Goal: Task Accomplishment & Management: Manage account settings

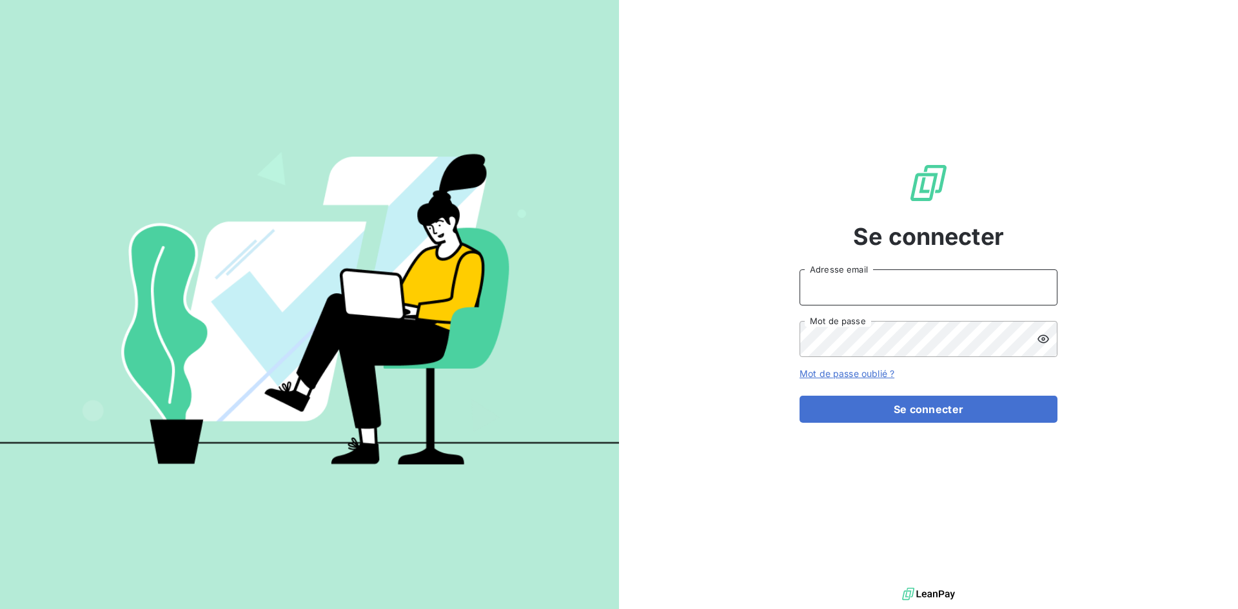
type input "[EMAIL_ADDRESS][DOMAIN_NAME]"
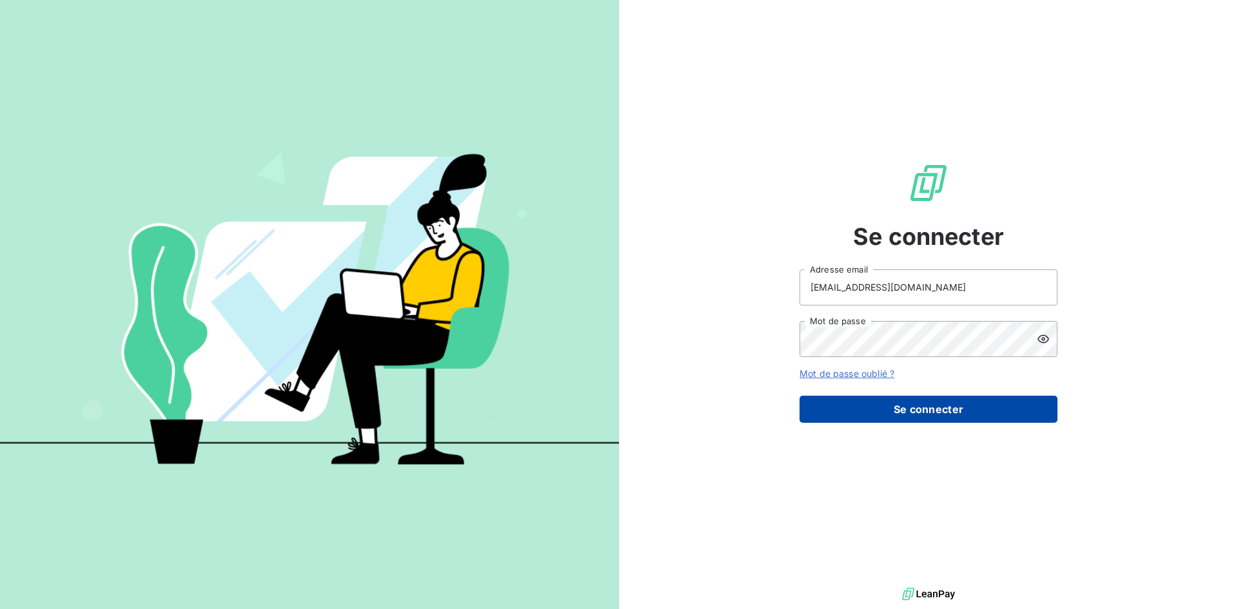
click at [960, 411] on button "Se connecter" at bounding box center [928, 409] width 258 height 27
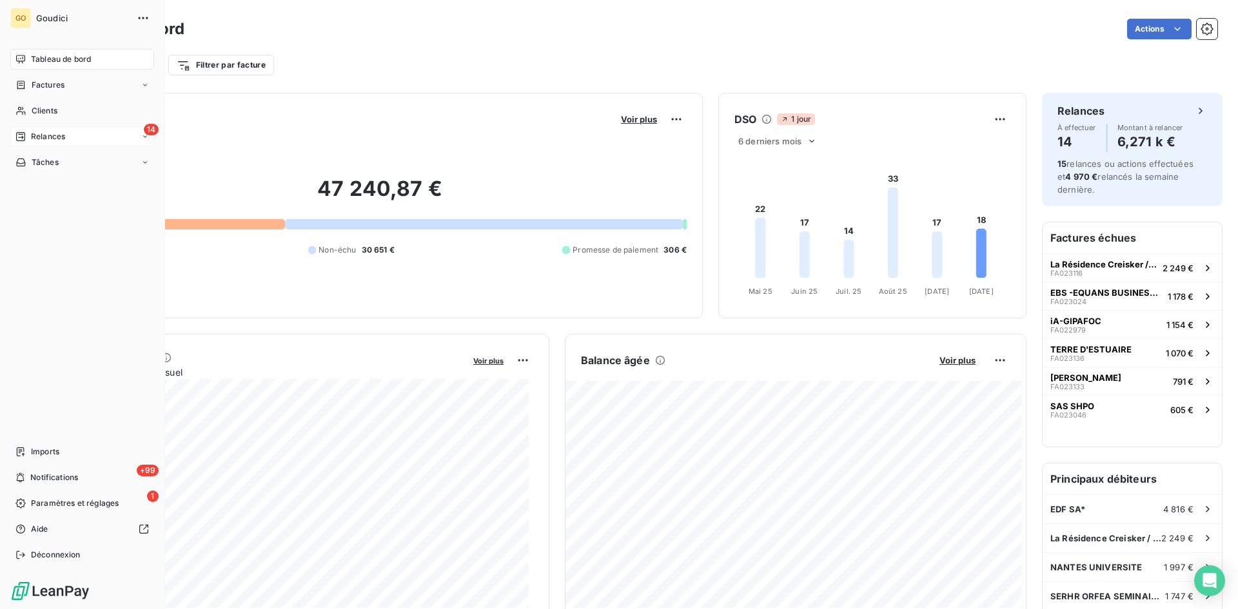
click at [66, 135] on div "14 Relances" at bounding box center [82, 136] width 144 height 21
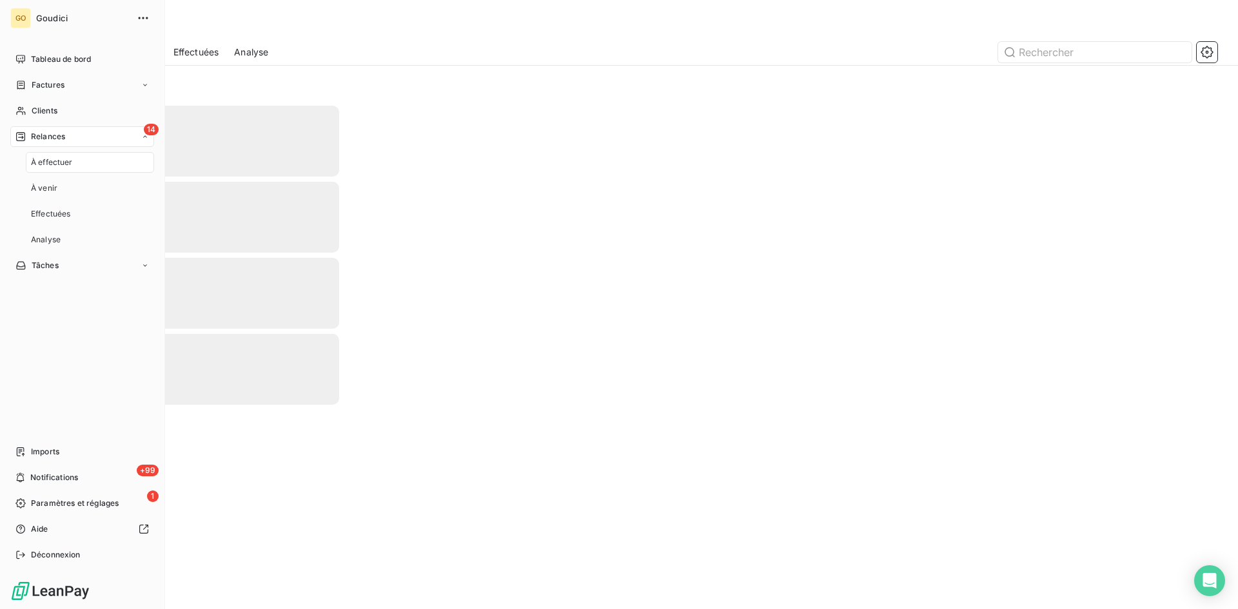
click at [41, 157] on span "À effectuer" at bounding box center [52, 163] width 42 height 12
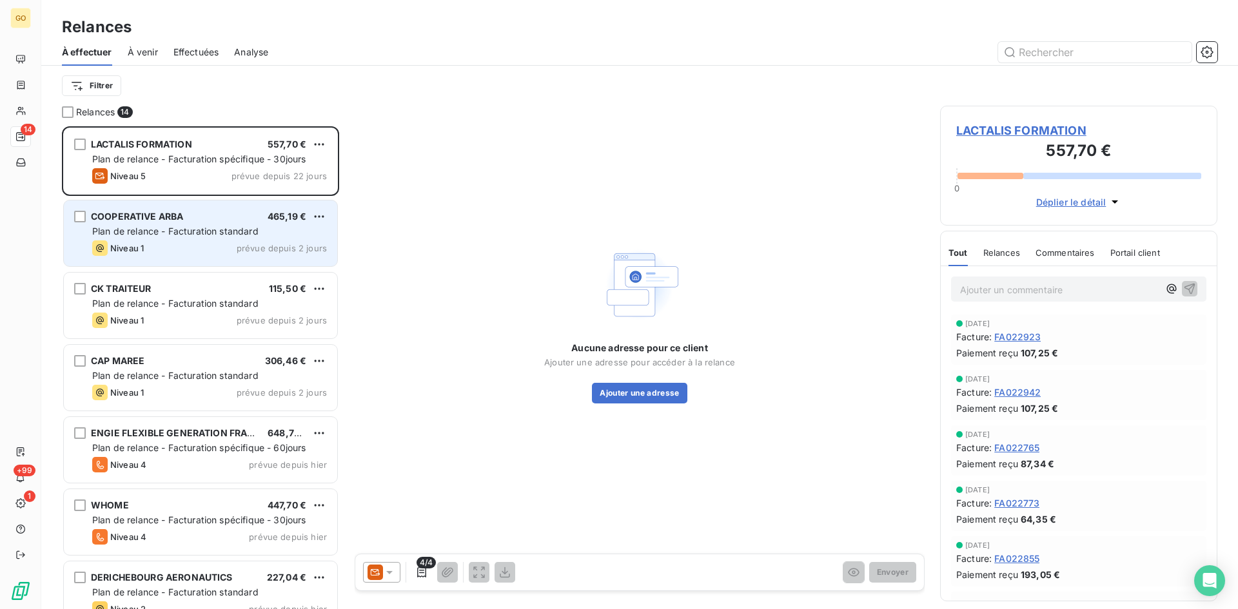
click at [168, 215] on span "COOPERATIVE ARBA" at bounding box center [137, 216] width 92 height 11
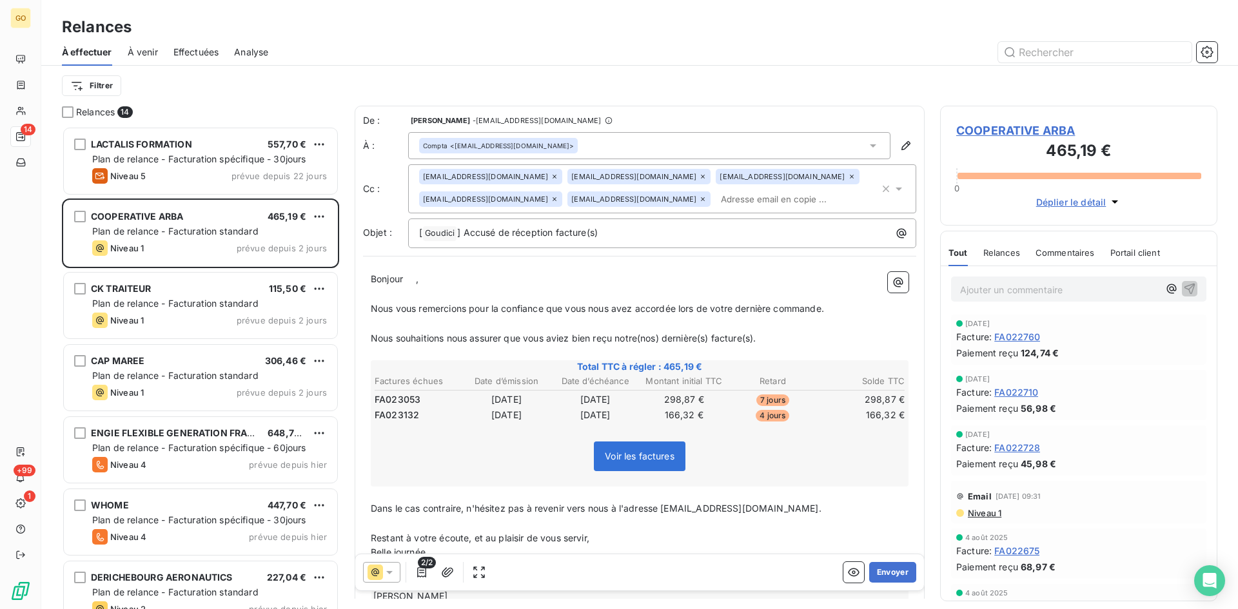
click at [199, 48] on span "Effectuées" at bounding box center [196, 52] width 46 height 13
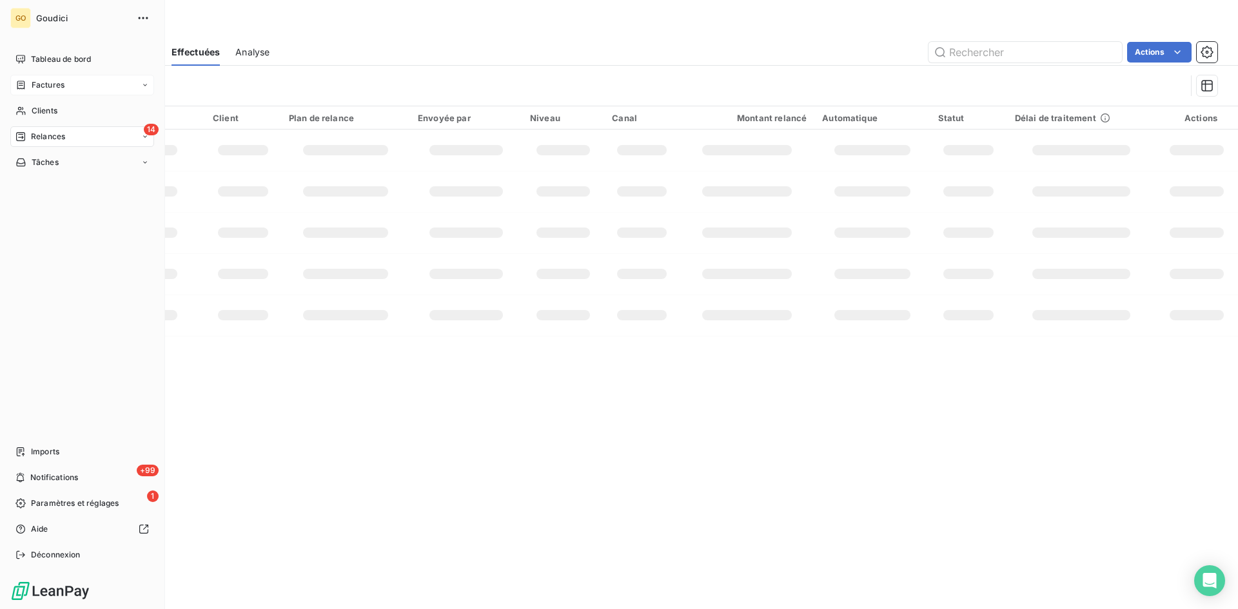
click at [49, 83] on span "Factures" at bounding box center [48, 85] width 33 height 12
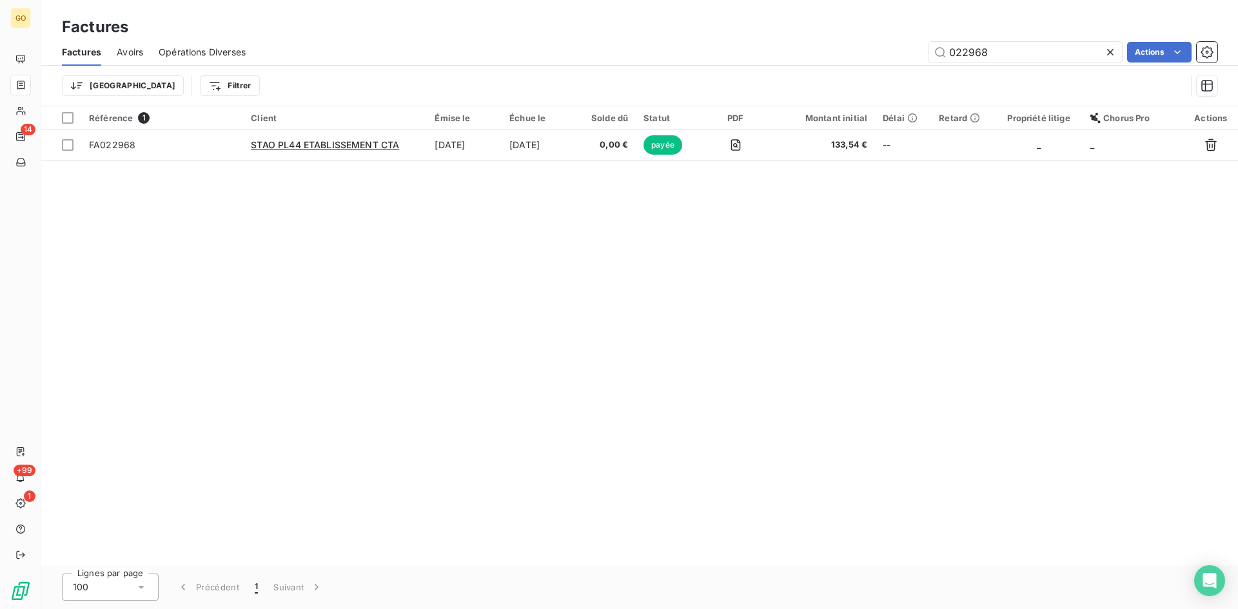
drag, startPoint x: 998, startPoint y: 55, endPoint x: 868, endPoint y: 54, distance: 129.6
click at [868, 54] on div "022968 Actions" at bounding box center [739, 52] width 956 height 21
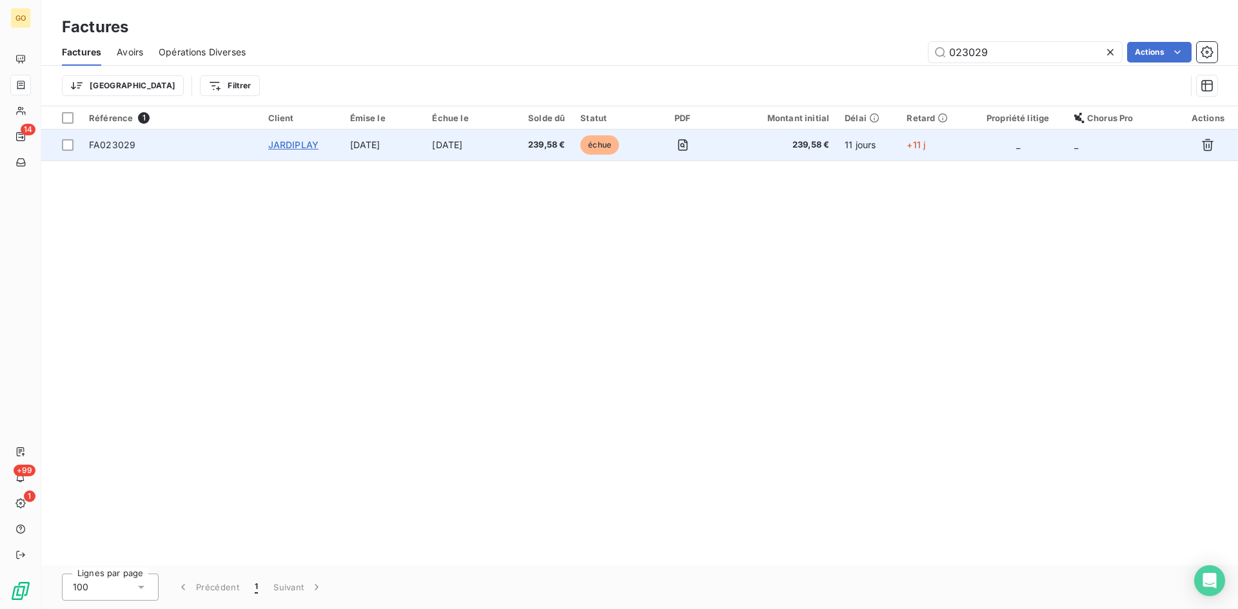
type input "023029"
click at [303, 143] on span "JARDIPLAY" at bounding box center [293, 144] width 50 height 11
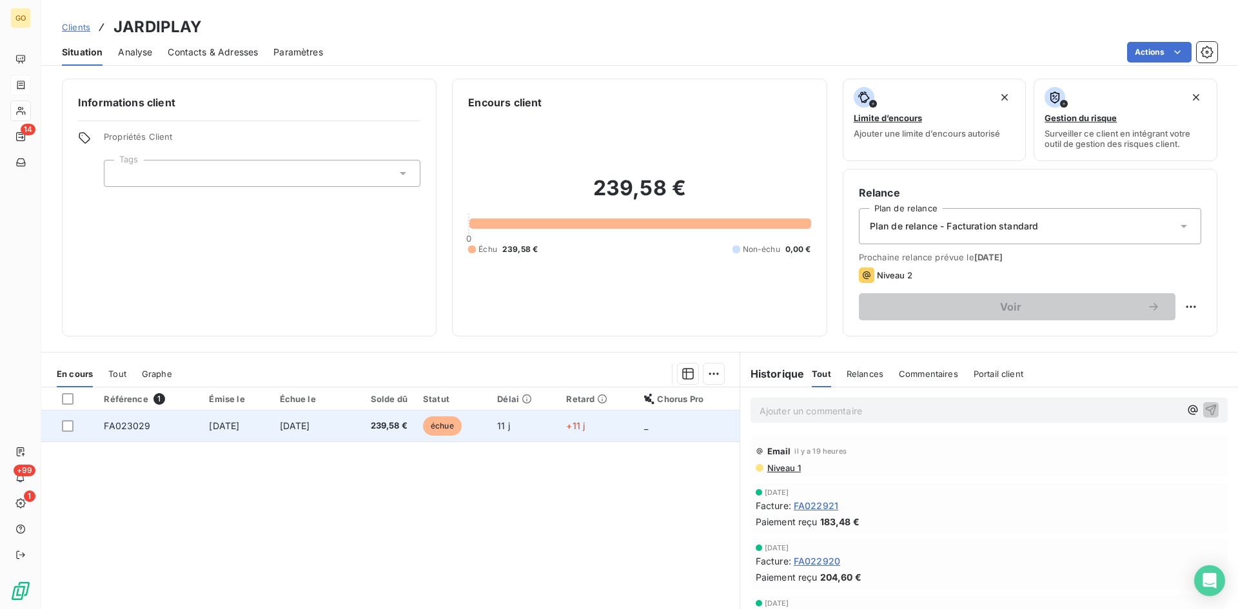
click at [212, 427] on span "[DATE]" at bounding box center [224, 425] width 30 height 11
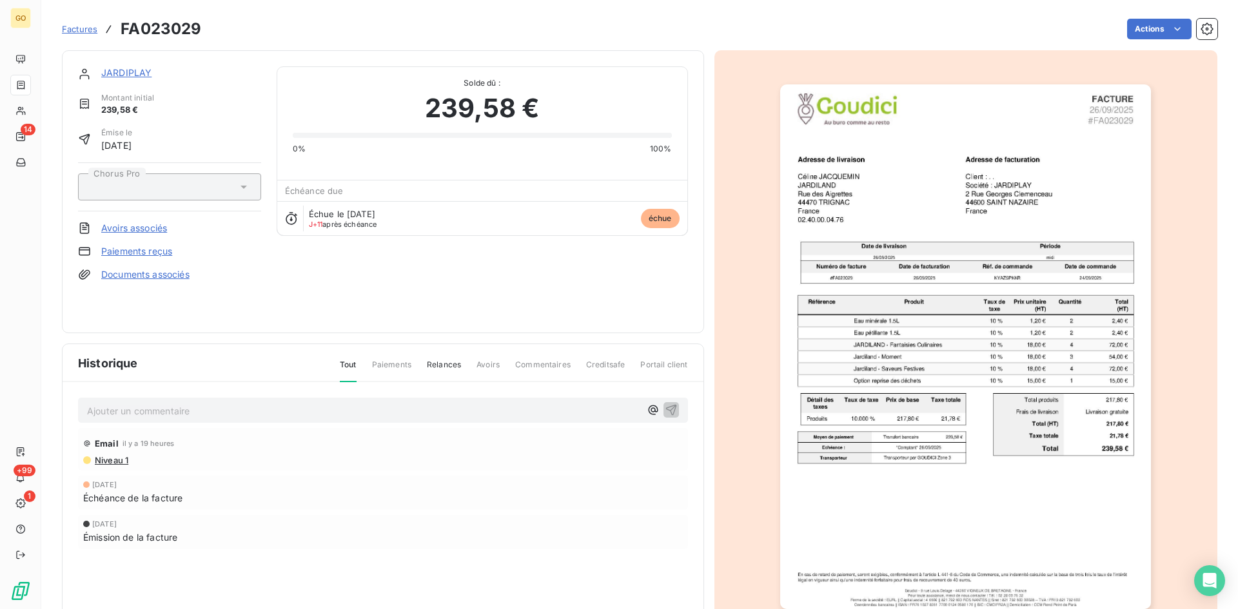
click at [210, 408] on p "Ajouter un commentaire ﻿" at bounding box center [363, 411] width 553 height 16
click at [464, 403] on p "Ajouter un commentaire ﻿" at bounding box center [363, 411] width 553 height 16
click at [273, 411] on p "Reçu le 06/10 de [PERSON_NAME] :" at bounding box center [363, 410] width 553 height 15
click at [220, 405] on span "Reçu le 06/10 de [PERSON_NAME] : "Oui je vous confirme l’avoir bien reçue. Je l…" at bounding box center [334, 409] width 495 height 11
click at [603, 415] on p "Reçu le 06/10 de [PERSON_NAME] : "Oui je vous confirme l’avoir bien reçue. Je l…" at bounding box center [363, 410] width 553 height 15
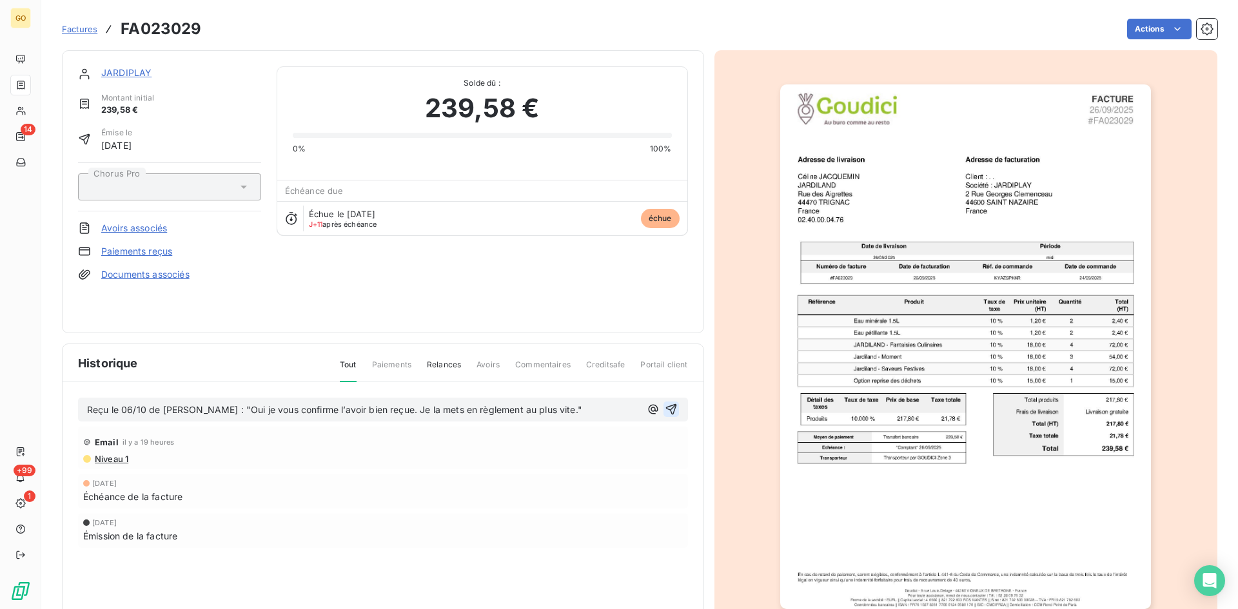
click at [665, 411] on icon "button" at bounding box center [671, 409] width 13 height 13
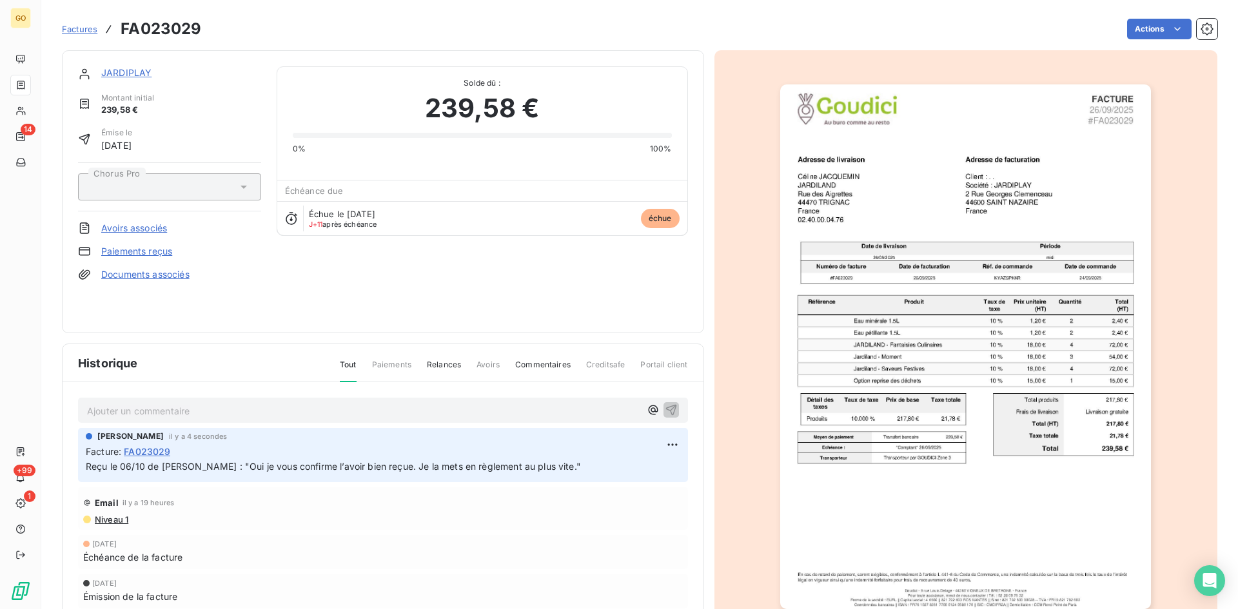
click at [388, 416] on p "Ajouter un commentaire ﻿" at bounding box center [363, 411] width 553 height 16
click at [164, 413] on p "Ajouter un commentaire ﻿" at bounding box center [363, 411] width 553 height 16
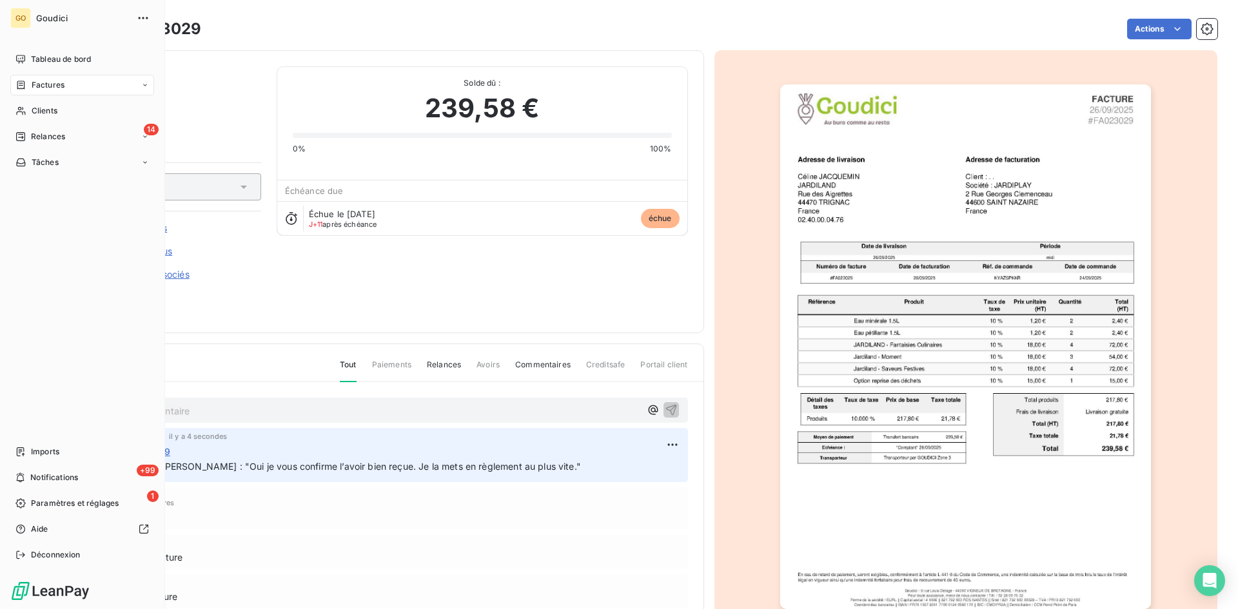
click at [47, 86] on span "Factures" at bounding box center [48, 85] width 33 height 12
click at [42, 112] on span "Factures" at bounding box center [47, 111] width 33 height 12
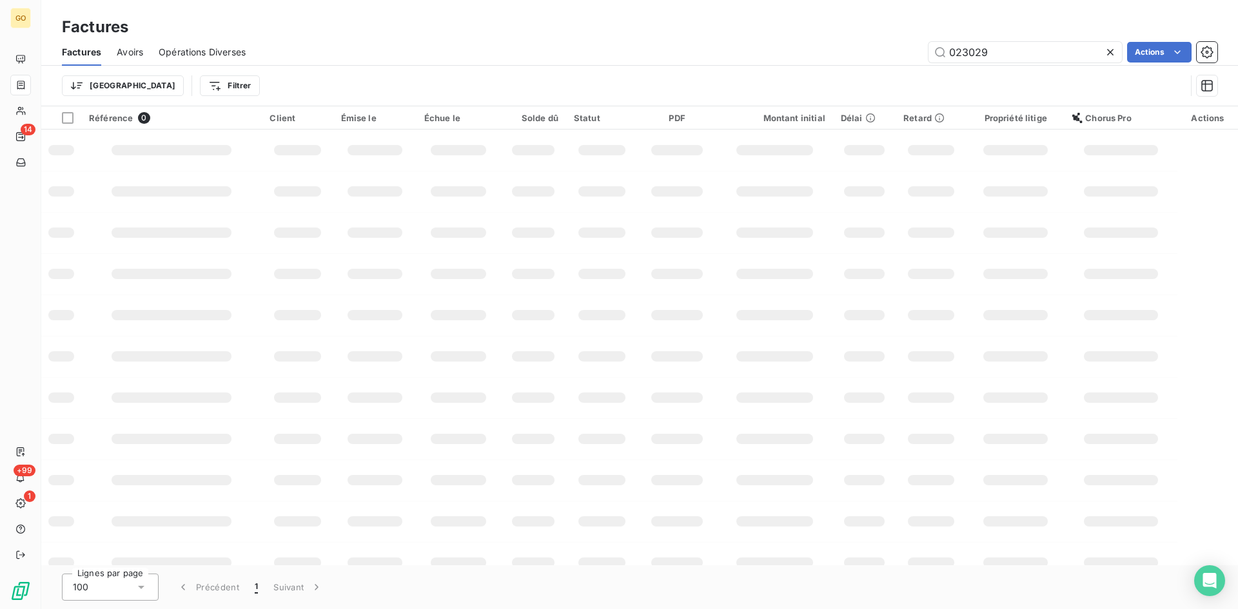
click at [1115, 54] on icon at bounding box center [1110, 52] width 13 height 13
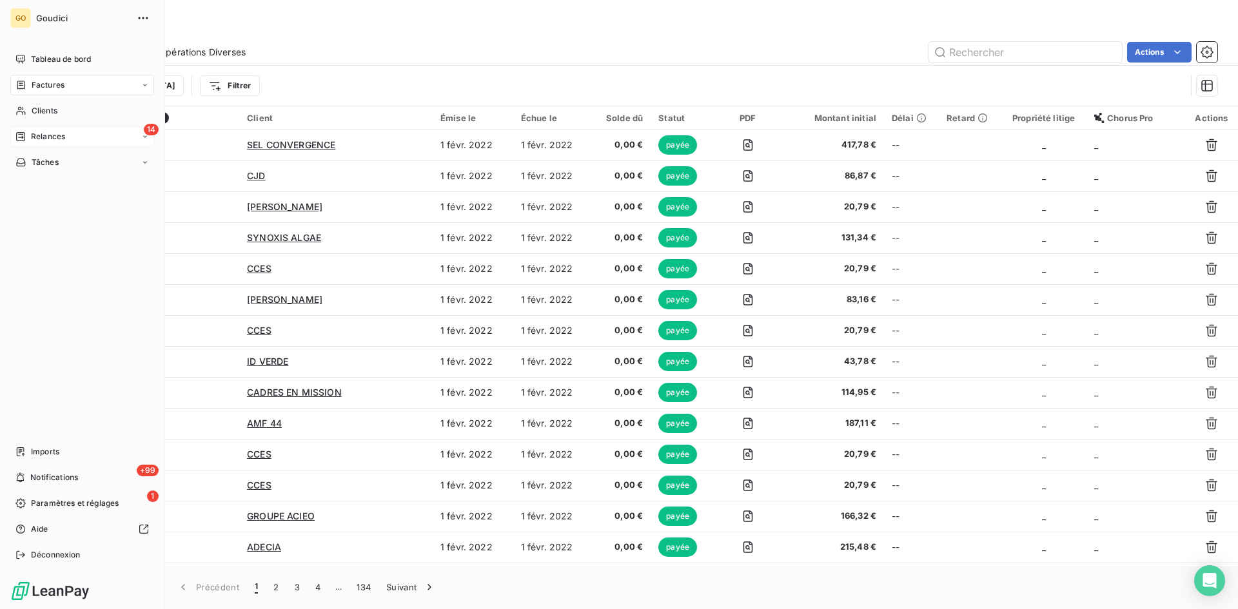
click at [48, 140] on span "Relances" at bounding box center [48, 137] width 34 height 12
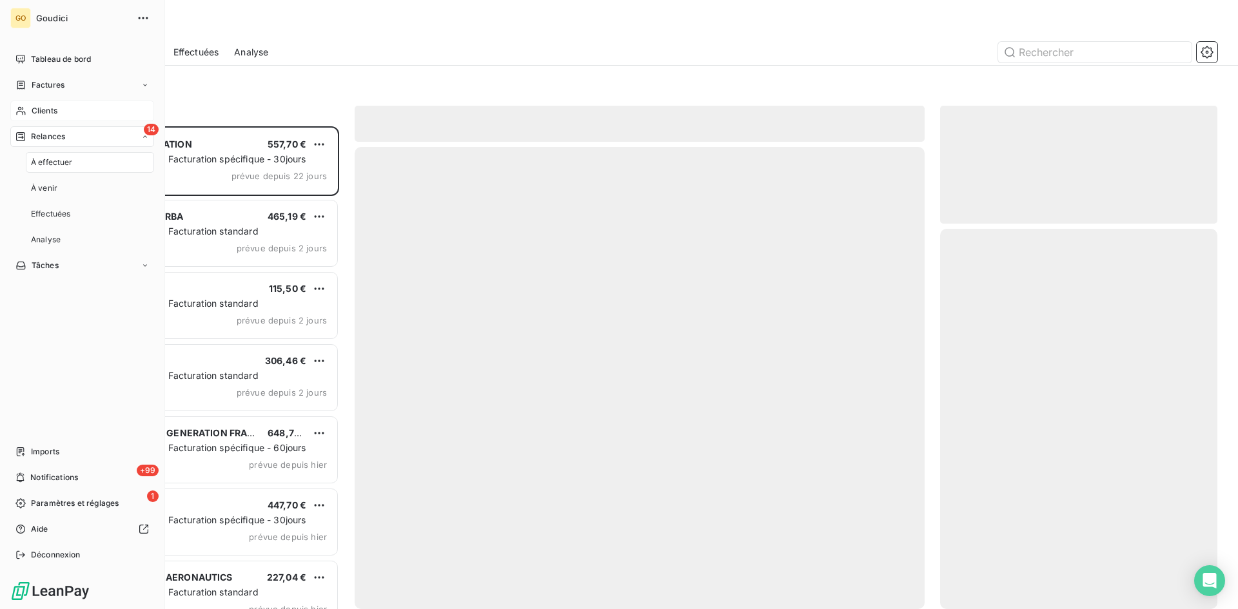
scroll to position [473, 268]
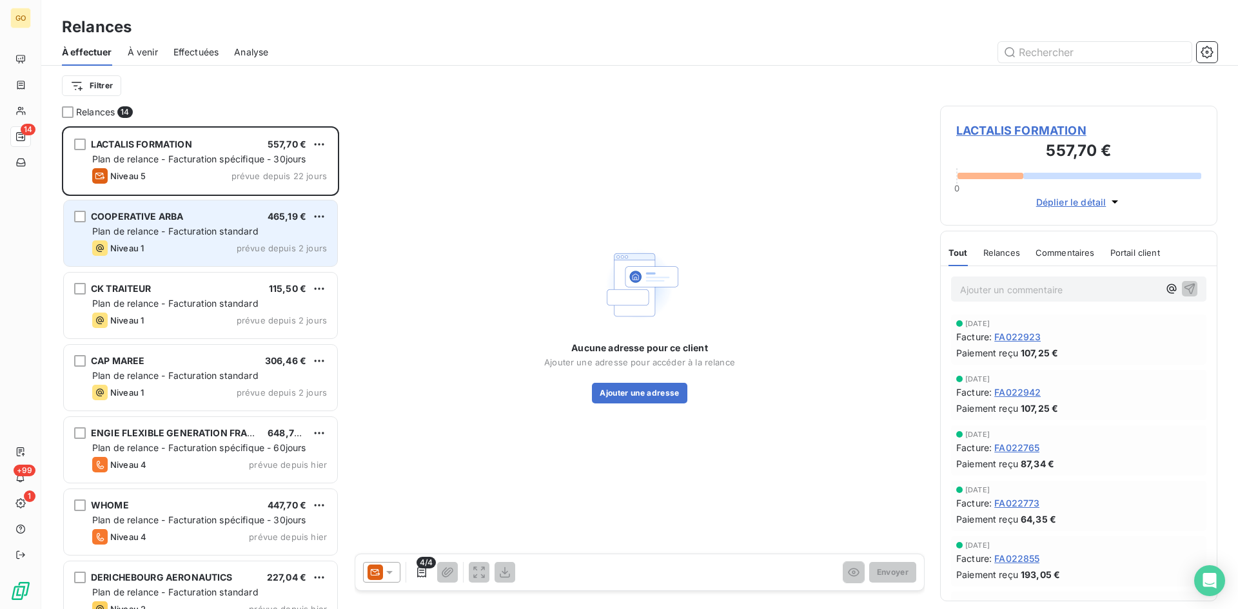
click at [160, 206] on div "COOPERATIVE ARBA 465,19 € Plan de relance - Facturation standard Niveau 1 prévu…" at bounding box center [200, 233] width 273 height 66
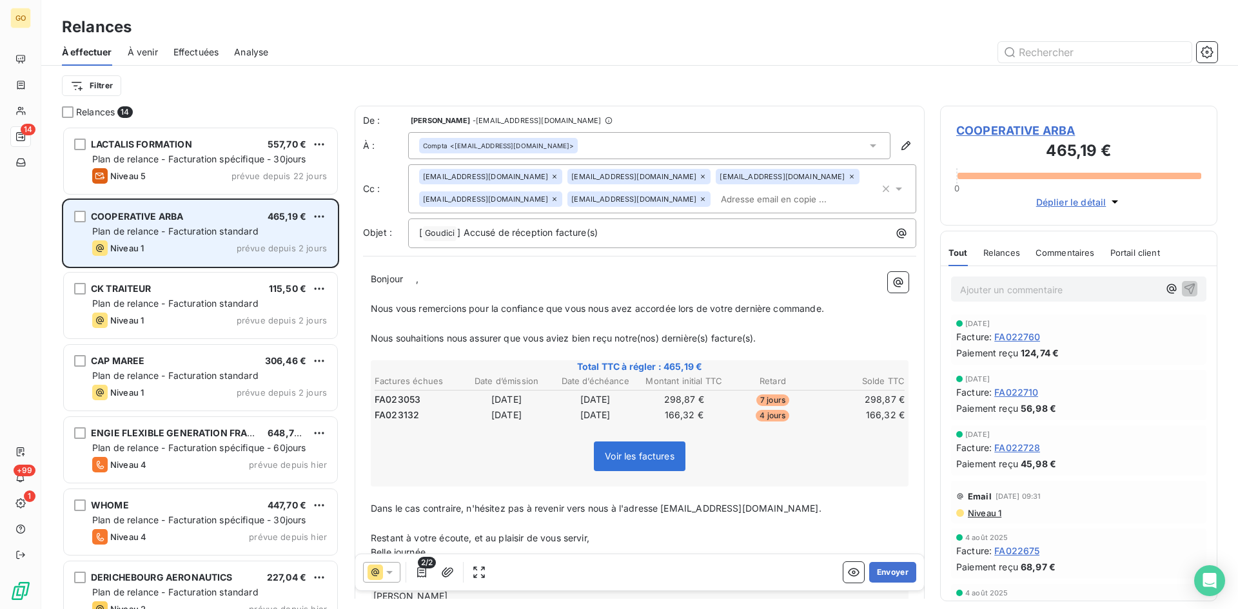
click at [161, 220] on span "COOPERATIVE ARBA" at bounding box center [137, 216] width 92 height 11
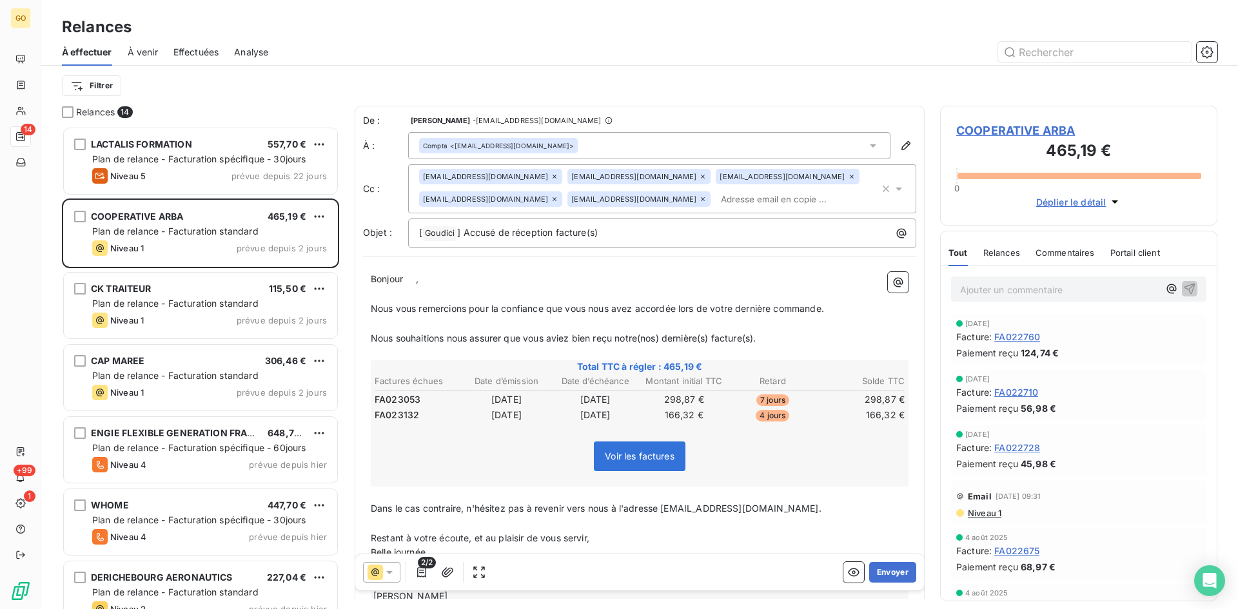
click at [1019, 135] on span "COOPERATIVE ARBA" at bounding box center [1078, 130] width 245 height 17
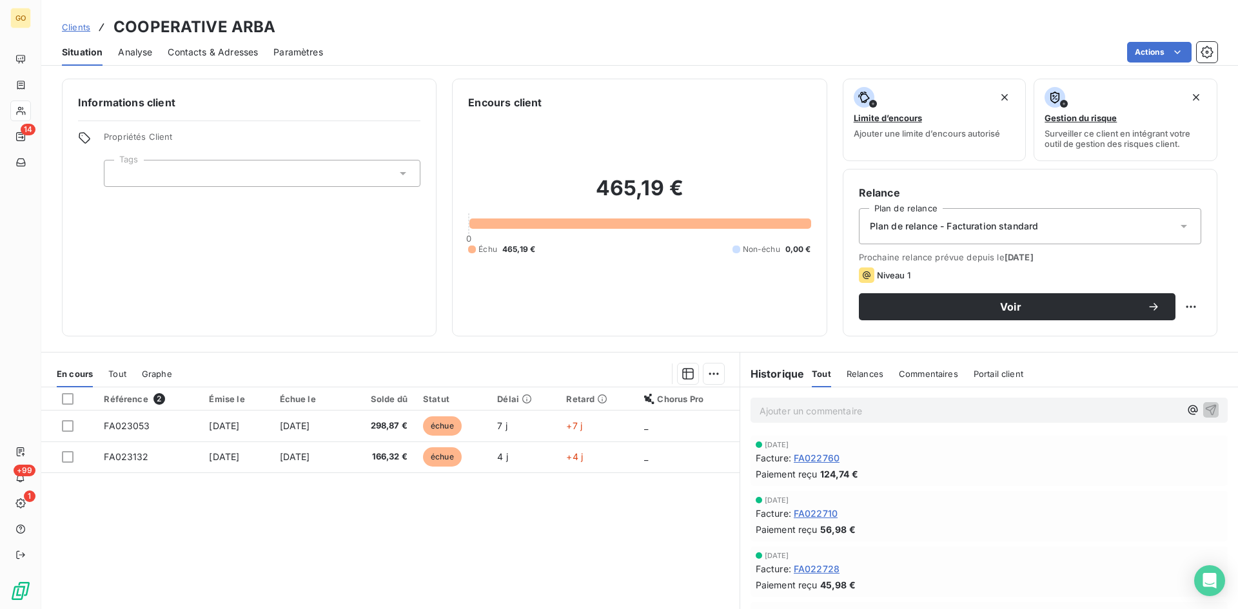
click at [193, 55] on span "Contacts & Adresses" at bounding box center [213, 52] width 90 height 13
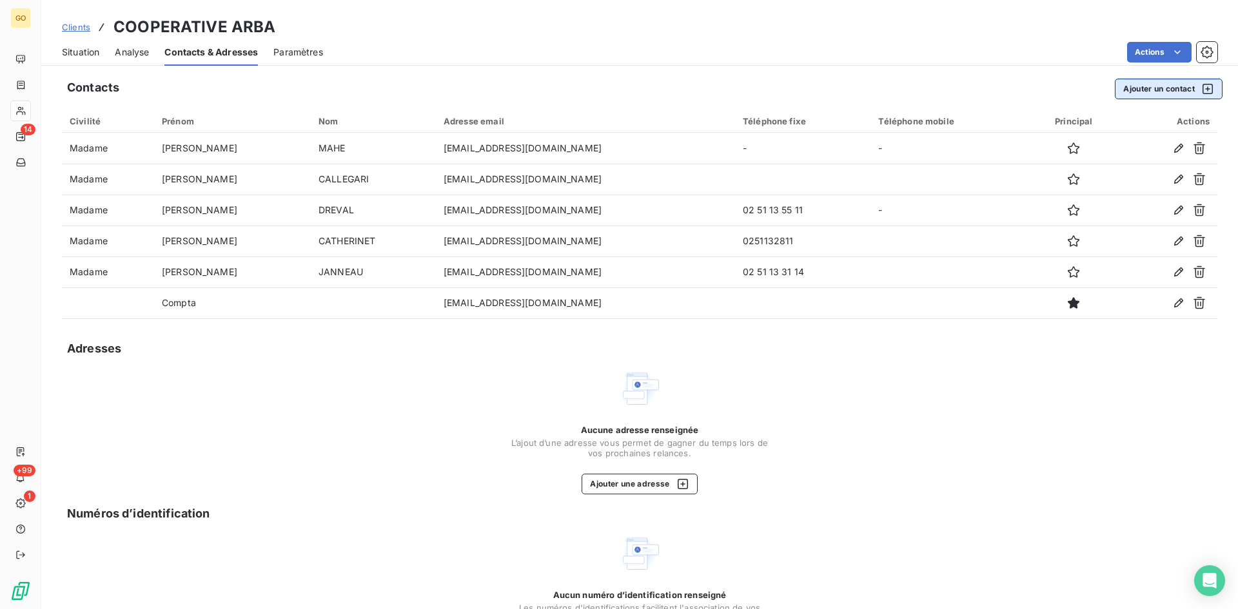
click at [1151, 93] on button "Ajouter un contact" at bounding box center [1169, 89] width 108 height 21
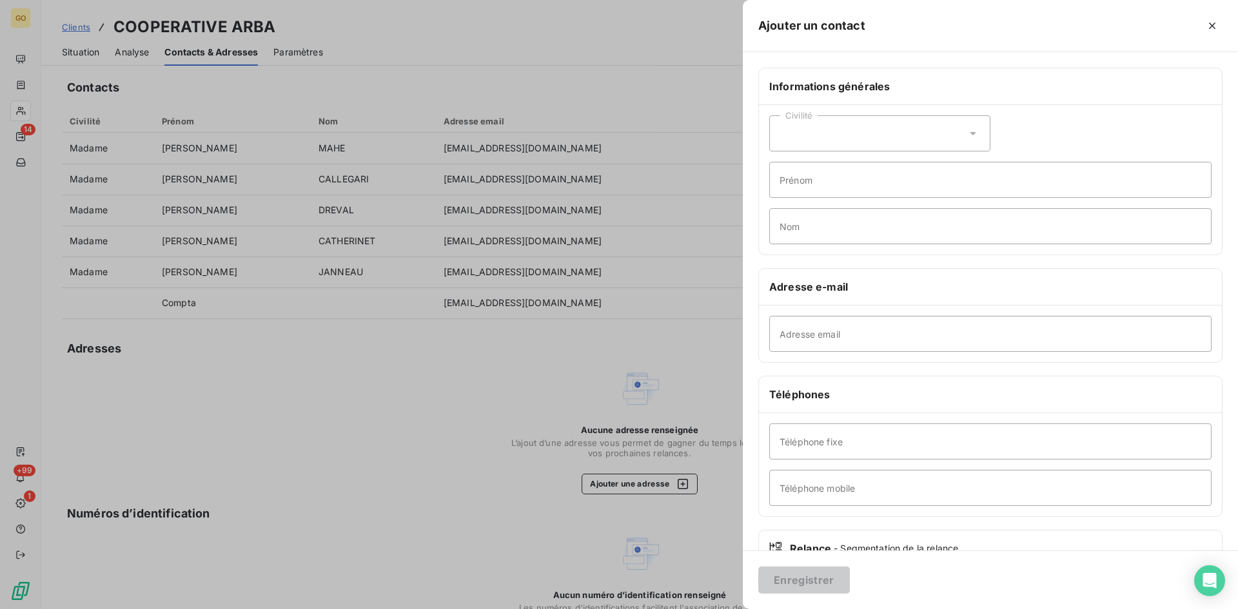
click at [1029, 134] on div "Civilité Prénom Nom" at bounding box center [990, 180] width 463 height 150
click at [979, 135] on div "Civilité" at bounding box center [879, 133] width 221 height 36
click at [846, 160] on li "Madame" at bounding box center [879, 165] width 221 height 23
click at [775, 198] on div "Civilité Madame Prénom Nom" at bounding box center [990, 180] width 463 height 150
click at [796, 169] on input "Prénom" at bounding box center [990, 180] width 442 height 36
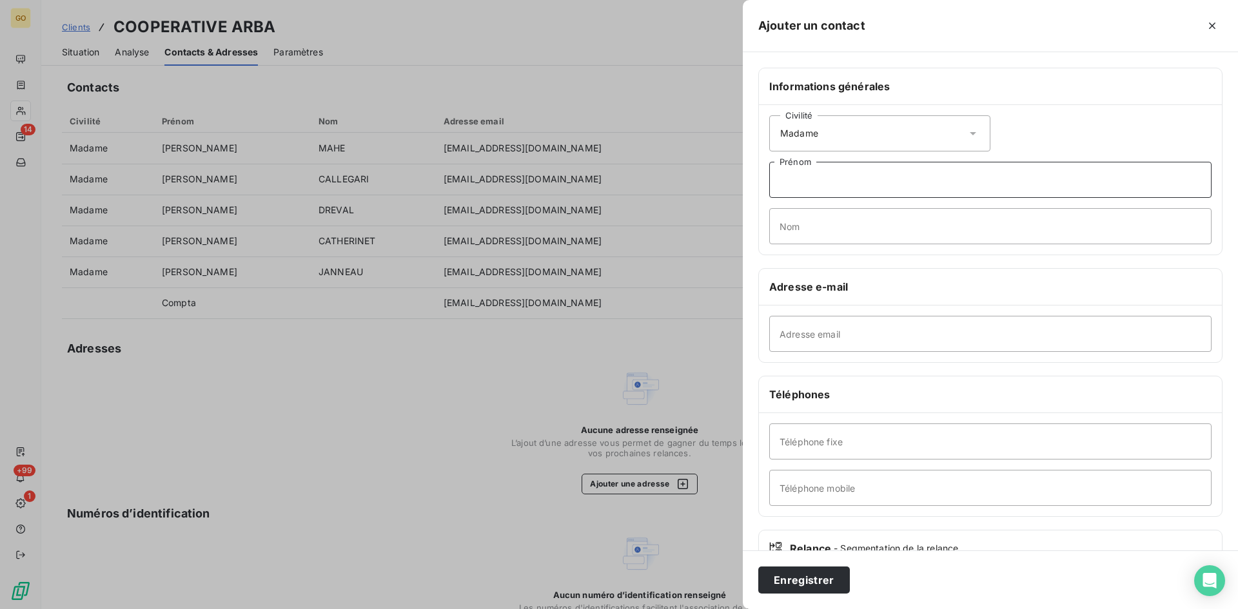
click at [826, 194] on input "Prénom" at bounding box center [990, 180] width 442 height 36
type input "[PERSON_NAME]"
click at [842, 231] on input "Nom" at bounding box center [990, 226] width 442 height 36
type input "MARGUERIE"
click at [812, 333] on input "Adresse email" at bounding box center [990, 334] width 442 height 36
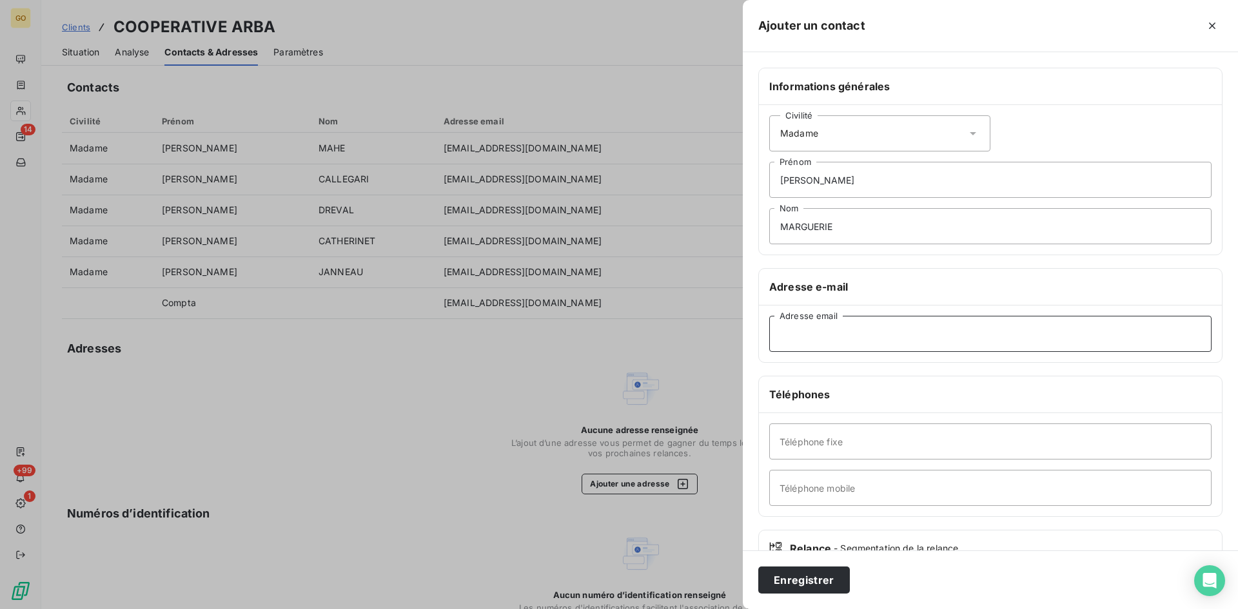
click at [1053, 346] on input "Adresse email" at bounding box center [990, 334] width 442 height 36
paste input "[EMAIL_ADDRESS][DOMAIN_NAME]"
type input "[EMAIL_ADDRESS][DOMAIN_NAME]"
click at [849, 453] on input "Téléphone fixe" at bounding box center [990, 442] width 442 height 36
click at [972, 447] on input "Téléphone fixe" at bounding box center [990, 442] width 442 height 36
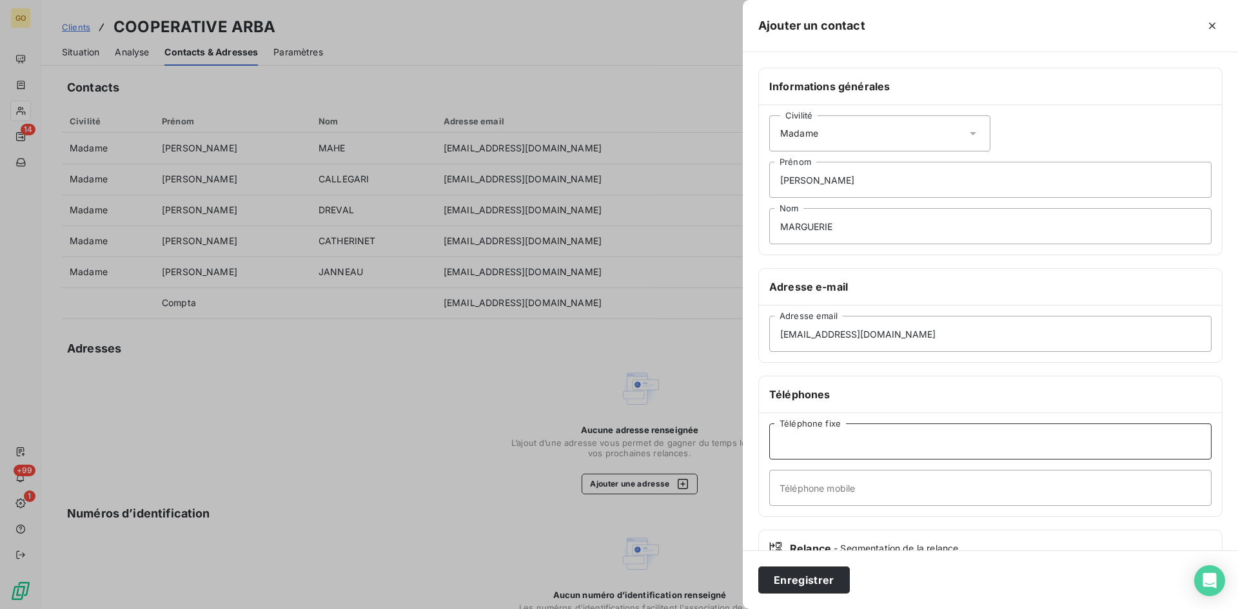
paste input "0251133020"
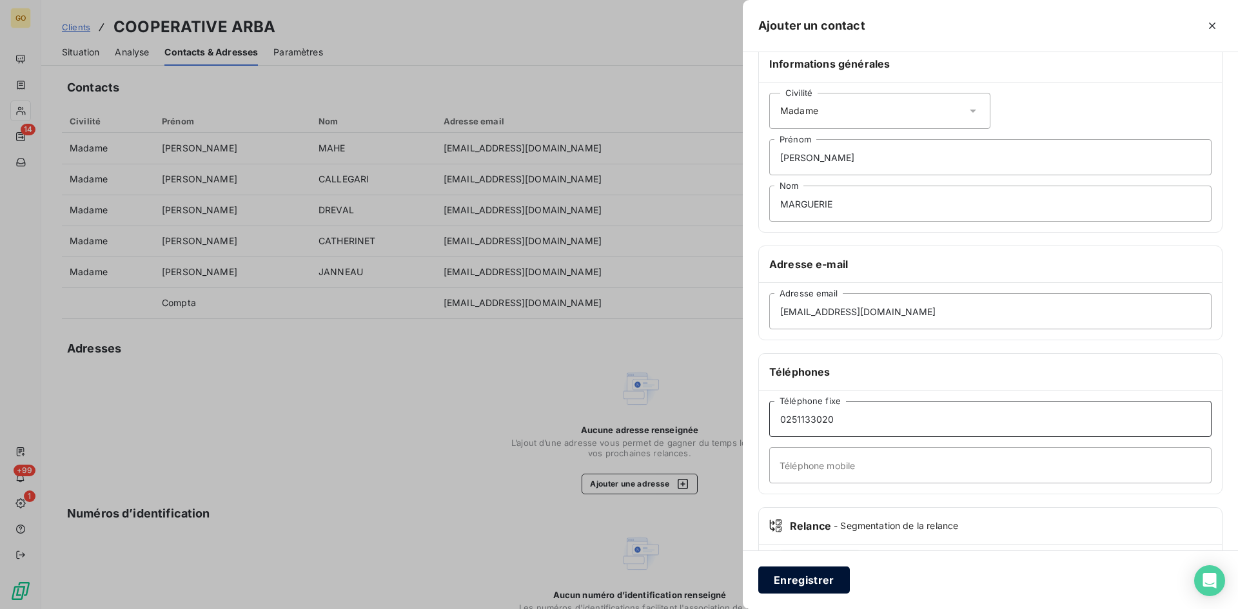
scroll to position [90, 0]
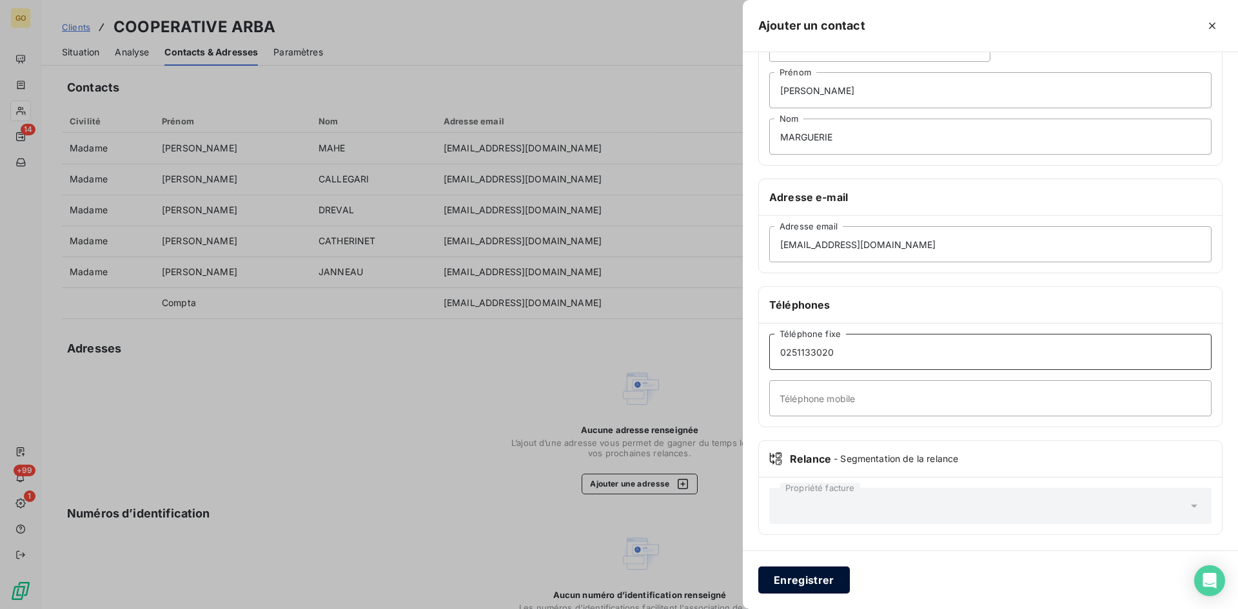
type input "0251133020"
click at [825, 576] on button "Enregistrer" at bounding box center [804, 580] width 92 height 27
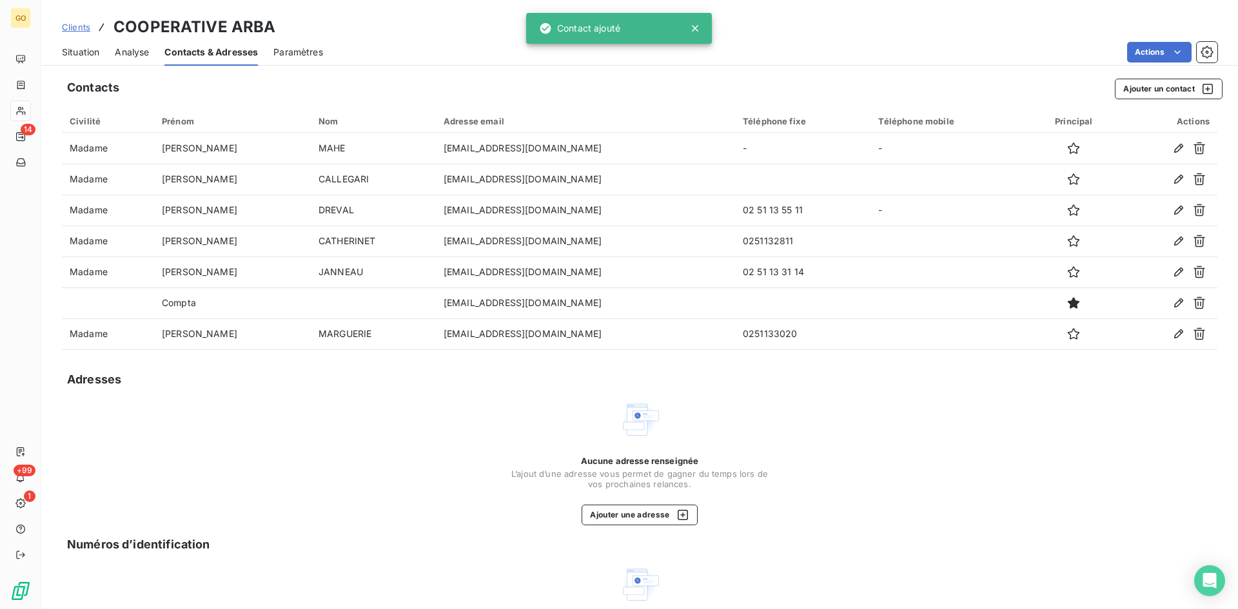
click at [78, 59] on div "Situation" at bounding box center [80, 52] width 37 height 27
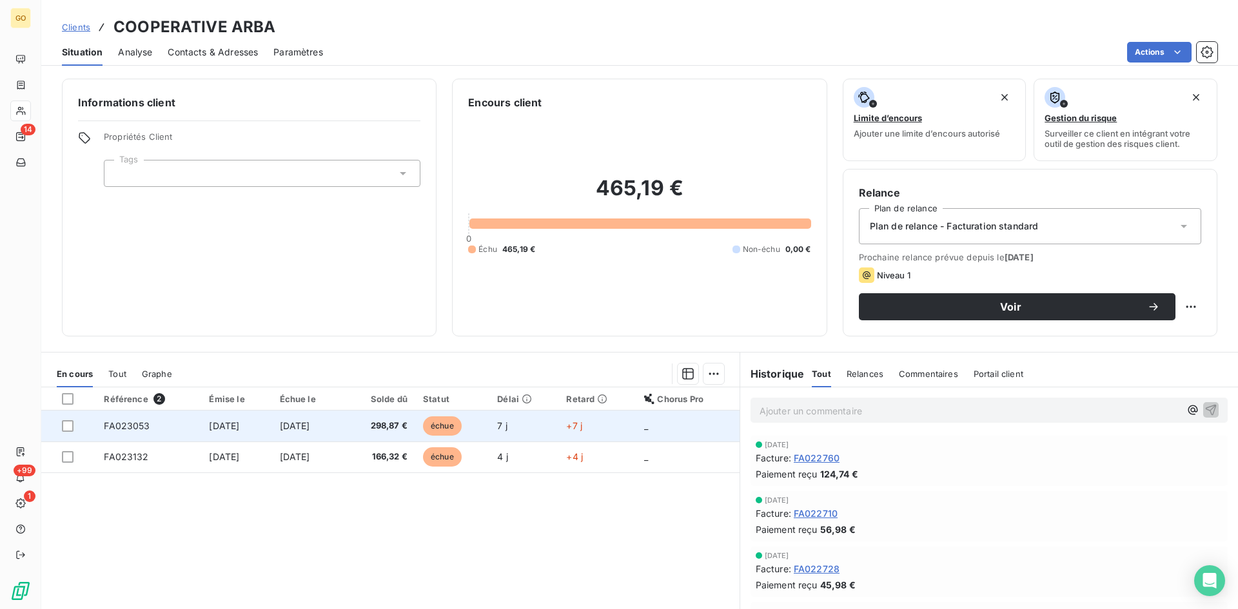
click at [123, 433] on td "FA023053" at bounding box center [148, 426] width 105 height 31
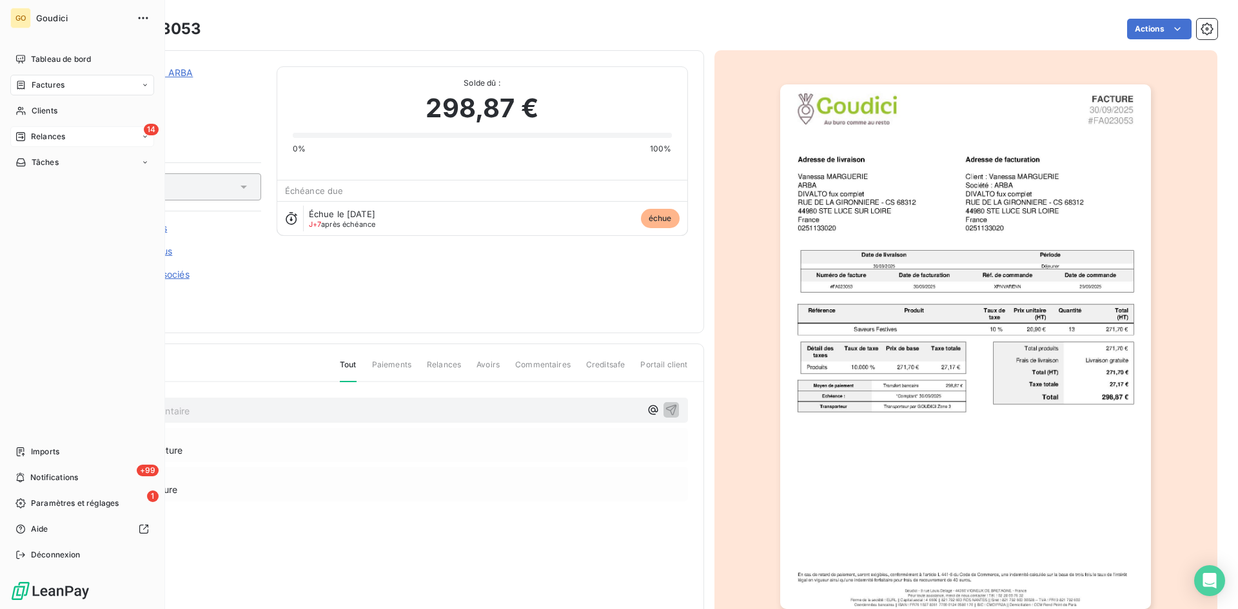
click at [34, 136] on span "Relances" at bounding box center [48, 137] width 34 height 12
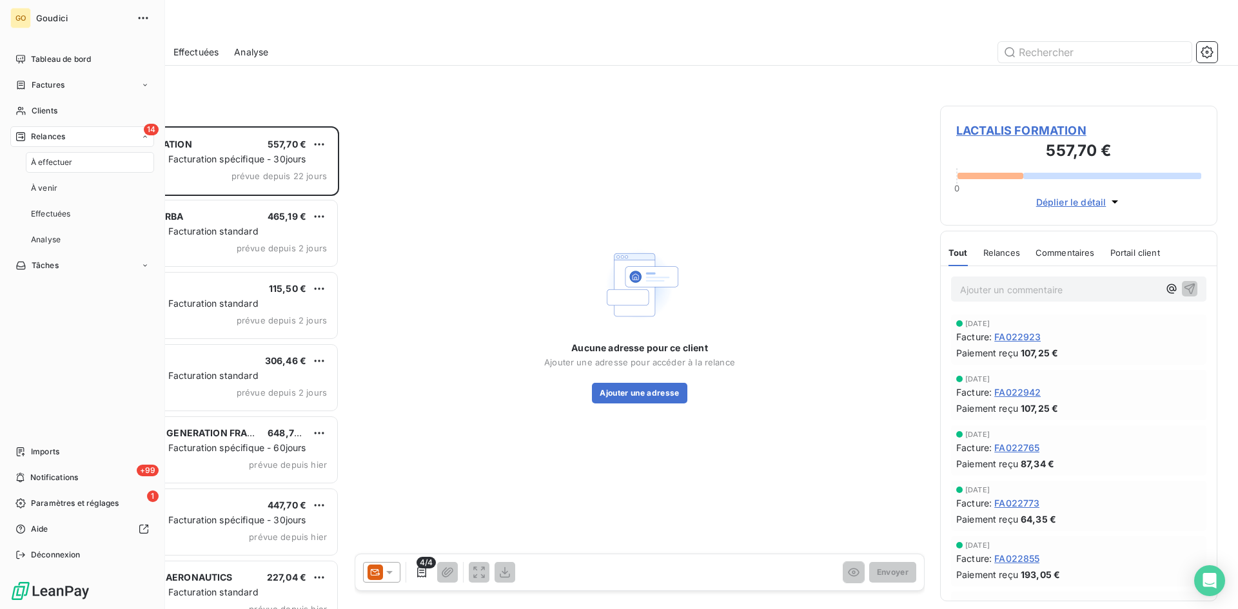
scroll to position [473, 268]
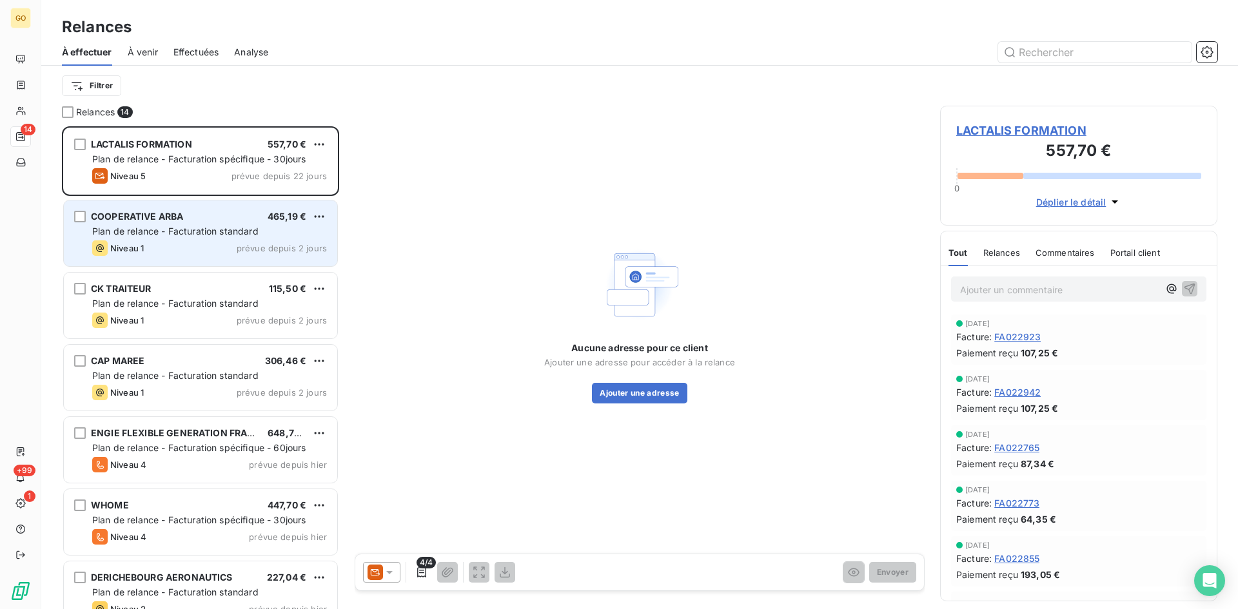
click at [179, 226] on span "Plan de relance - Facturation standard" at bounding box center [175, 231] width 166 height 11
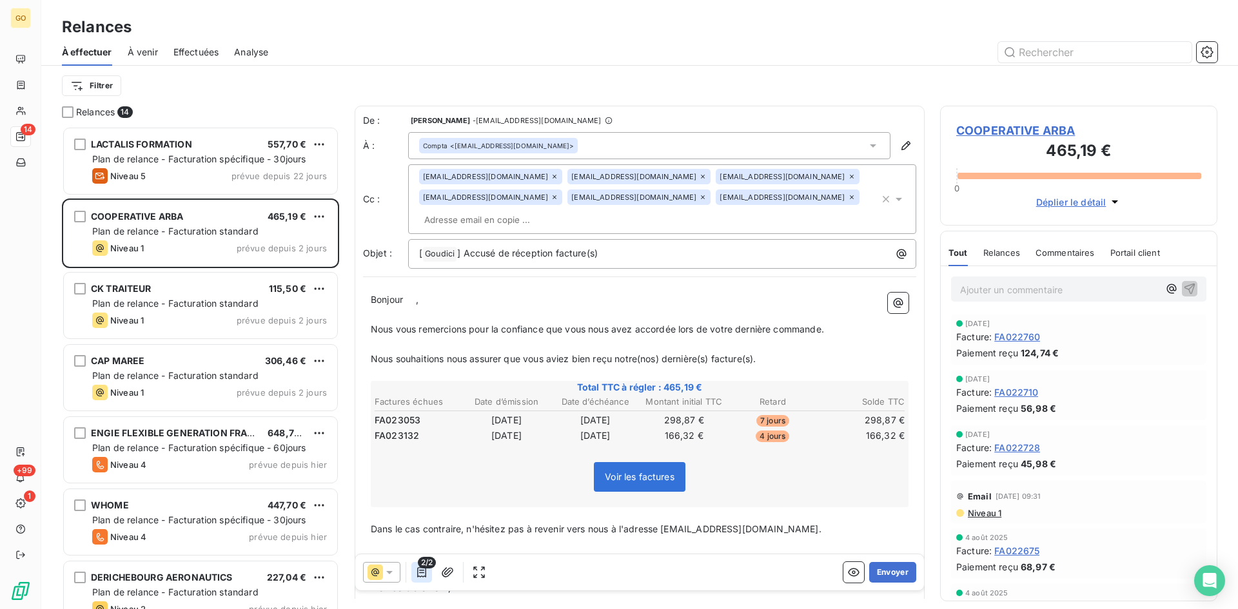
click at [423, 571] on icon "button" at bounding box center [421, 572] width 13 height 13
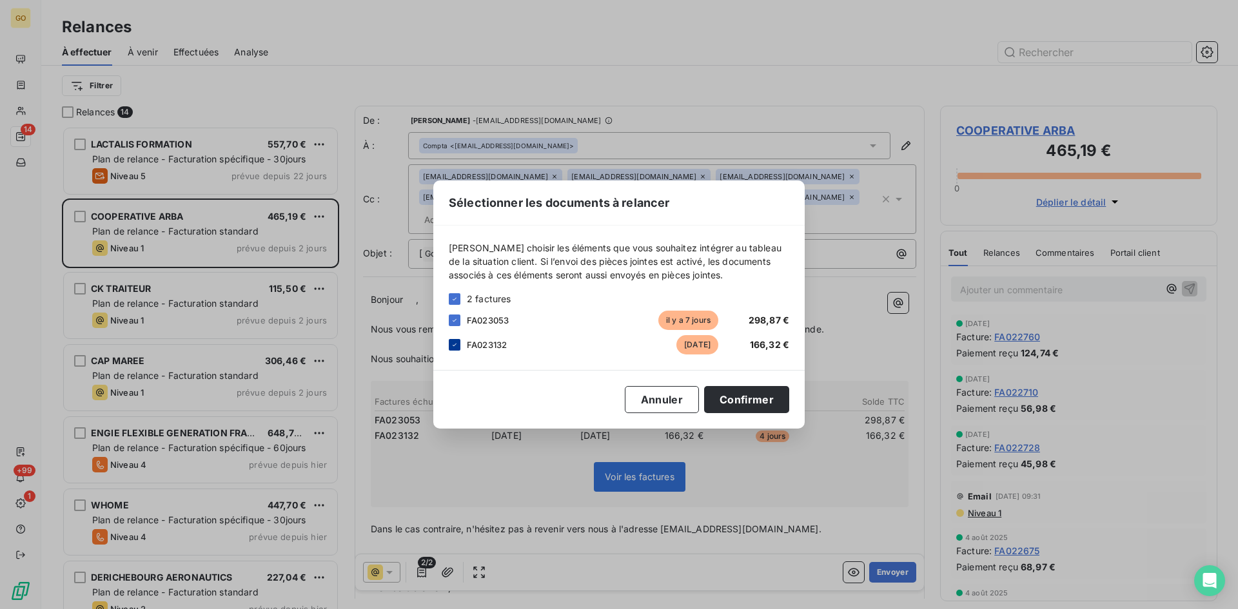
click at [453, 346] on icon at bounding box center [455, 345] width 8 height 8
click at [736, 406] on button "Confirmer" at bounding box center [746, 399] width 85 height 27
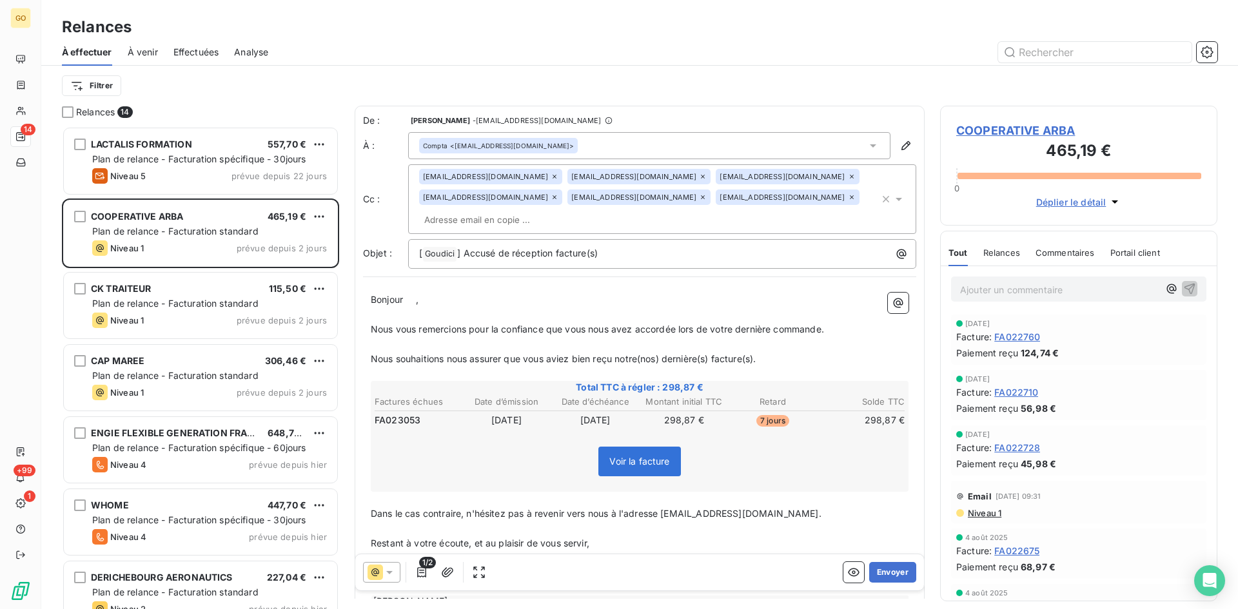
click at [866, 140] on icon at bounding box center [872, 145] width 13 height 13
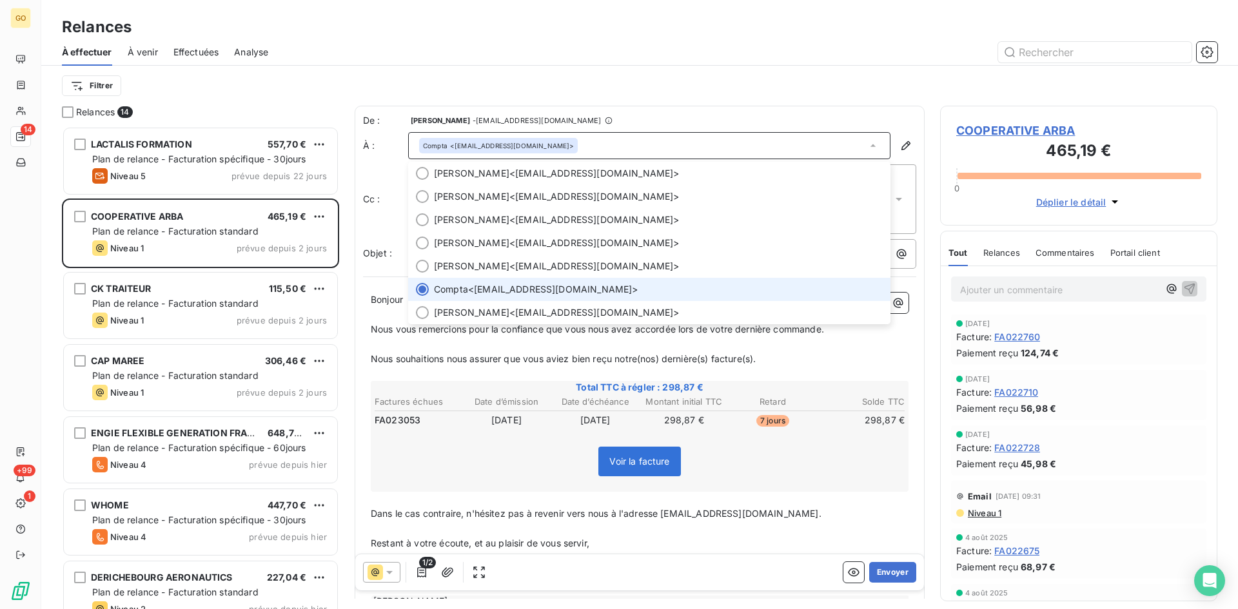
click at [866, 140] on icon at bounding box center [872, 145] width 13 height 13
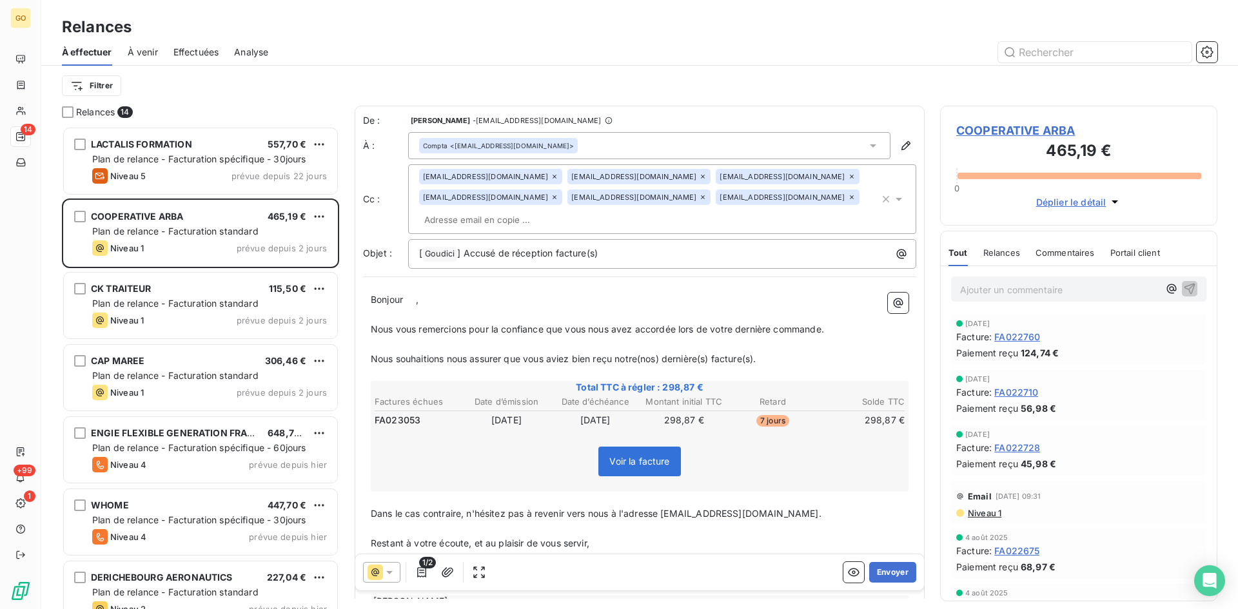
click at [716, 179] on div "[EMAIL_ADDRESS][DOMAIN_NAME]" at bounding box center [787, 176] width 143 height 15
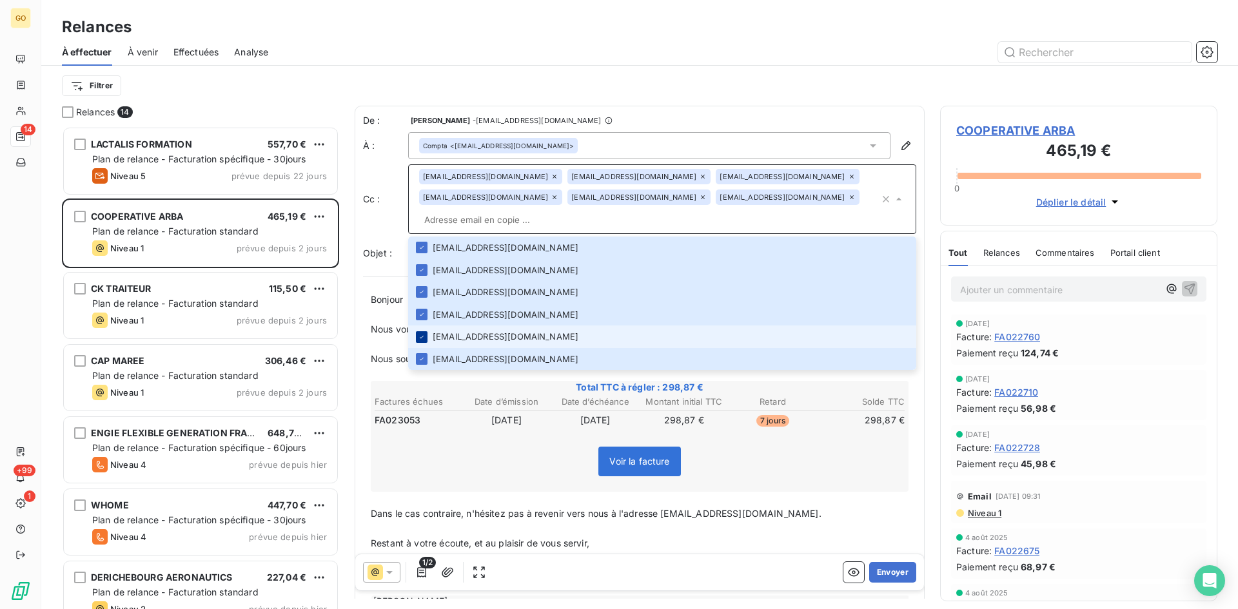
click at [422, 333] on icon at bounding box center [422, 337] width 8 height 8
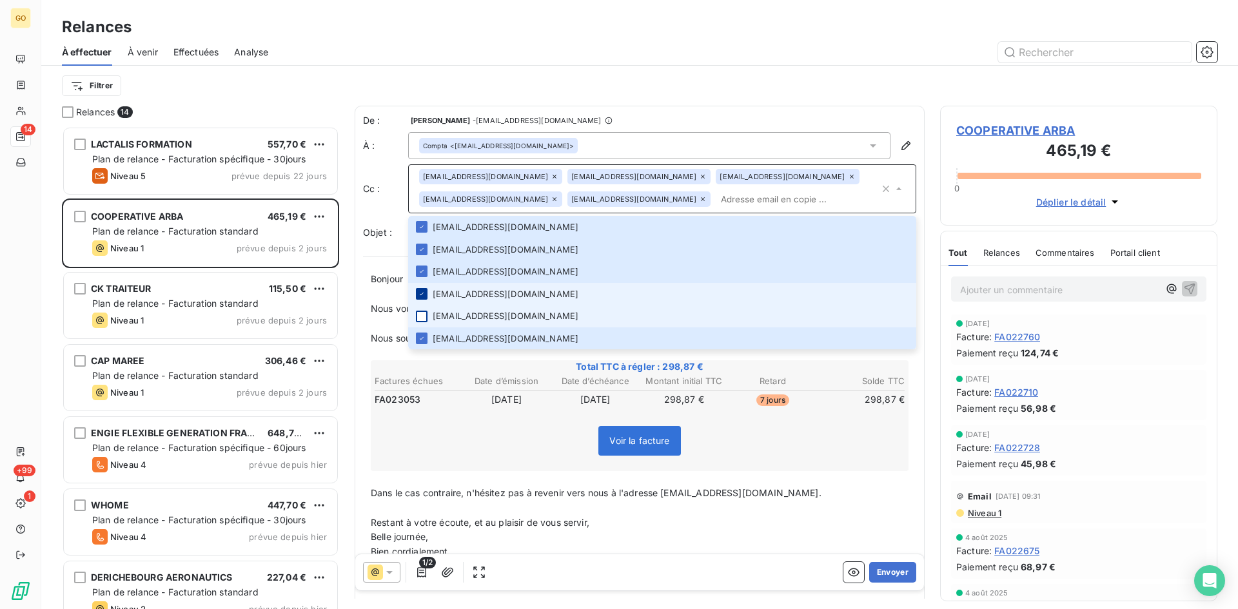
click at [416, 295] on li "[EMAIL_ADDRESS][DOMAIN_NAME]" at bounding box center [662, 294] width 508 height 23
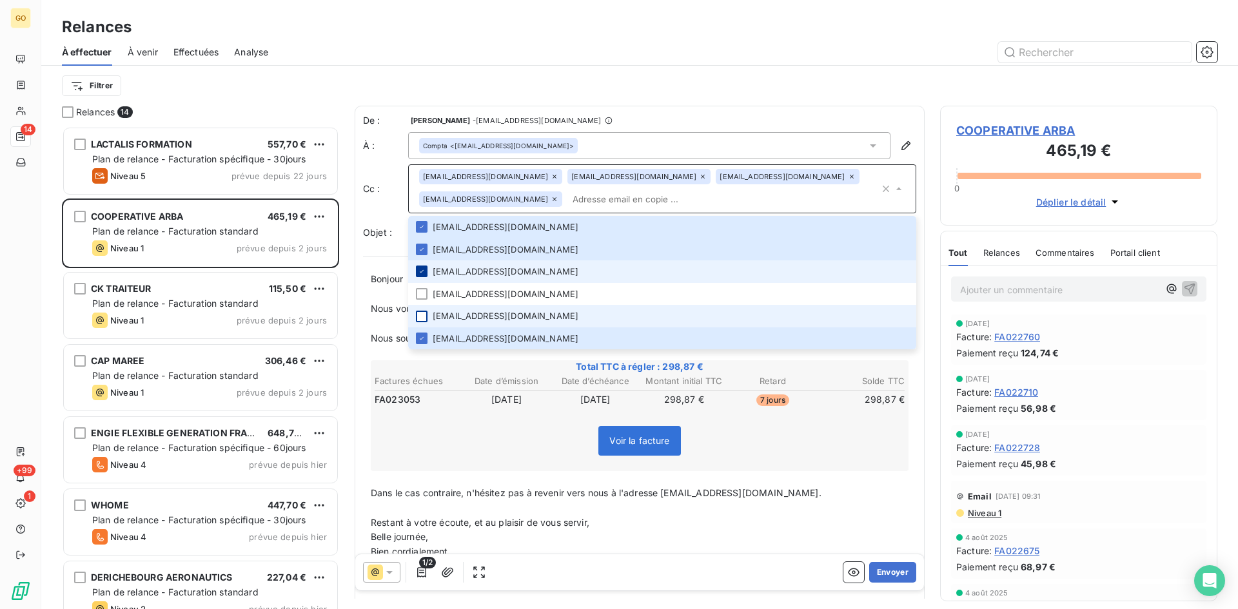
click at [420, 271] on icon at bounding box center [422, 272] width 8 height 8
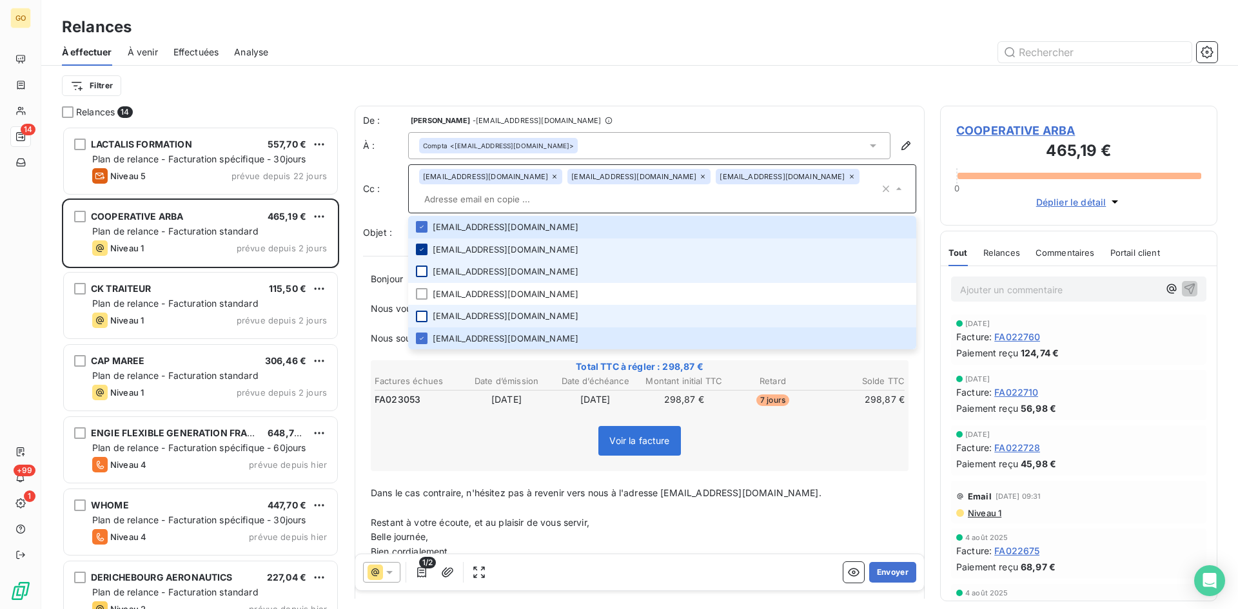
click at [422, 246] on icon at bounding box center [422, 250] width 8 height 8
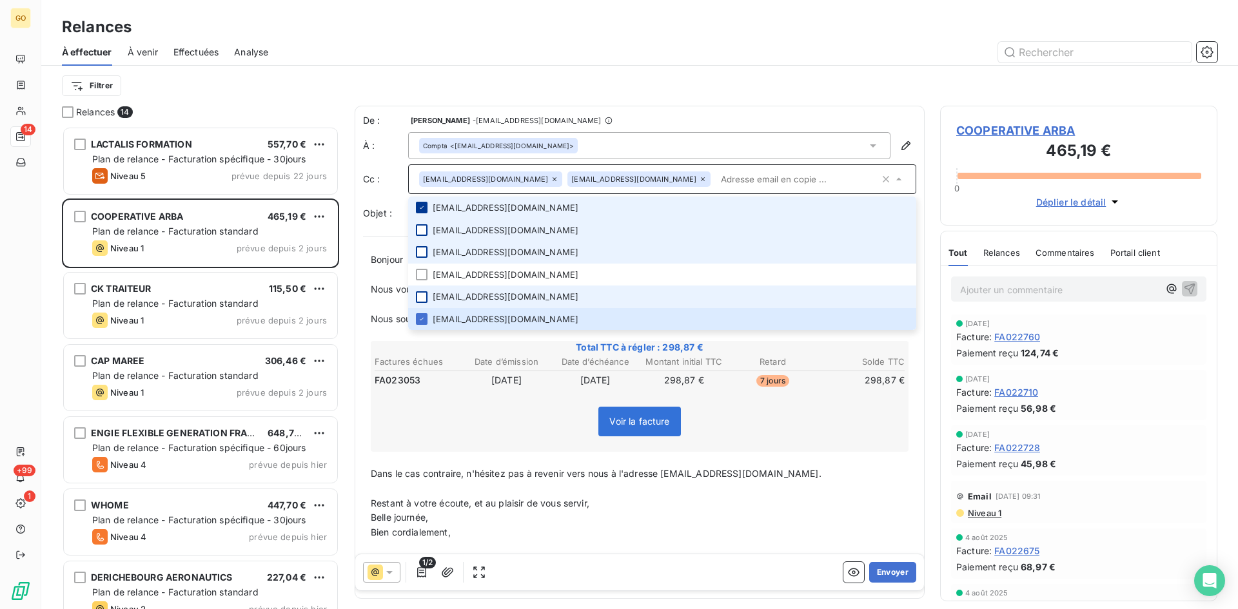
click at [422, 209] on icon at bounding box center [422, 208] width 8 height 8
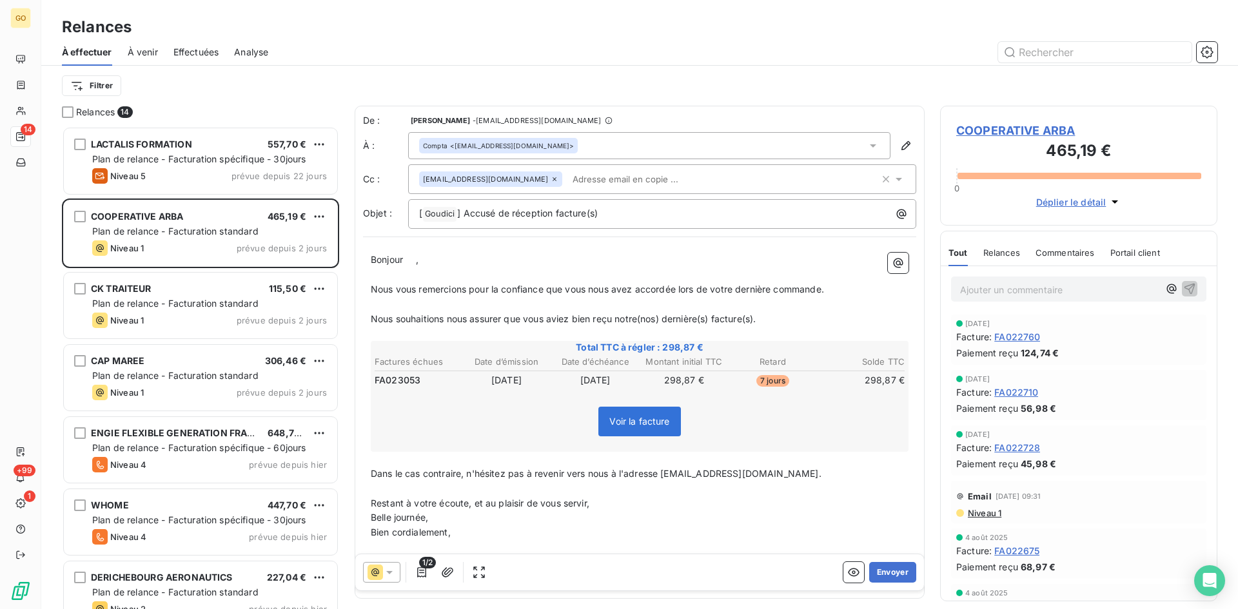
click at [631, 75] on div "Filtrer" at bounding box center [639, 85] width 1155 height 24
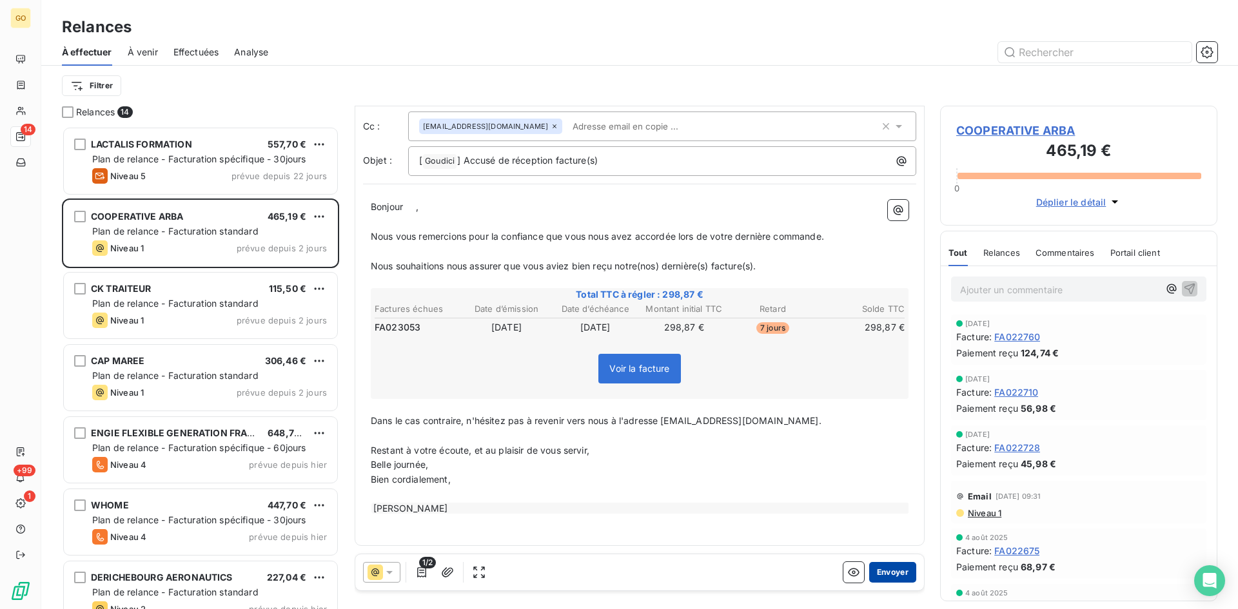
click at [871, 574] on button "Envoyer" at bounding box center [892, 572] width 47 height 21
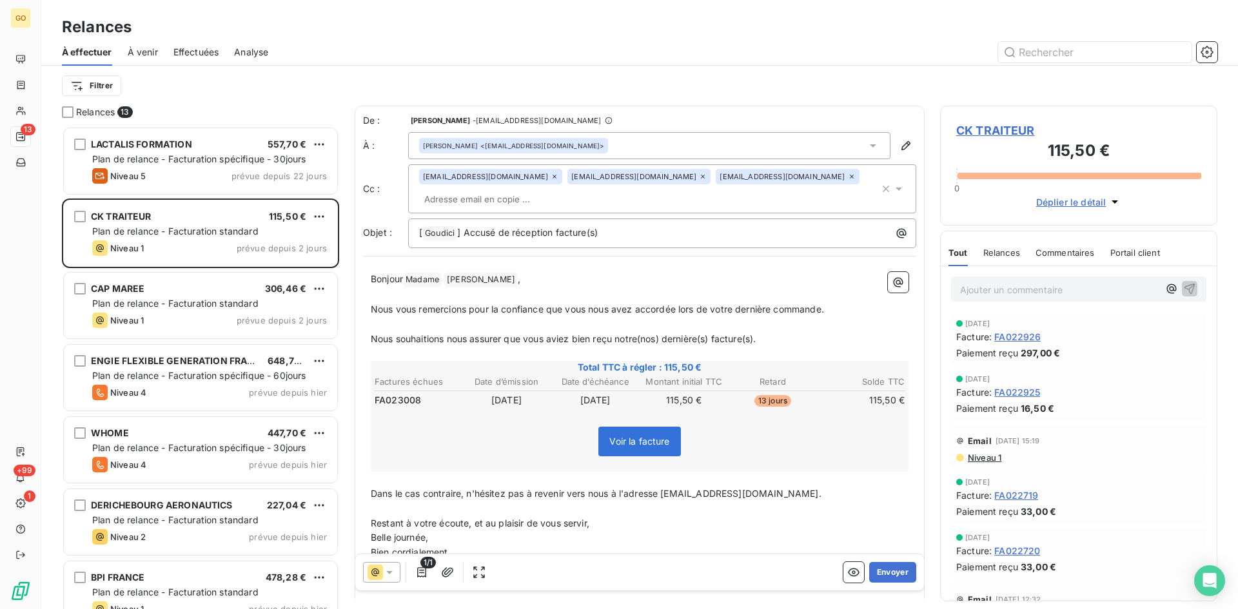
click at [552, 179] on icon at bounding box center [554, 177] width 4 height 4
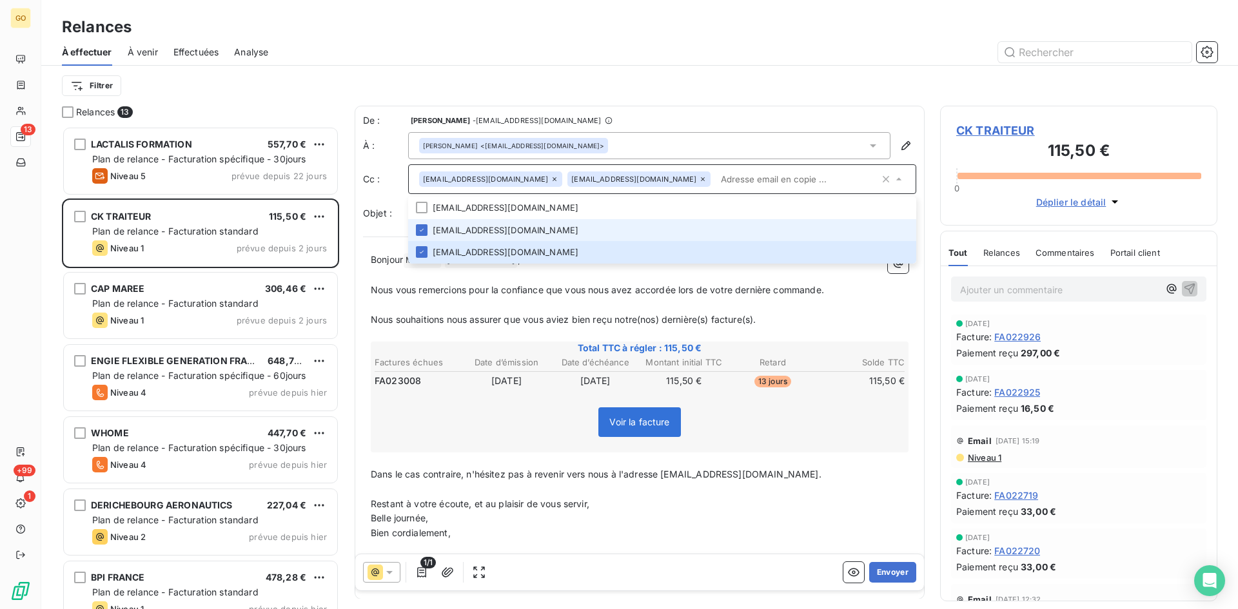
click at [552, 180] on icon at bounding box center [554, 179] width 4 height 4
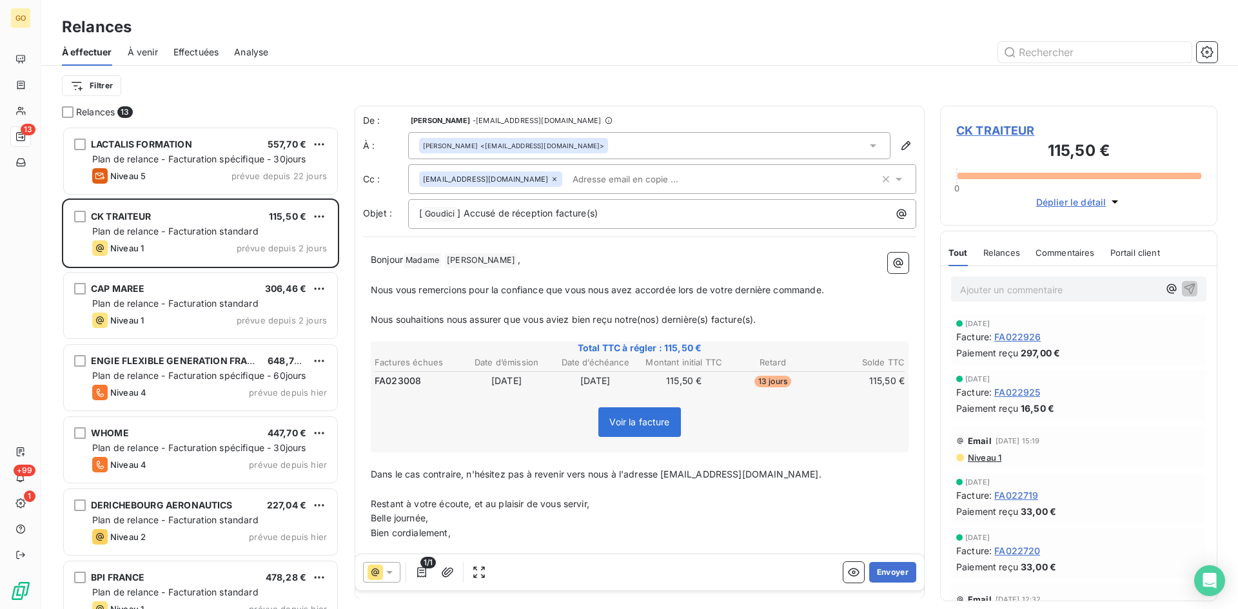
click at [552, 180] on icon at bounding box center [554, 179] width 4 height 4
drag, startPoint x: 710, startPoint y: 87, endPoint x: 537, endPoint y: 114, distance: 174.9
click at [710, 87] on div "Filtrer" at bounding box center [639, 85] width 1155 height 24
click at [897, 572] on button "Envoyer" at bounding box center [892, 572] width 47 height 21
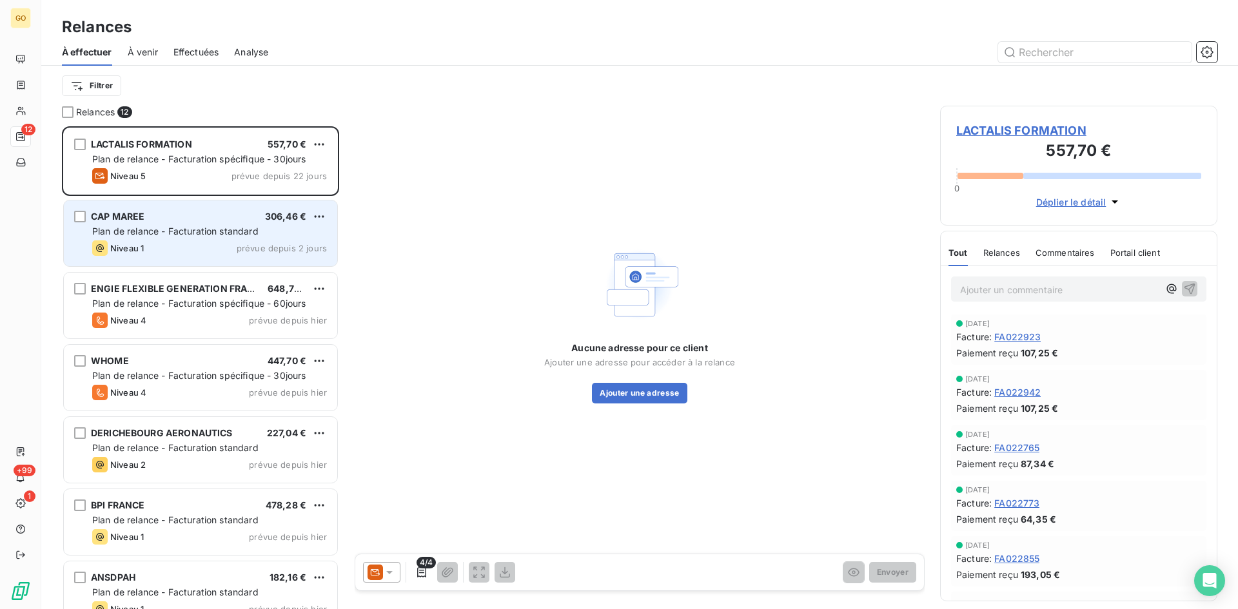
click at [120, 219] on span "CAP MAREE" at bounding box center [118, 216] width 54 height 11
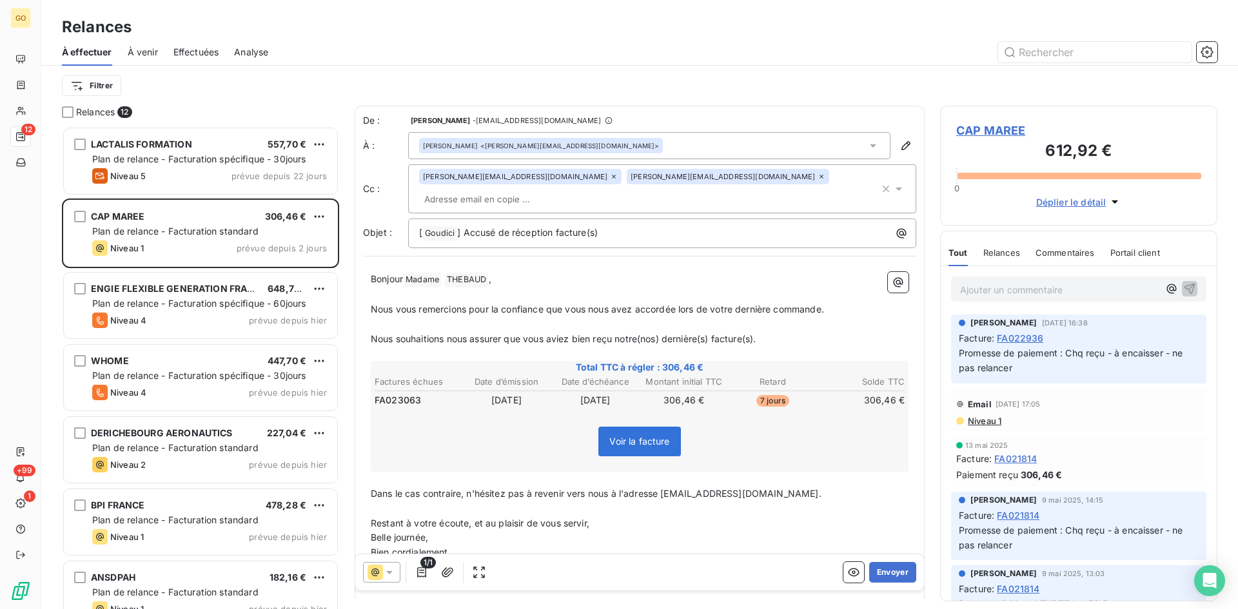
click at [866, 140] on icon at bounding box center [872, 145] width 13 height 13
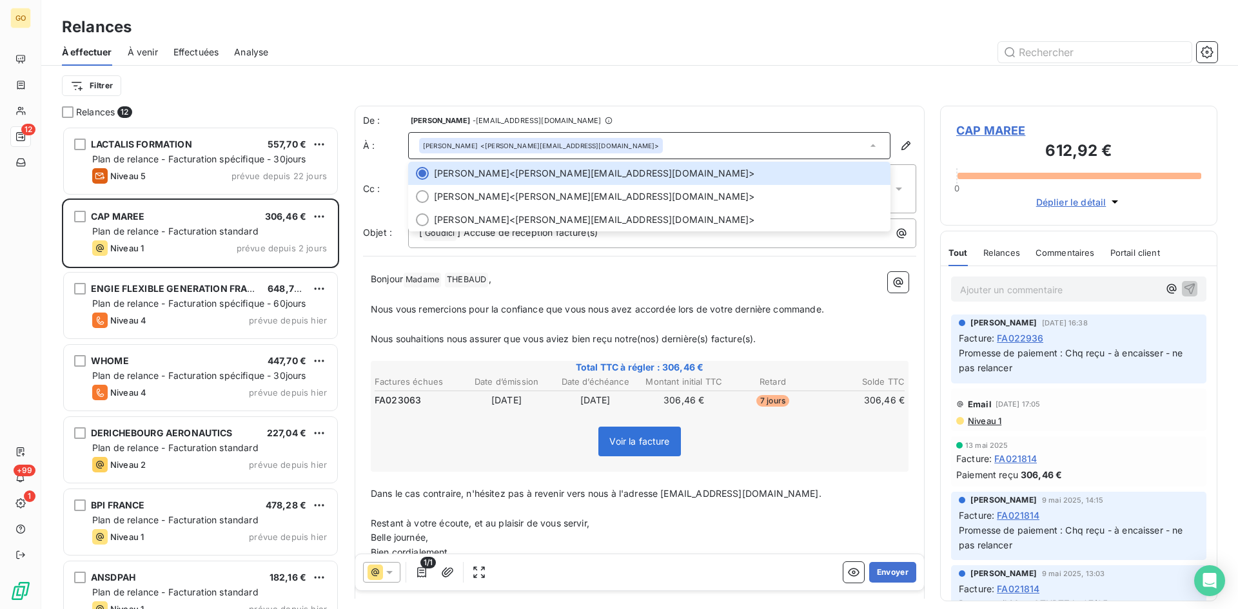
drag, startPoint x: 685, startPoint y: 63, endPoint x: 981, endPoint y: 75, distance: 296.8
click at [686, 63] on div "À effectuer À venir Effectuées Analyse" at bounding box center [639, 52] width 1196 height 27
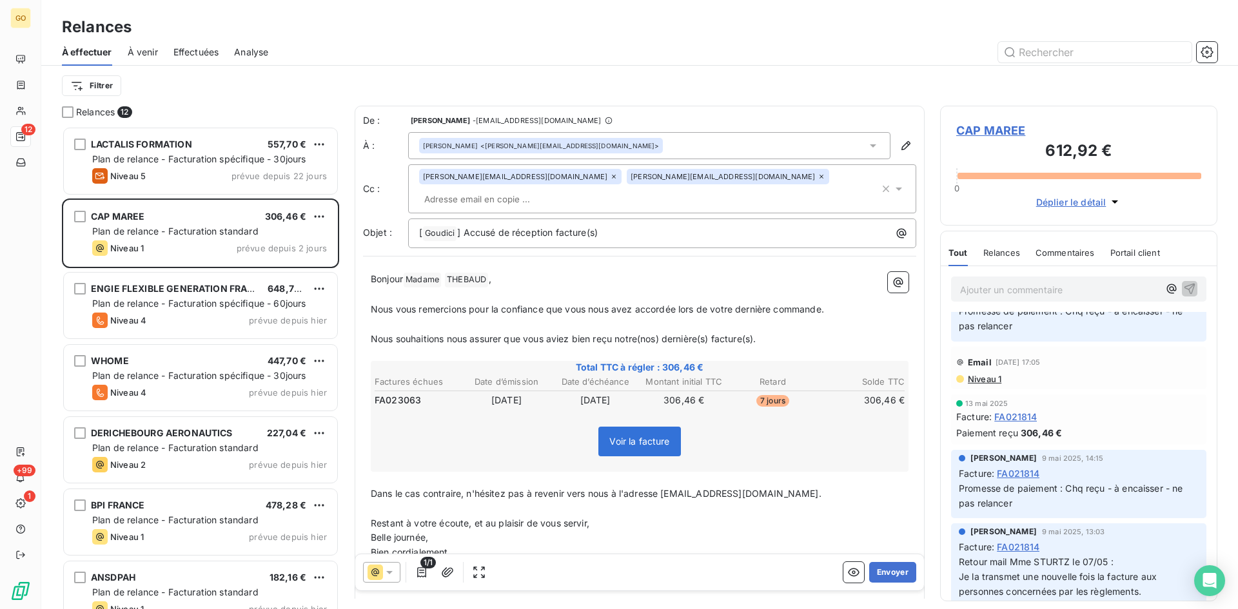
scroll to position [64, 0]
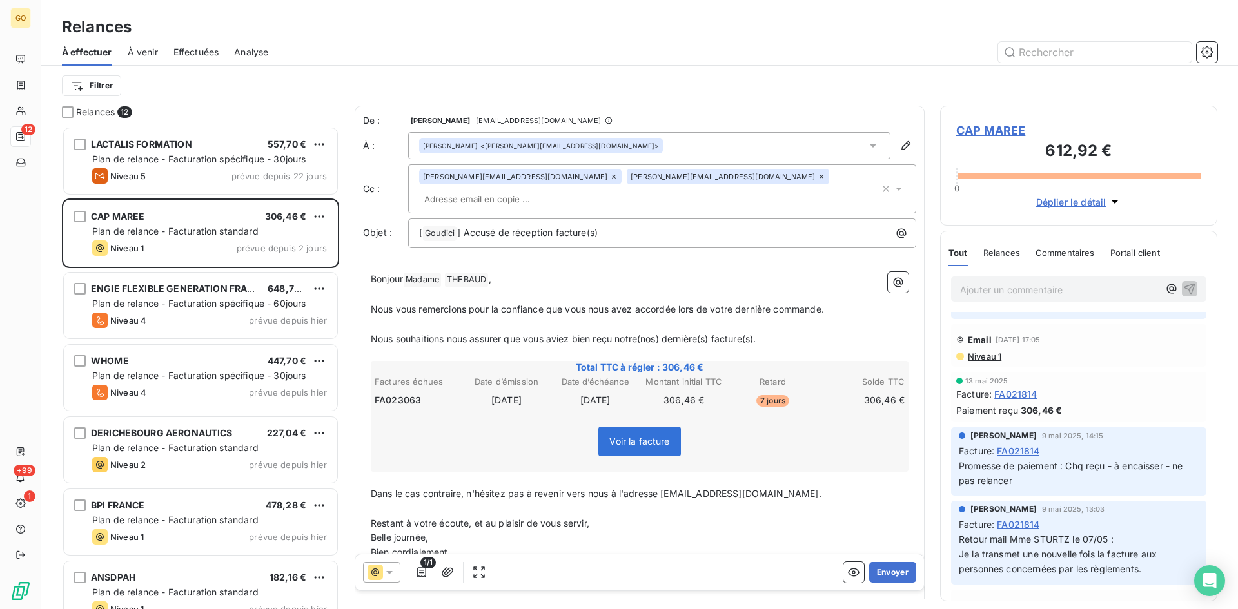
click at [893, 168] on div "[PERSON_NAME][EMAIL_ADDRESS][DOMAIN_NAME] [DOMAIN_NAME][EMAIL_ADDRESS][DOMAIN_N…" at bounding box center [662, 188] width 508 height 49
click at [981, 131] on span "CAP MAREE" at bounding box center [1078, 130] width 245 height 17
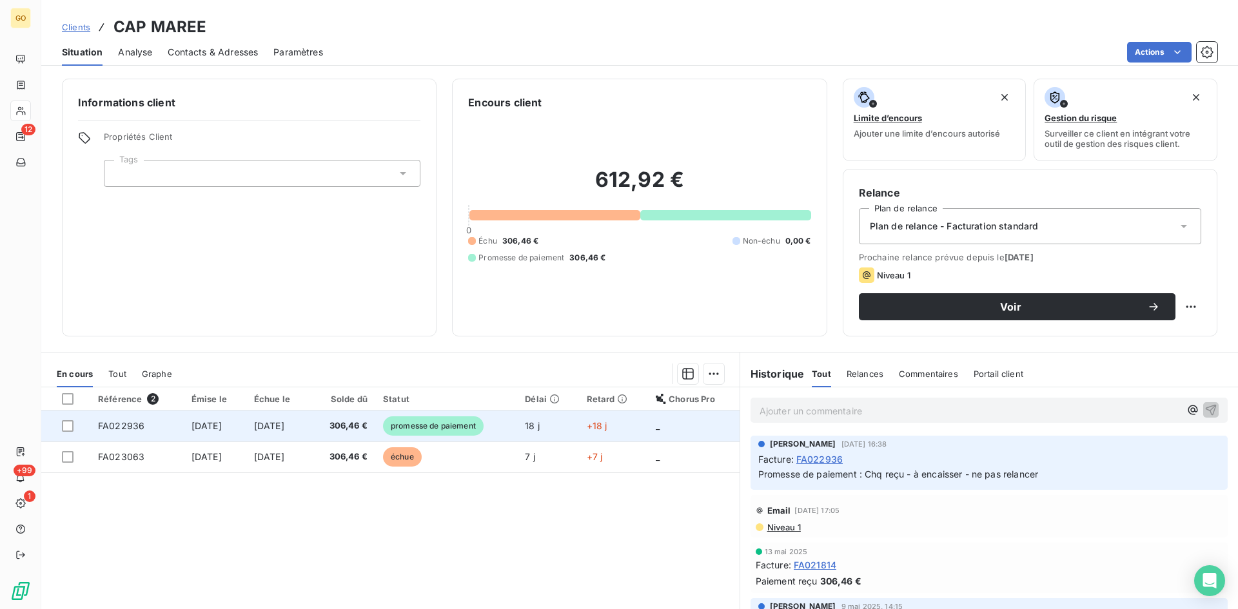
click at [206, 425] on span "[DATE]" at bounding box center [206, 425] width 30 height 11
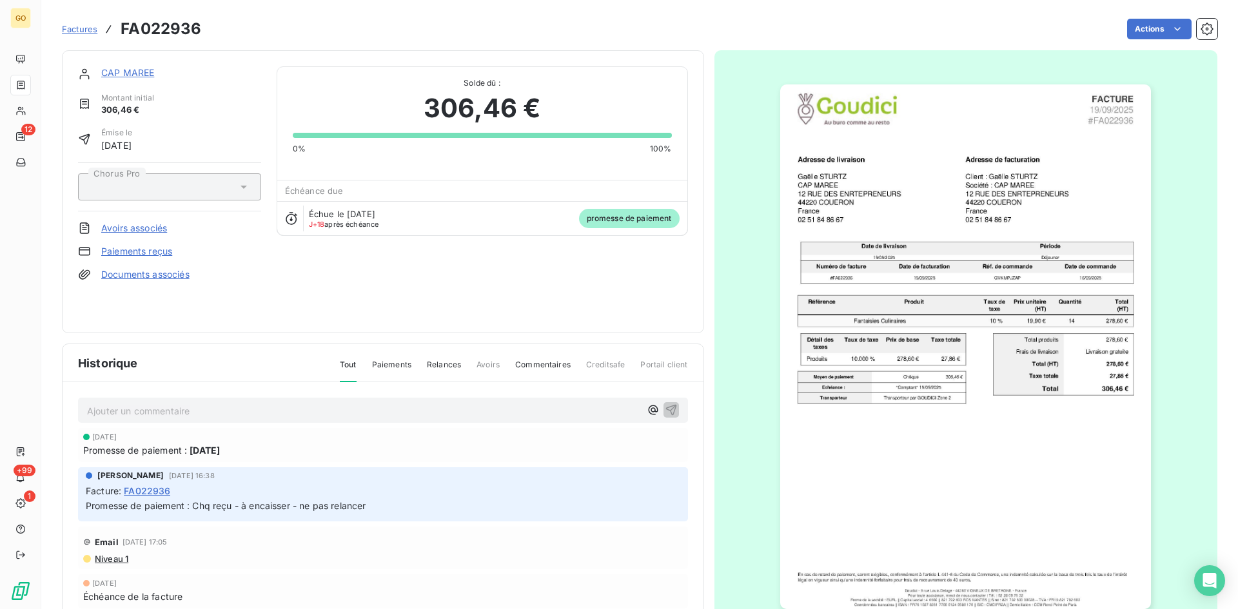
click at [139, 75] on link "CAP MAREE" at bounding box center [127, 72] width 53 height 11
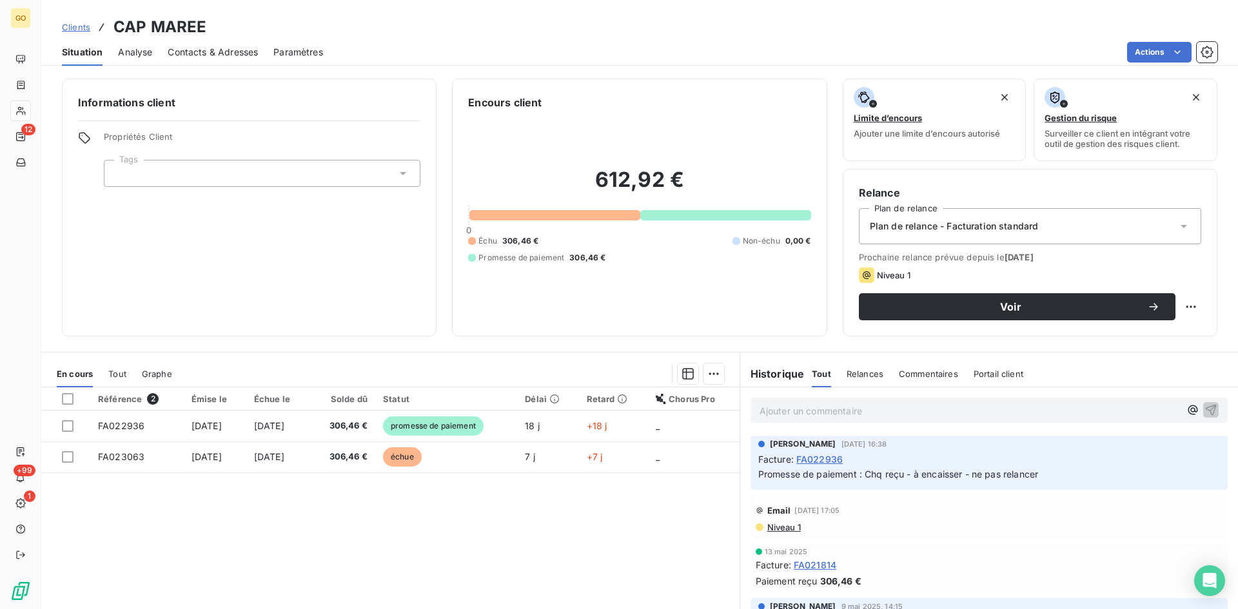
click at [211, 44] on div "Contacts & Adresses" at bounding box center [213, 52] width 90 height 27
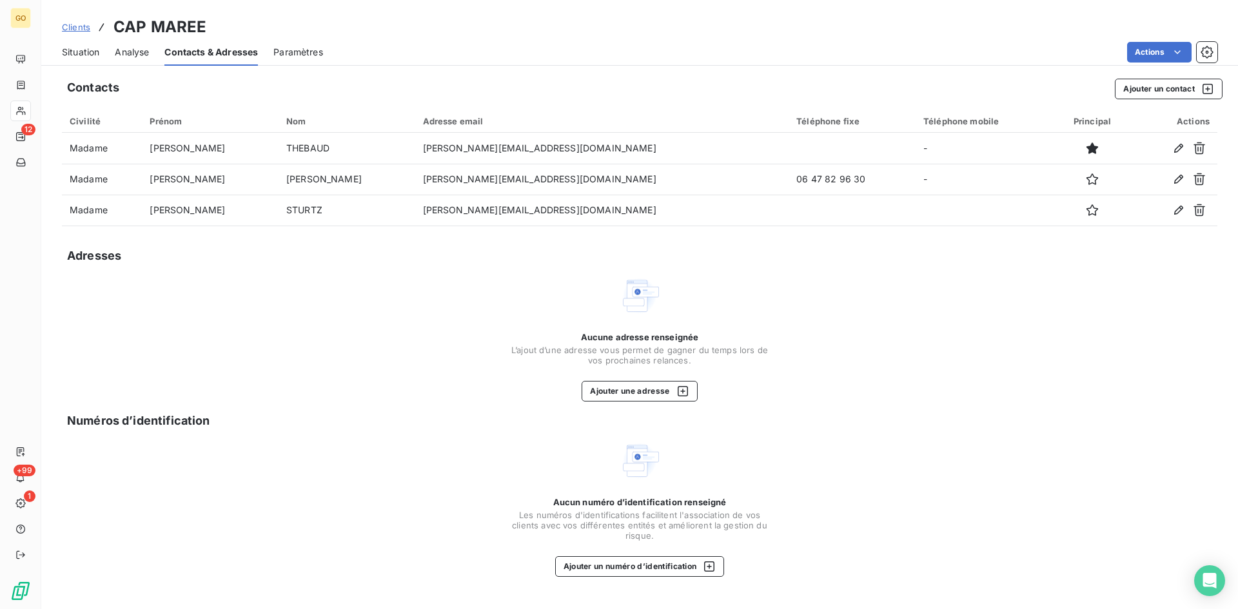
click at [1135, 101] on div "Contacts Ajouter un contact Civilité Prénom Nom Adresse email Téléphone fixe Té…" at bounding box center [639, 340] width 1196 height 538
click at [1135, 92] on button "Ajouter un contact" at bounding box center [1169, 89] width 108 height 21
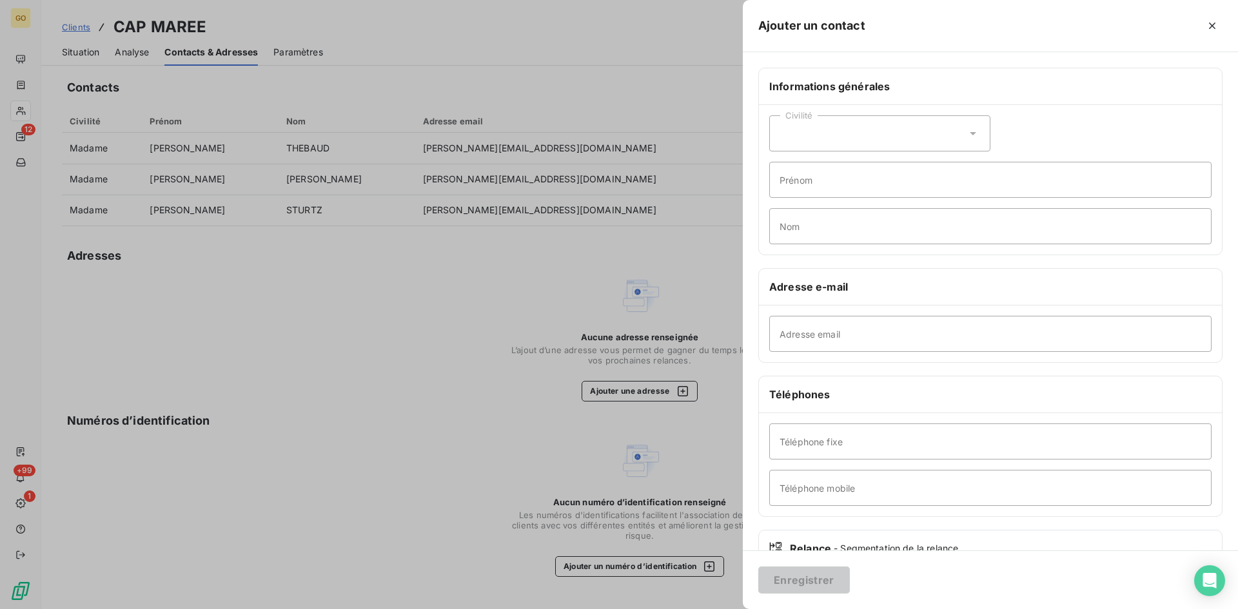
click at [892, 124] on div "Civilité" at bounding box center [879, 133] width 221 height 36
click at [790, 190] on li "Monsieur" at bounding box center [879, 188] width 221 height 23
click at [797, 185] on input "Prénom" at bounding box center [990, 180] width 442 height 36
type input "[PERSON_NAME]"
click at [942, 251] on div "Civilité Monsieur [PERSON_NAME] Nom" at bounding box center [990, 180] width 463 height 150
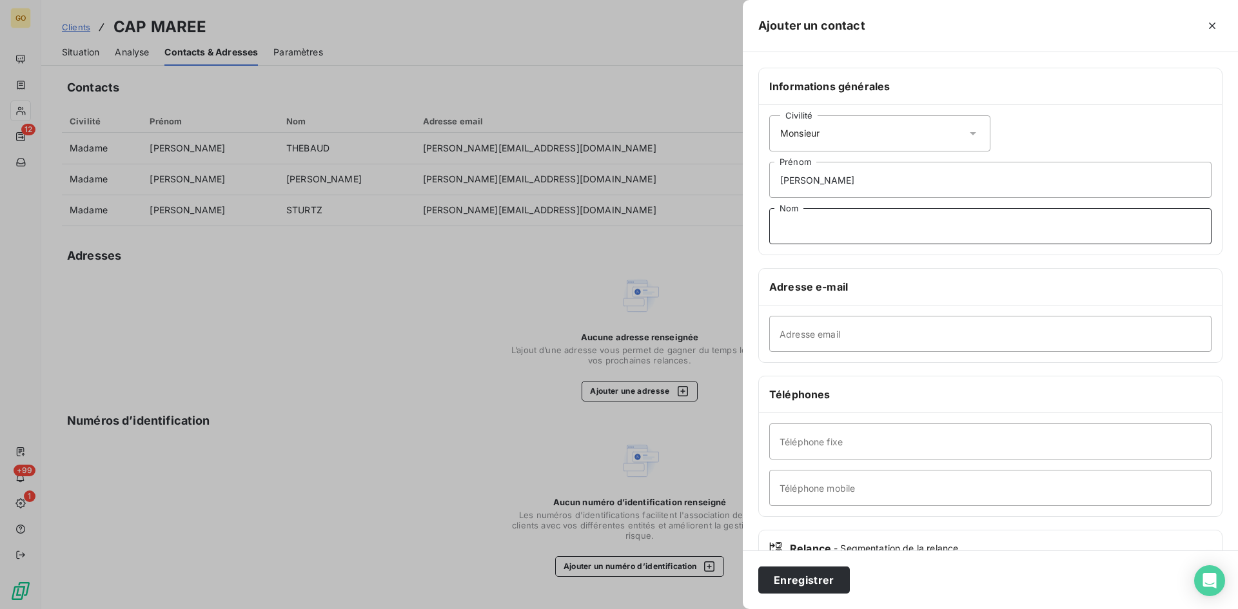
click at [941, 241] on input "Nom" at bounding box center [990, 226] width 442 height 36
type input "TOURBIER"
click at [858, 336] on input "Adresse email" at bounding box center [990, 334] width 442 height 36
click at [863, 338] on input "Adresse email" at bounding box center [990, 334] width 442 height 36
paste input "[PERSON_NAME][EMAIL_ADDRESS][DOMAIN_NAME]"
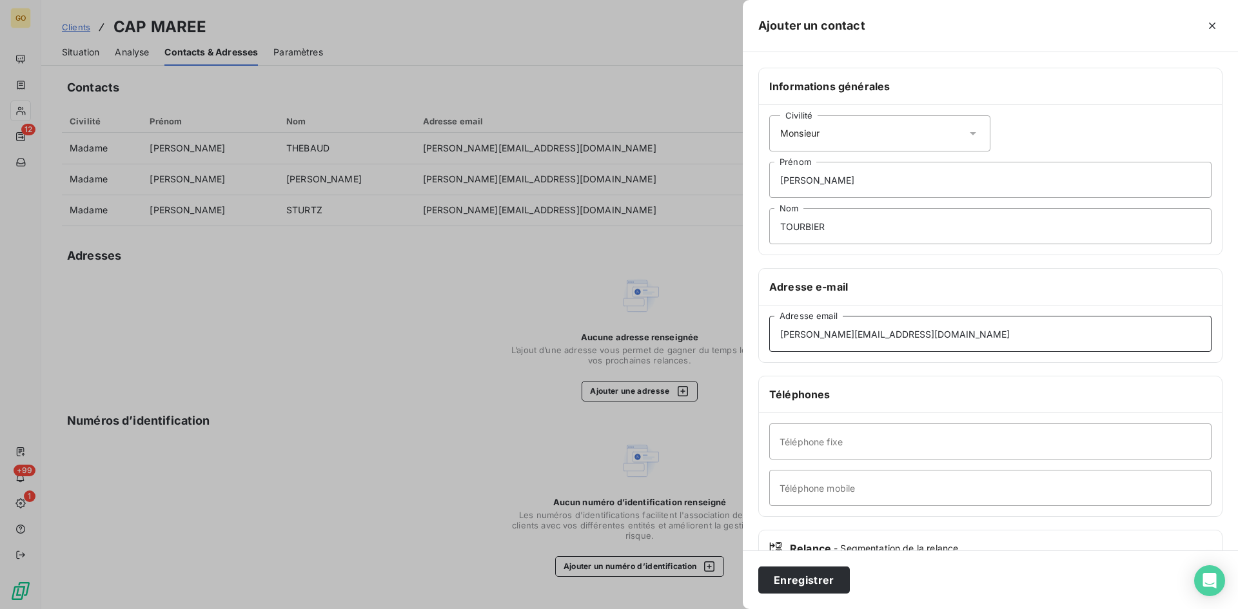
type input "[PERSON_NAME][EMAIL_ADDRESS][DOMAIN_NAME]"
click at [905, 433] on input "Téléphone fixe" at bounding box center [990, 442] width 442 height 36
click at [806, 442] on input "Téléphone fixe" at bounding box center [990, 442] width 442 height 36
paste input "02 51 84 86 80"
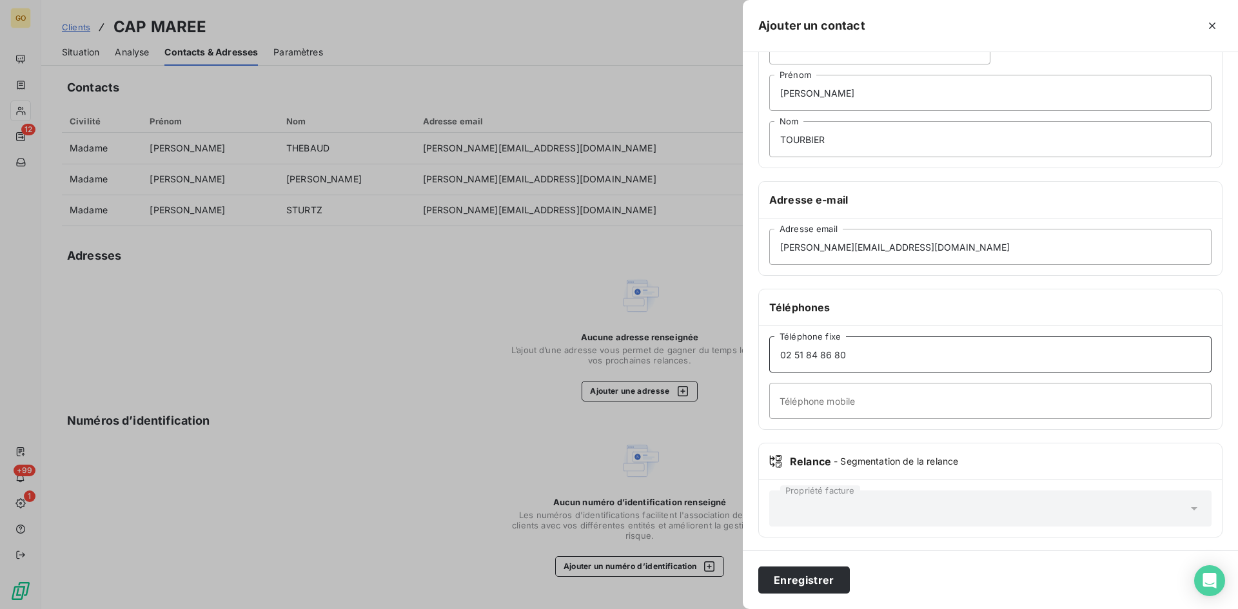
scroll to position [90, 0]
type input "02 51 84 86 80"
click at [772, 583] on button "Enregistrer" at bounding box center [804, 580] width 92 height 27
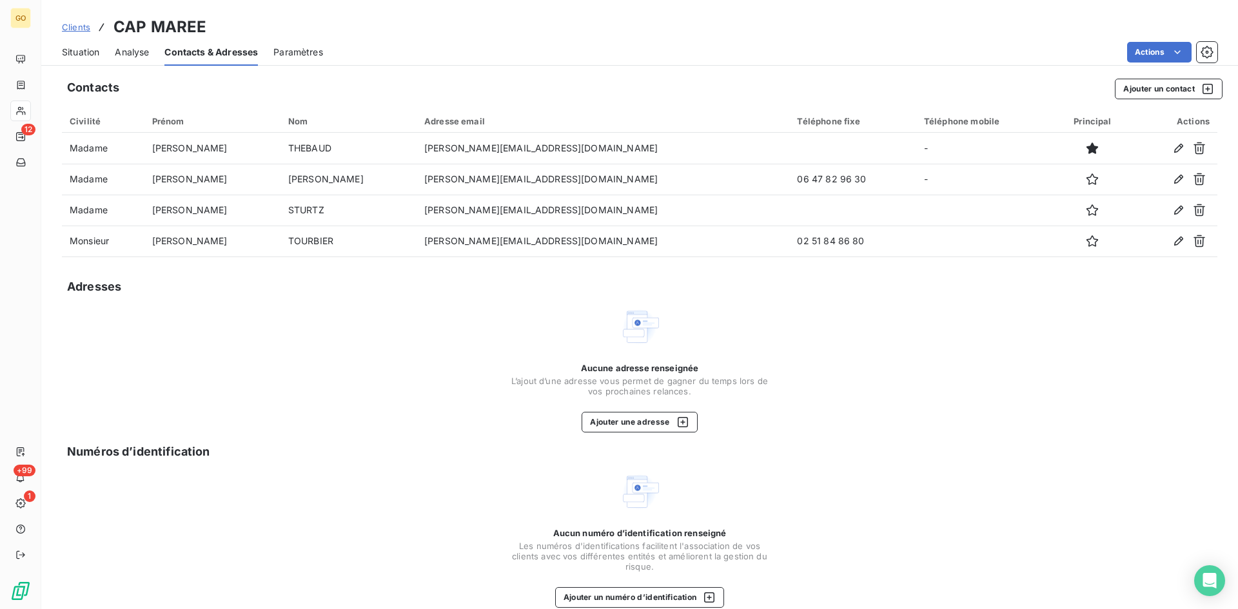
drag, startPoint x: 83, startPoint y: 52, endPoint x: 220, endPoint y: 68, distance: 138.3
click at [83, 51] on span "Situation" at bounding box center [80, 52] width 37 height 13
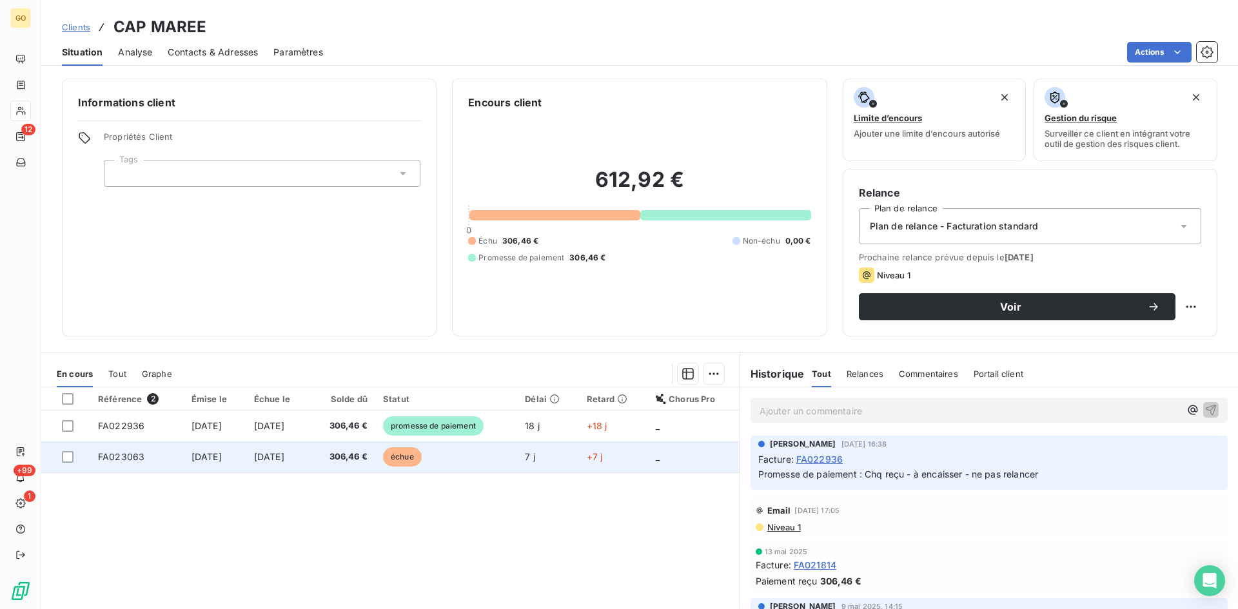
click at [199, 455] on span "[DATE]" at bounding box center [206, 456] width 30 height 11
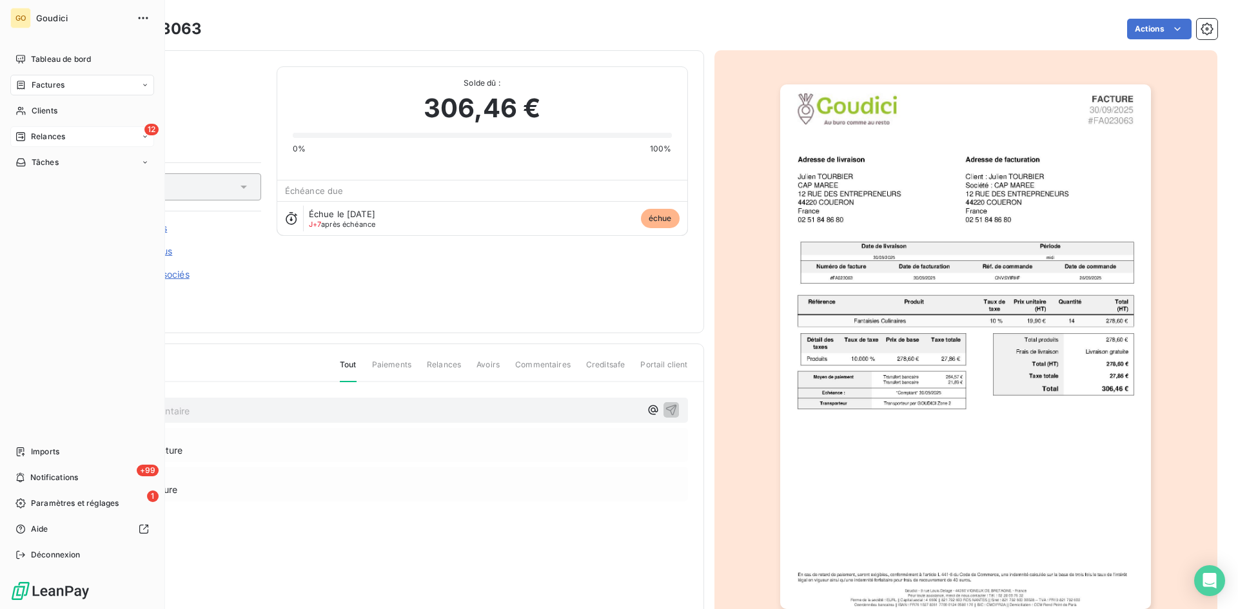
click at [42, 137] on span "Relances" at bounding box center [48, 137] width 34 height 12
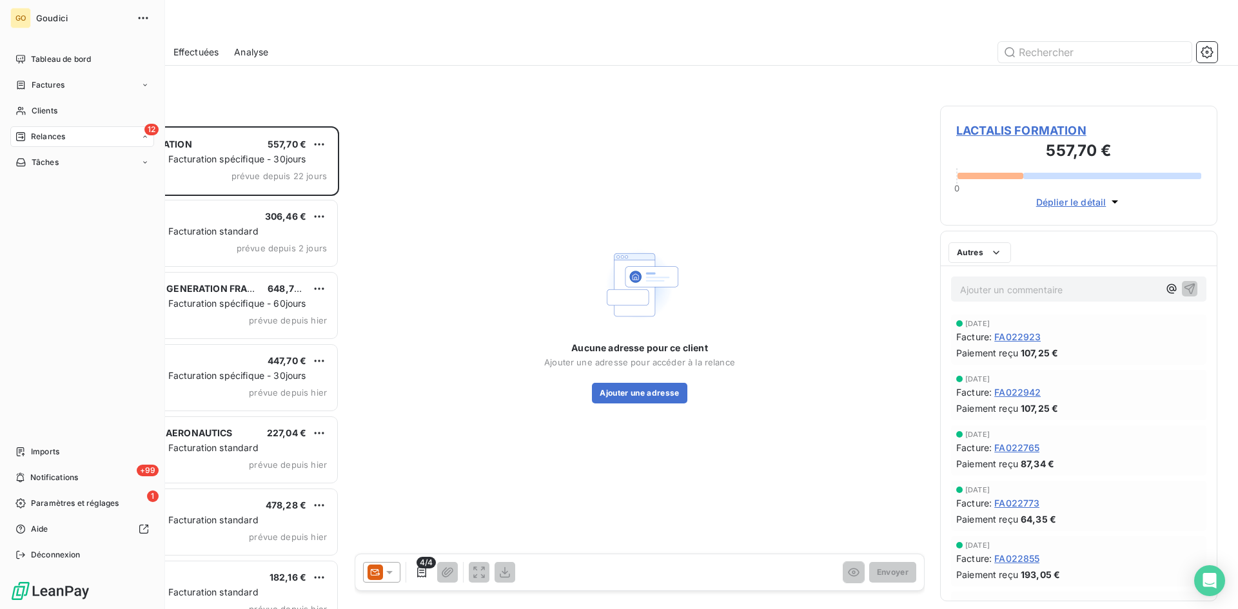
scroll to position [473, 268]
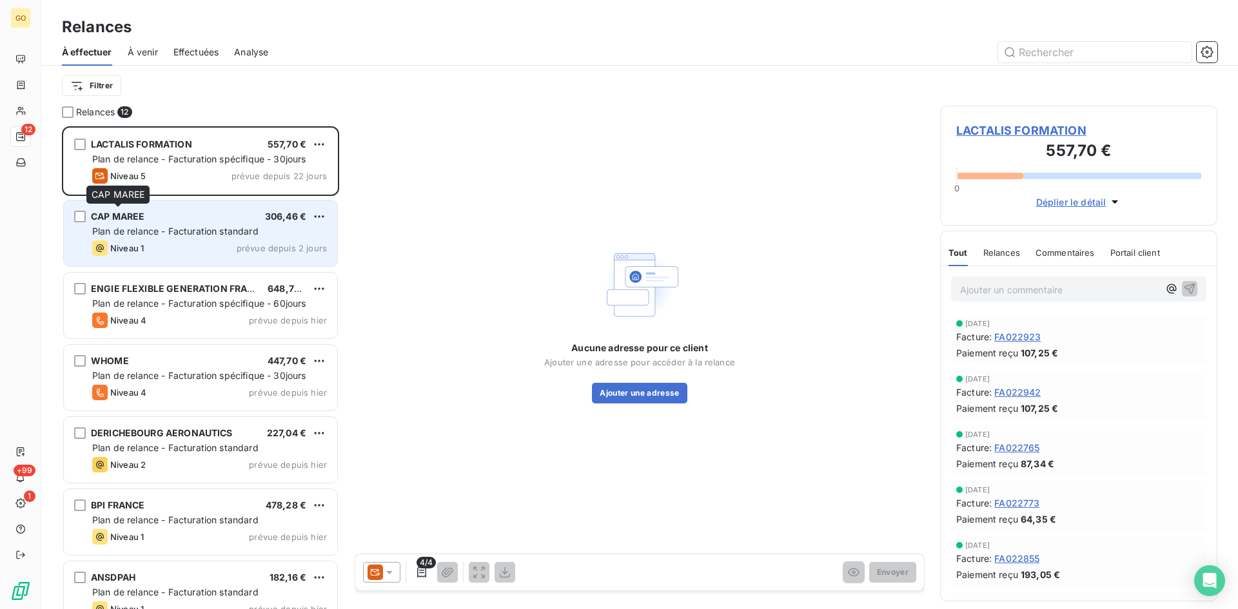
click at [132, 216] on span "CAP MAREE" at bounding box center [118, 216] width 54 height 11
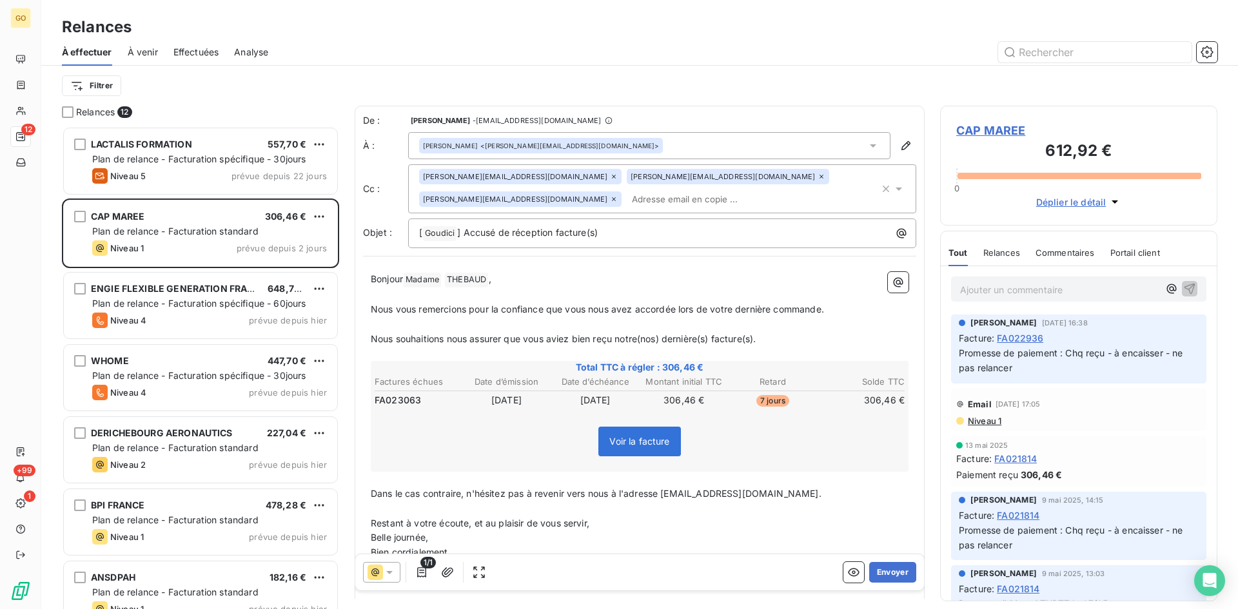
click at [874, 141] on div "[PERSON_NAME] <[PERSON_NAME][EMAIL_ADDRESS][DOMAIN_NAME]>" at bounding box center [649, 145] width 482 height 27
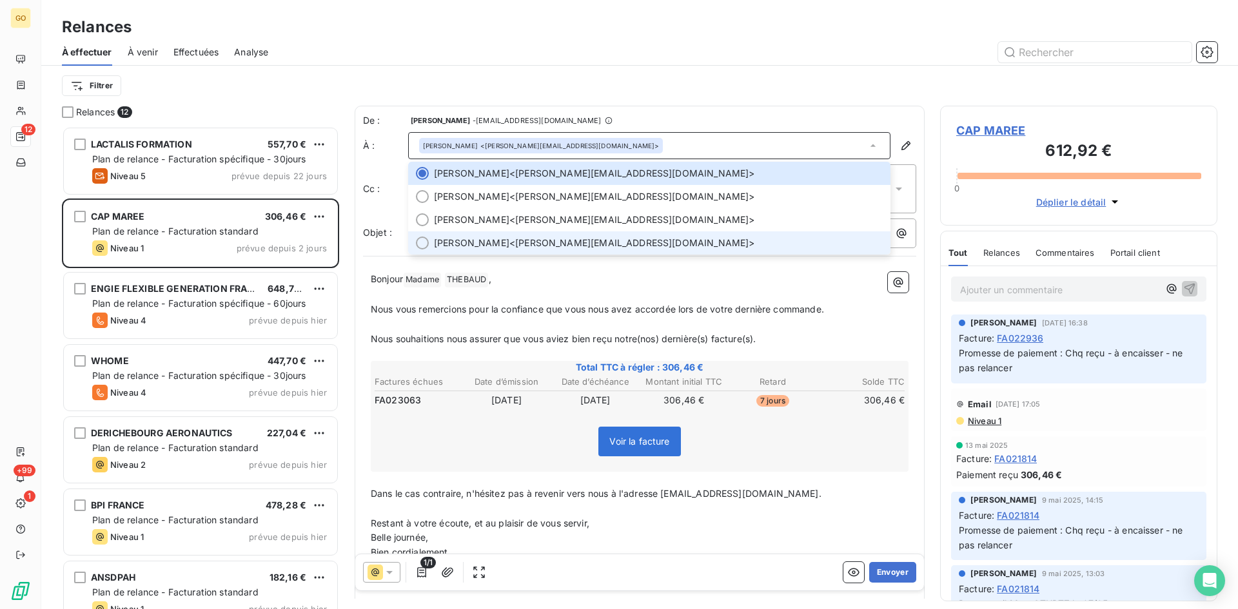
click at [420, 244] on div at bounding box center [422, 243] width 13 height 13
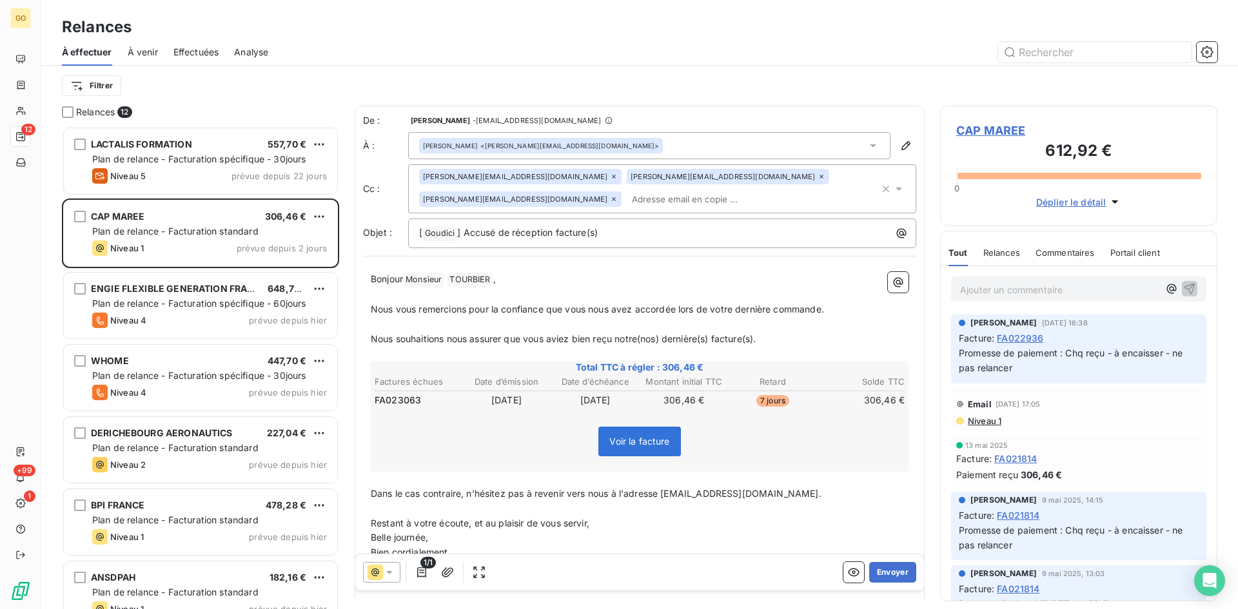
click at [610, 175] on icon at bounding box center [614, 177] width 8 height 8
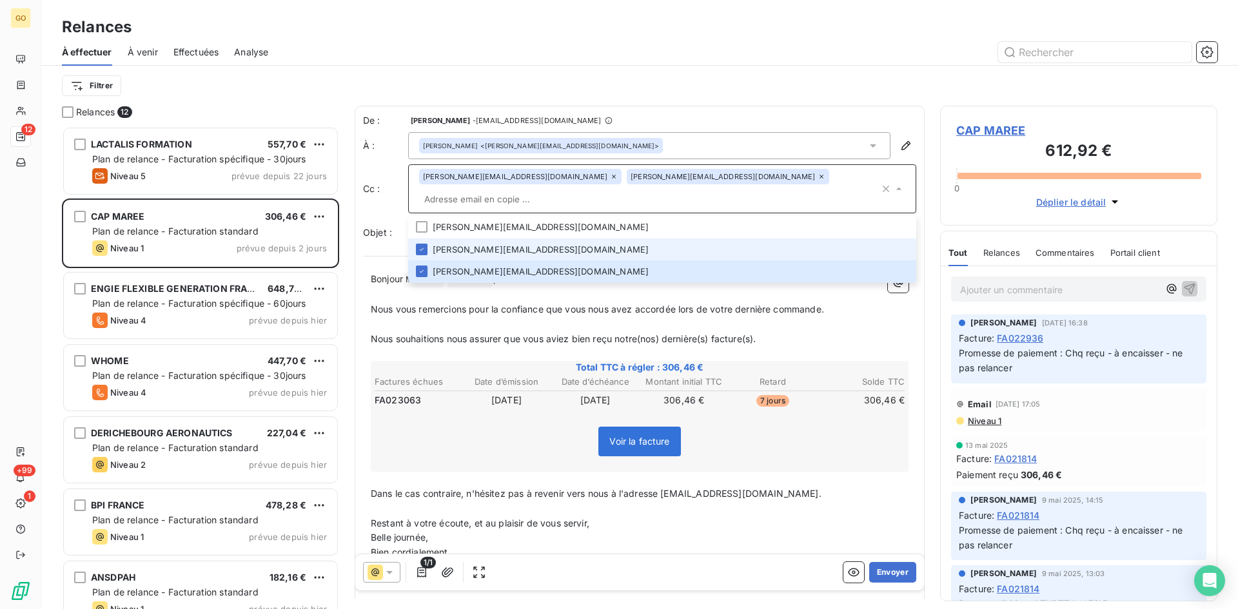
click at [612, 179] on icon at bounding box center [614, 177] width 4 height 4
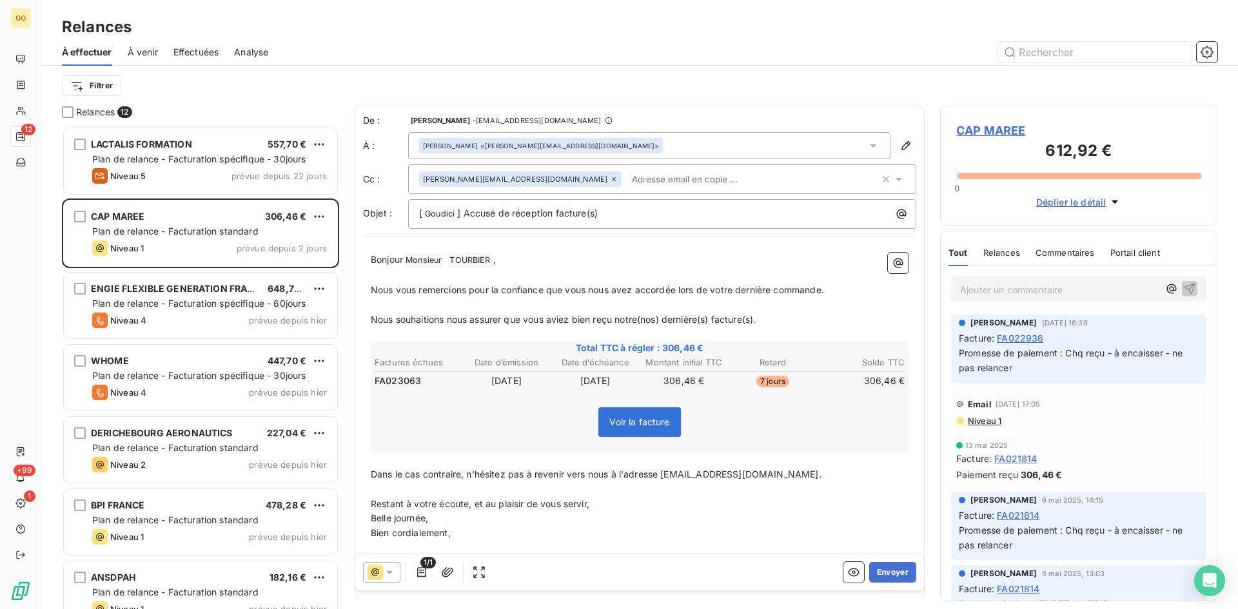
click at [610, 180] on icon at bounding box center [614, 179] width 8 height 8
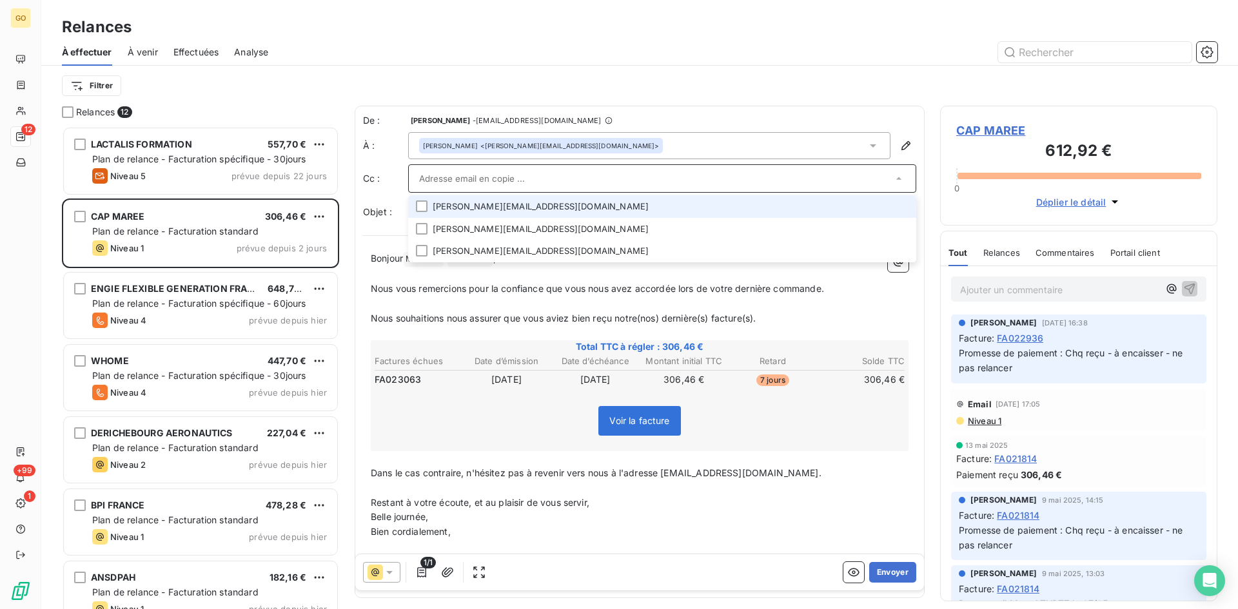
click at [615, 75] on div "Filtrer" at bounding box center [639, 85] width 1155 height 24
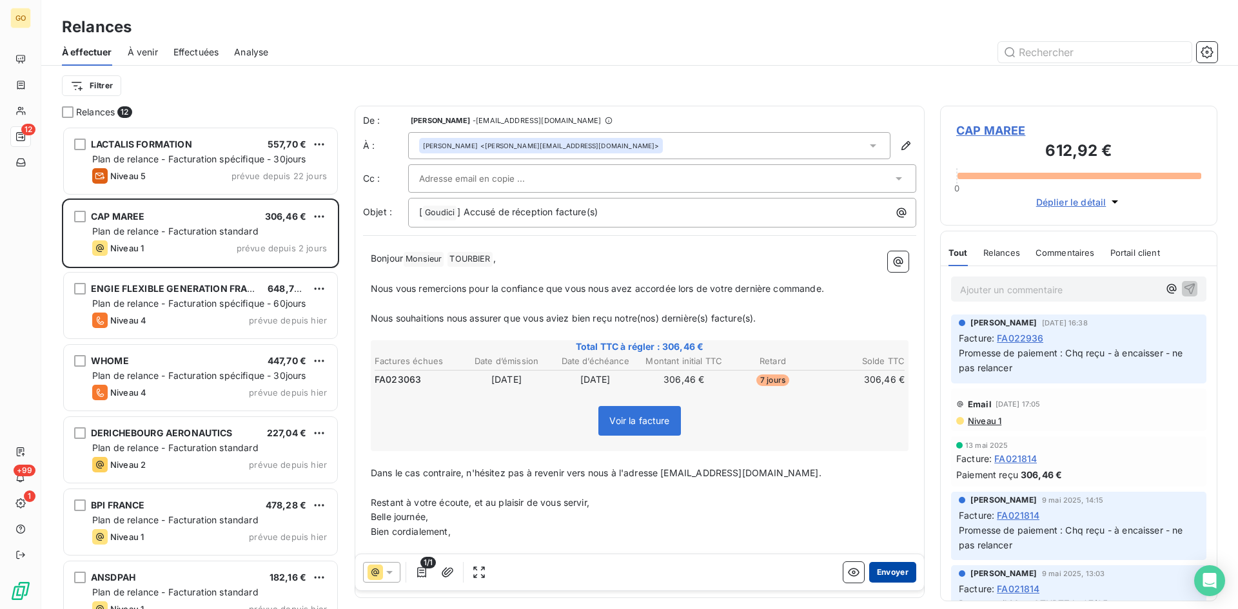
click at [877, 574] on button "Envoyer" at bounding box center [892, 572] width 47 height 21
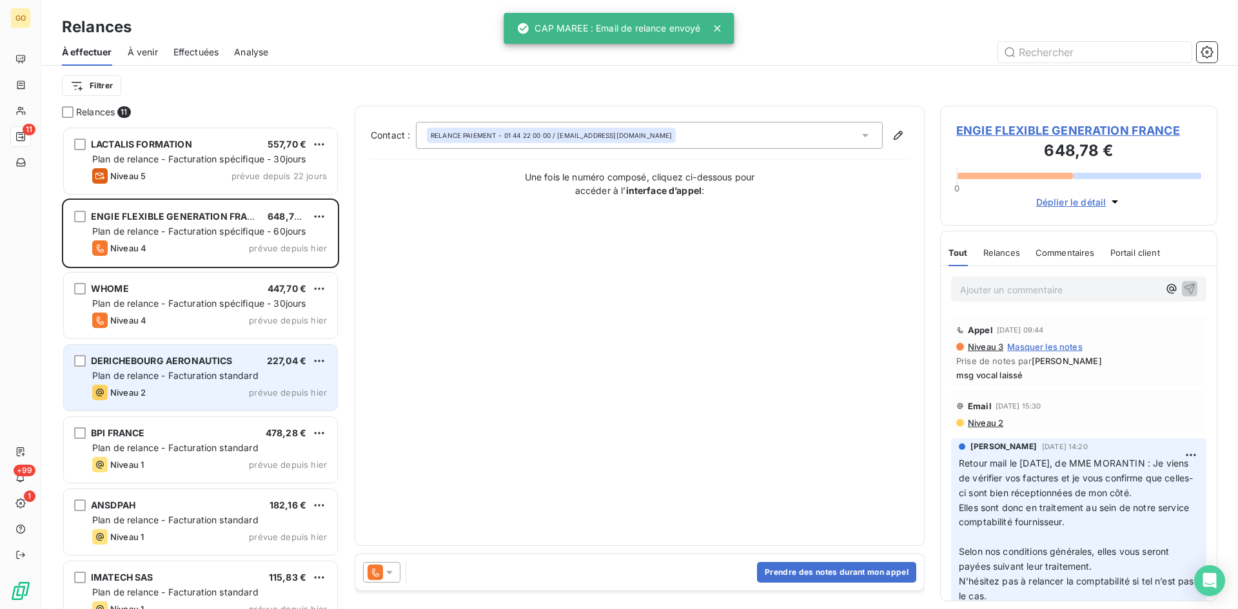
click at [146, 358] on span "DERICHEBOURG AERONAUTICS" at bounding box center [162, 360] width 142 height 11
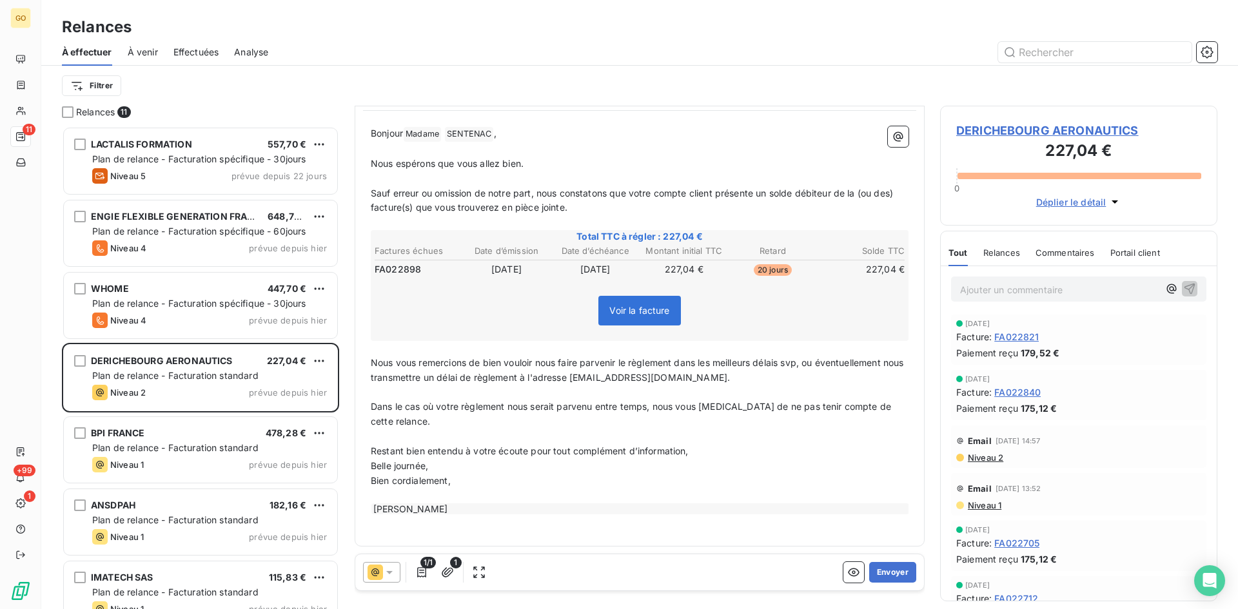
scroll to position [126, 0]
click at [873, 573] on button "Envoyer" at bounding box center [892, 572] width 47 height 21
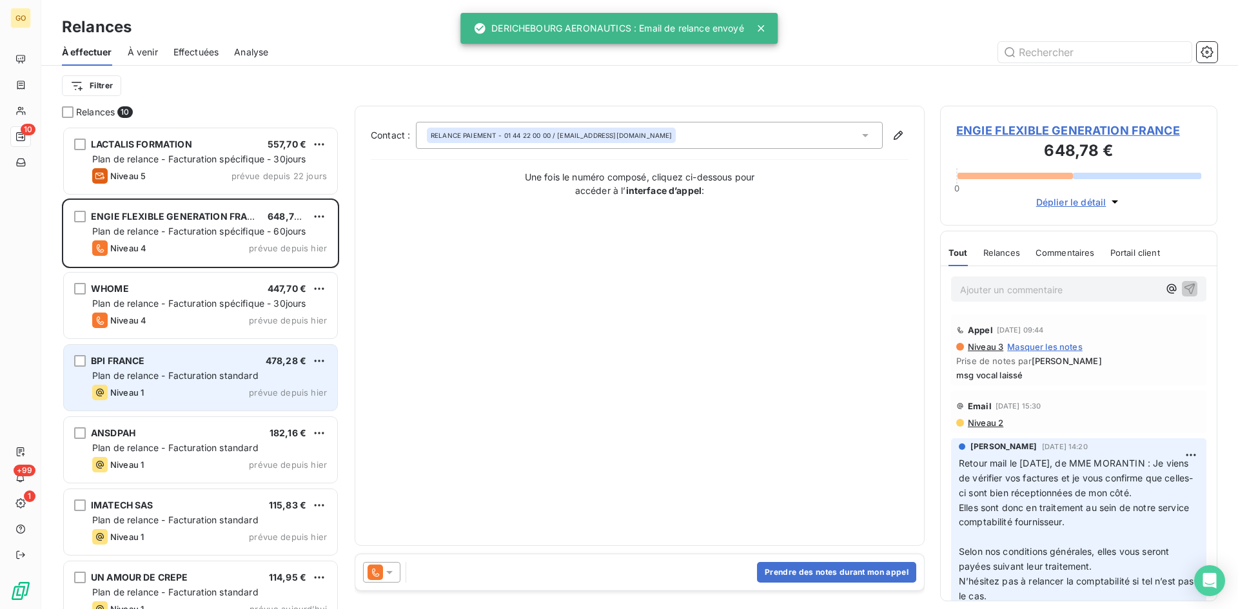
click at [119, 365] on span "BPI FRANCE" at bounding box center [118, 360] width 54 height 11
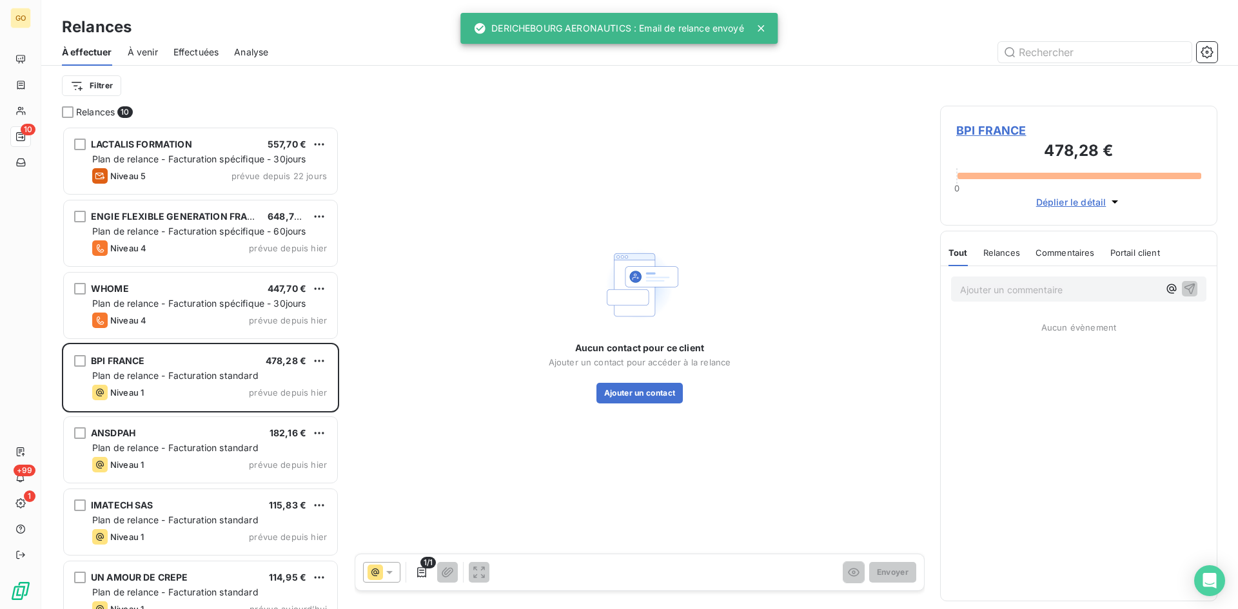
click at [974, 128] on span "BPI FRANCE" at bounding box center [1078, 130] width 245 height 17
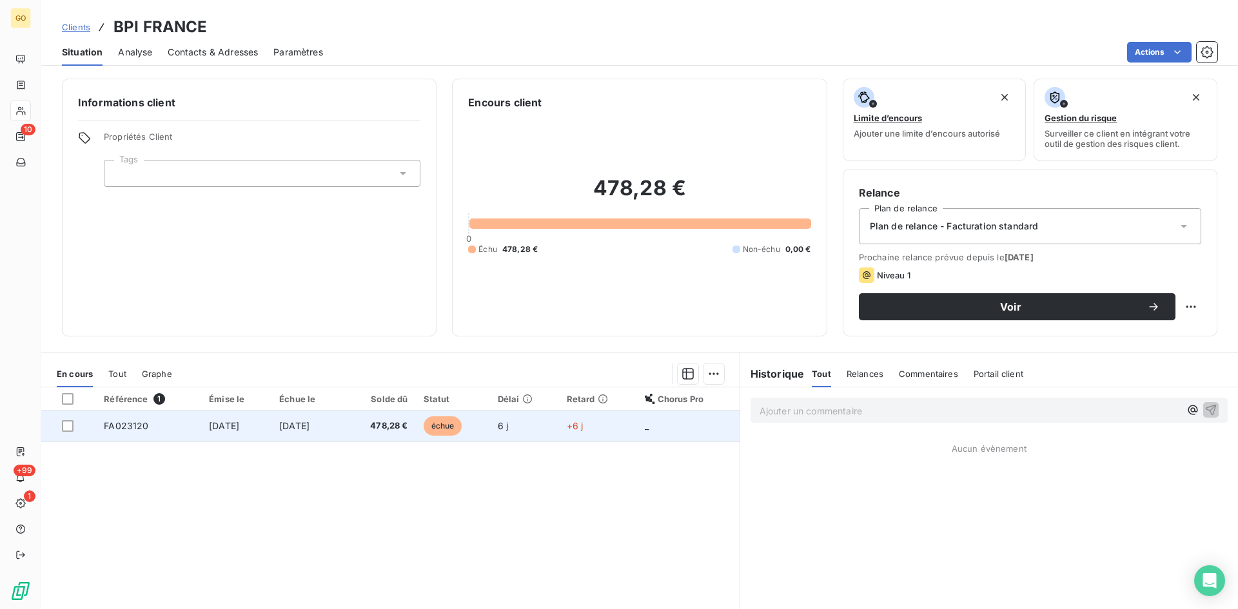
click at [210, 428] on span "[DATE]" at bounding box center [224, 425] width 30 height 11
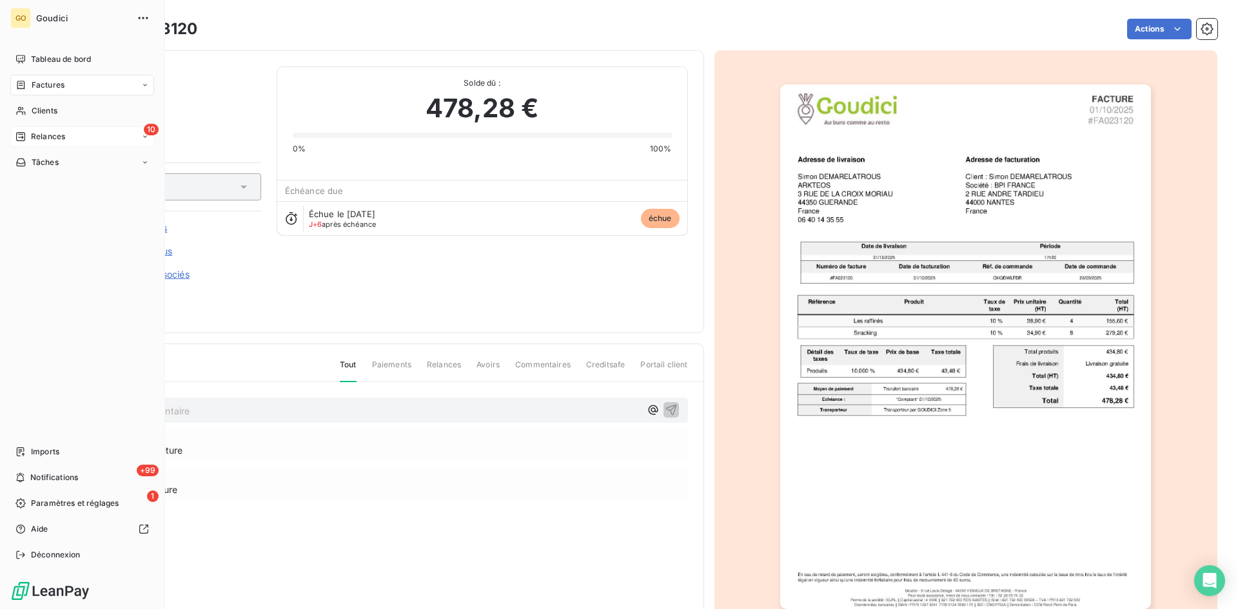
click at [41, 140] on span "Relances" at bounding box center [48, 137] width 34 height 12
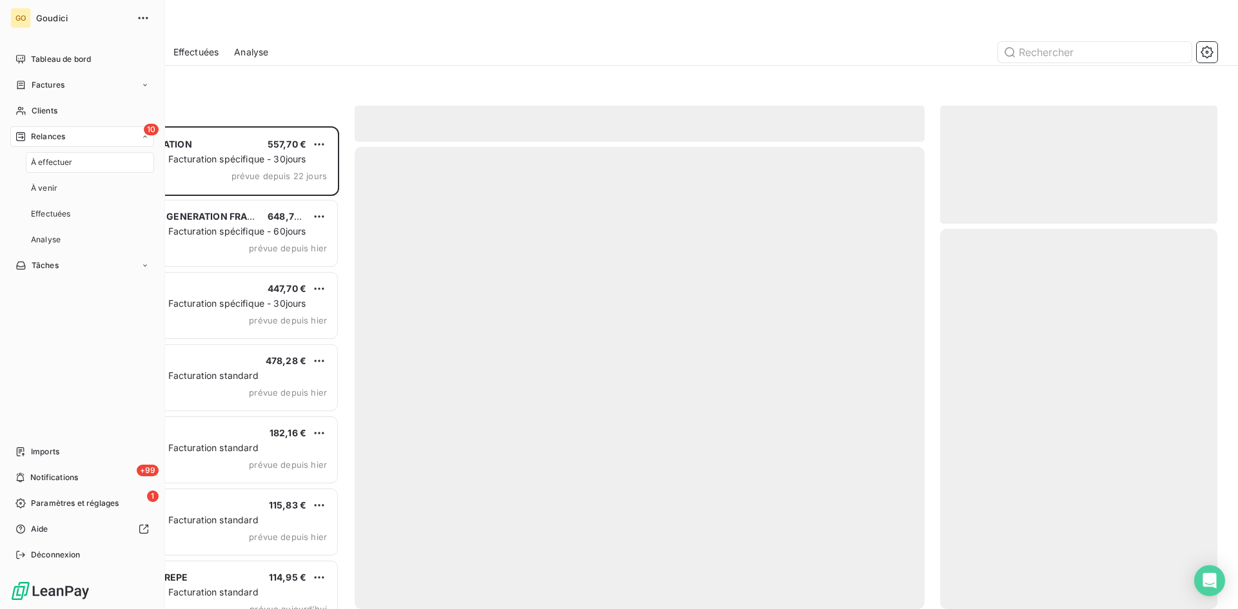
scroll to position [473, 268]
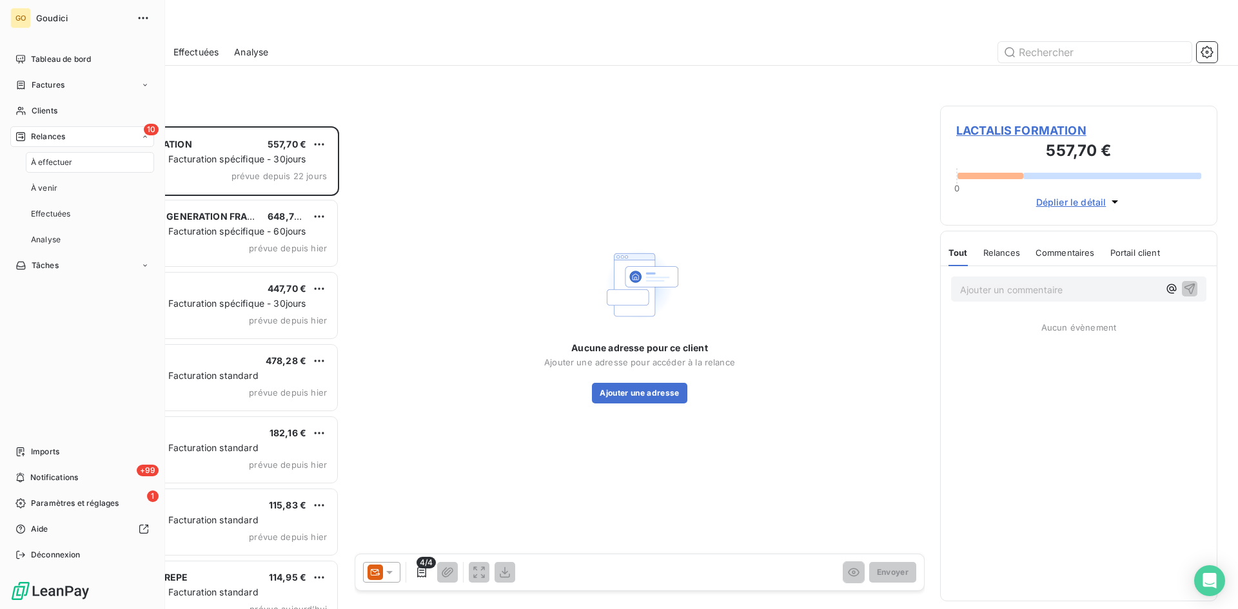
click at [48, 166] on span "À effectuer" at bounding box center [52, 163] width 42 height 12
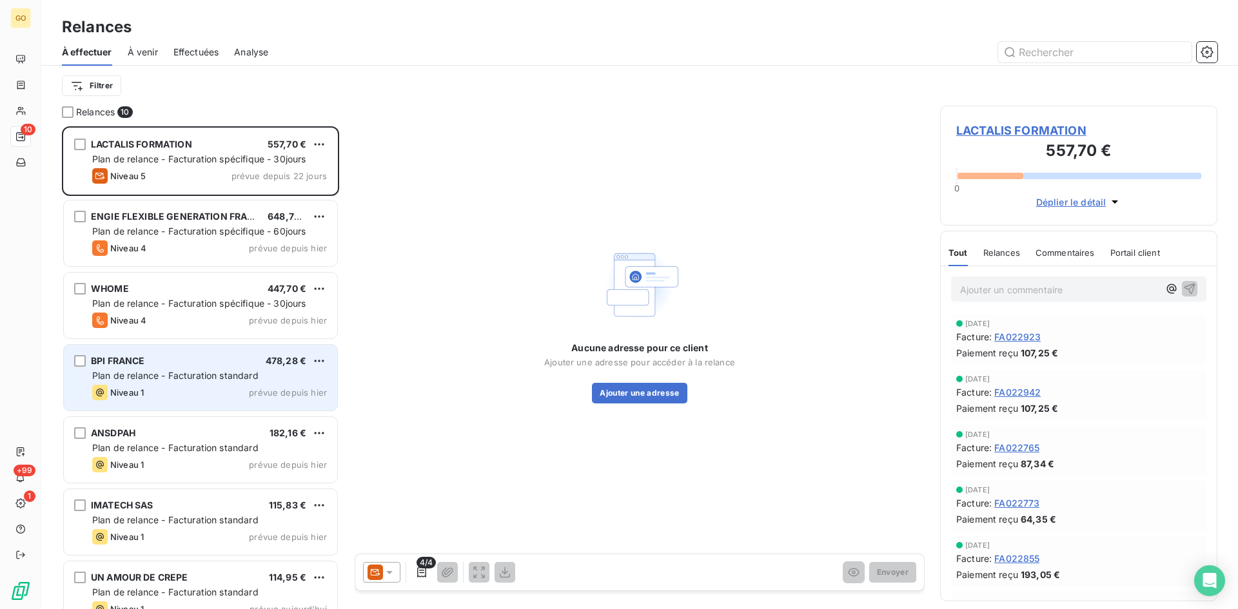
click at [128, 364] on span "BPI FRANCE" at bounding box center [118, 360] width 54 height 11
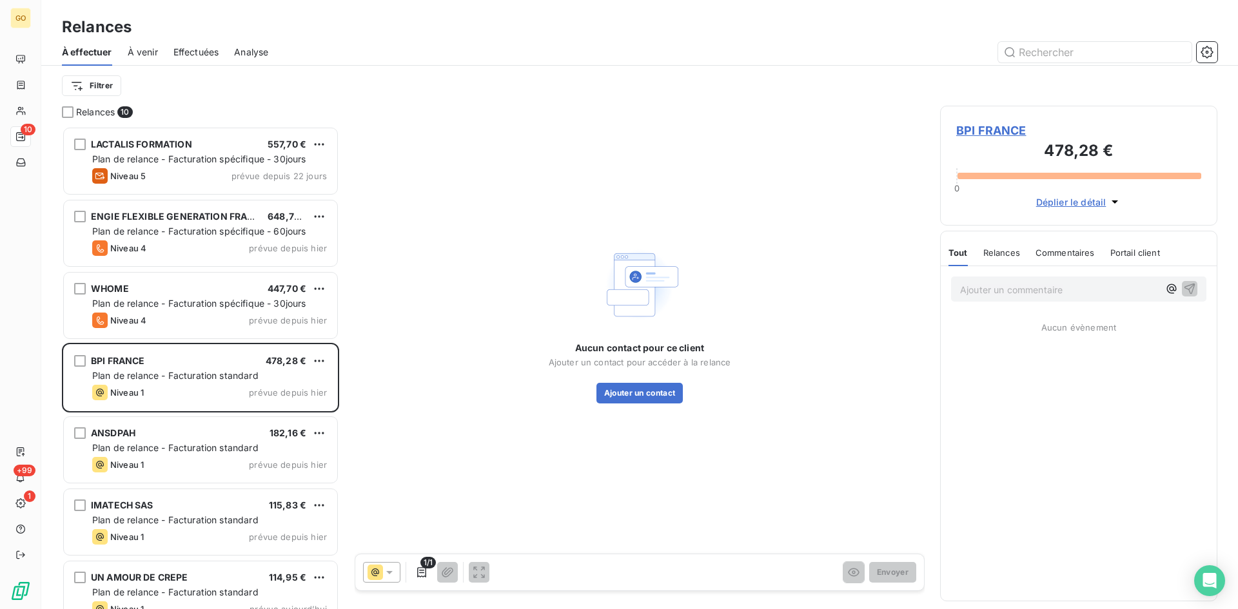
click at [979, 129] on span "BPI FRANCE" at bounding box center [1078, 130] width 245 height 17
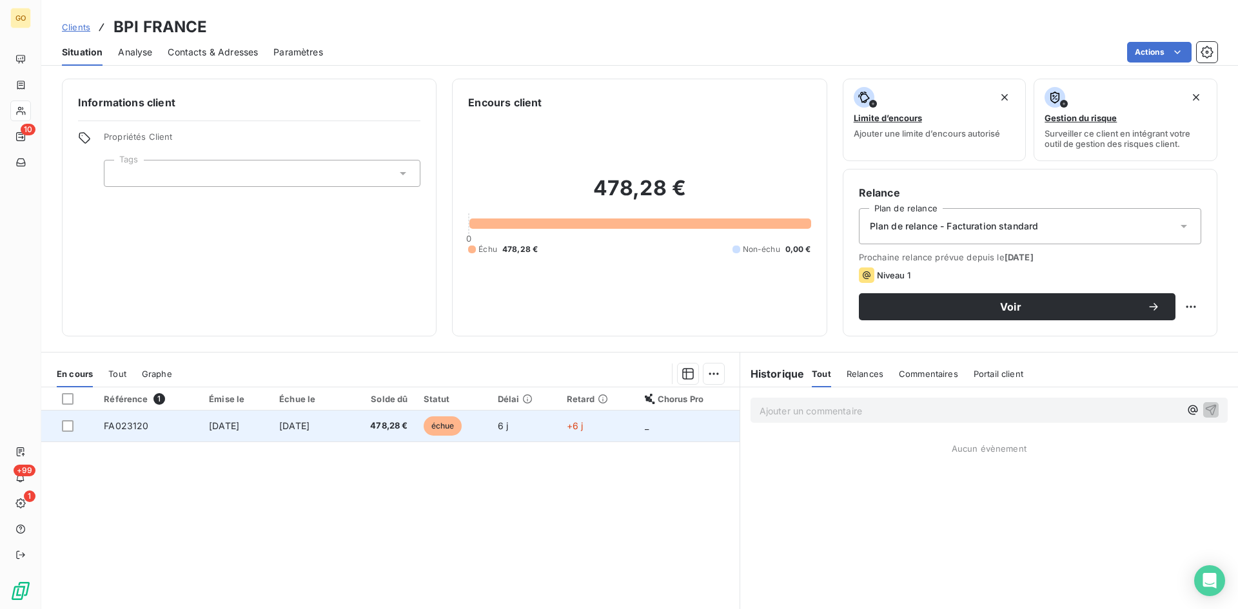
click at [216, 429] on span "[DATE]" at bounding box center [224, 425] width 30 height 11
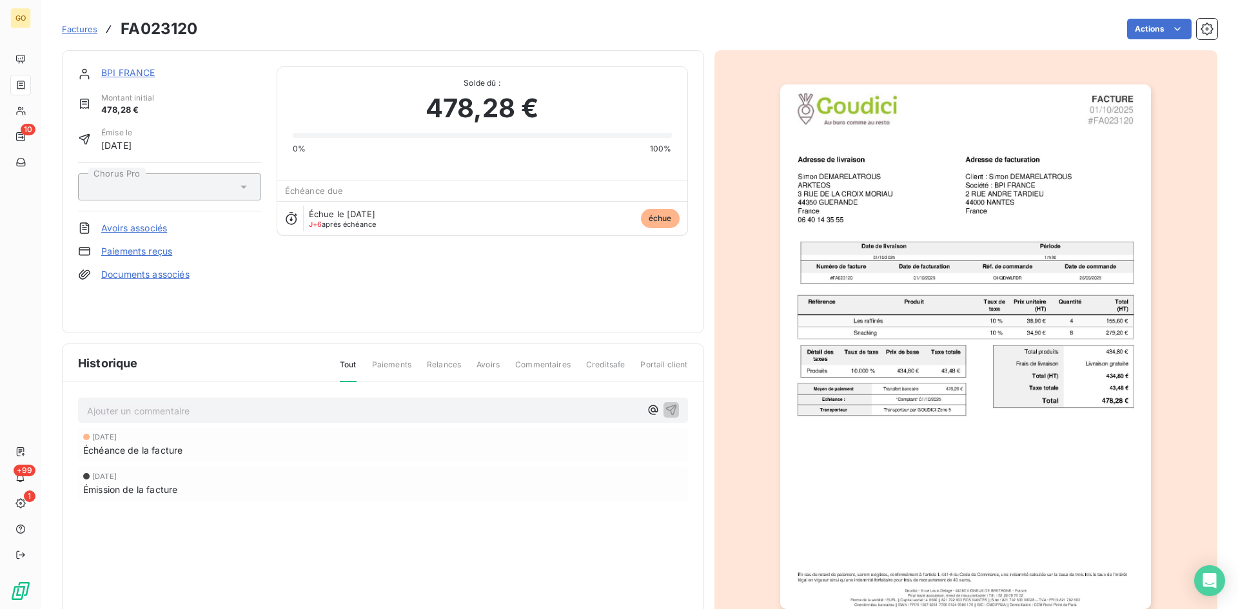
click at [123, 73] on link "BPI FRANCE" at bounding box center [128, 72] width 54 height 11
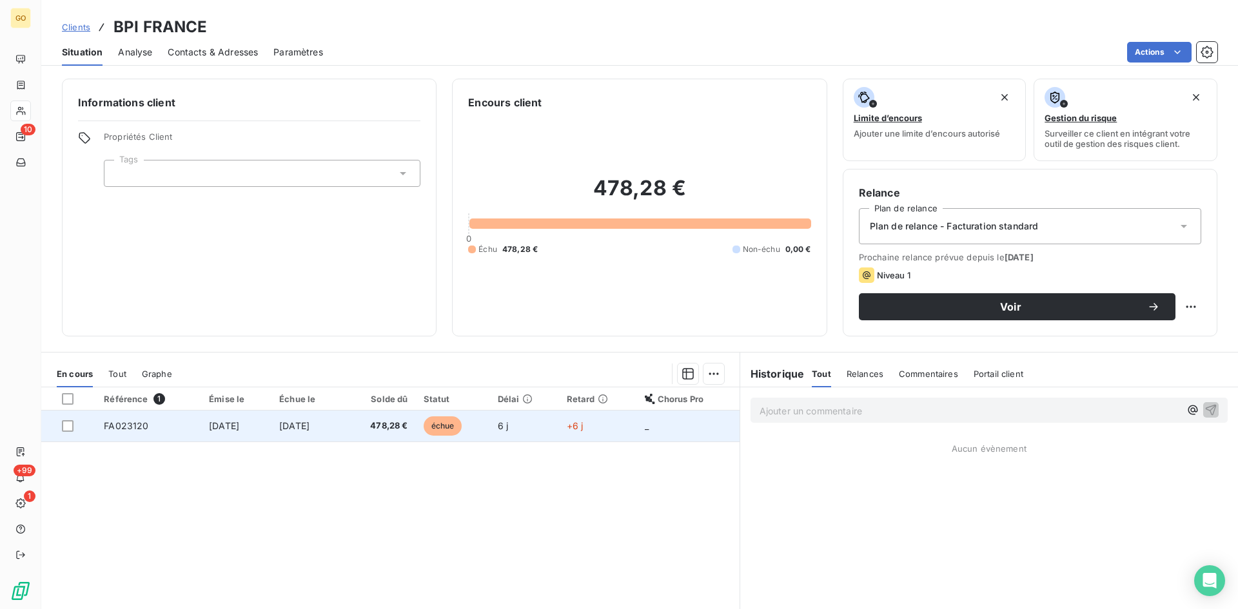
click at [239, 429] on span "[DATE]" at bounding box center [224, 425] width 30 height 11
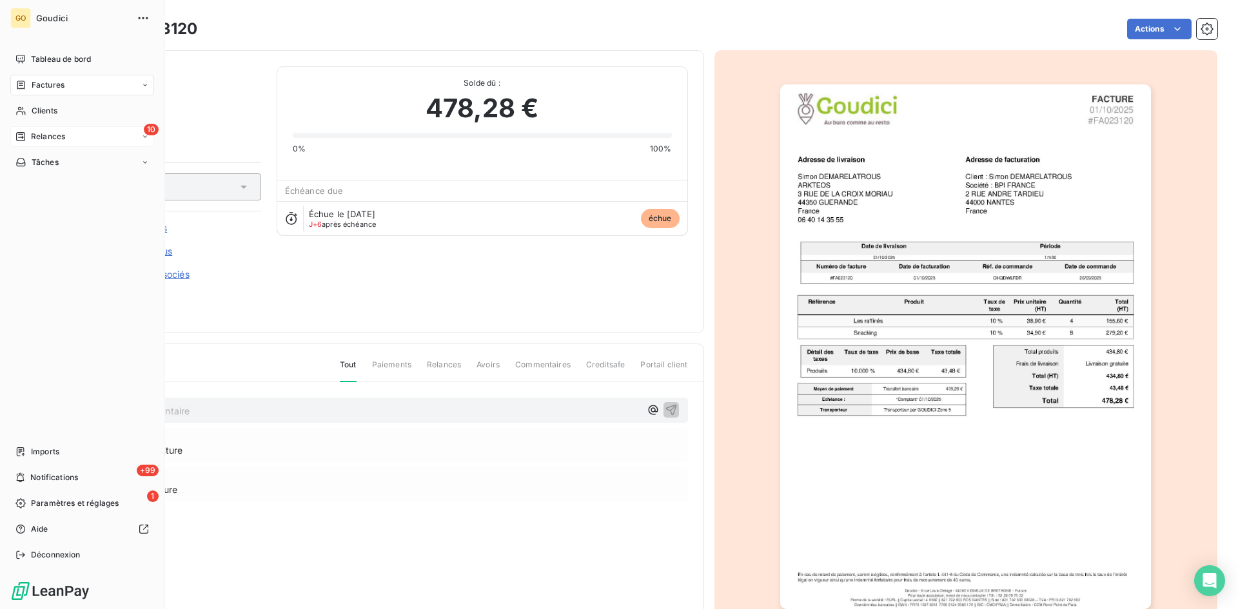
click at [70, 127] on div "10 Relances" at bounding box center [82, 136] width 144 height 21
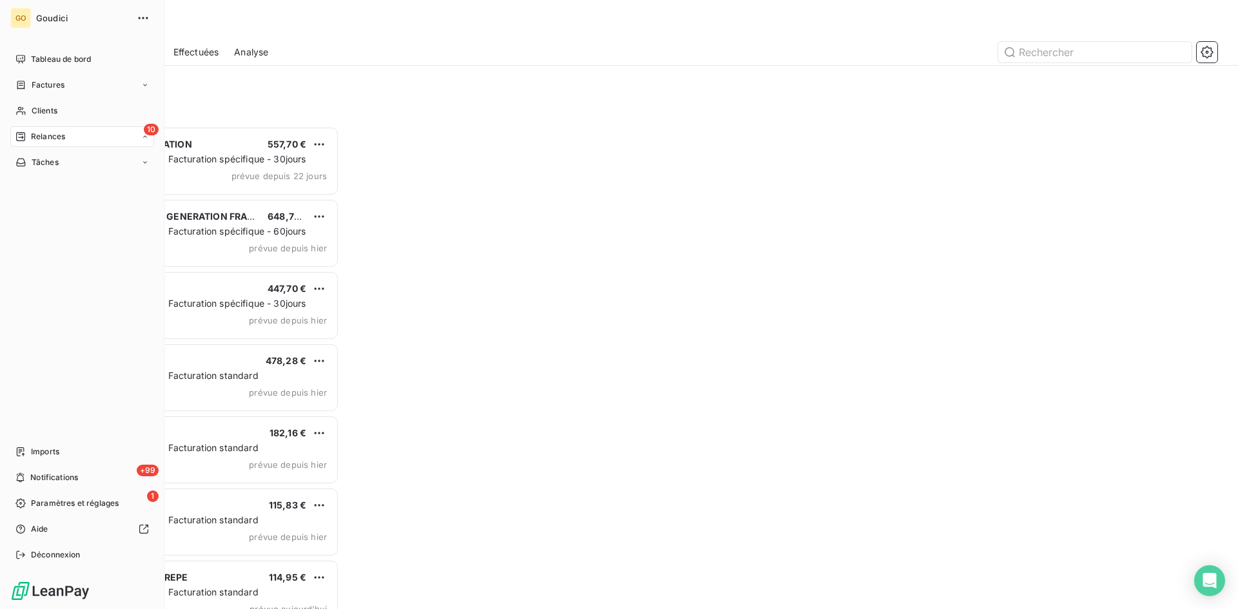
scroll to position [473, 268]
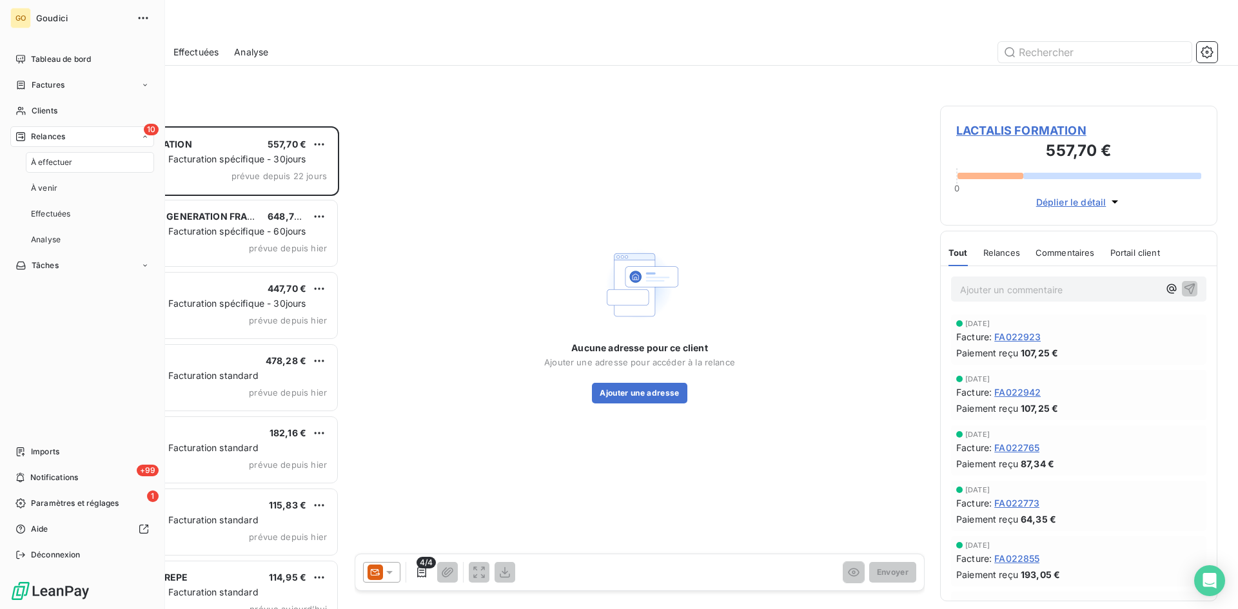
click at [46, 157] on span "À effectuer" at bounding box center [52, 163] width 42 height 12
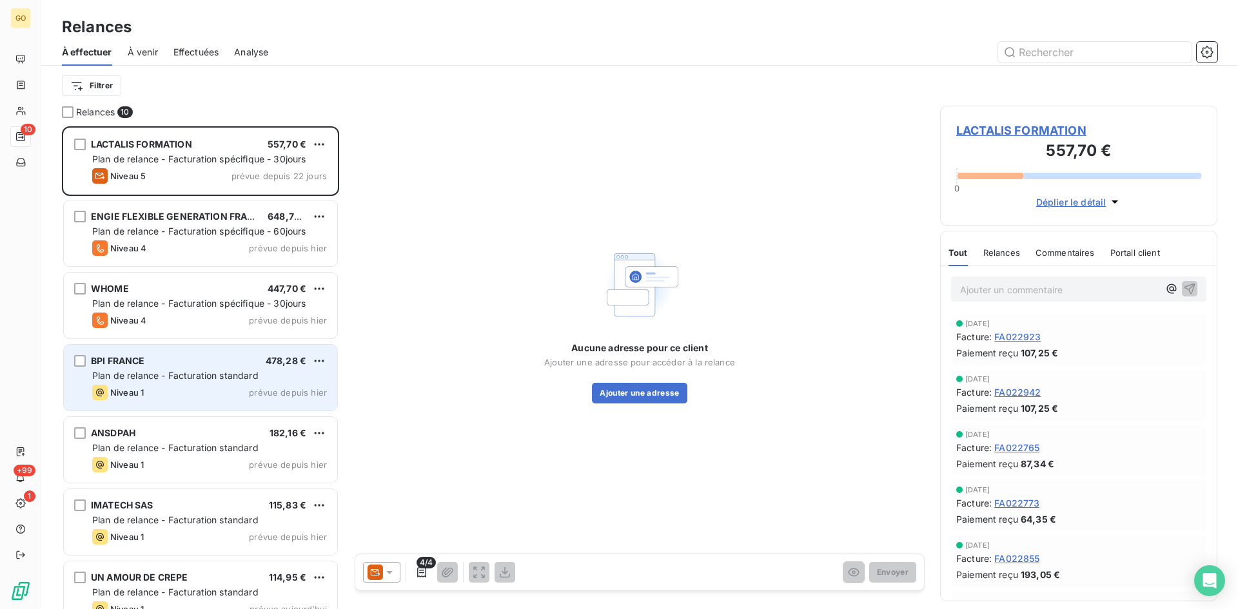
click at [127, 360] on span "BPI FRANCE" at bounding box center [118, 360] width 54 height 11
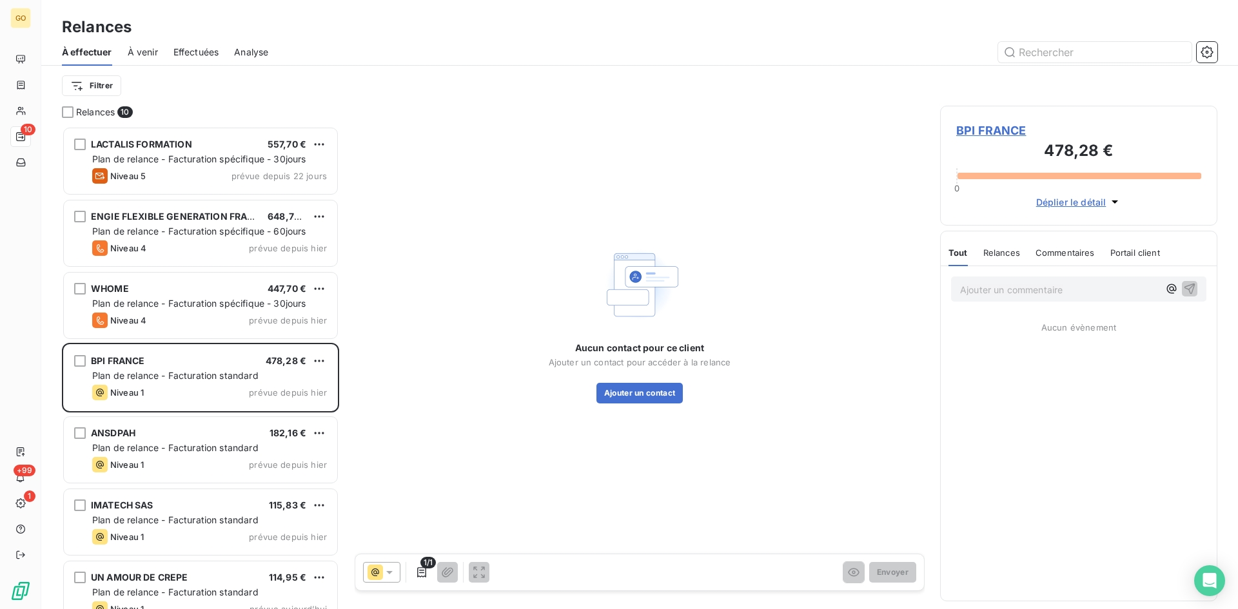
click at [966, 128] on span "BPI FRANCE" at bounding box center [1078, 130] width 245 height 17
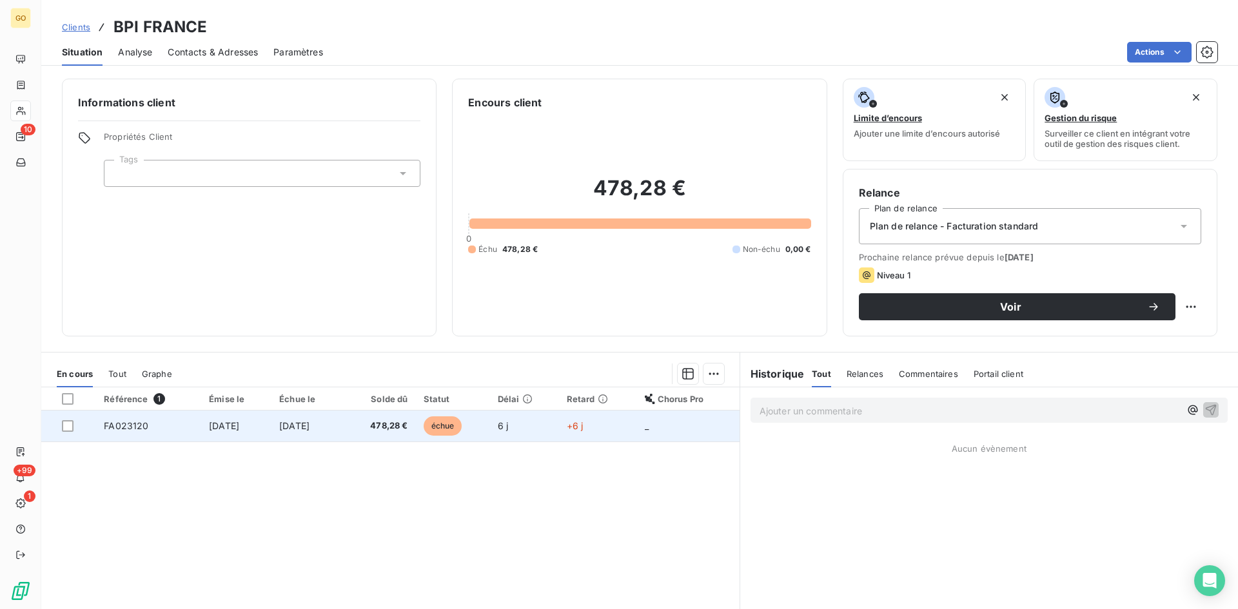
click at [130, 423] on span "FA023120" at bounding box center [126, 425] width 44 height 11
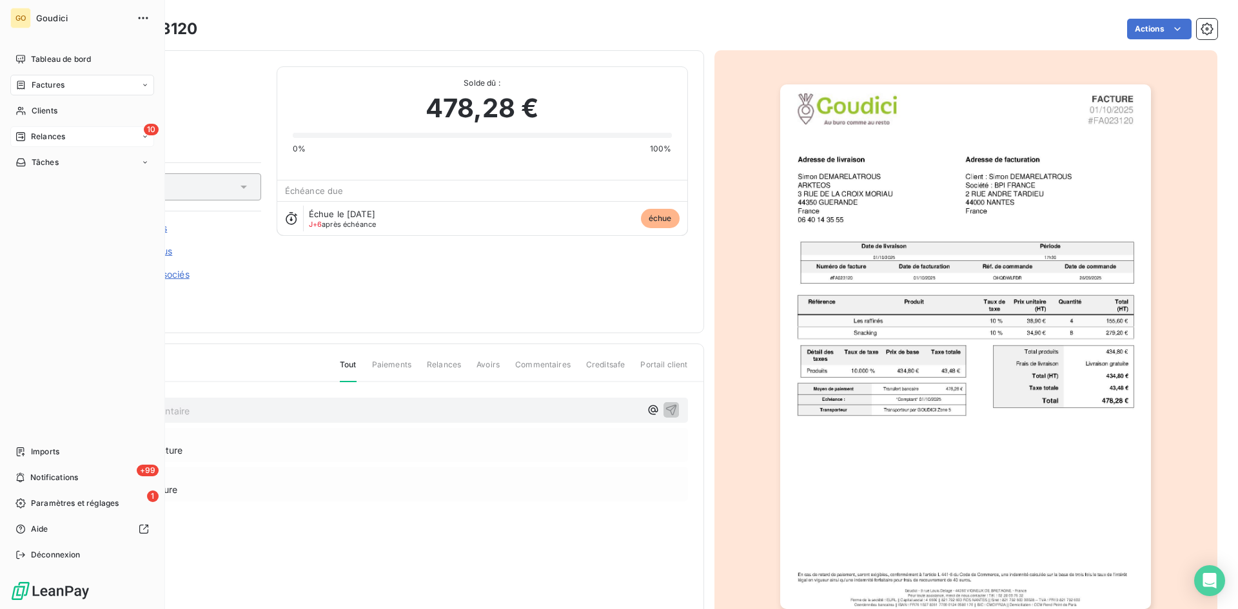
click at [48, 138] on span "Relances" at bounding box center [48, 137] width 34 height 12
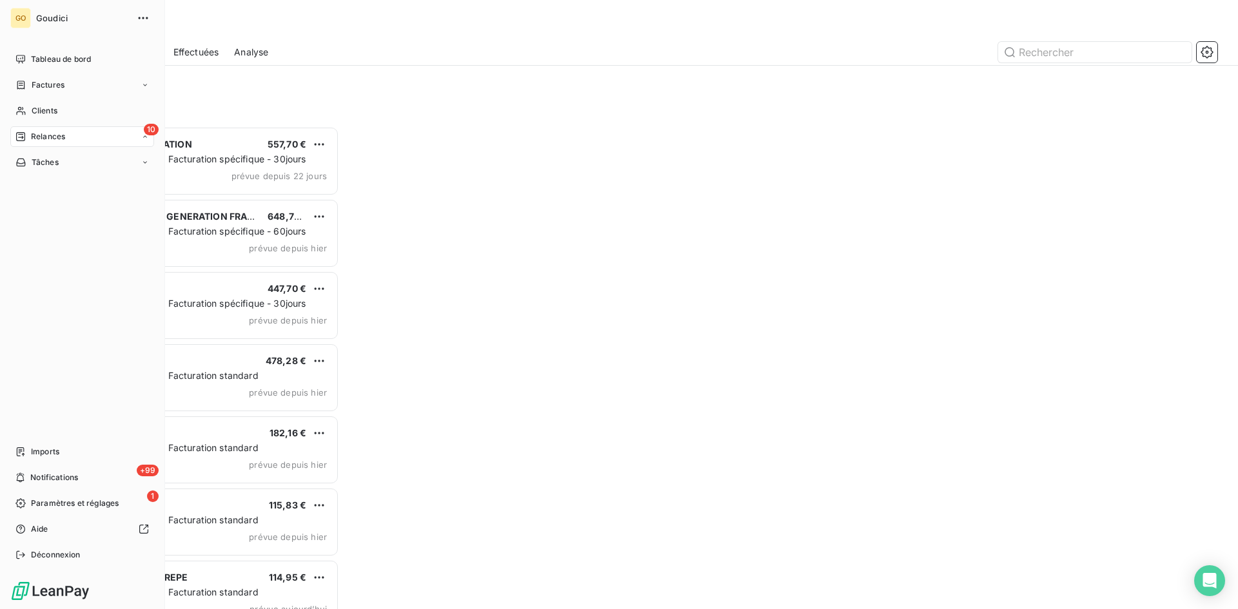
scroll to position [473, 268]
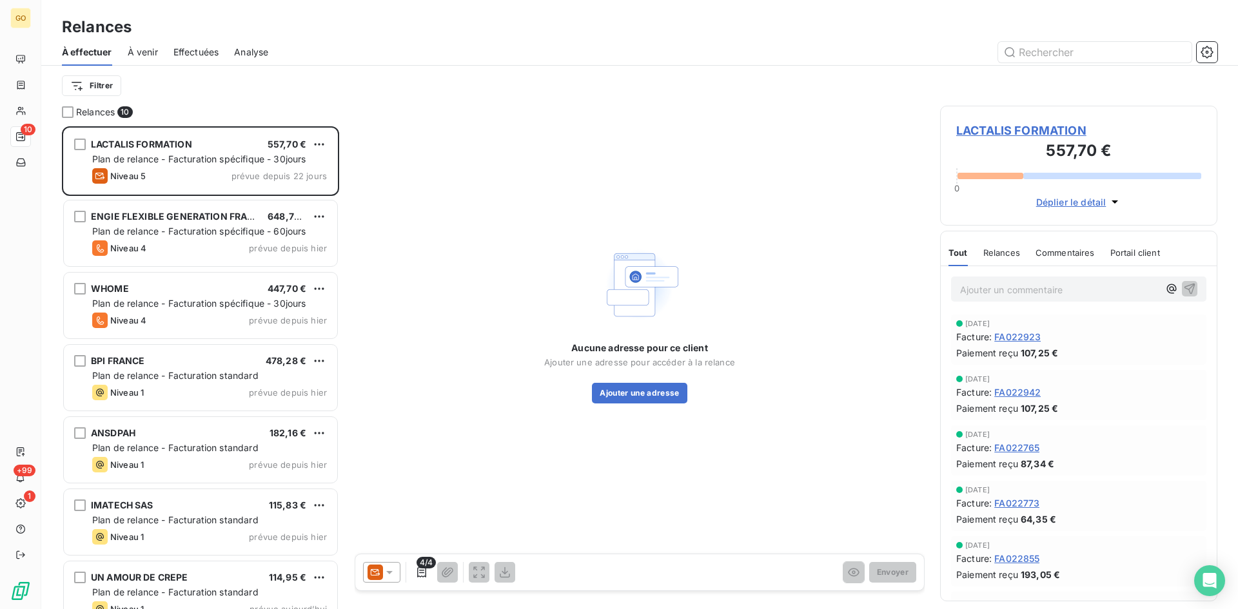
click at [560, 200] on div "Aucune adresse pour ce client Ajouter une adresse pour accéder à la relance Ajo…" at bounding box center [640, 323] width 570 height 435
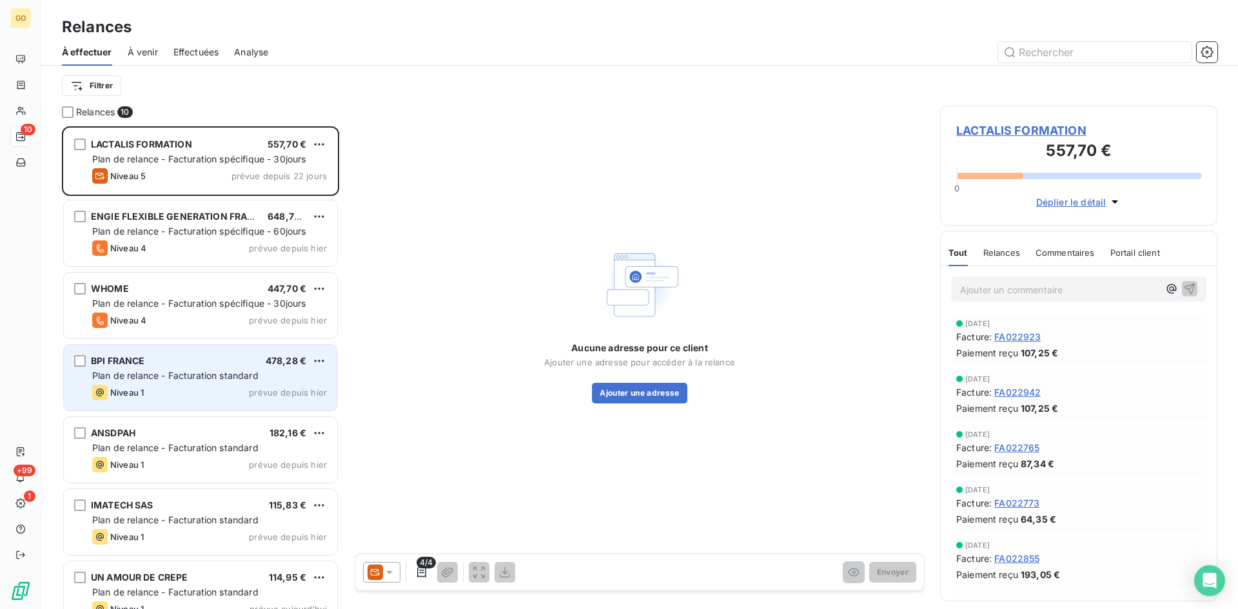
click at [137, 356] on span "BPI FRANCE" at bounding box center [118, 360] width 54 height 11
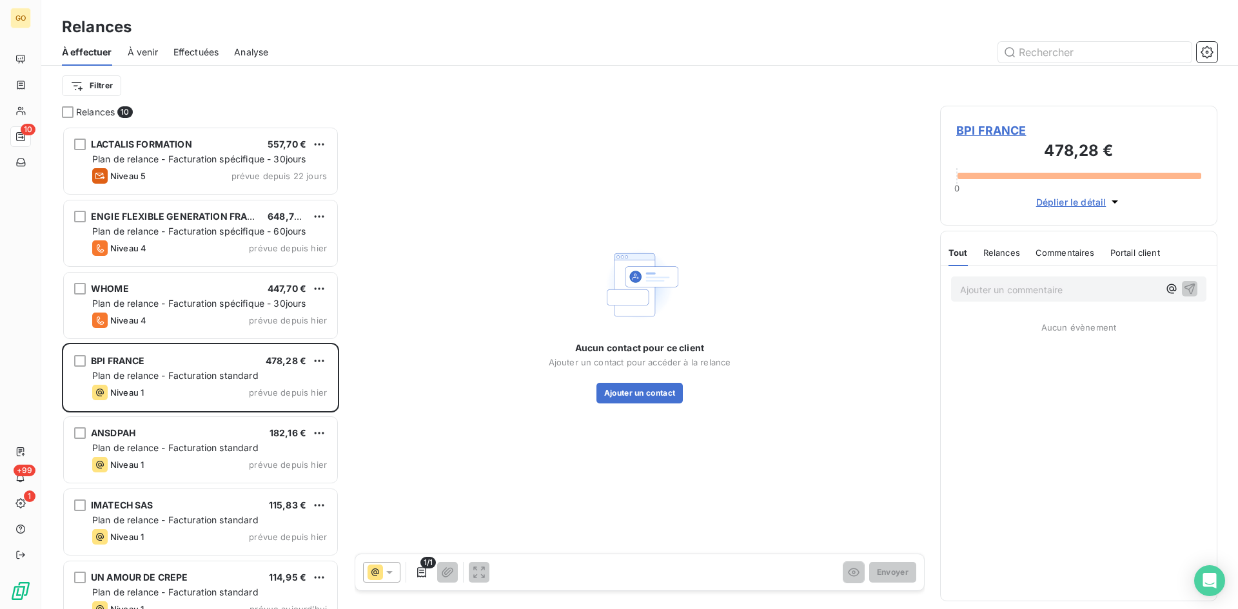
click at [975, 133] on span "BPI FRANCE" at bounding box center [1078, 130] width 245 height 17
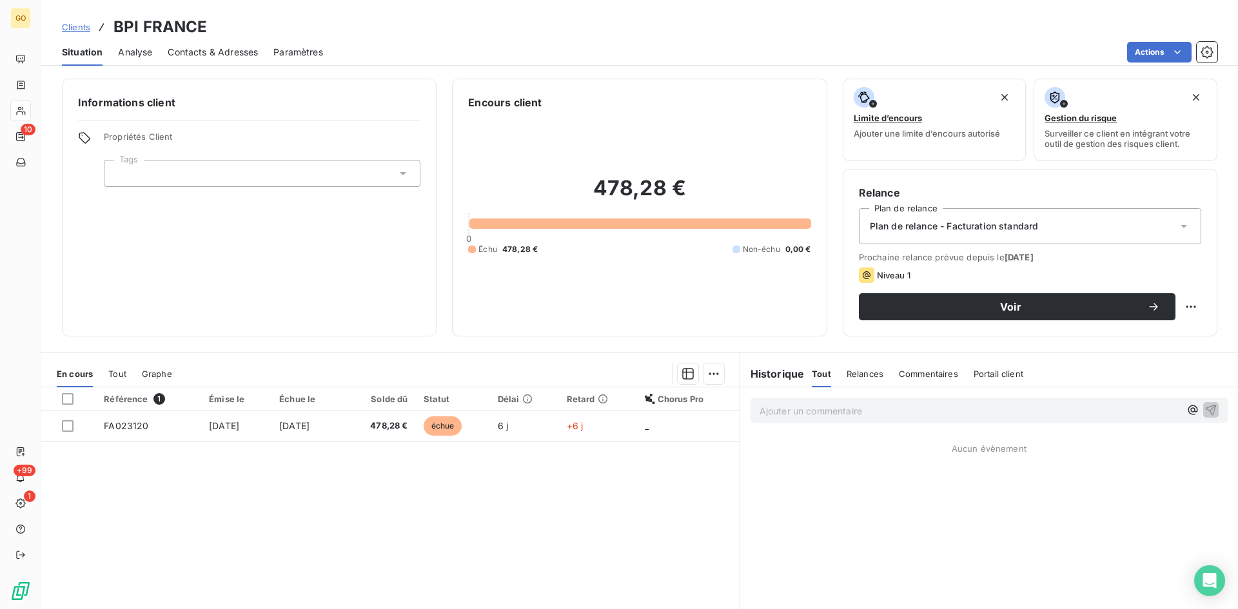
click at [198, 52] on span "Contacts & Adresses" at bounding box center [213, 52] width 90 height 13
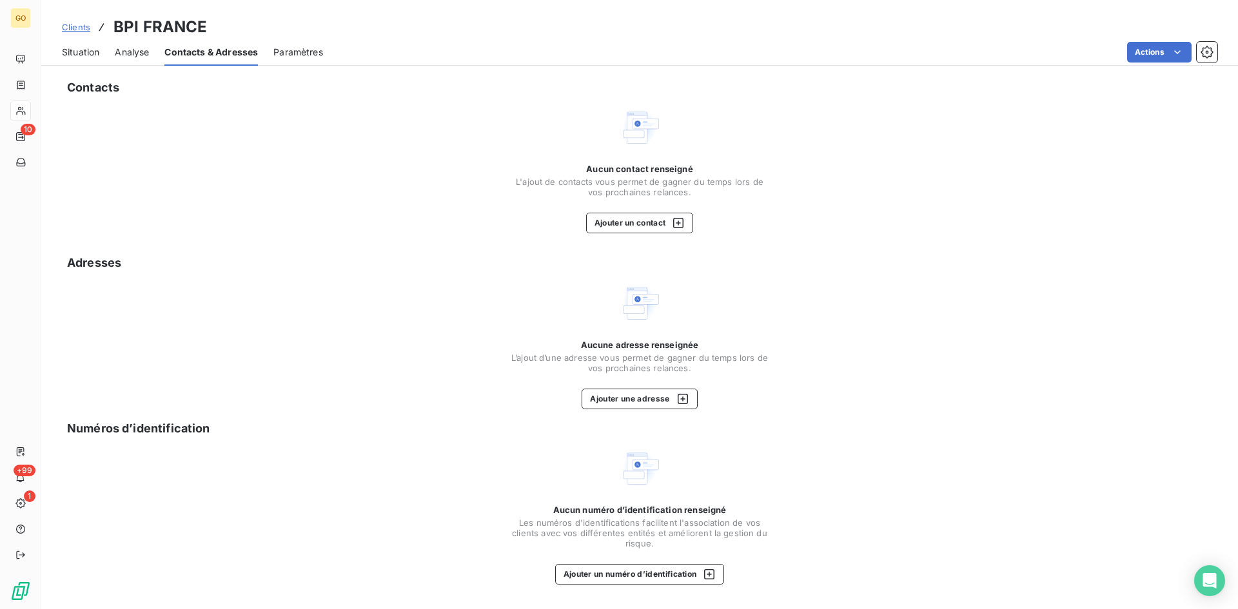
click at [132, 59] on div "Analyse" at bounding box center [132, 52] width 34 height 27
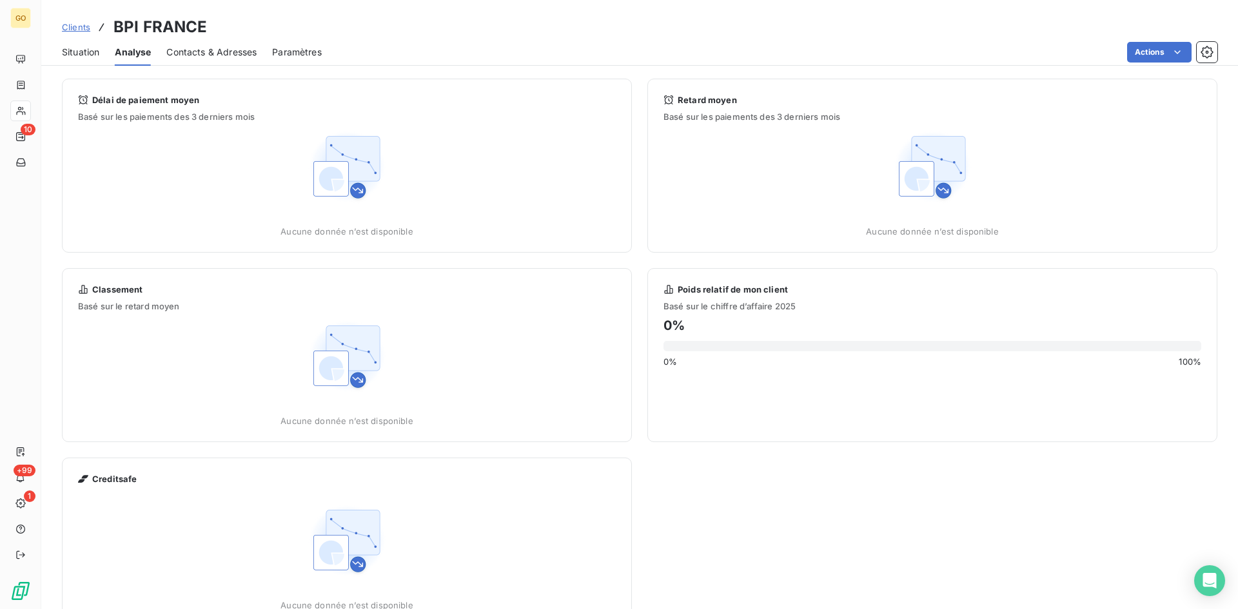
drag, startPoint x: 64, startPoint y: 54, endPoint x: 205, endPoint y: 51, distance: 141.2
click at [70, 53] on span "Situation" at bounding box center [80, 52] width 37 height 13
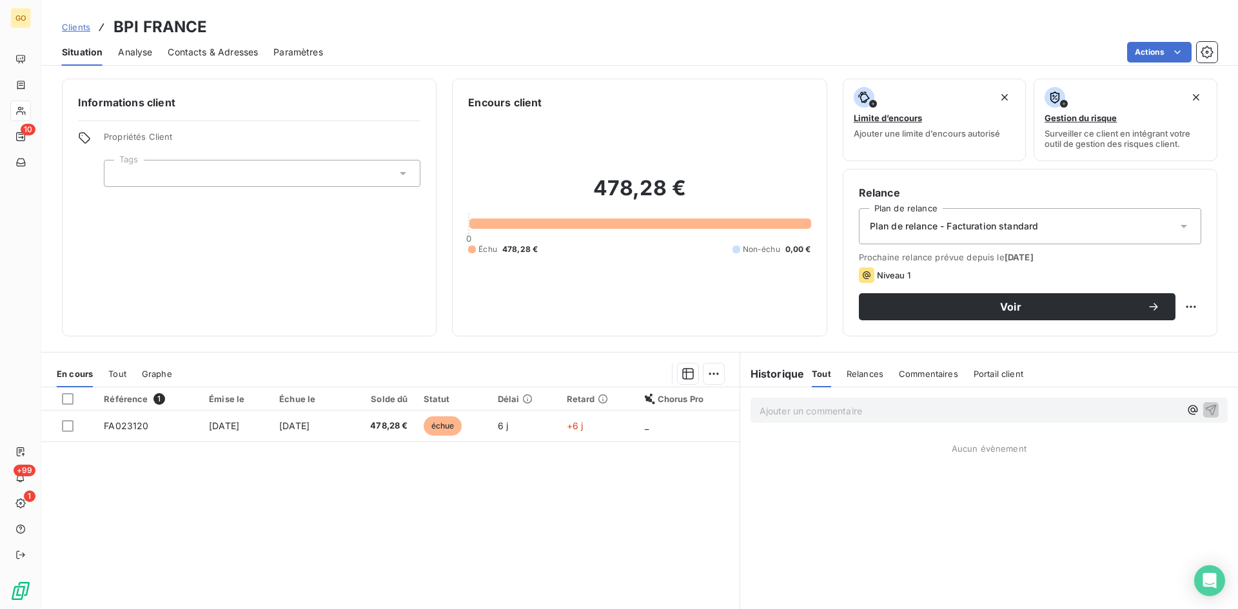
click at [284, 42] on div "Paramètres" at bounding box center [298, 52] width 50 height 27
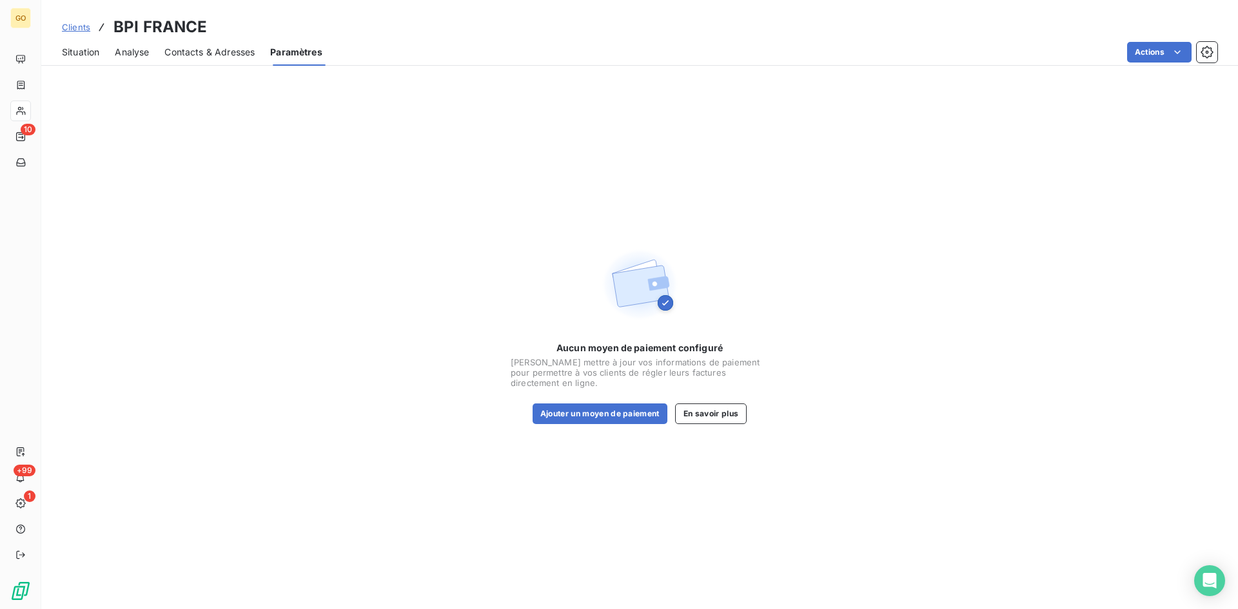
click at [91, 57] on span "Situation" at bounding box center [80, 52] width 37 height 13
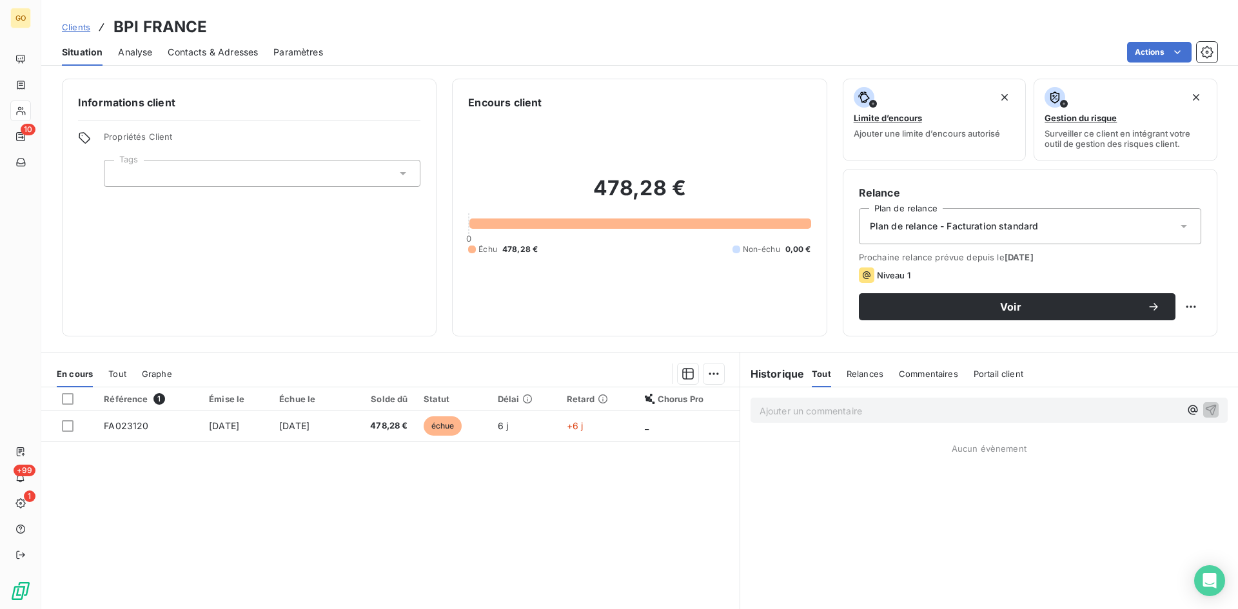
click at [203, 52] on span "Contacts & Adresses" at bounding box center [213, 52] width 90 height 13
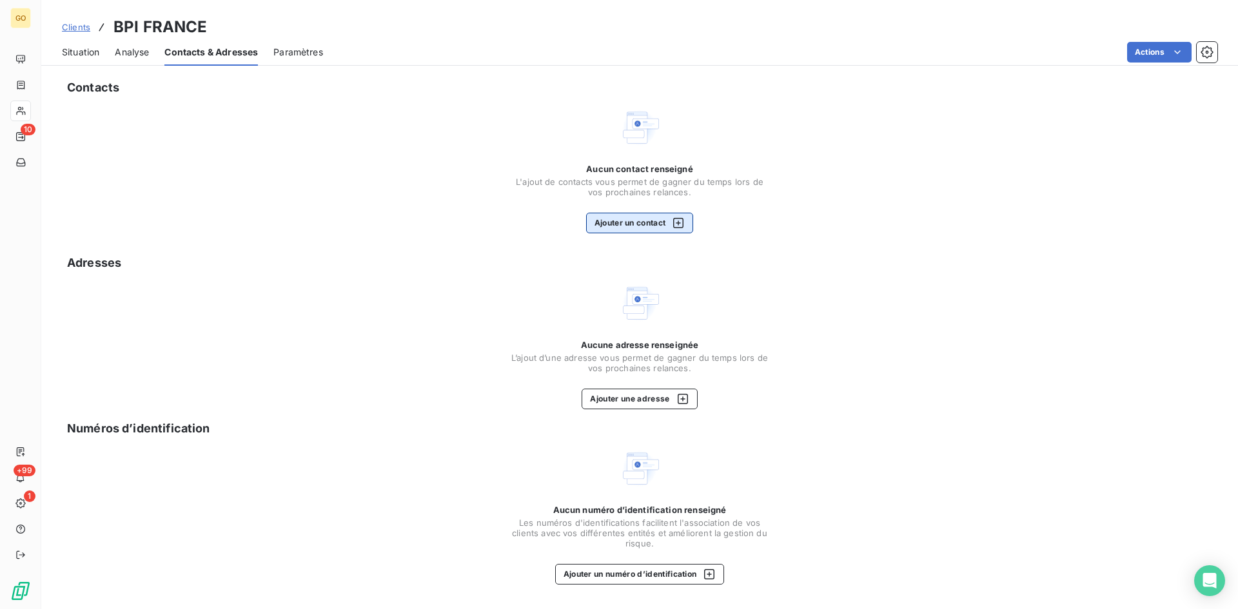
click at [600, 219] on button "Ajouter un contact" at bounding box center [640, 223] width 108 height 21
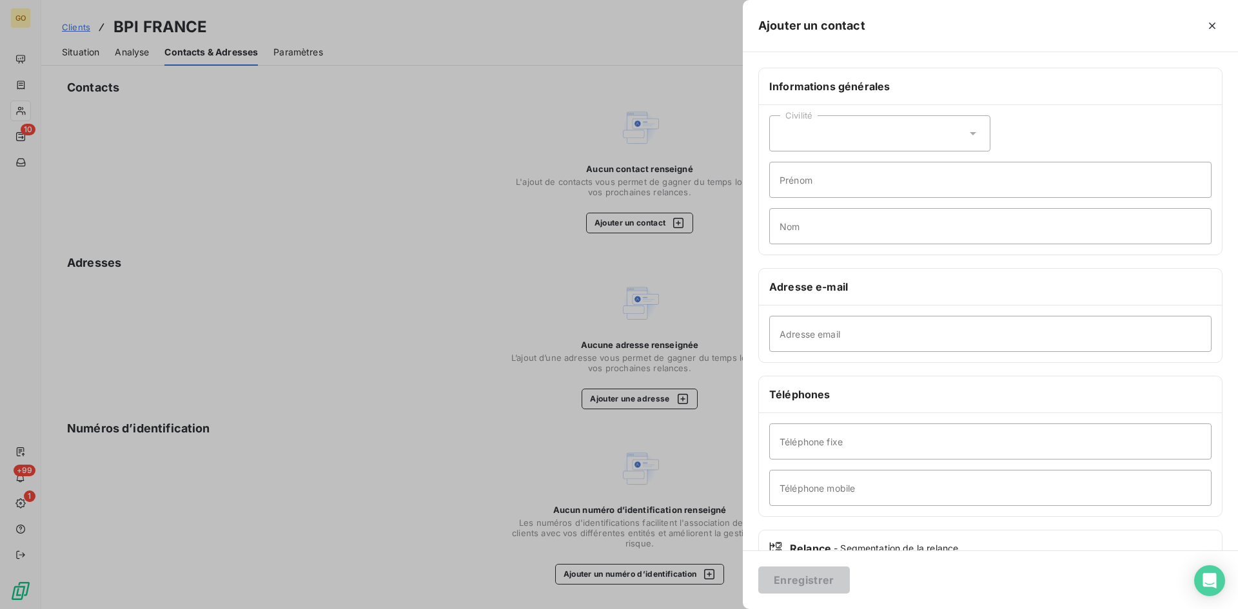
click at [959, 144] on div "Civilité" at bounding box center [879, 133] width 221 height 36
click at [859, 175] on li "Madame" at bounding box center [879, 165] width 221 height 23
click at [865, 140] on div "Civilité Madame" at bounding box center [879, 133] width 221 height 36
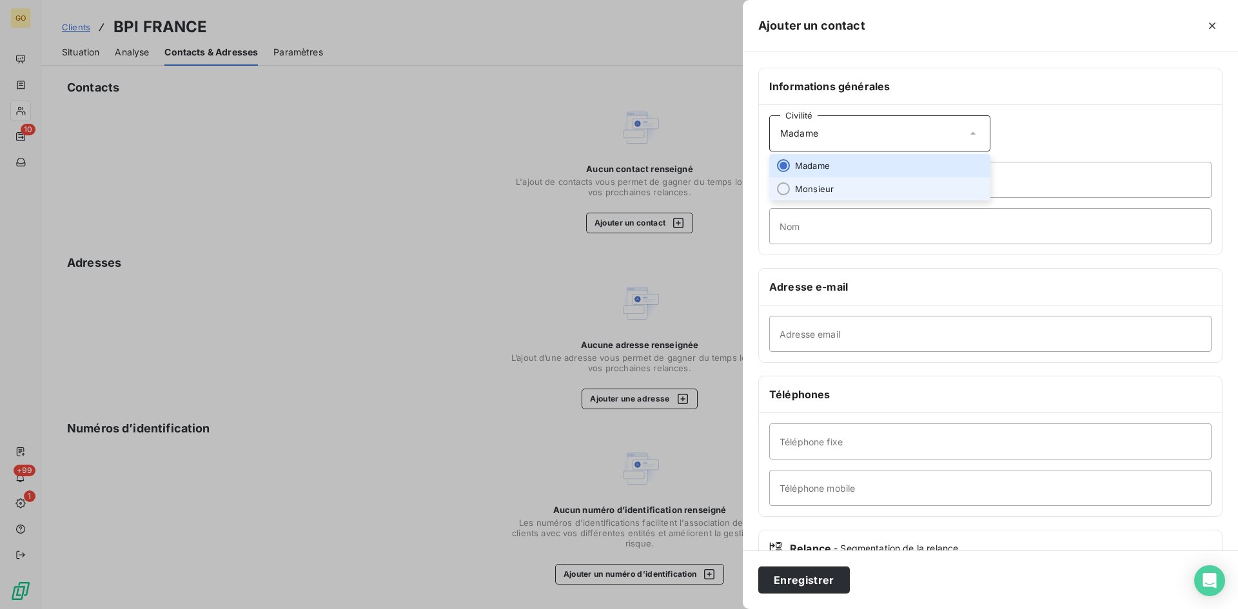
click at [850, 182] on li "Monsieur" at bounding box center [879, 188] width 221 height 23
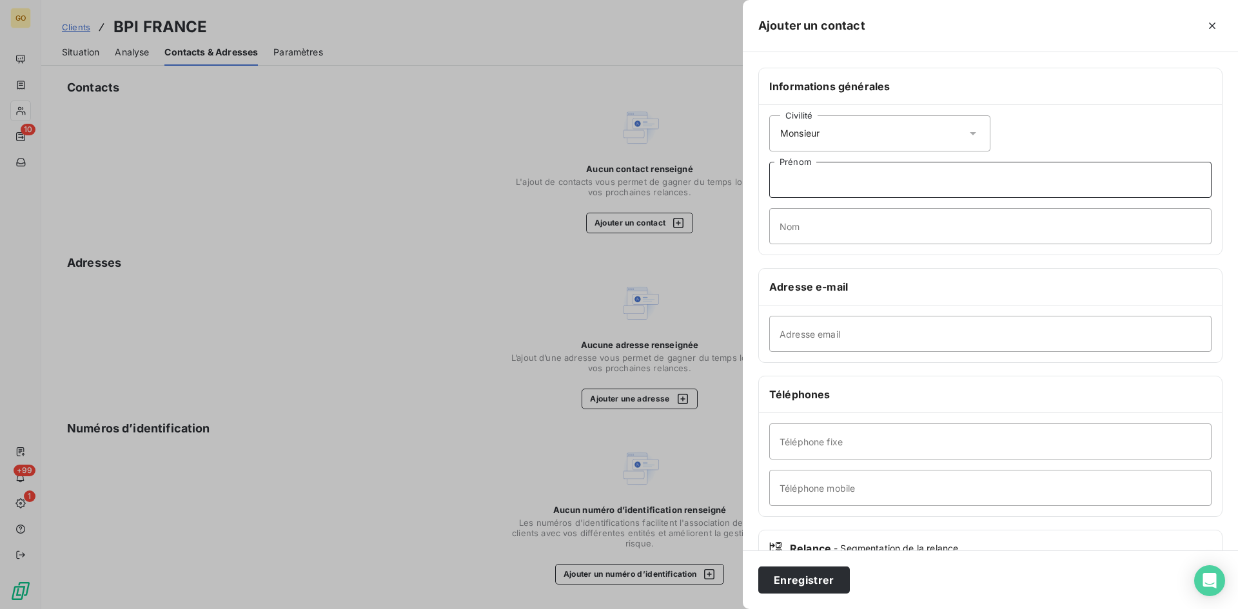
click at [848, 185] on input "Prénom" at bounding box center [990, 180] width 442 height 36
type input "[PERSON_NAME]"
click at [862, 229] on input "Nom" at bounding box center [990, 226] width 442 height 36
type input "DEMARELATROUS"
click at [821, 353] on div "Adresse email" at bounding box center [990, 334] width 463 height 57
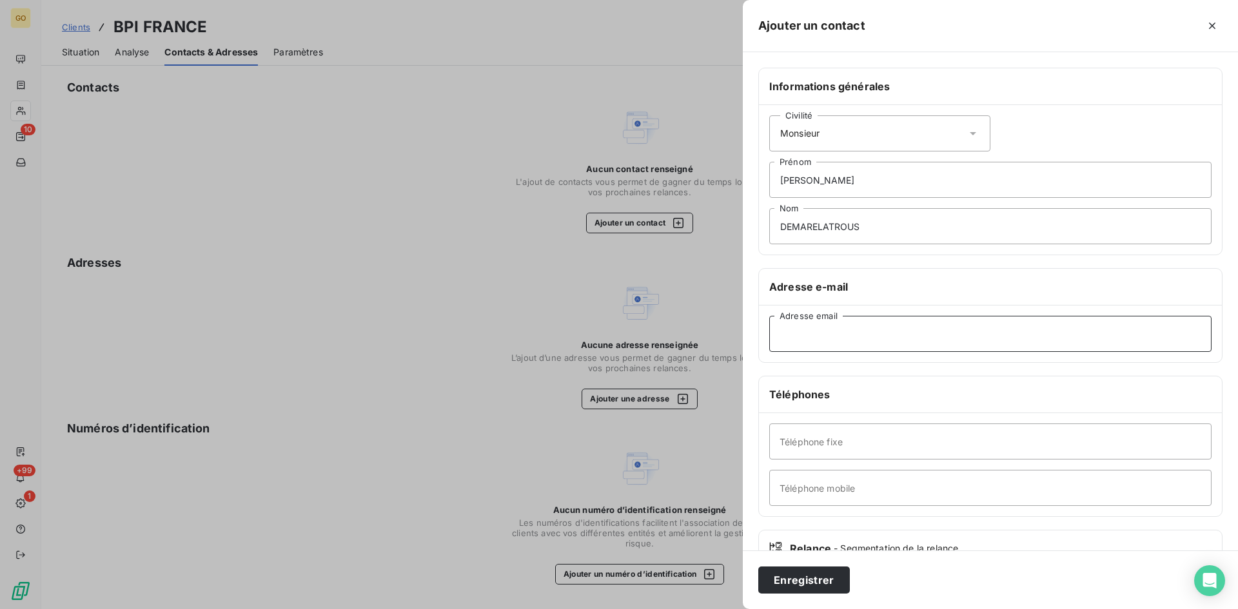
click at [832, 330] on input "Adresse email" at bounding box center [990, 334] width 442 height 36
click at [859, 349] on input "Adresse email" at bounding box center [990, 334] width 442 height 36
paste input "[PERSON_NAME][EMAIL_ADDRESS][DOMAIN_NAME]"
type input "[PERSON_NAME][EMAIL_ADDRESS][DOMAIN_NAME]"
drag, startPoint x: 873, startPoint y: 444, endPoint x: 874, endPoint y: 458, distance: 14.8
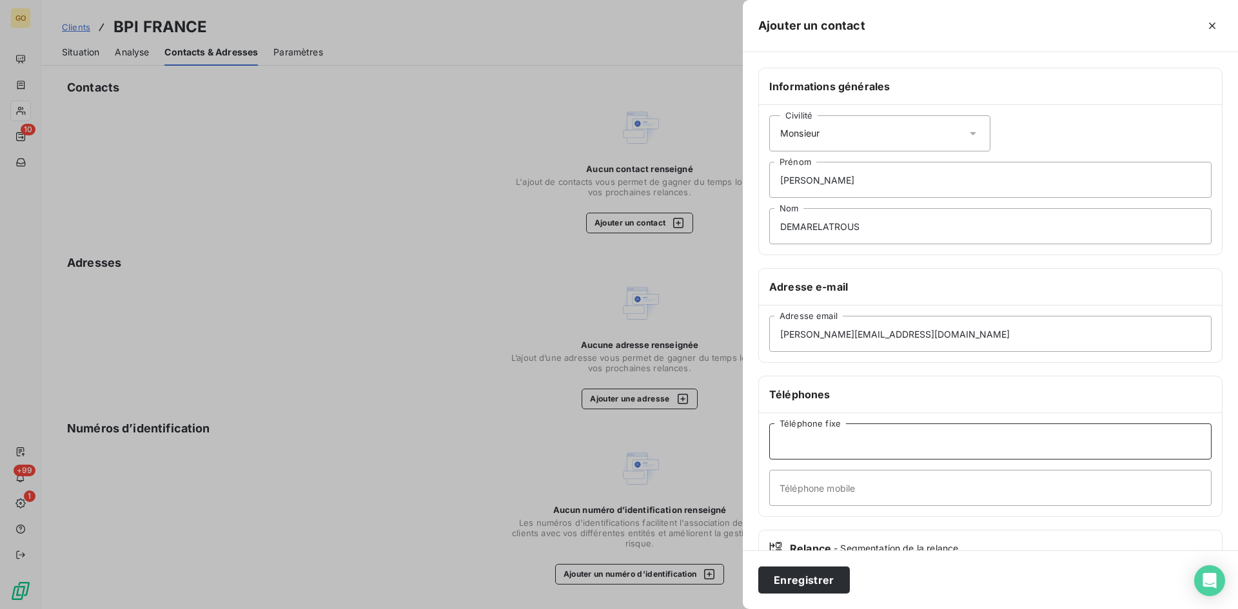
click at [874, 444] on input "Téléphone fixe" at bounding box center [990, 442] width 442 height 36
click at [817, 491] on input "Téléphone mobile" at bounding box center [990, 488] width 442 height 36
click at [890, 428] on input "Téléphone fixe" at bounding box center [990, 442] width 442 height 36
paste input "06 40 14 35 55"
click at [873, 435] on input "06 40 14 35 55" at bounding box center [990, 442] width 442 height 36
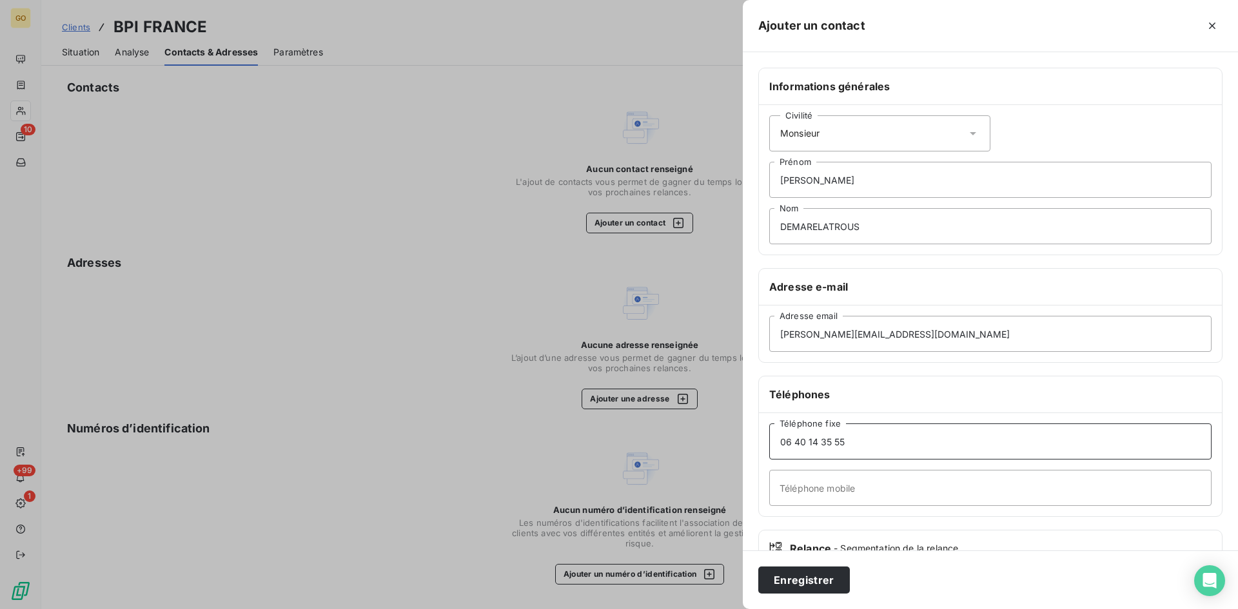
type input "06 40 14 35 55"
click at [835, 490] on input "Téléphone mobile" at bounding box center [990, 488] width 442 height 36
paste input "06 40 14 35 55"
type input "06 40 14 35 55"
drag, startPoint x: 868, startPoint y: 438, endPoint x: 600, endPoint y: 465, distance: 270.2
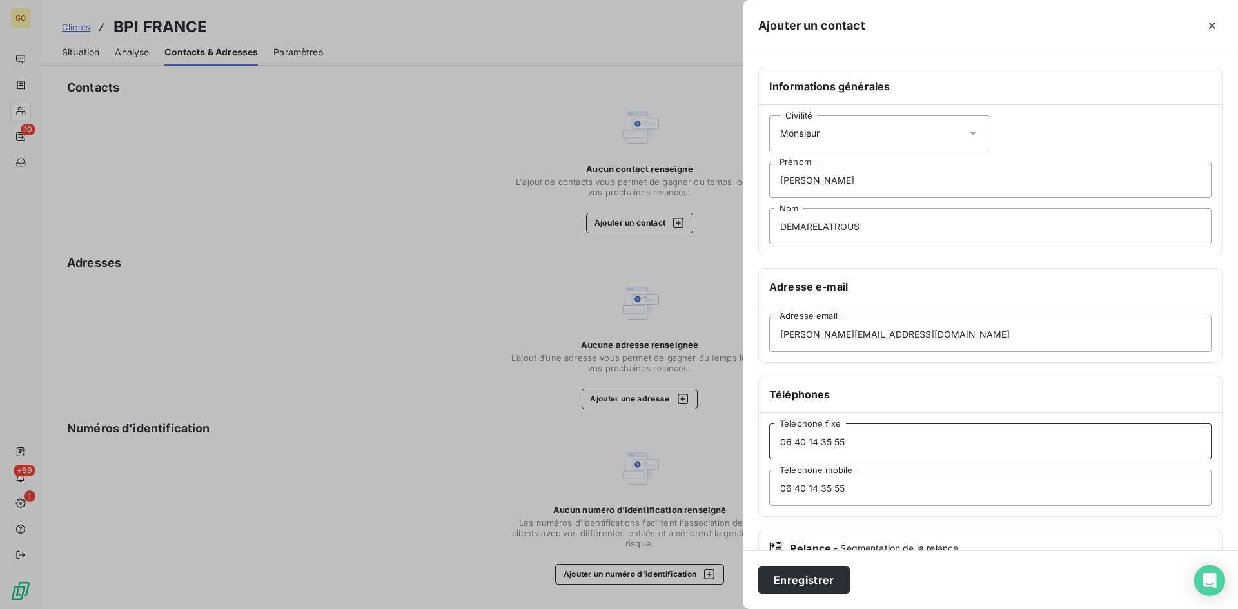
click at [600, 609] on div "Ajouter un contact Informations générales Civilité Monsieur [PERSON_NAME] DEMAR…" at bounding box center [619, 609] width 1238 height 0
click at [815, 583] on button "Enregistrer" at bounding box center [804, 580] width 92 height 27
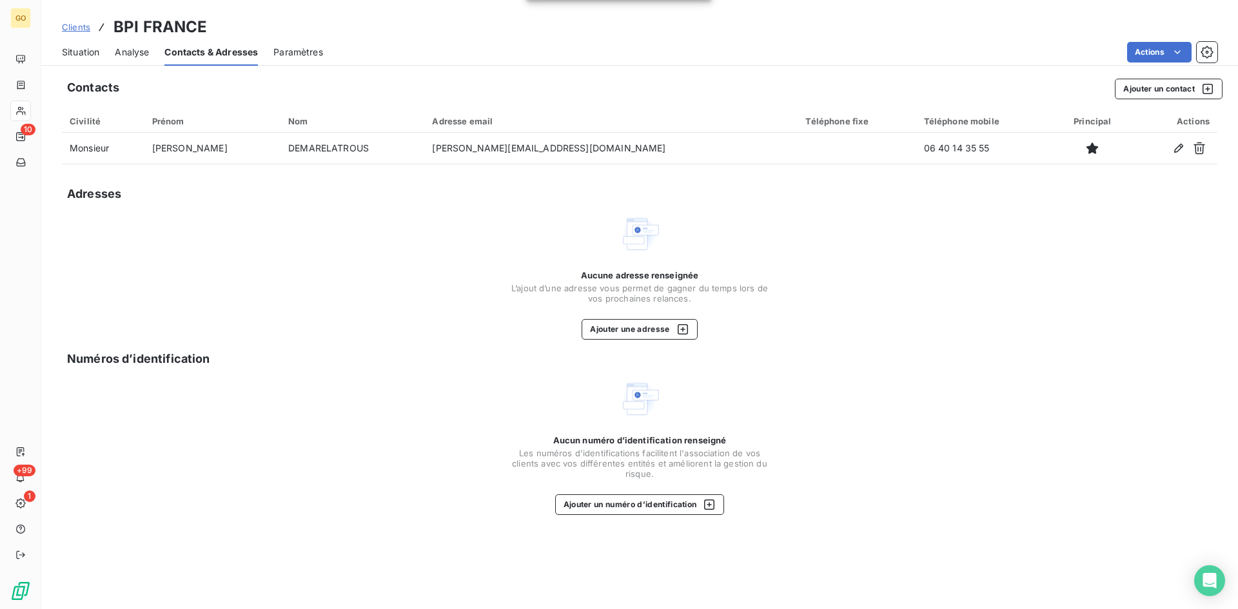
click at [88, 51] on span "Situation" at bounding box center [80, 52] width 37 height 13
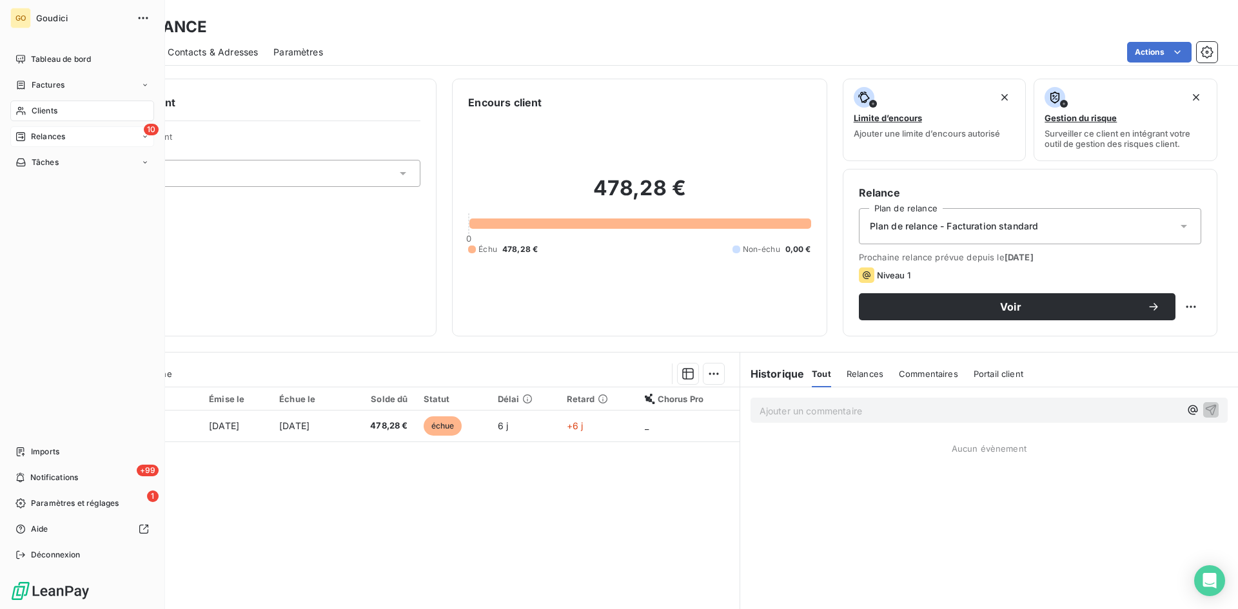
click at [46, 140] on span "Relances" at bounding box center [48, 137] width 34 height 12
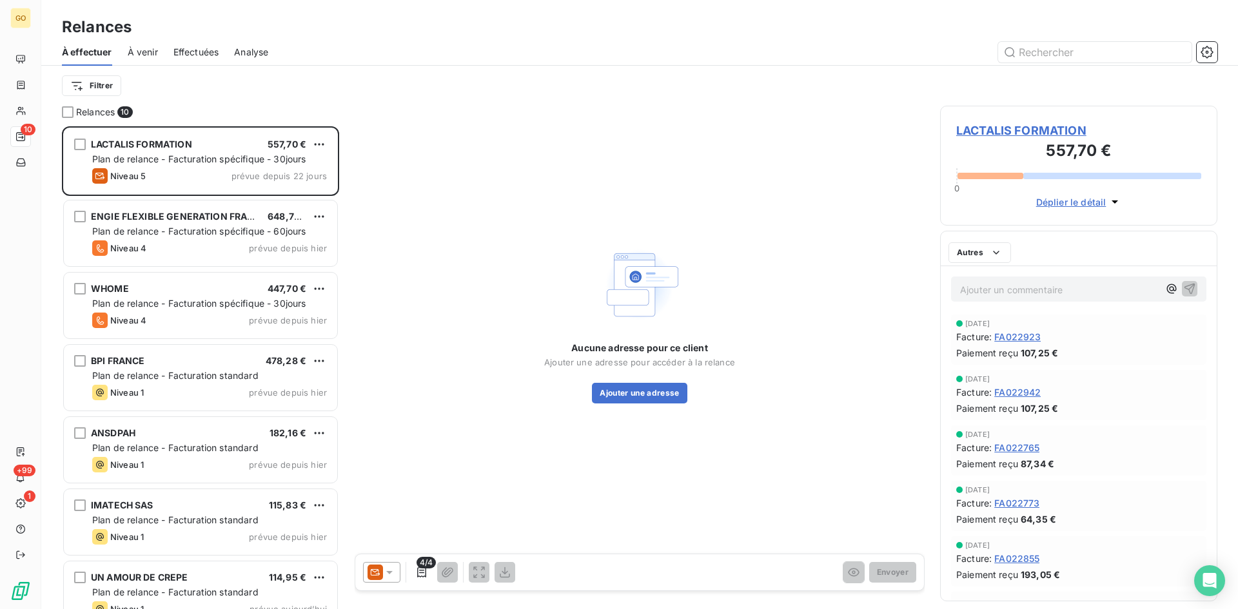
scroll to position [473, 268]
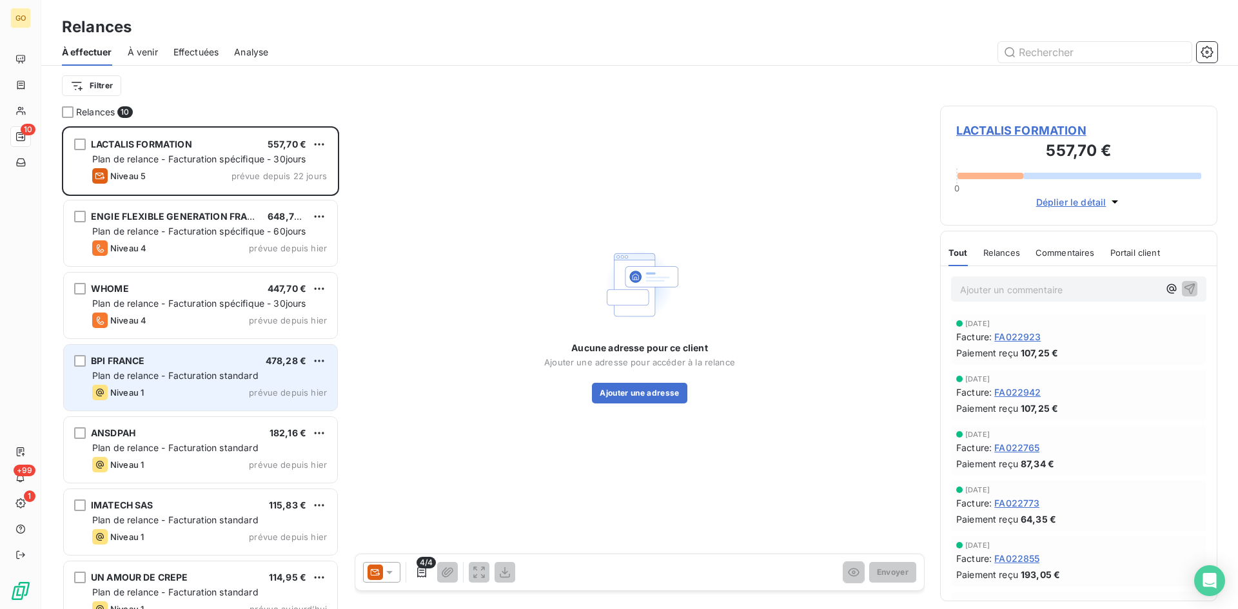
click at [104, 364] on span "BPI FRANCE" at bounding box center [118, 360] width 54 height 11
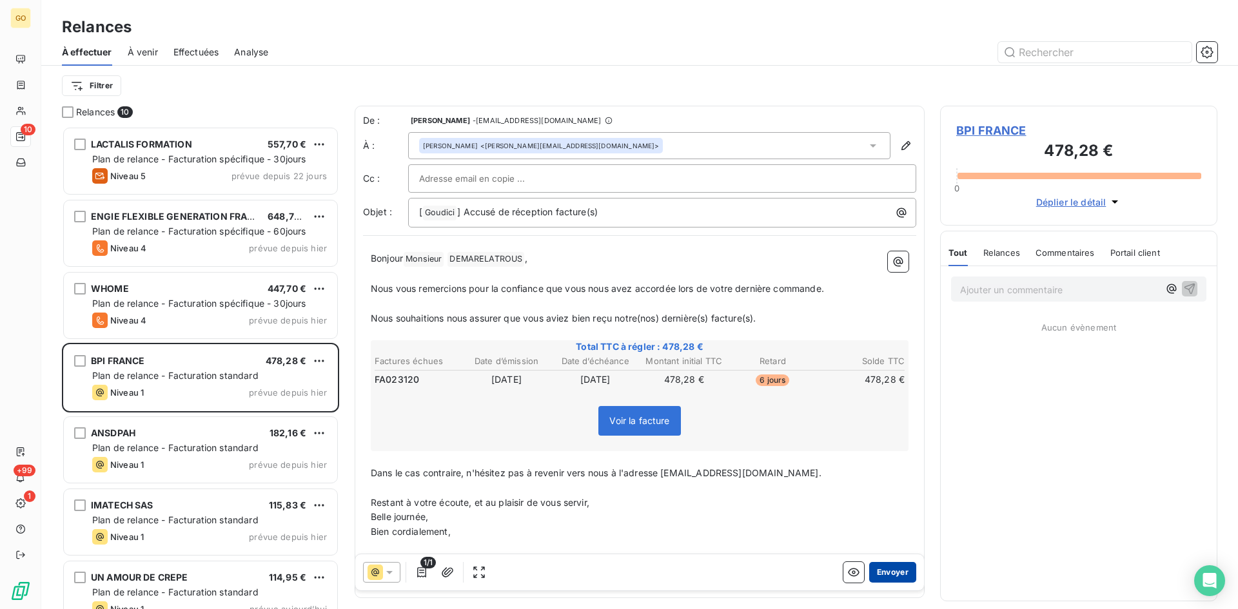
click at [873, 568] on button "Envoyer" at bounding box center [892, 572] width 47 height 21
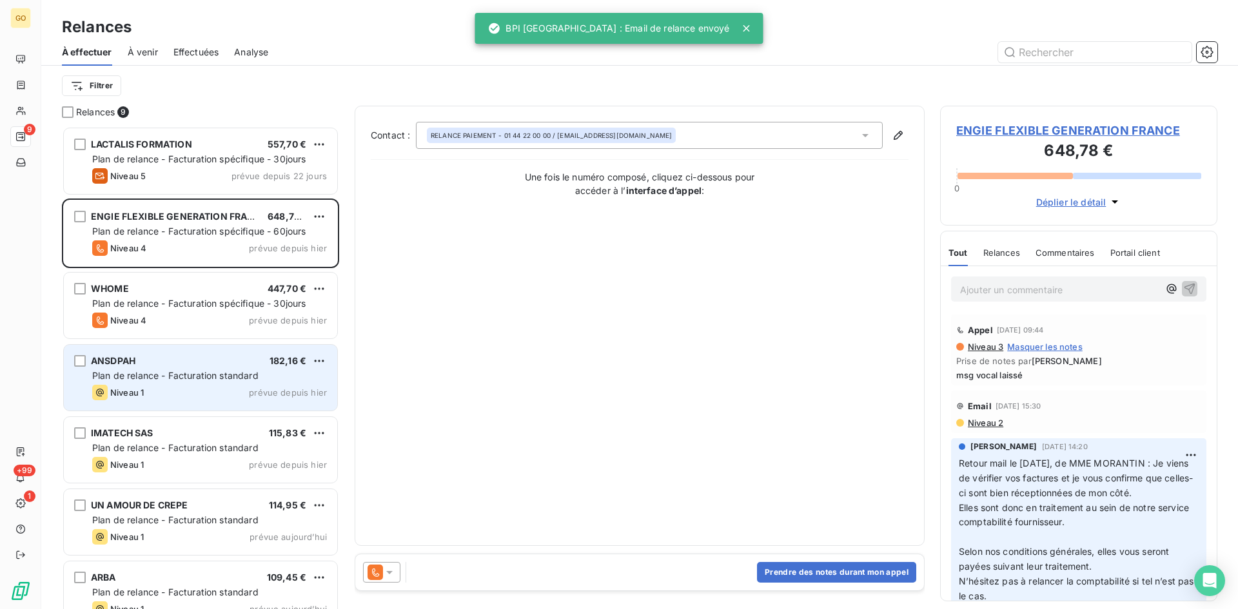
click at [111, 360] on span "ANSDPAH" at bounding box center [113, 360] width 44 height 11
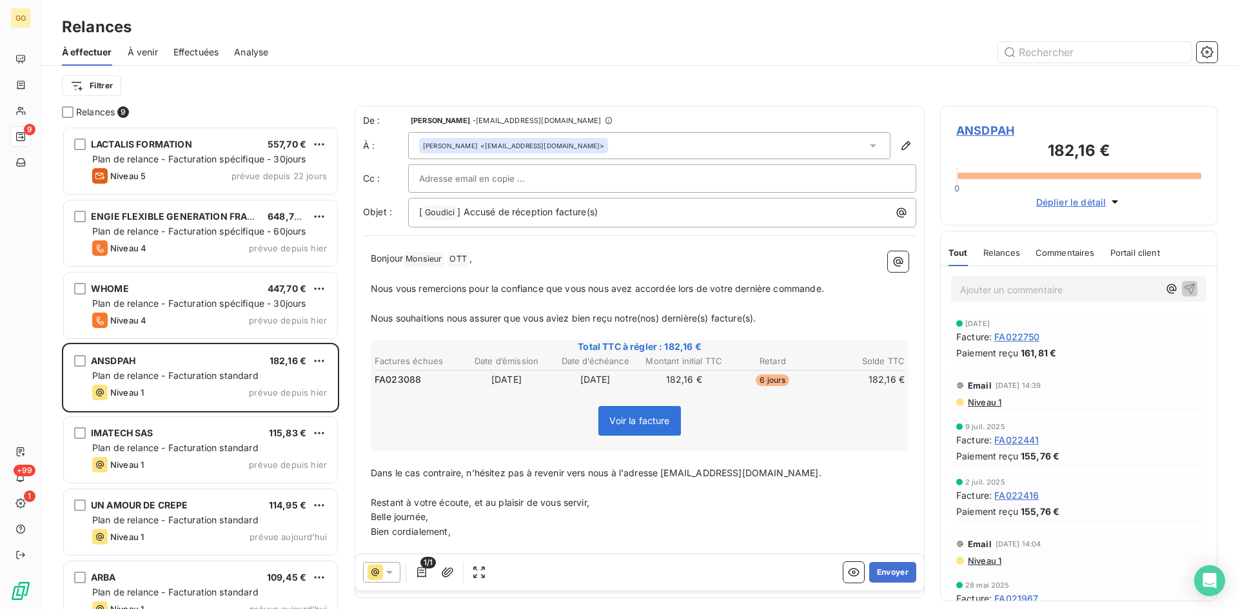
click at [871, 141] on div "[PERSON_NAME] <[EMAIL_ADDRESS][DOMAIN_NAME]>" at bounding box center [649, 145] width 482 height 27
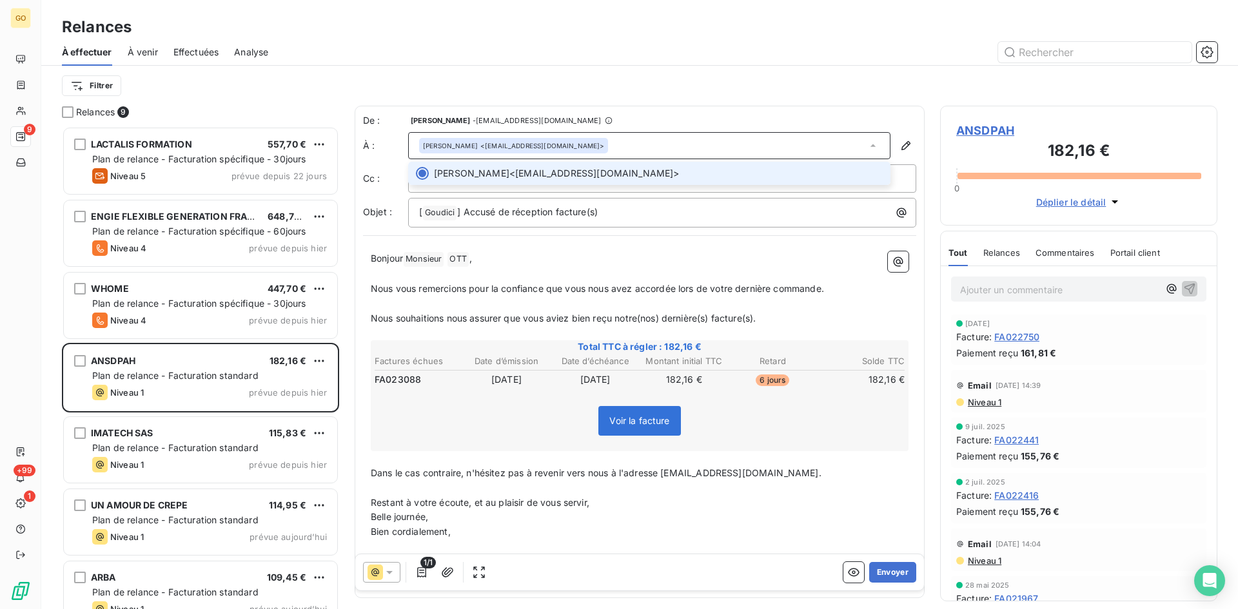
click at [871, 141] on div "[PERSON_NAME] <[EMAIL_ADDRESS][DOMAIN_NAME]>" at bounding box center [649, 145] width 482 height 27
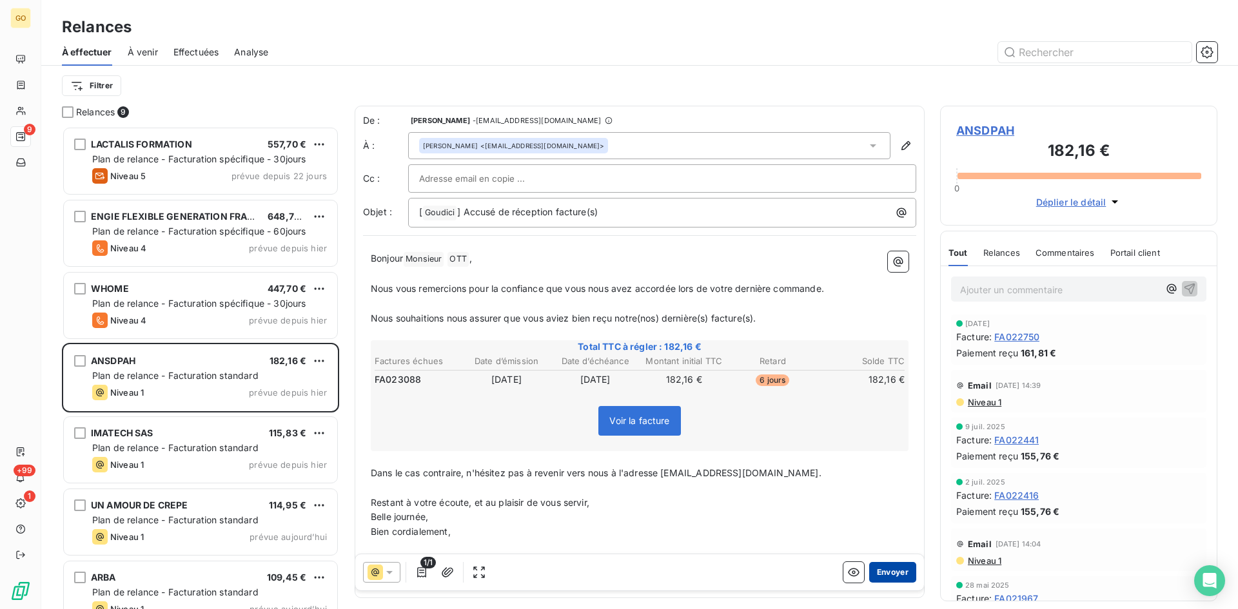
click at [892, 580] on button "Envoyer" at bounding box center [892, 572] width 47 height 21
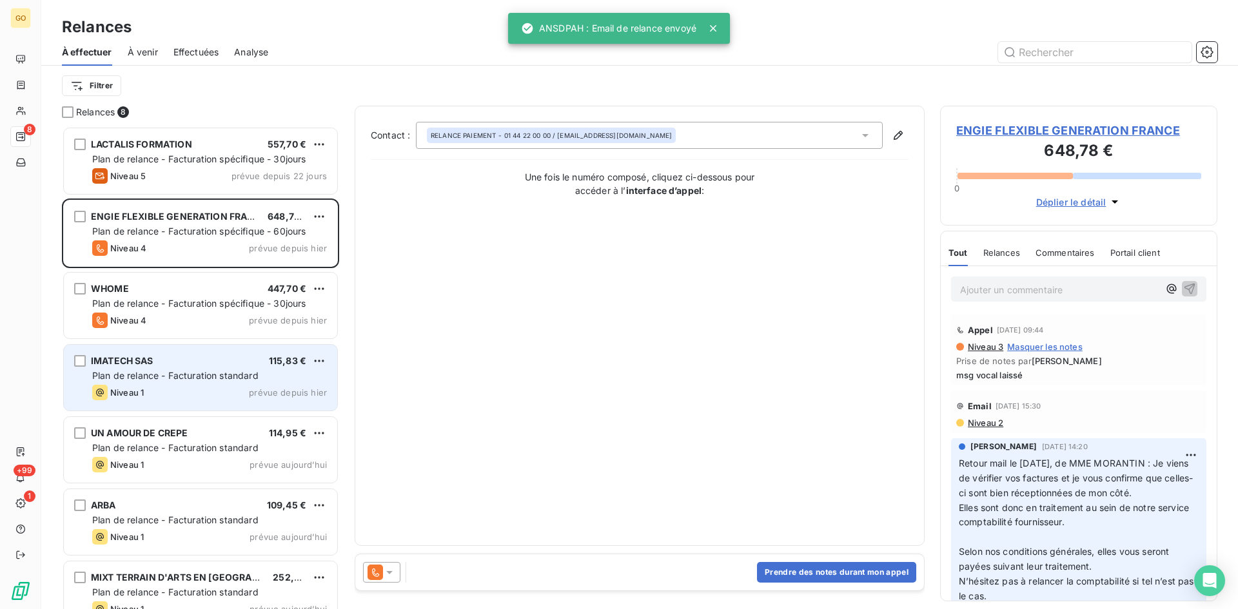
click at [126, 356] on span "IMATECH SAS" at bounding box center [122, 360] width 63 height 11
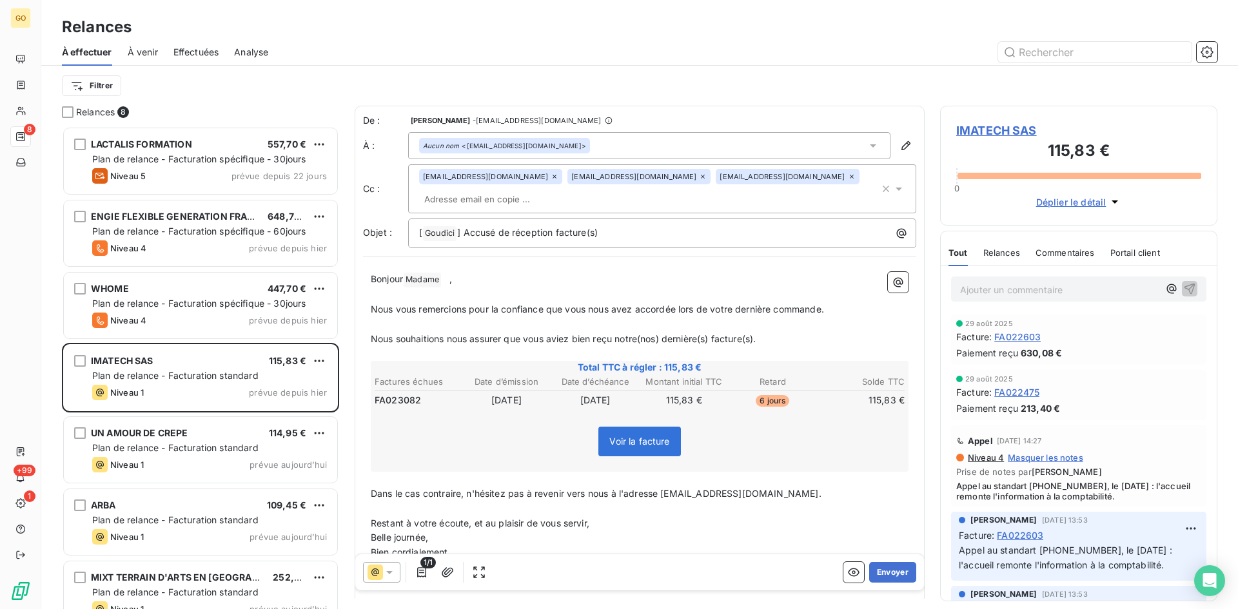
click at [872, 146] on div "Aucun nom <[EMAIL_ADDRESS][DOMAIN_NAME]>" at bounding box center [649, 145] width 482 height 27
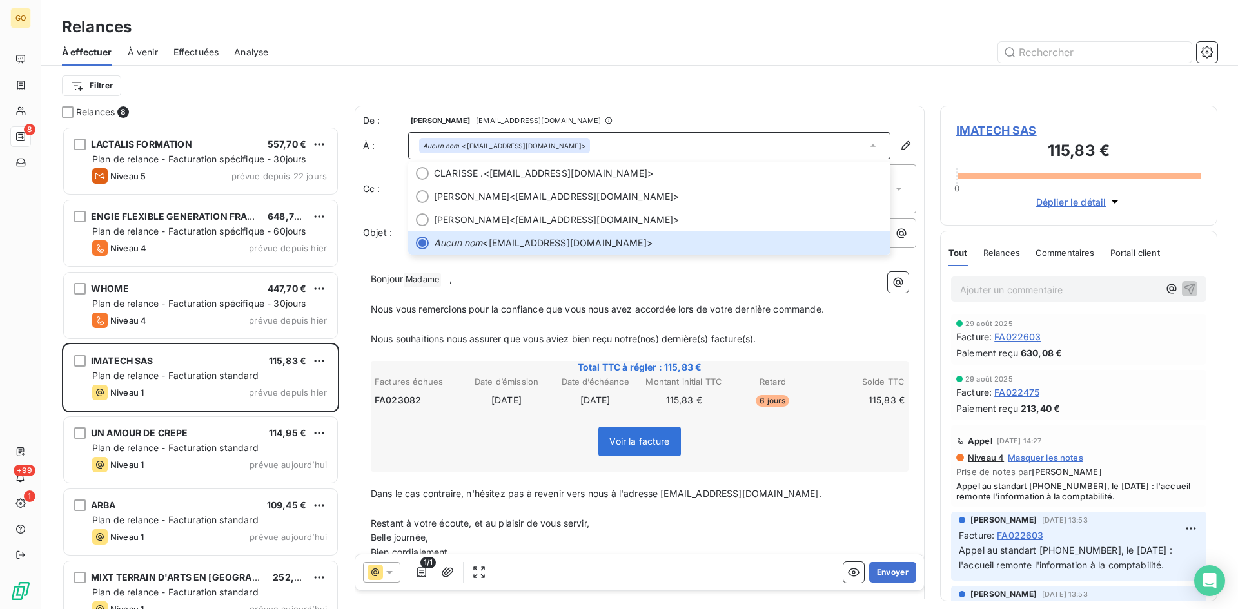
click at [836, 35] on div "Relances" at bounding box center [639, 26] width 1196 height 23
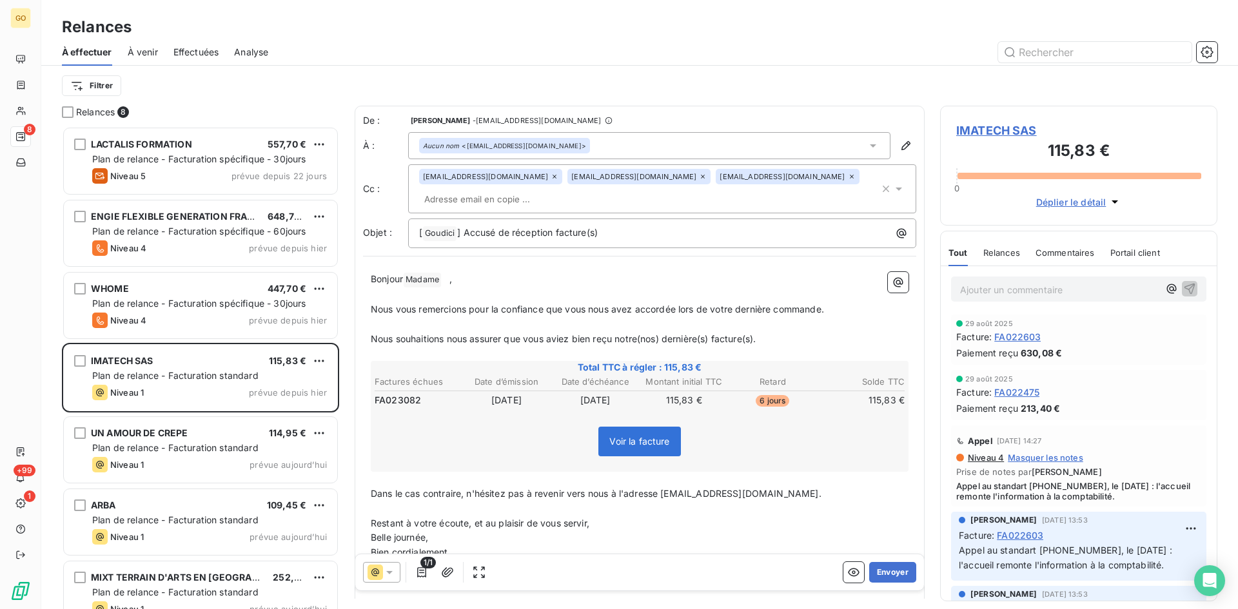
click at [895, 188] on icon at bounding box center [898, 189] width 6 height 3
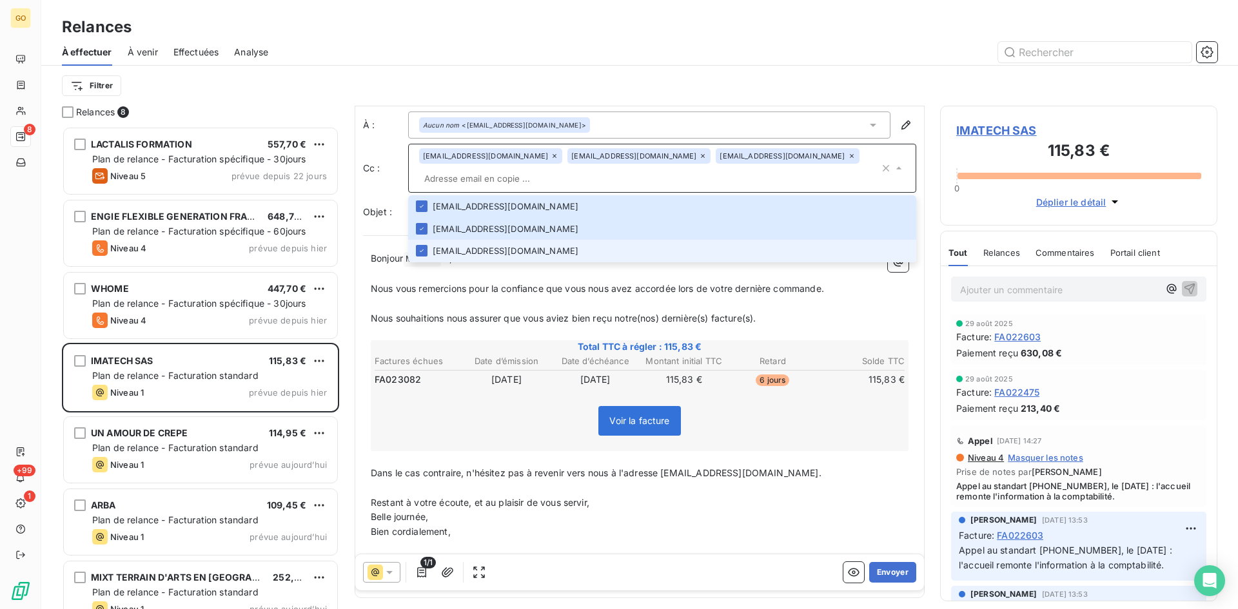
scroll to position [1, 0]
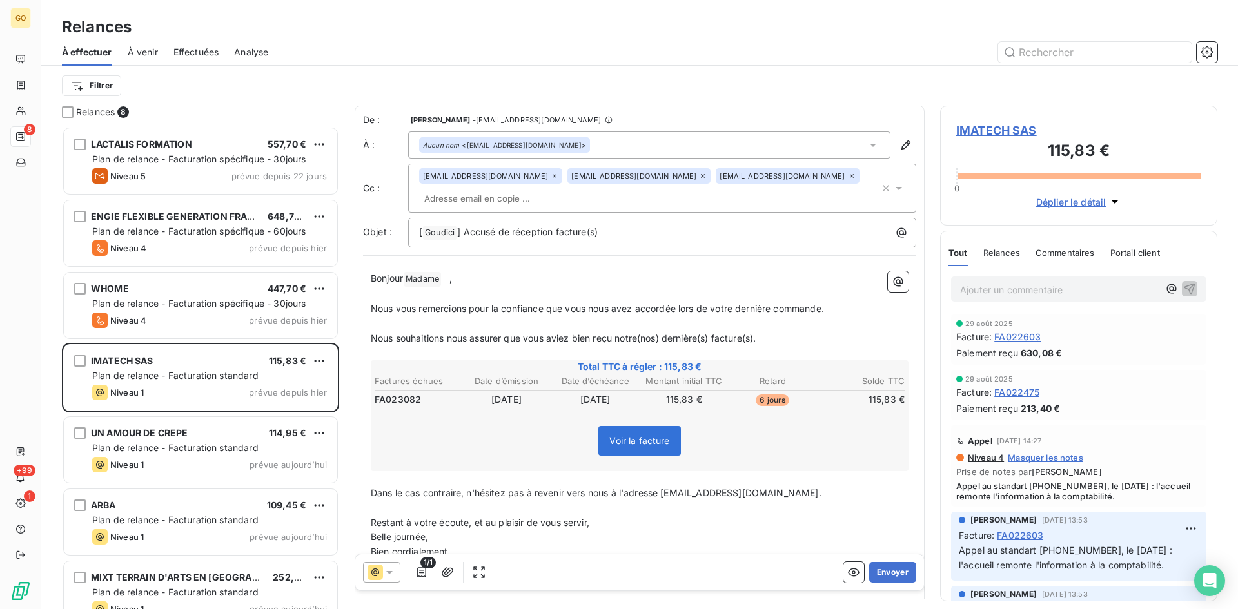
click at [685, 77] on div "Filtrer" at bounding box center [639, 85] width 1155 height 24
click at [985, 132] on span "IMATECH SAS" at bounding box center [1078, 130] width 245 height 17
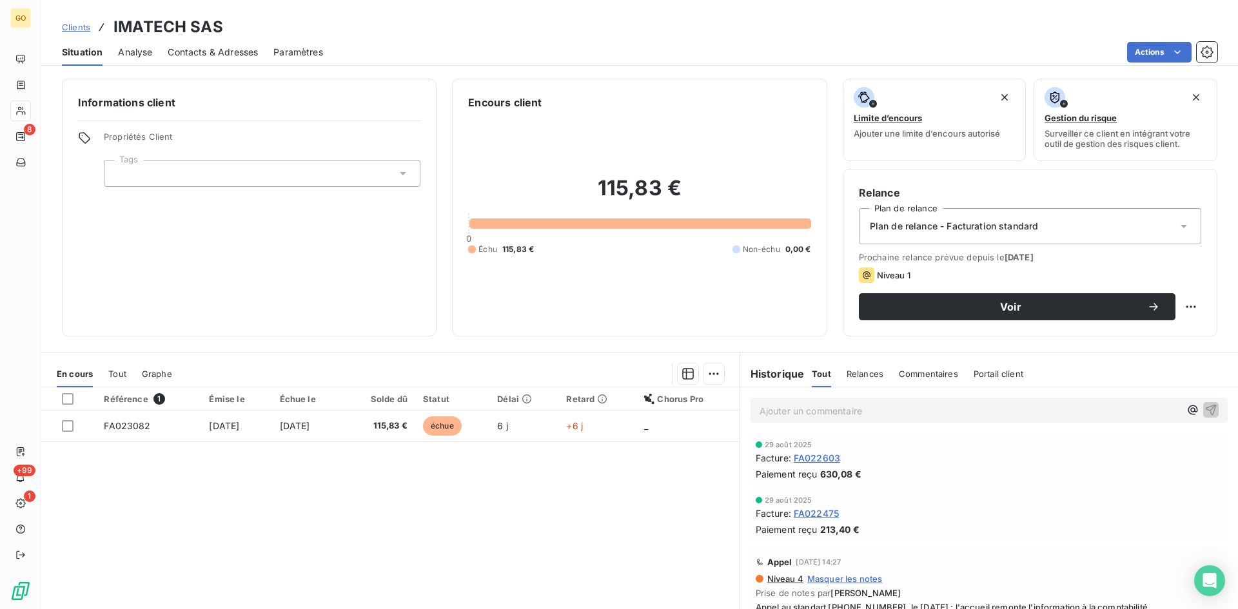
click at [231, 53] on span "Contacts & Adresses" at bounding box center [213, 52] width 90 height 13
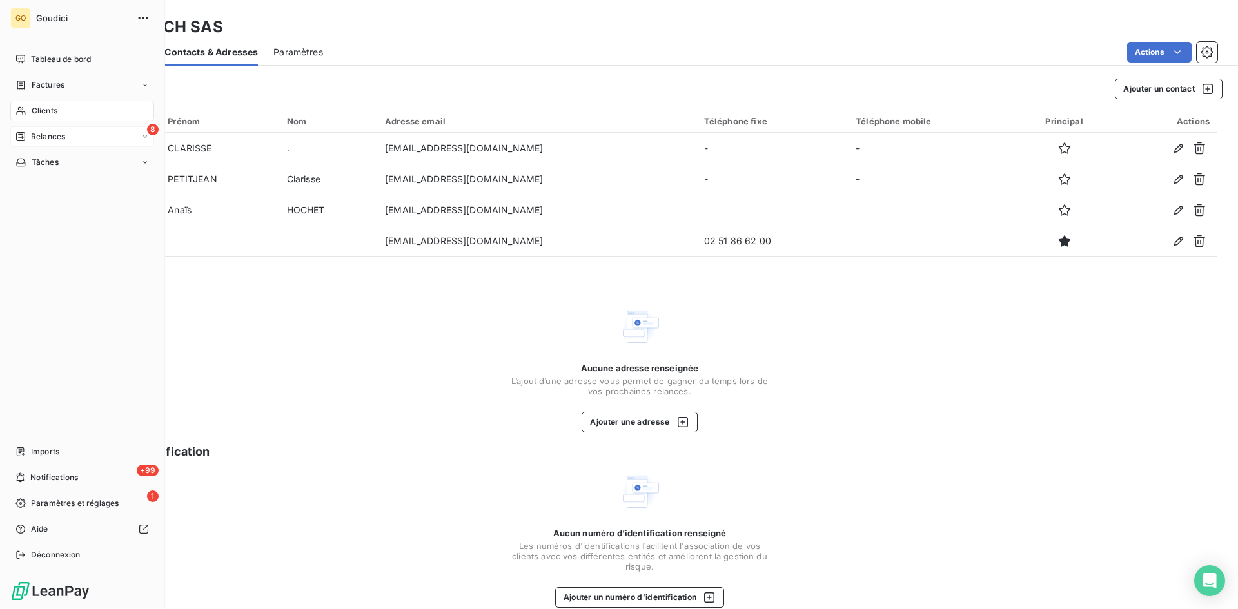
click at [61, 133] on span "Relances" at bounding box center [48, 137] width 34 height 12
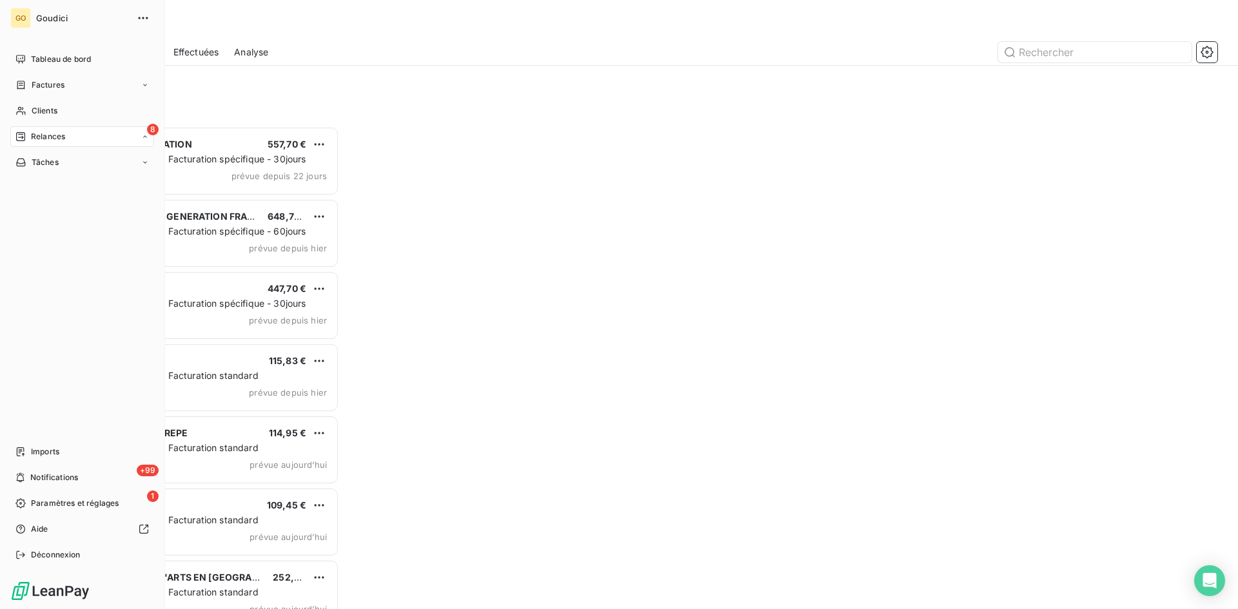
scroll to position [473, 268]
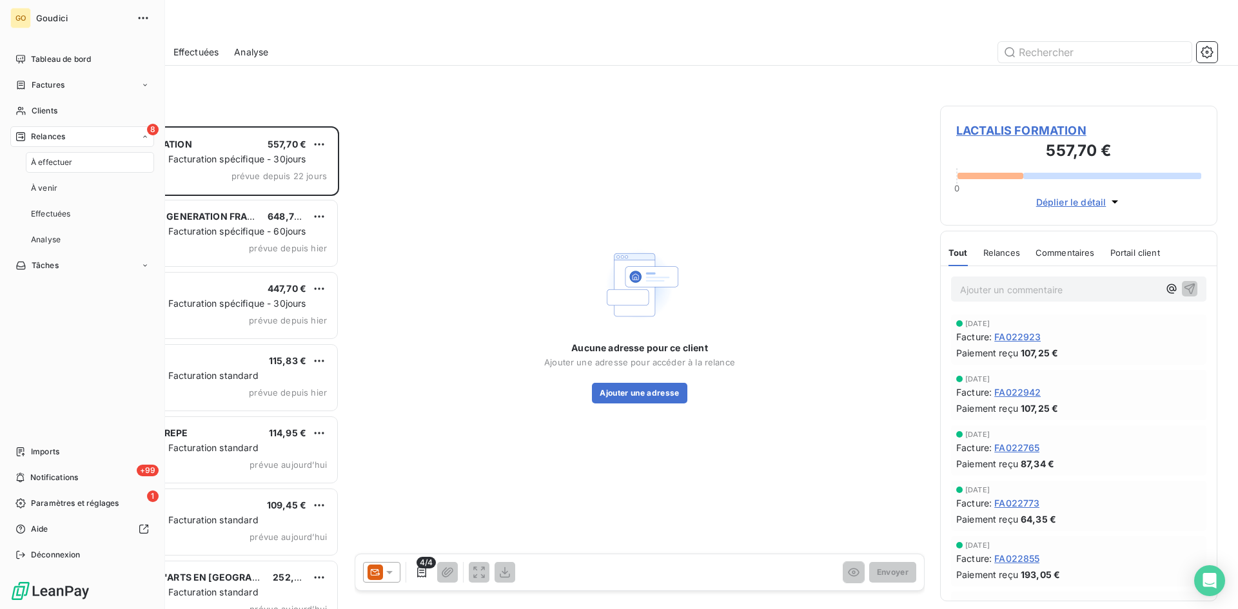
click at [50, 162] on span "À effectuer" at bounding box center [52, 163] width 42 height 12
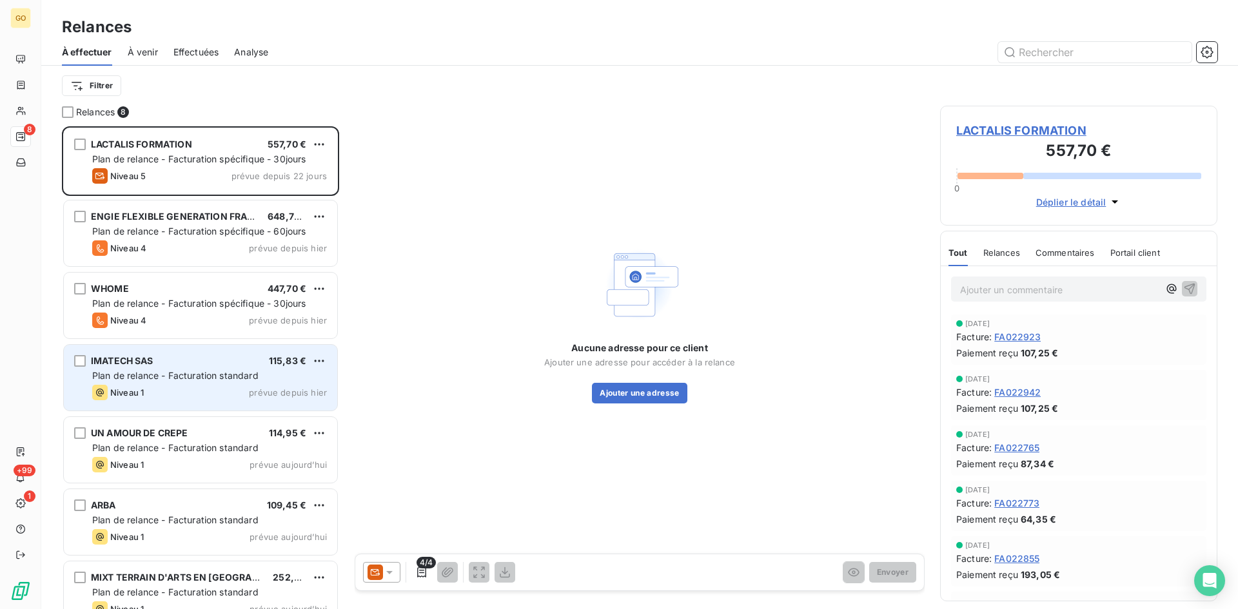
click at [119, 364] on span "IMATECH SAS" at bounding box center [122, 360] width 63 height 11
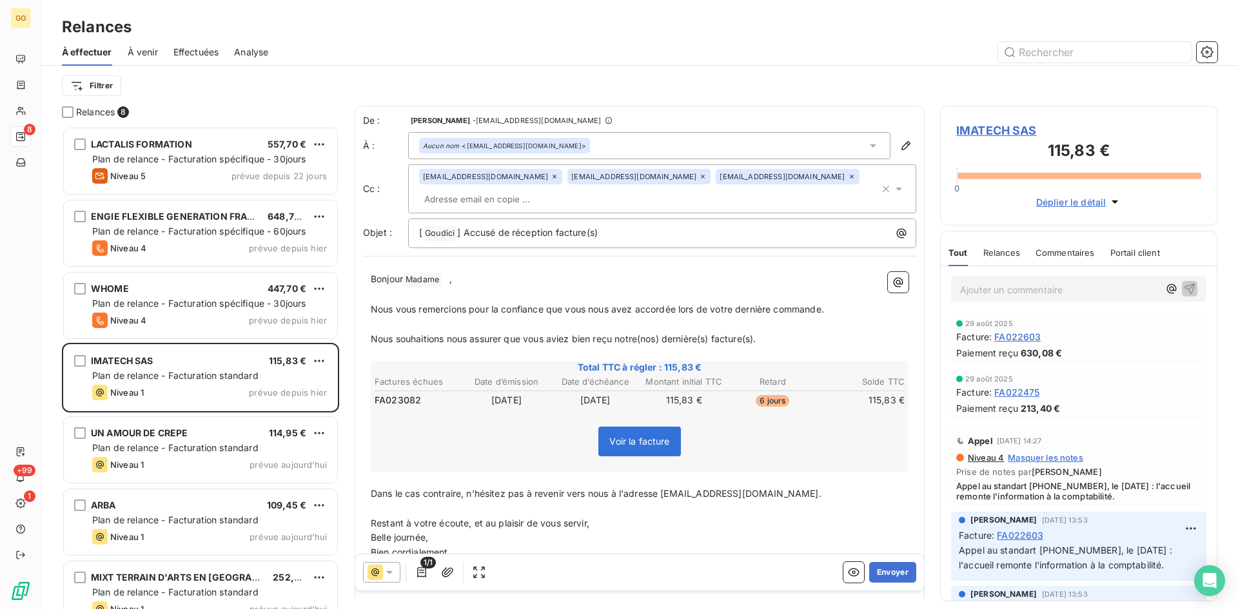
click at [866, 147] on icon at bounding box center [872, 145] width 13 height 13
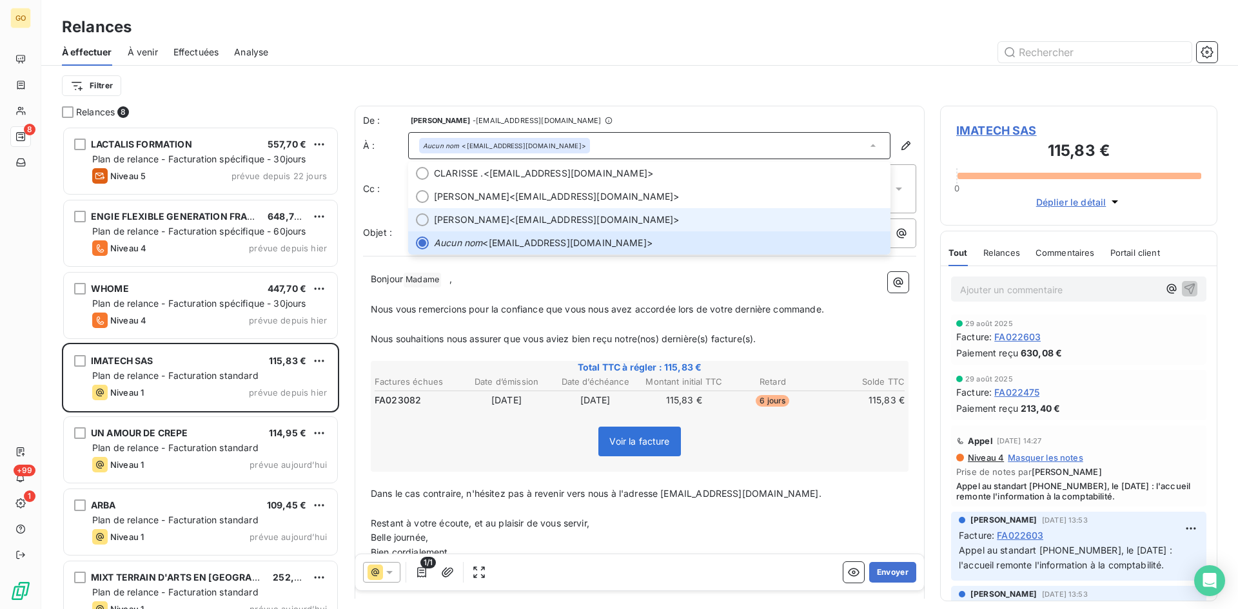
click at [420, 220] on div at bounding box center [422, 219] width 13 height 13
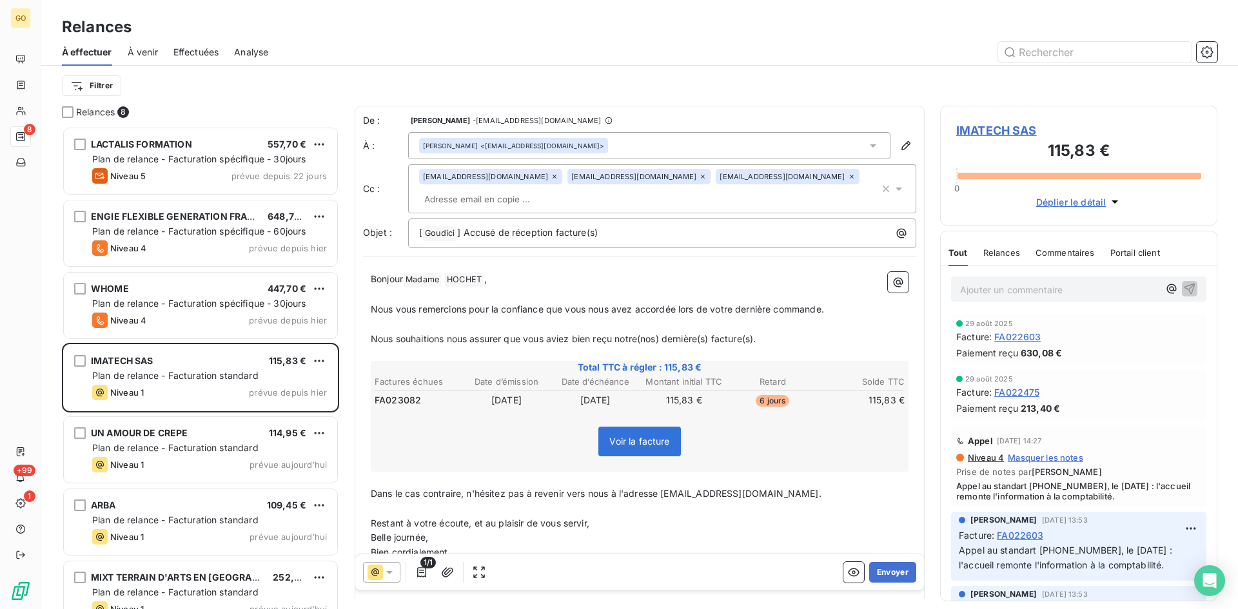
click at [873, 144] on div "[PERSON_NAME] <[EMAIL_ADDRESS][DOMAIN_NAME]>" at bounding box center [649, 145] width 482 height 27
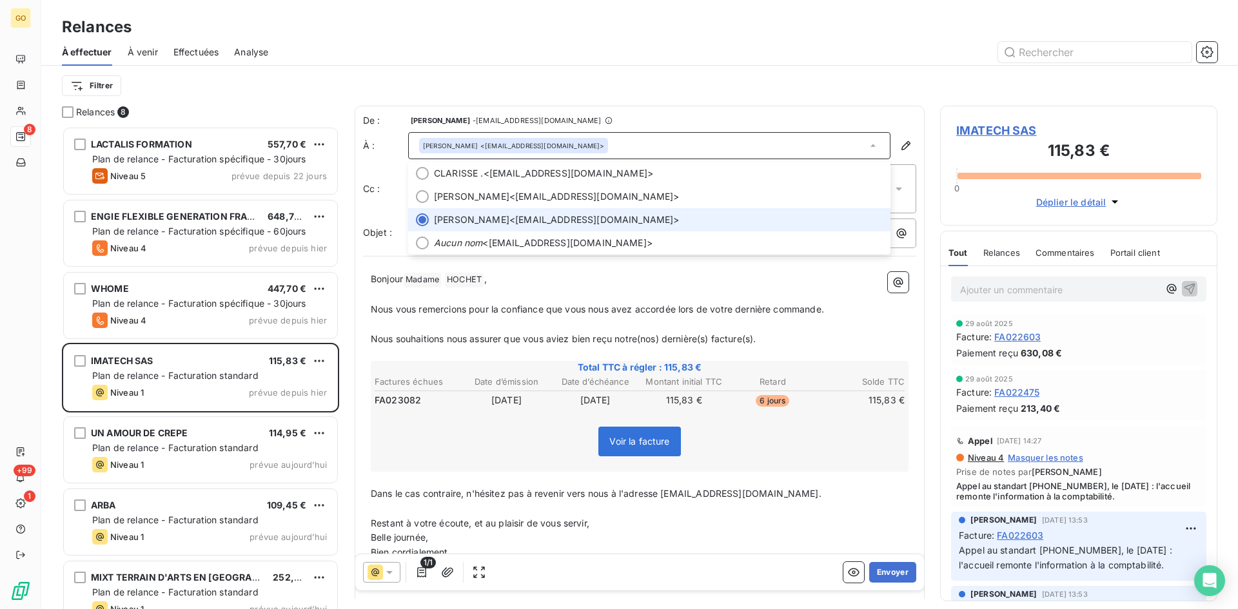
click at [872, 143] on div "[PERSON_NAME] <[EMAIL_ADDRESS][DOMAIN_NAME]>" at bounding box center [649, 145] width 482 height 27
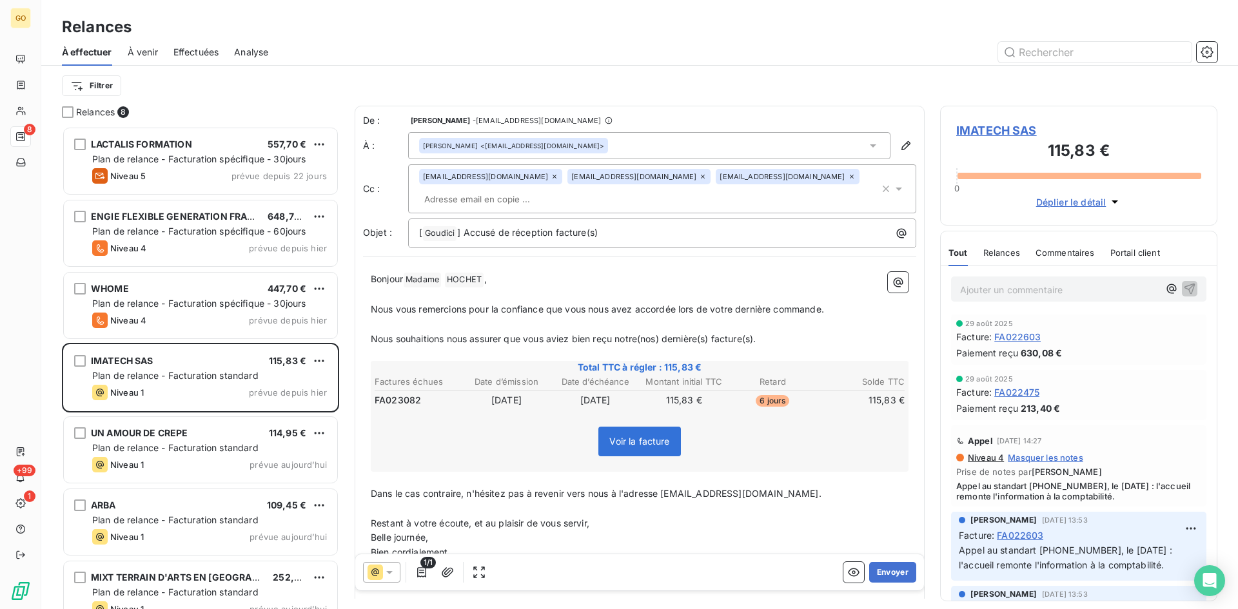
click at [893, 190] on icon at bounding box center [898, 188] width 13 height 13
drag, startPoint x: 683, startPoint y: 110, endPoint x: 777, endPoint y: 124, distance: 94.6
click at [684, 110] on div "De : [PERSON_NAME] - [EMAIL_ADDRESS][DOMAIN_NAME] À : [PERSON_NAME] <[EMAIL_ADD…" at bounding box center [640, 362] width 570 height 513
click at [866, 142] on icon at bounding box center [872, 145] width 13 height 13
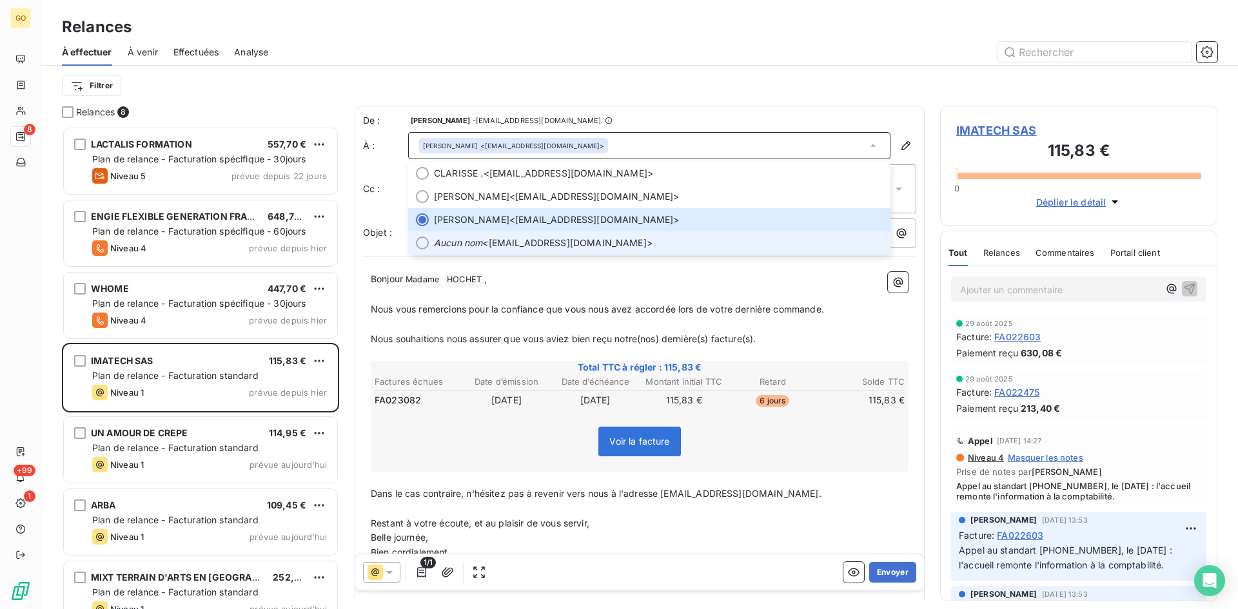
drag, startPoint x: 424, startPoint y: 246, endPoint x: 419, endPoint y: 233, distance: 13.7
click at [424, 246] on div at bounding box center [422, 243] width 13 height 13
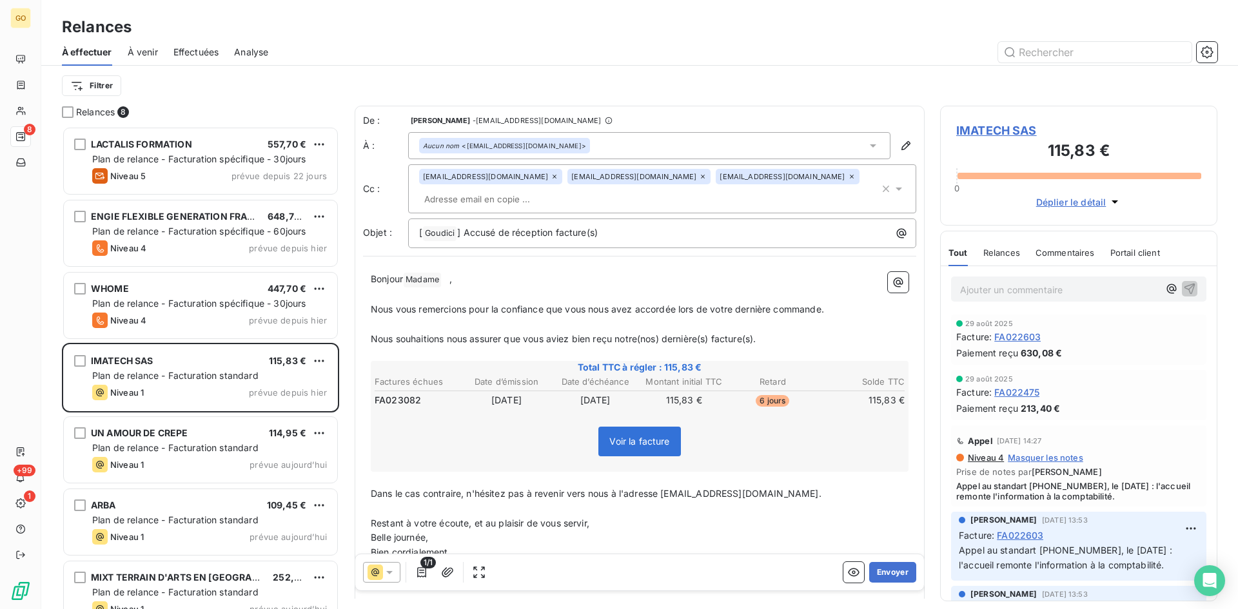
drag, startPoint x: 704, startPoint y: 107, endPoint x: 696, endPoint y: 112, distance: 9.3
click at [705, 107] on div "De : [PERSON_NAME] - [EMAIL_ADDRESS][DOMAIN_NAME] À : Aucun nom <[EMAIL_ADDRESS…" at bounding box center [640, 362] width 570 height 513
click at [879, 189] on icon "button" at bounding box center [885, 188] width 13 height 13
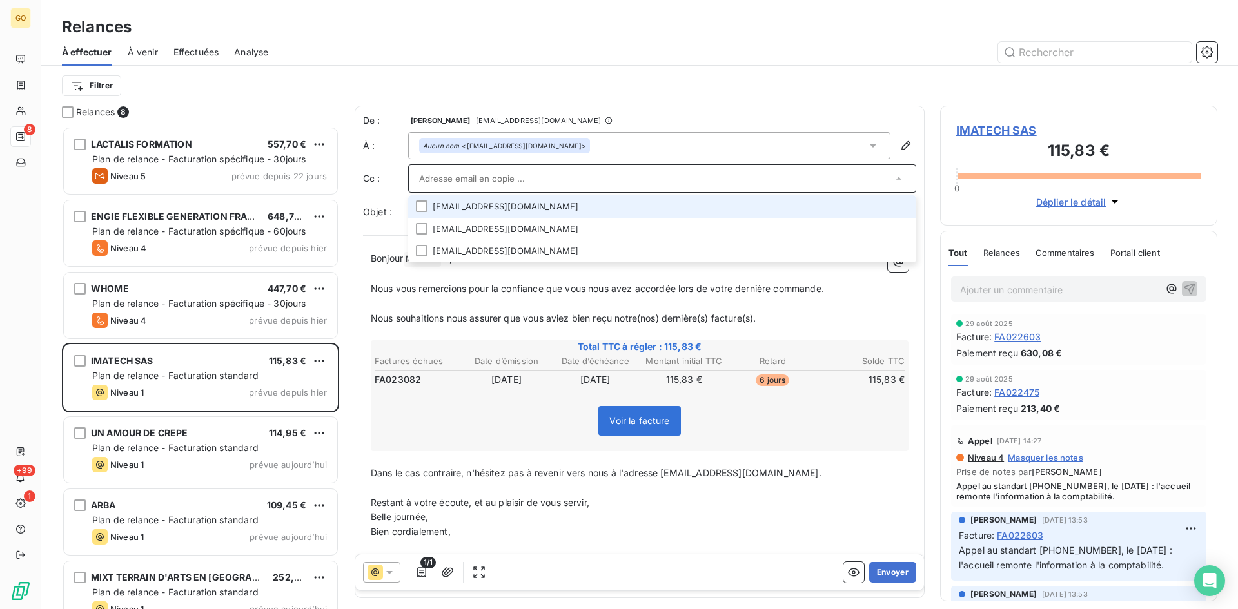
click at [549, 179] on input "text" at bounding box center [655, 178] width 473 height 19
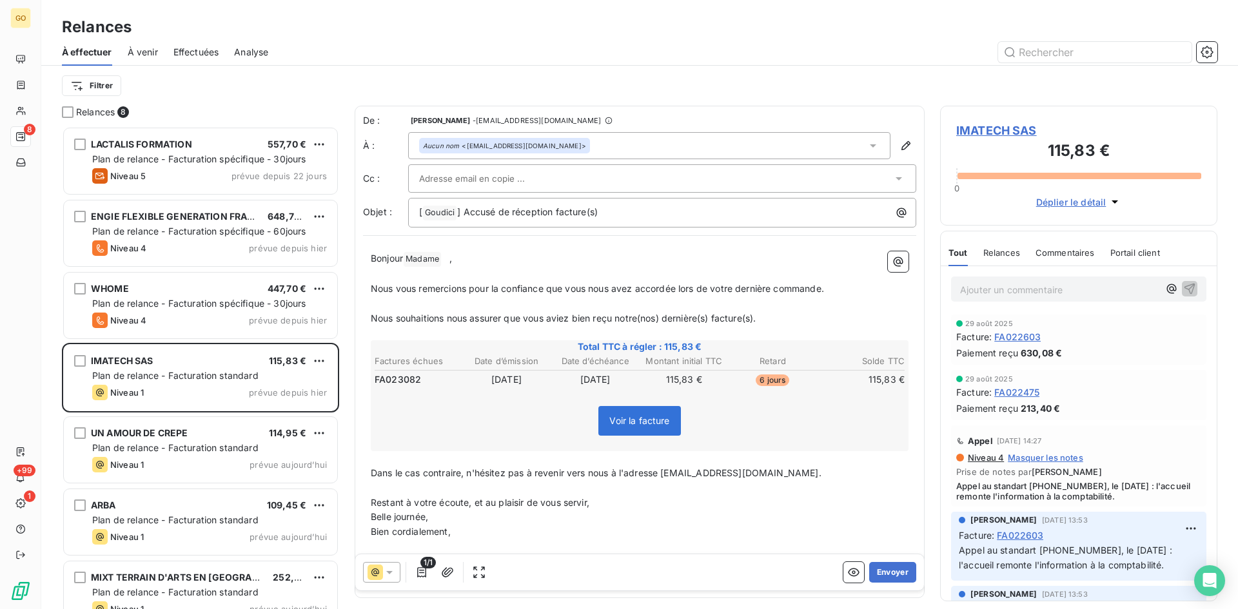
click at [431, 177] on input "text" at bounding box center [488, 178] width 139 height 19
click at [692, 168] on div at bounding box center [662, 178] width 508 height 28
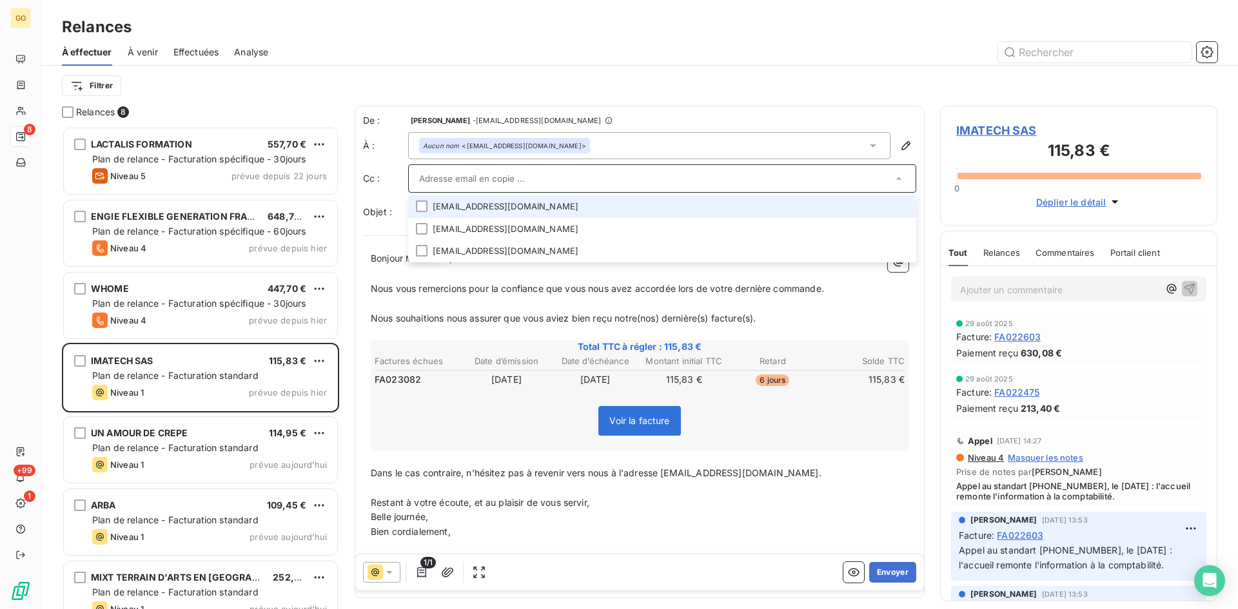
paste input "[EMAIL_ADDRESS][DOMAIN_NAME]"
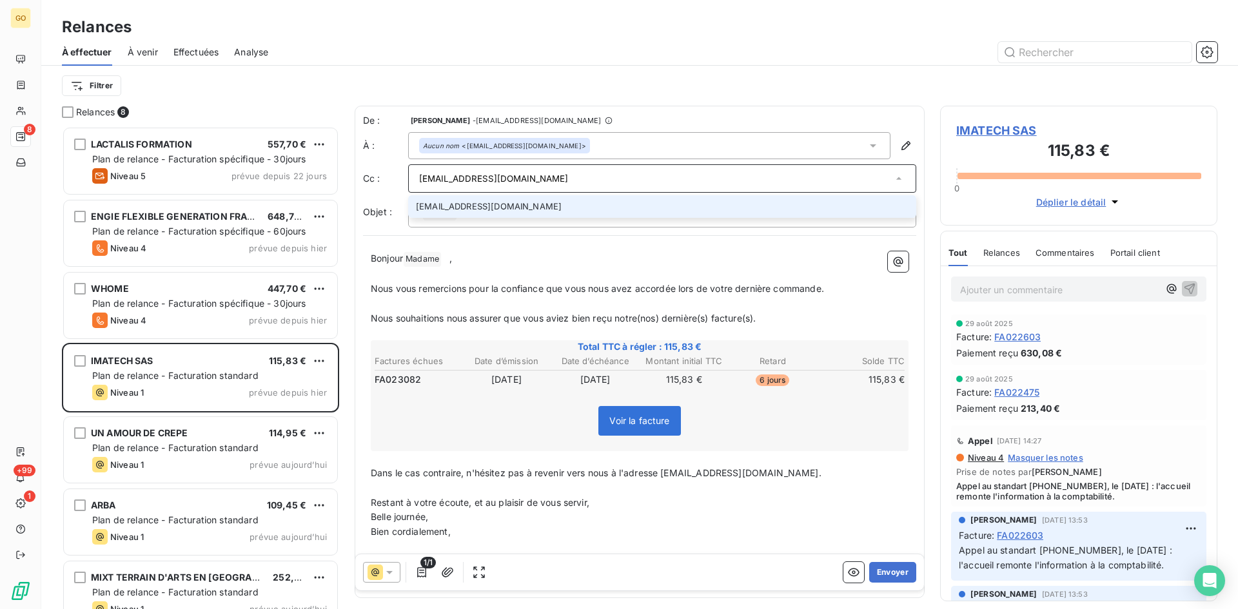
type input "[EMAIL_ADDRESS][DOMAIN_NAME]"
click at [503, 204] on li "[EMAIL_ADDRESS][DOMAIN_NAME]" at bounding box center [662, 206] width 508 height 23
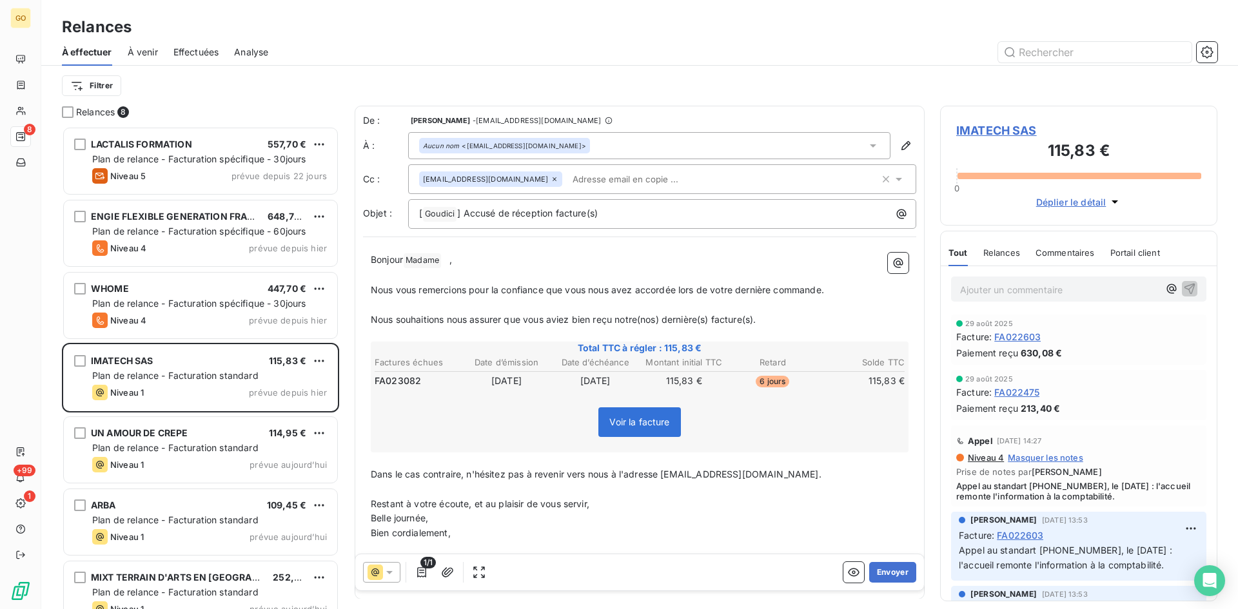
click at [773, 71] on div "Filtrer" at bounding box center [639, 86] width 1155 height 40
click at [886, 563] on button "Envoyer" at bounding box center [892, 572] width 47 height 21
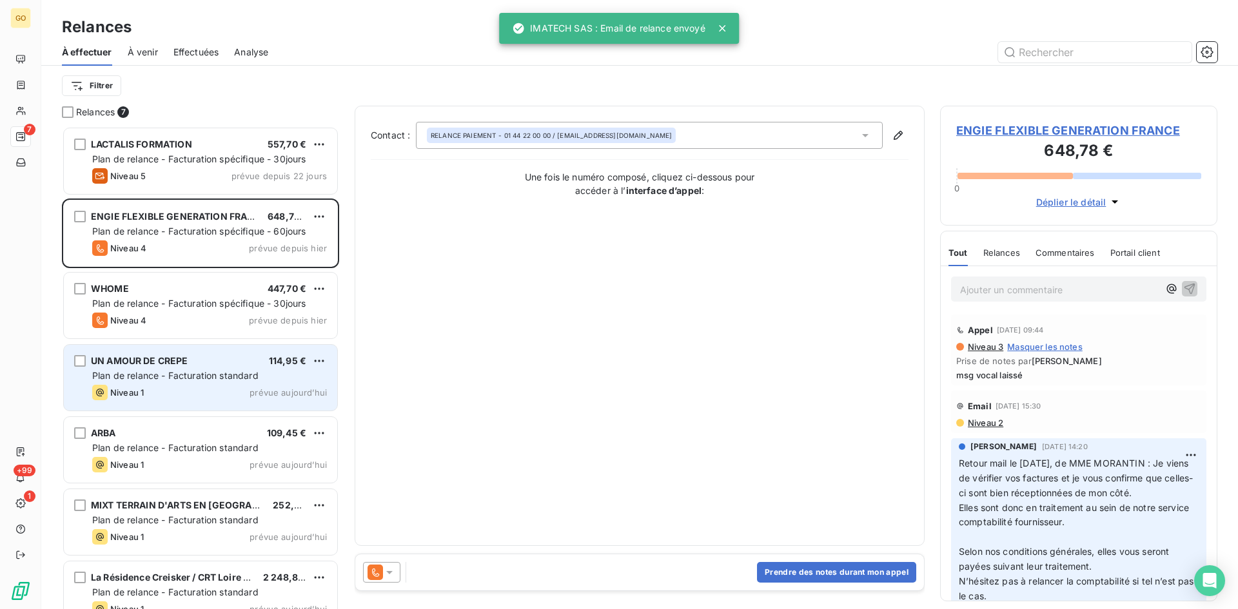
click at [134, 351] on div "UN AMOUR DE CREPE 114,95 € Plan de relance - Facturation standard Niveau 1 prév…" at bounding box center [200, 378] width 273 height 66
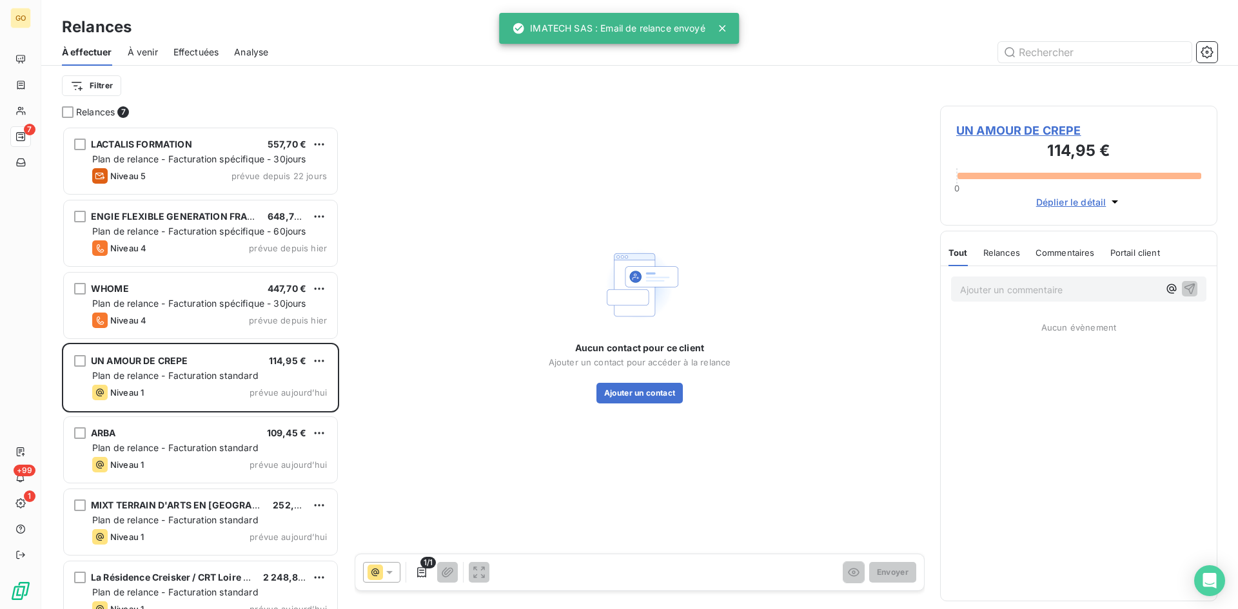
click at [1019, 131] on span "UN AMOUR DE CREPE" at bounding box center [1078, 130] width 245 height 17
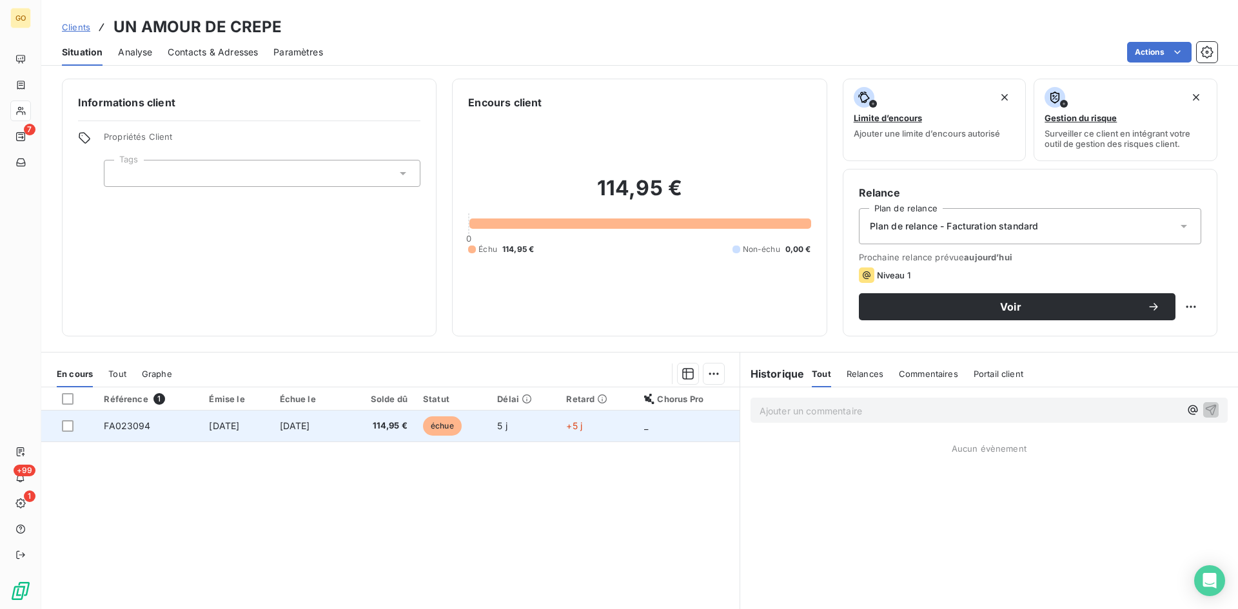
click at [239, 427] on span "[DATE]" at bounding box center [224, 425] width 30 height 11
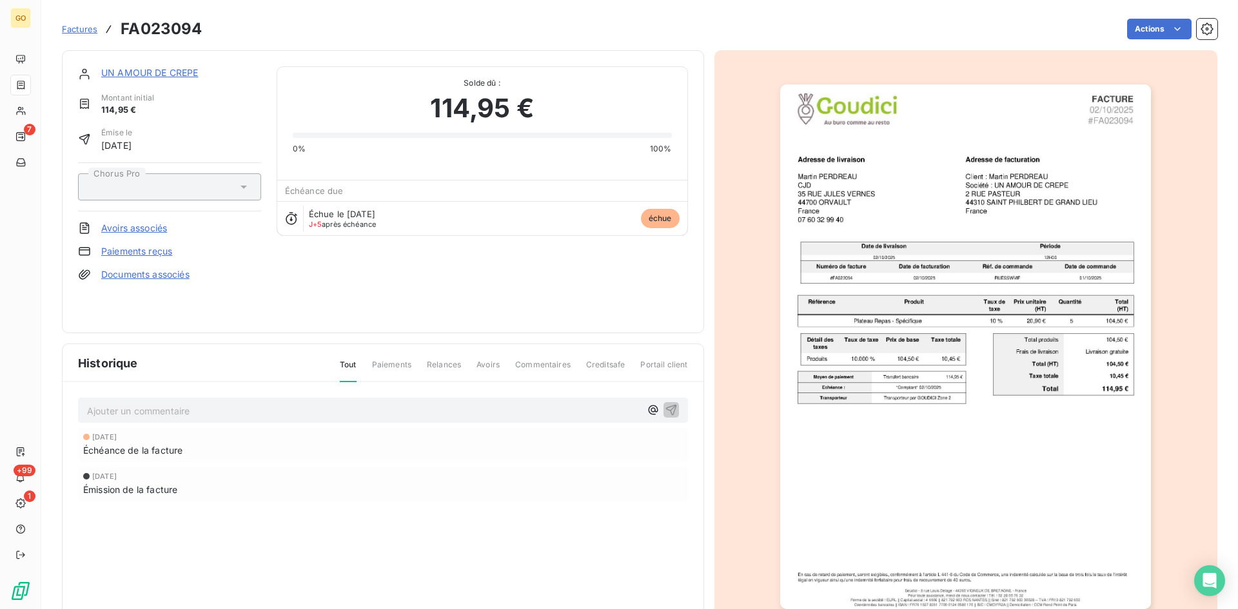
click at [834, 300] on img "button" at bounding box center [965, 346] width 371 height 525
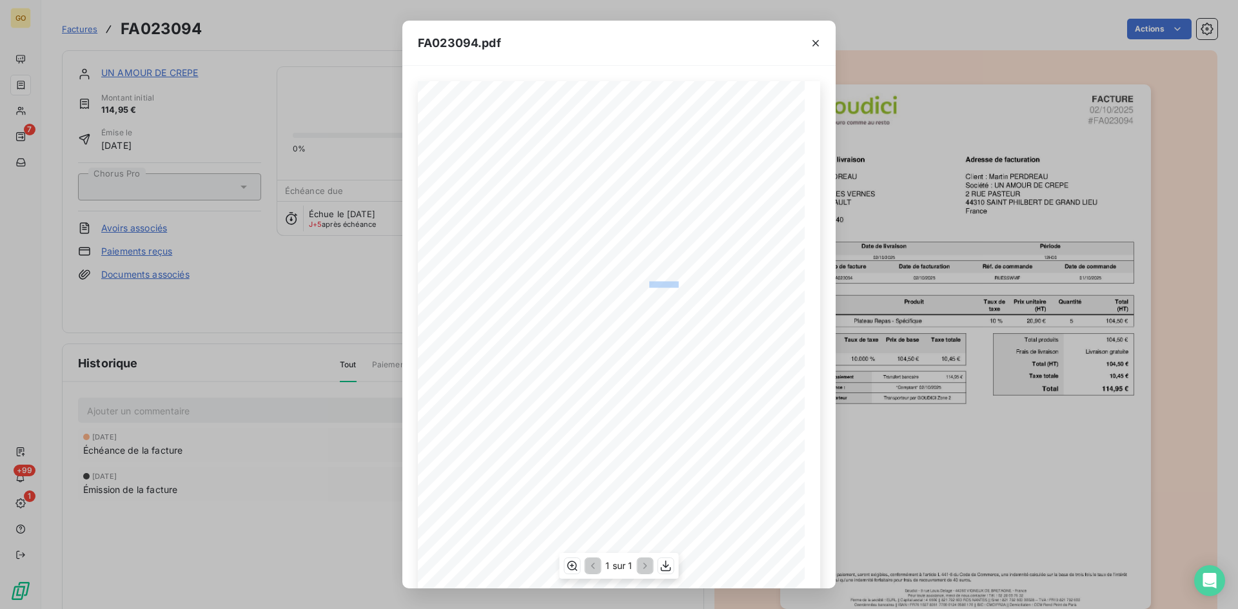
drag, startPoint x: 639, startPoint y: 285, endPoint x: 679, endPoint y: 285, distance: 40.0
click at [679, 285] on div "FACTURE [DATE] #FA023094 Adresse de livraison Martin PERDREAU CJD [STREET_ADDRE…" at bounding box center [618, 354] width 387 height 547
copy div "RUESSWVIF"
click at [814, 44] on icon "button" at bounding box center [815, 43] width 6 height 6
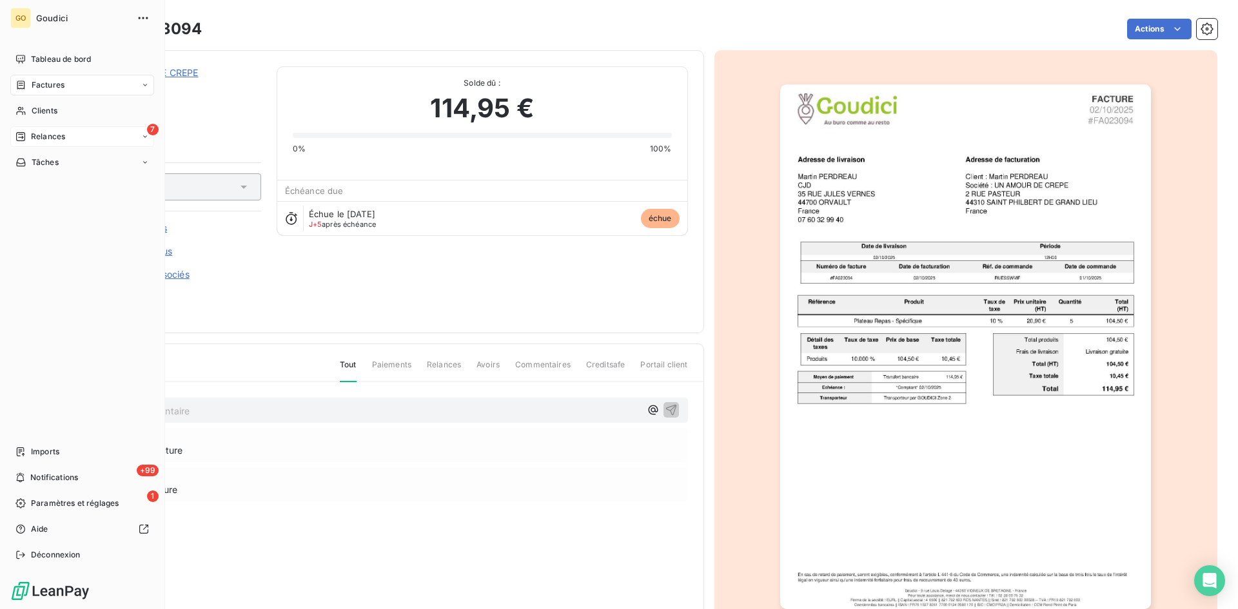
click at [31, 144] on div "7 Relances" at bounding box center [82, 136] width 144 height 21
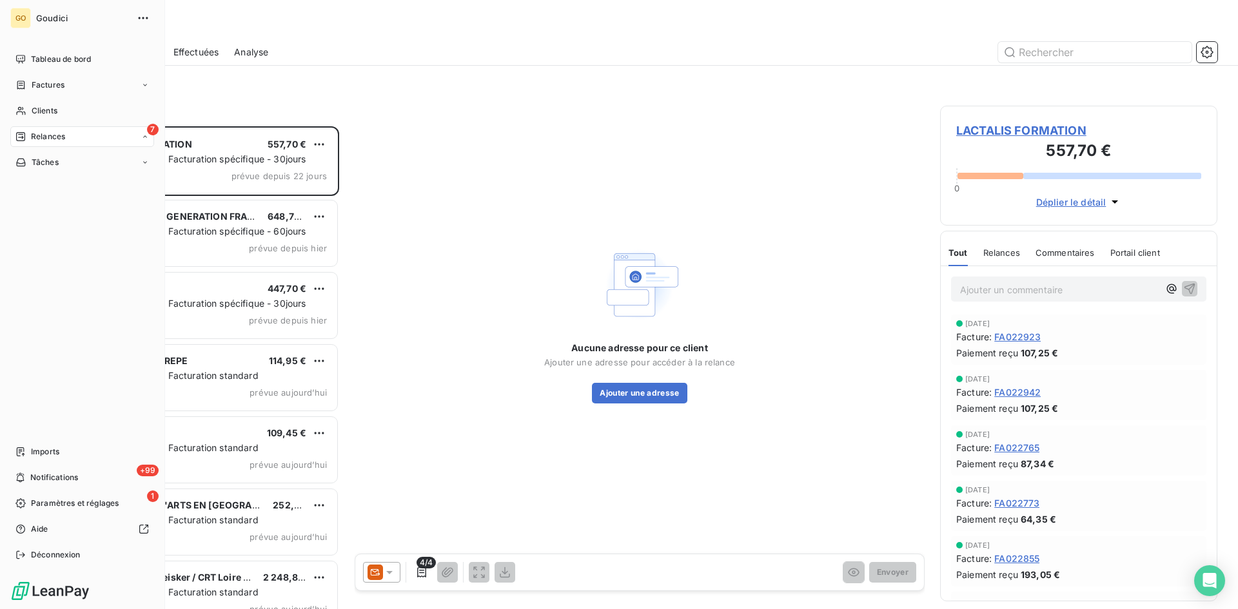
scroll to position [473, 268]
click at [53, 168] on div "À effectuer" at bounding box center [90, 162] width 128 height 21
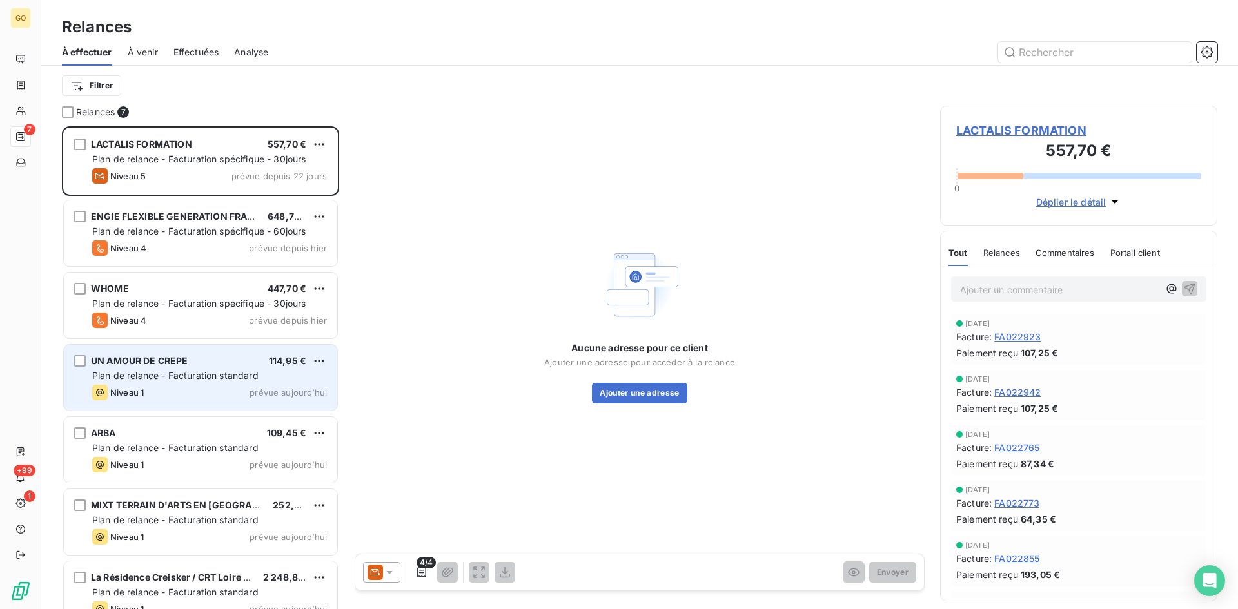
click at [169, 365] on span "UN AMOUR DE CREPE" at bounding box center [139, 360] width 97 height 11
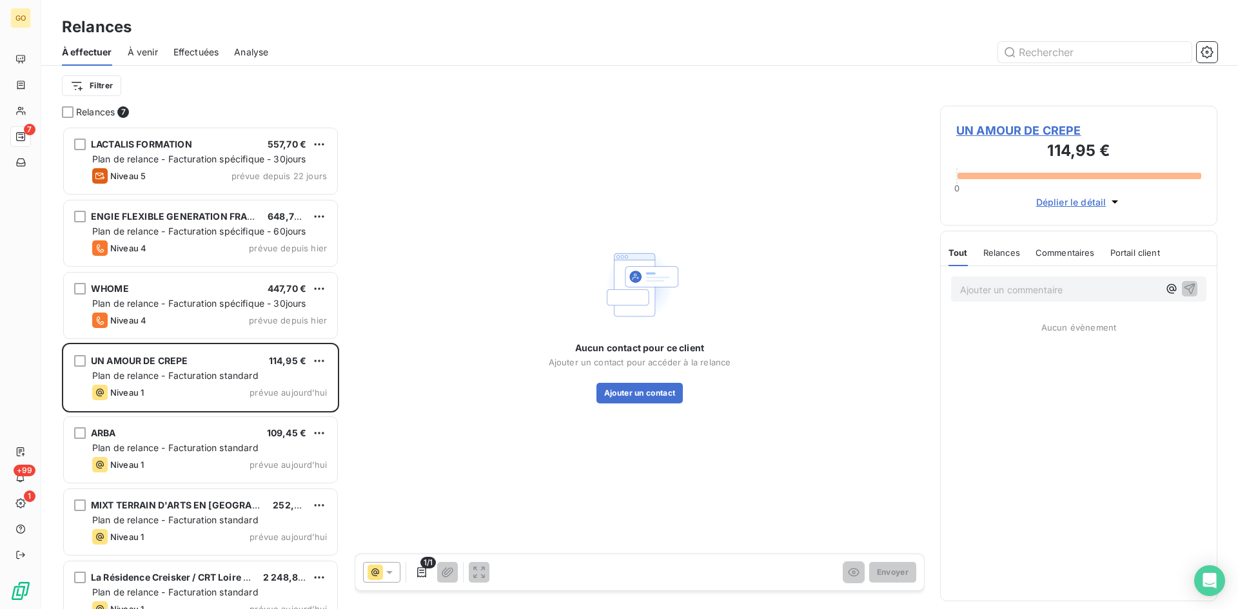
click at [1019, 137] on span "UN AMOUR DE CREPE" at bounding box center [1078, 130] width 245 height 17
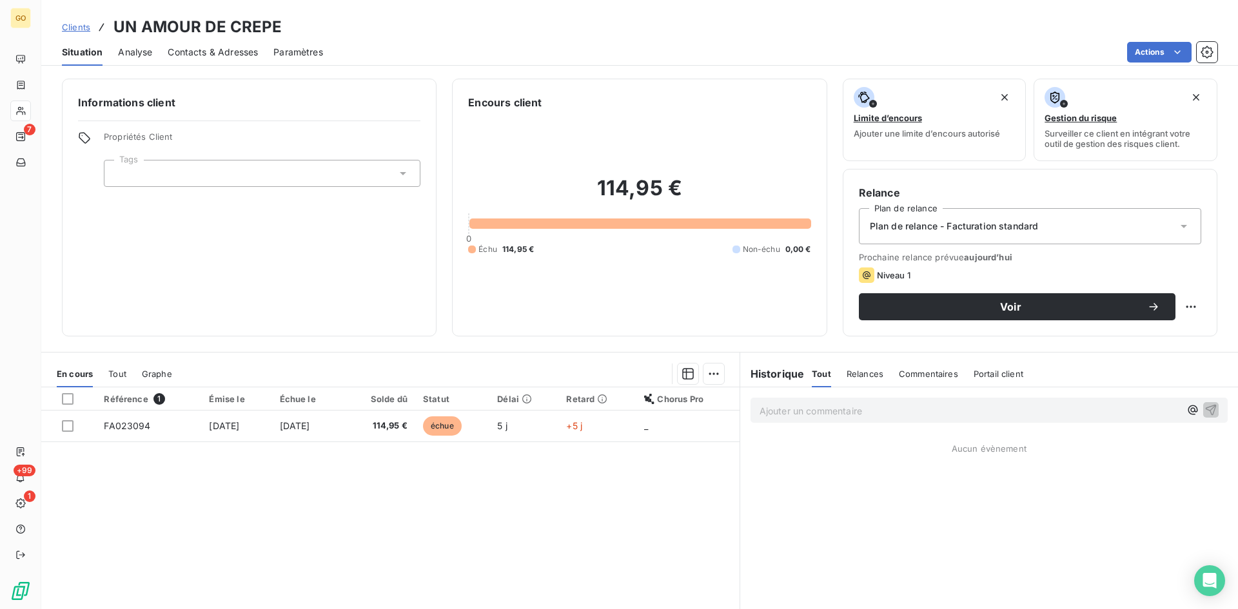
click at [233, 56] on span "Contacts & Adresses" at bounding box center [213, 52] width 90 height 13
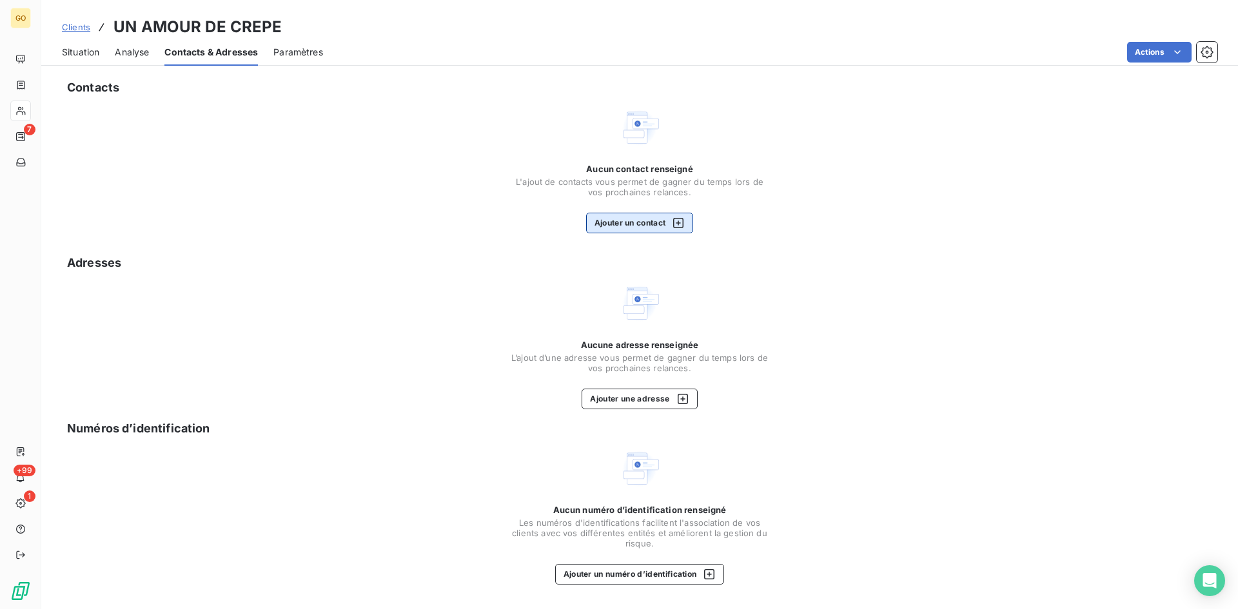
click at [615, 229] on button "Ajouter un contact" at bounding box center [640, 223] width 108 height 21
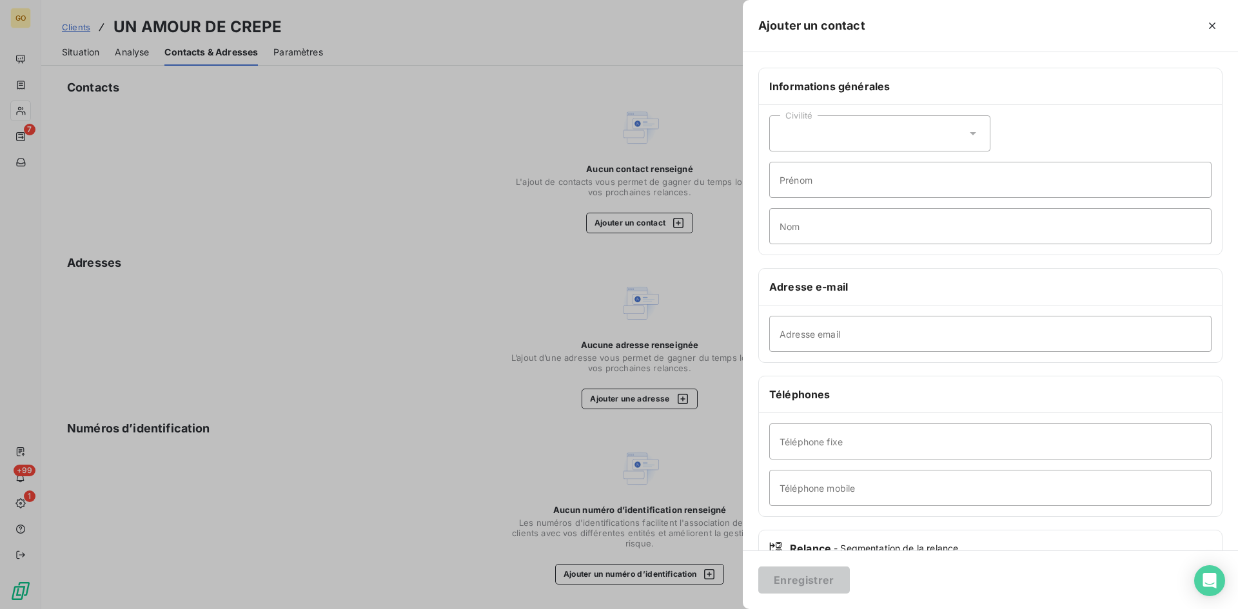
click at [882, 119] on div "Civilité" at bounding box center [879, 133] width 221 height 36
click at [812, 197] on li "Monsieur" at bounding box center [879, 188] width 221 height 23
click at [808, 182] on input "Prénom" at bounding box center [990, 180] width 442 height 36
type input "[PERSON_NAME]"
click at [797, 233] on input "Nom" at bounding box center [990, 226] width 442 height 36
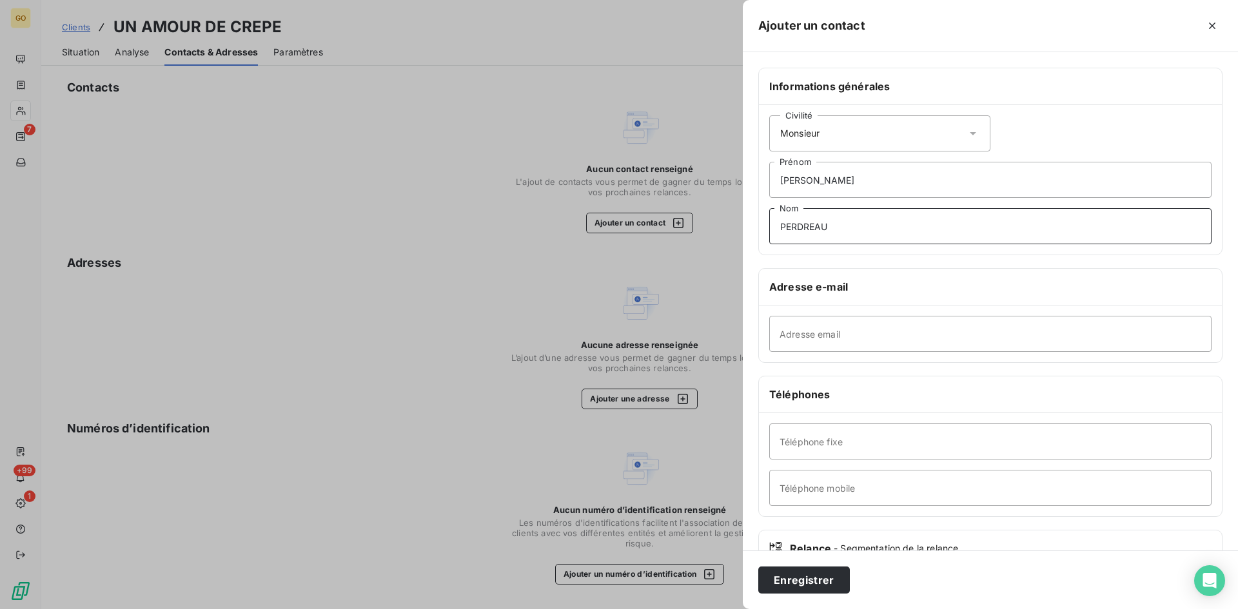
type input "PERDREAU"
click at [810, 342] on input "Adresse email" at bounding box center [990, 334] width 442 height 36
click at [1017, 338] on input "Adresse email" at bounding box center [990, 334] width 442 height 36
paste input "[EMAIL_ADDRESS][DOMAIN_NAME]"
type input "[EMAIL_ADDRESS][DOMAIN_NAME]"
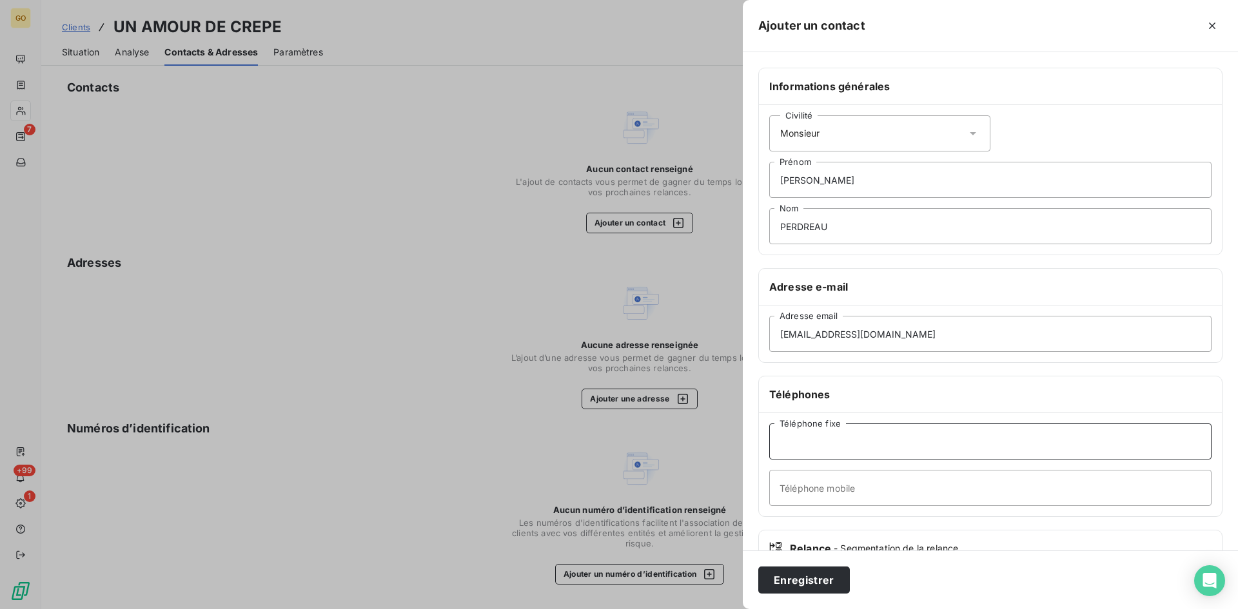
drag, startPoint x: 805, startPoint y: 448, endPoint x: 843, endPoint y: 435, distance: 40.2
click at [805, 448] on input "Téléphone fixe" at bounding box center [990, 442] width 442 height 36
click at [903, 434] on input "Téléphone fixe" at bounding box center [990, 442] width 442 height 36
click at [826, 491] on input "Téléphone mobile" at bounding box center [990, 488] width 442 height 36
paste input "07 60 32 99 40"
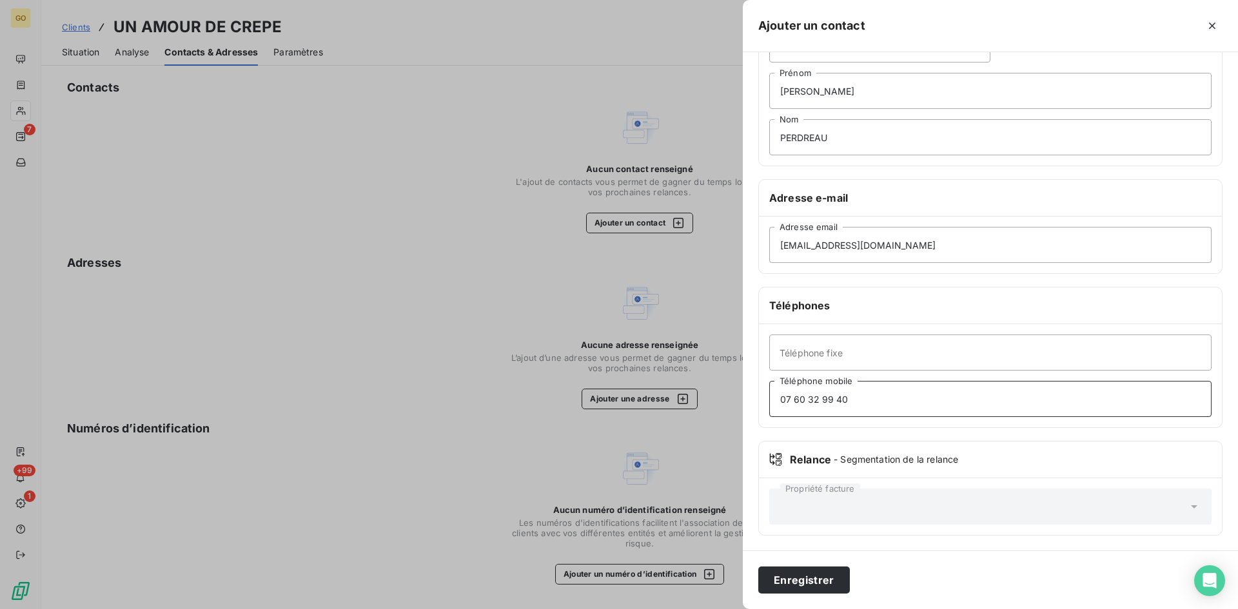
scroll to position [90, 0]
type input "07 60 32 99 40"
click at [801, 574] on button "Enregistrer" at bounding box center [804, 580] width 92 height 27
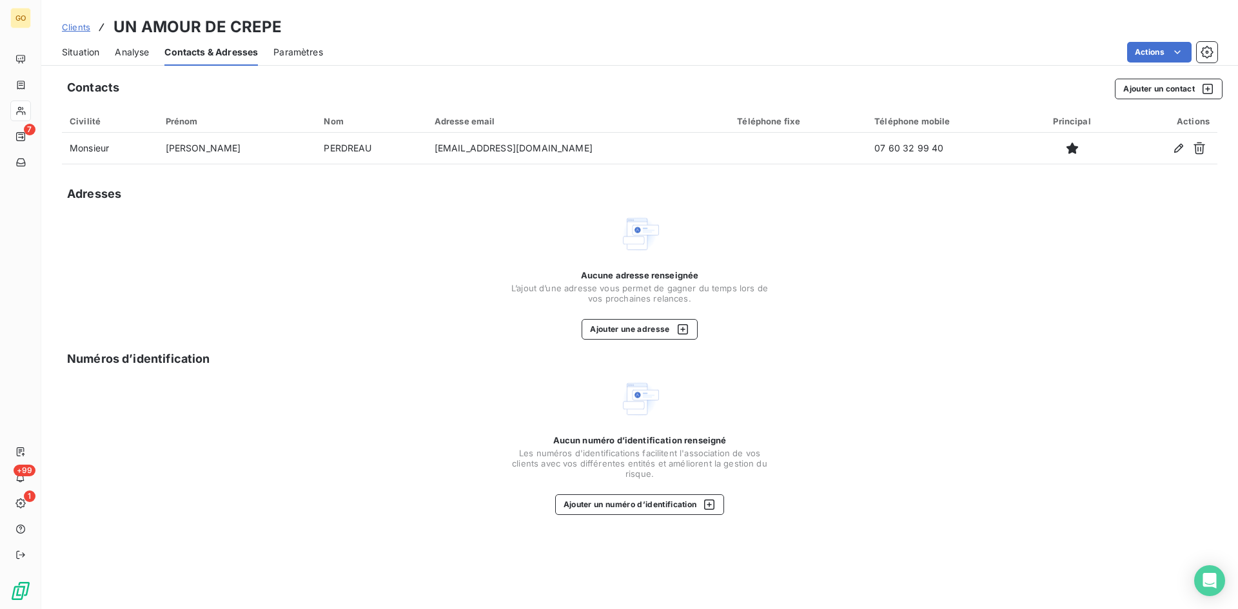
drag, startPoint x: 84, startPoint y: 46, endPoint x: 117, endPoint y: 39, distance: 33.1
click at [85, 46] on span "Situation" at bounding box center [80, 52] width 37 height 13
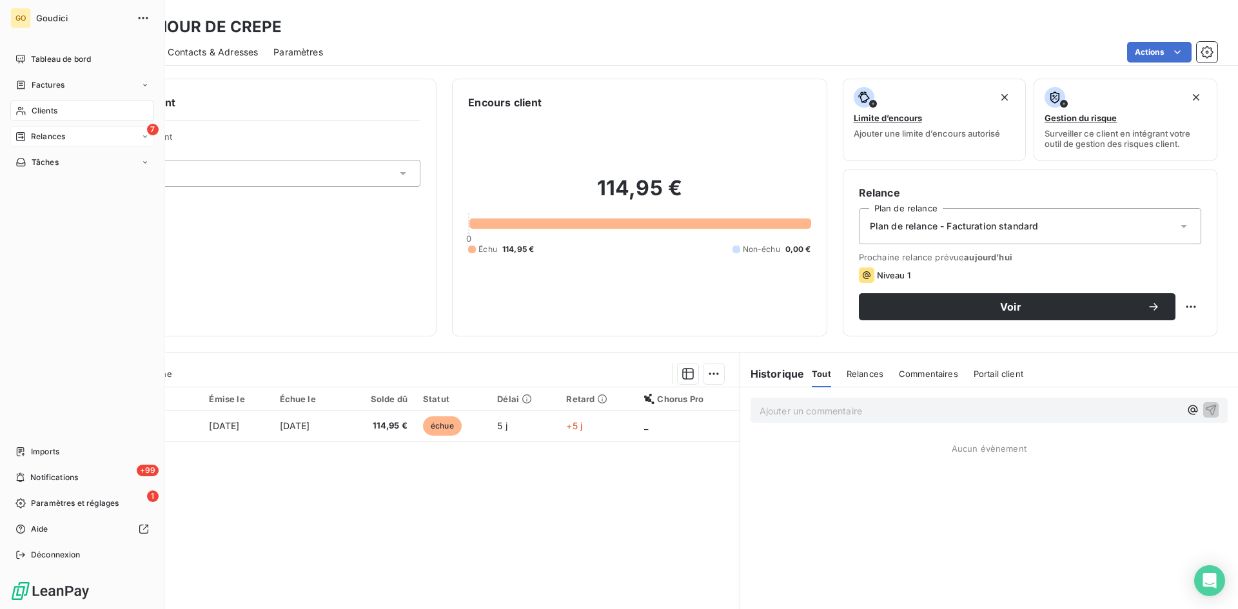
click at [43, 138] on span "Relances" at bounding box center [48, 137] width 34 height 12
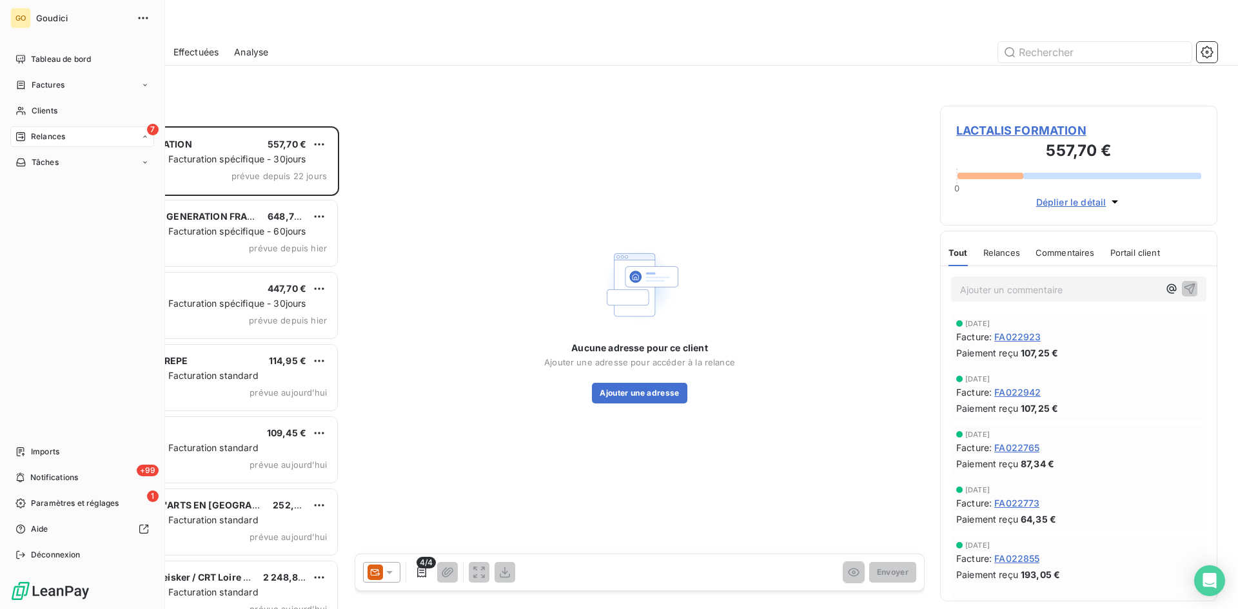
scroll to position [473, 268]
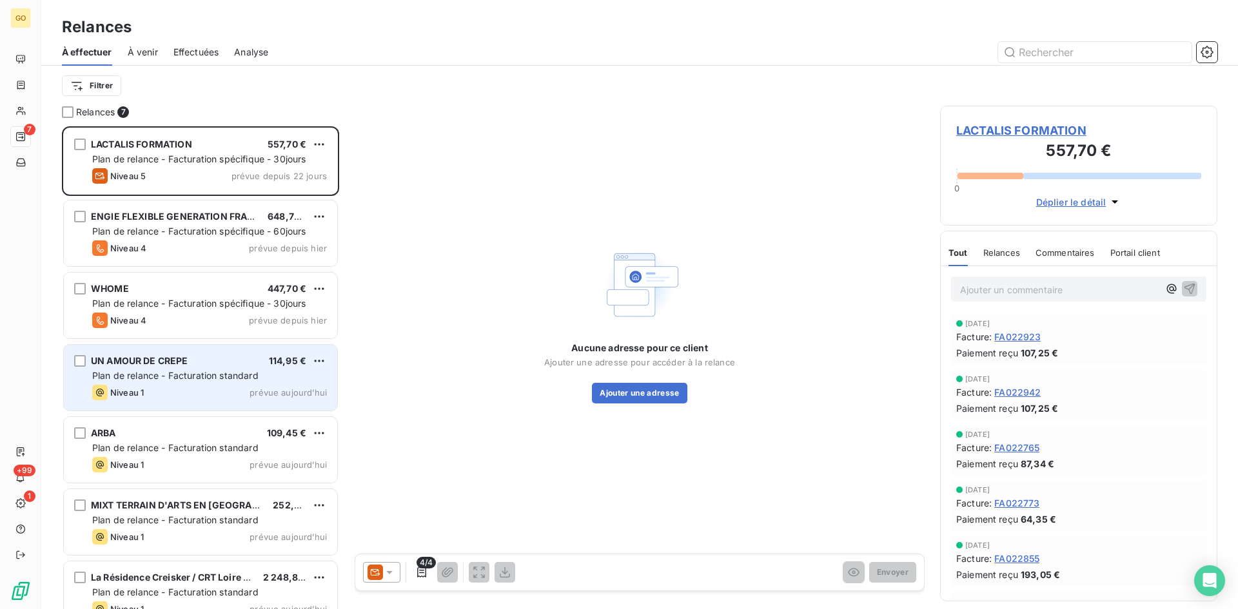
click at [155, 376] on span "Plan de relance - Facturation standard" at bounding box center [175, 375] width 166 height 11
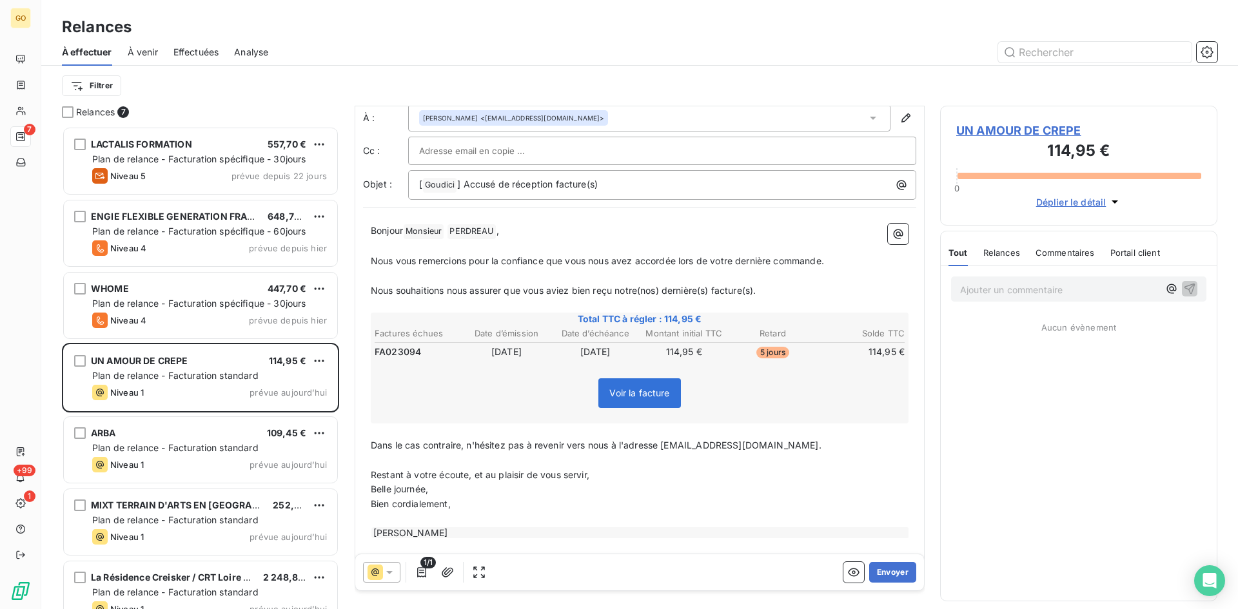
scroll to position [53, 0]
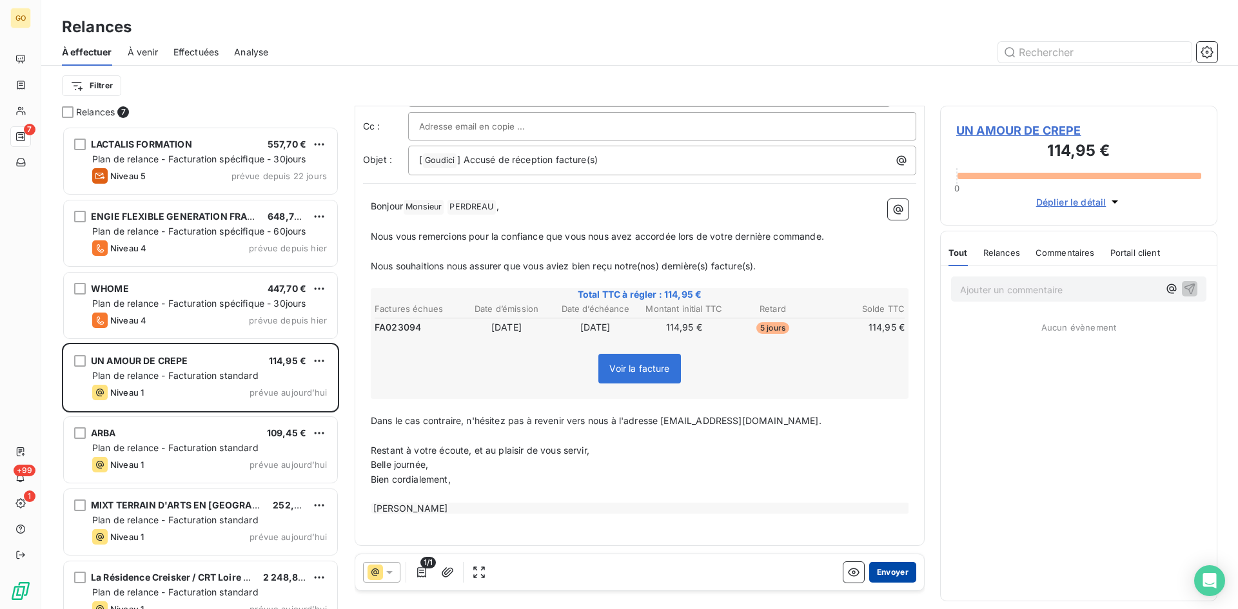
click at [877, 572] on button "Envoyer" at bounding box center [892, 572] width 47 height 21
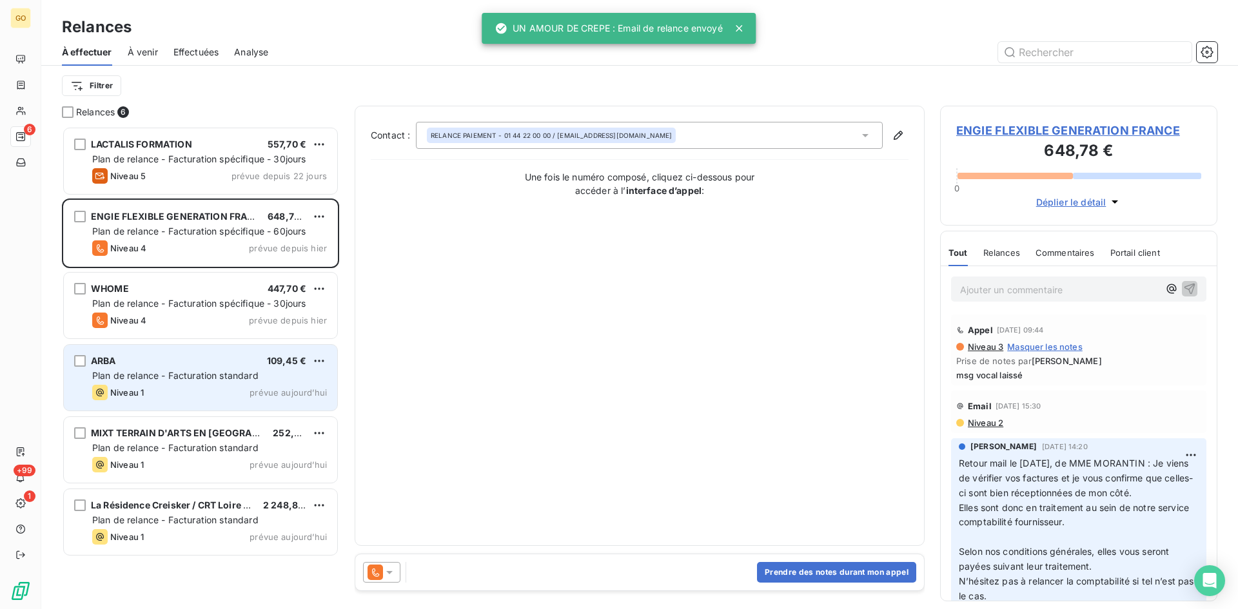
click at [183, 367] on div "ARBA 109,45 € Plan de relance - Facturation standard Niveau 1 prévue [DATE]" at bounding box center [200, 378] width 273 height 66
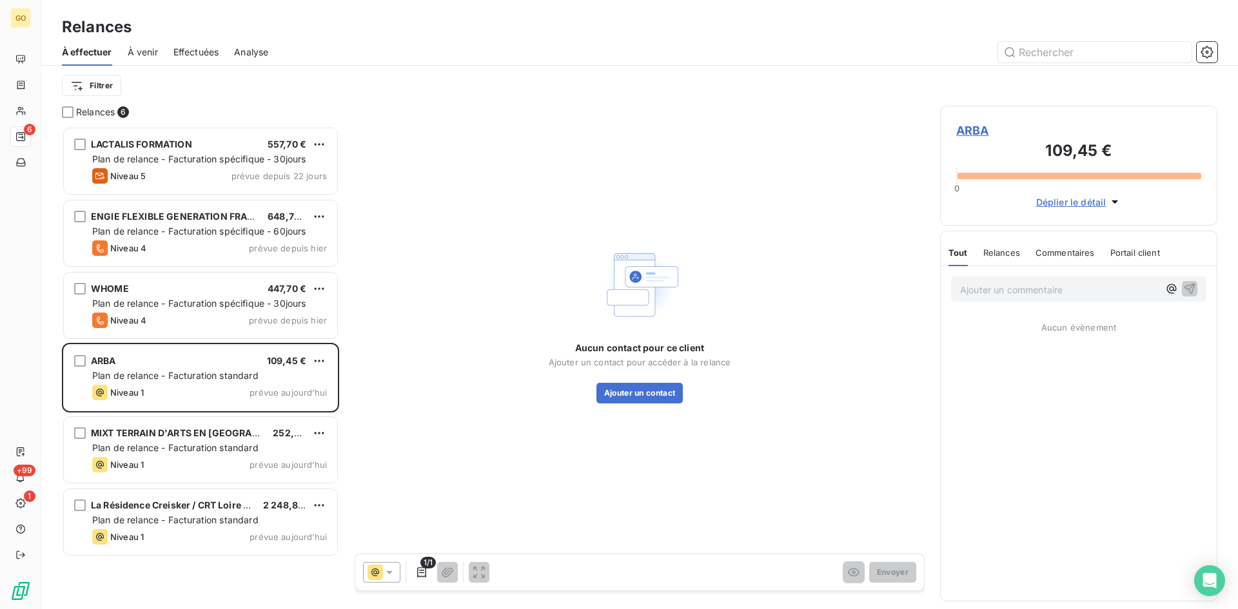
click at [954, 133] on div "ARBA 109,45 € 0 Déplier le détail" at bounding box center [1078, 166] width 277 height 120
click at [970, 130] on span "ARBA" at bounding box center [1078, 130] width 245 height 17
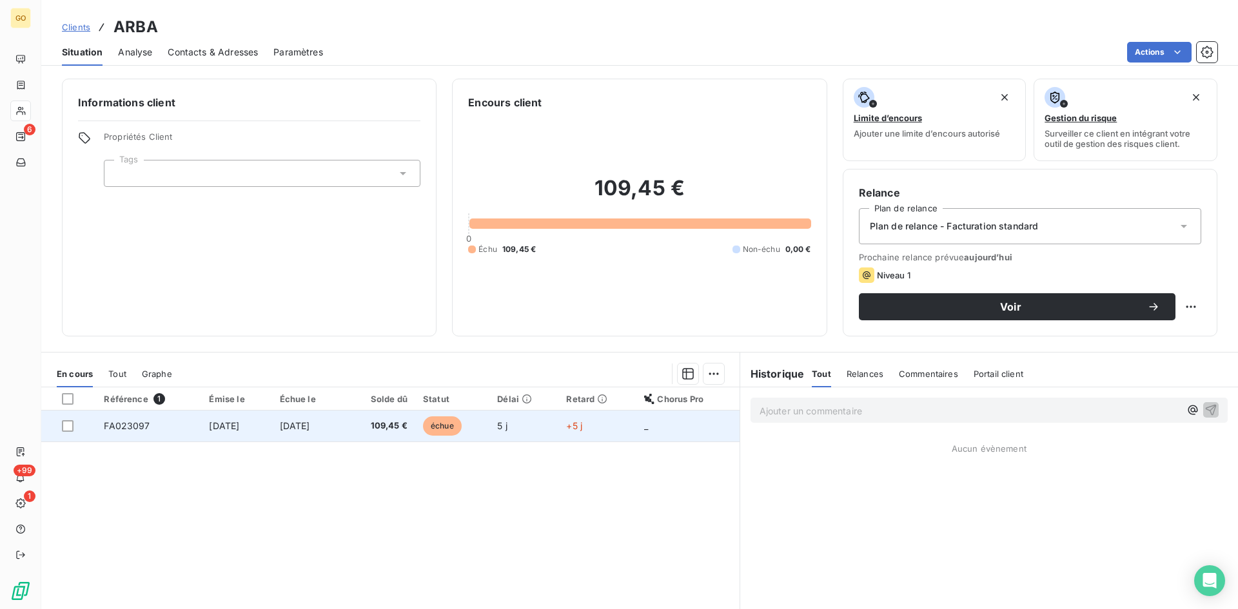
click at [297, 424] on span "[DATE]" at bounding box center [295, 425] width 30 height 11
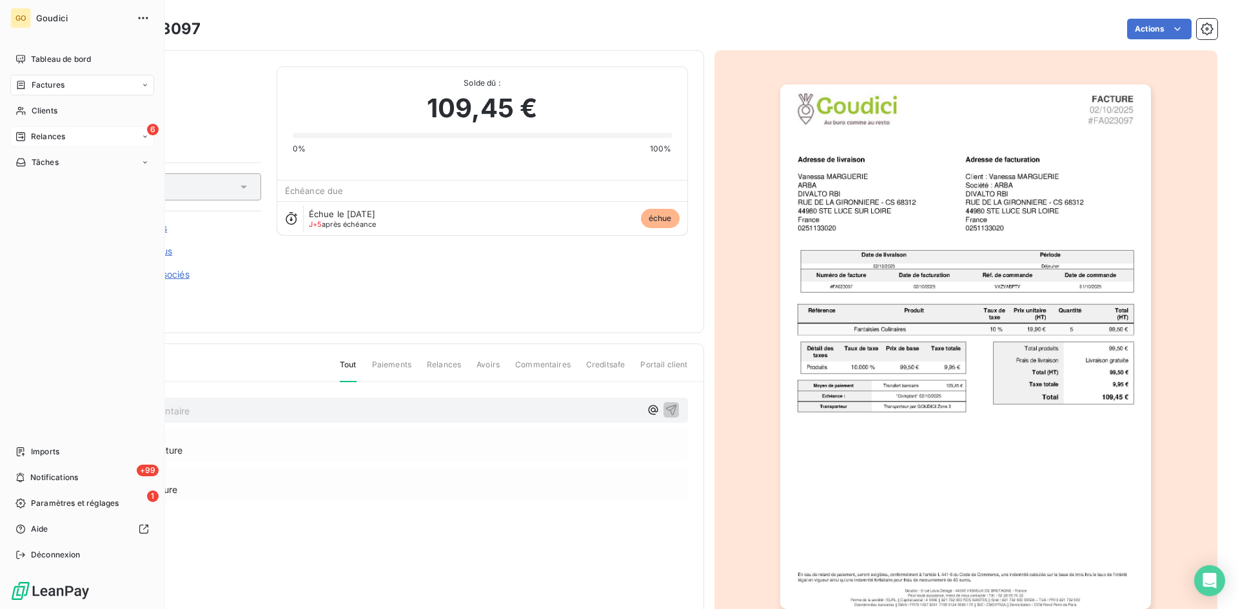
click at [57, 139] on span "Relances" at bounding box center [48, 137] width 34 height 12
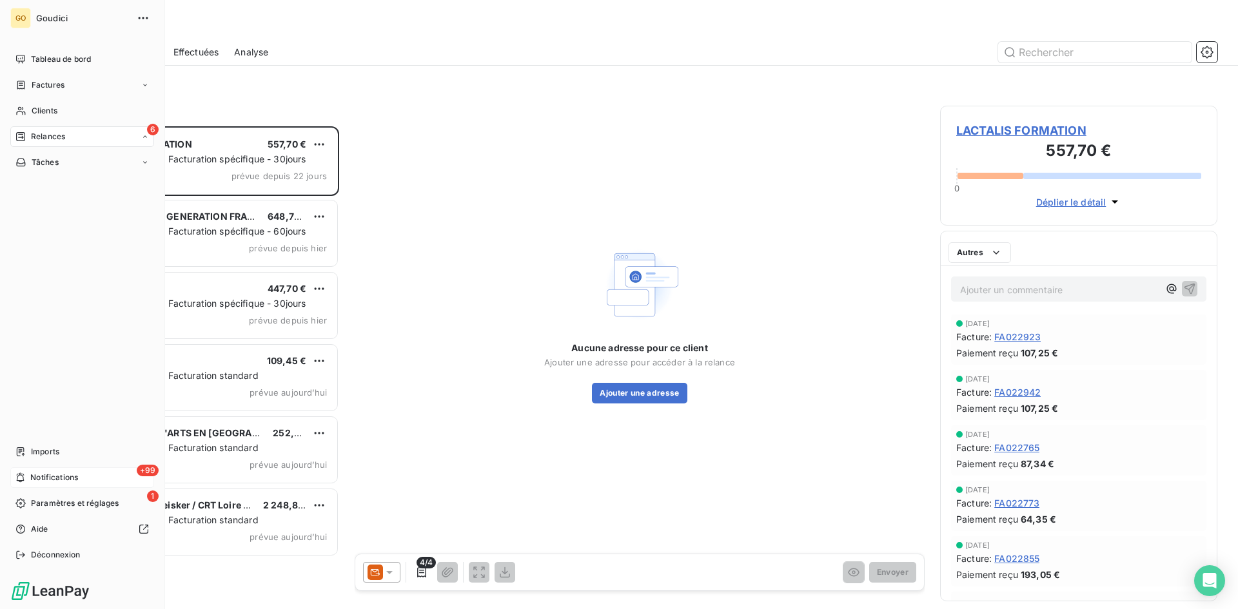
scroll to position [473, 268]
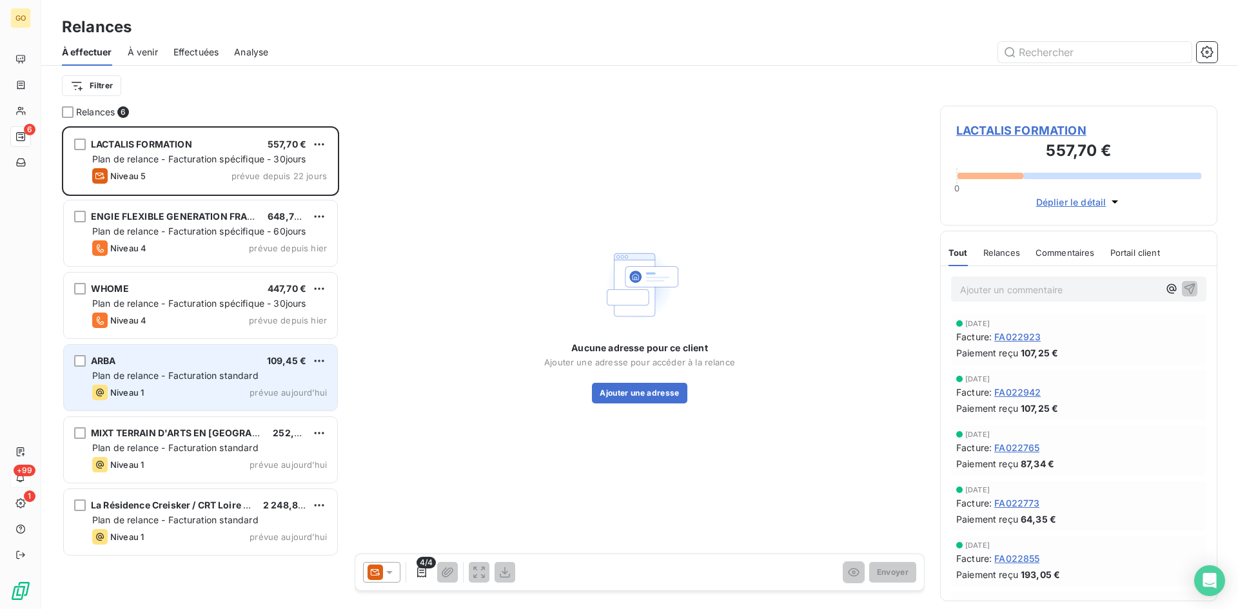
click at [101, 364] on span "ARBA" at bounding box center [103, 360] width 25 height 11
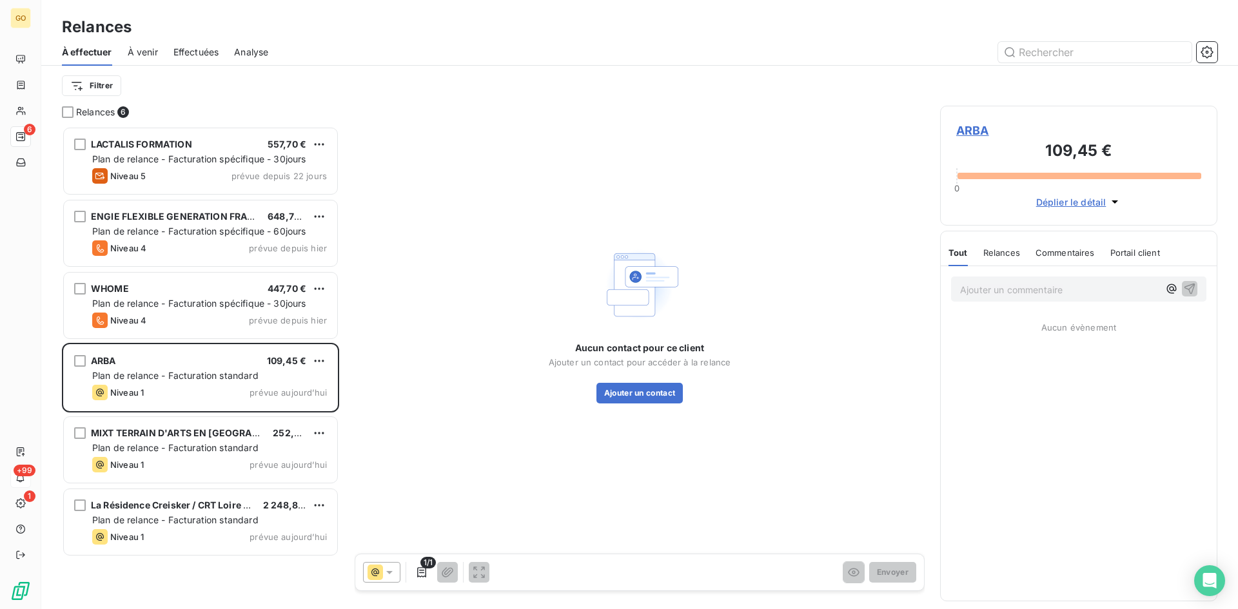
click at [974, 129] on span "ARBA" at bounding box center [1078, 130] width 245 height 17
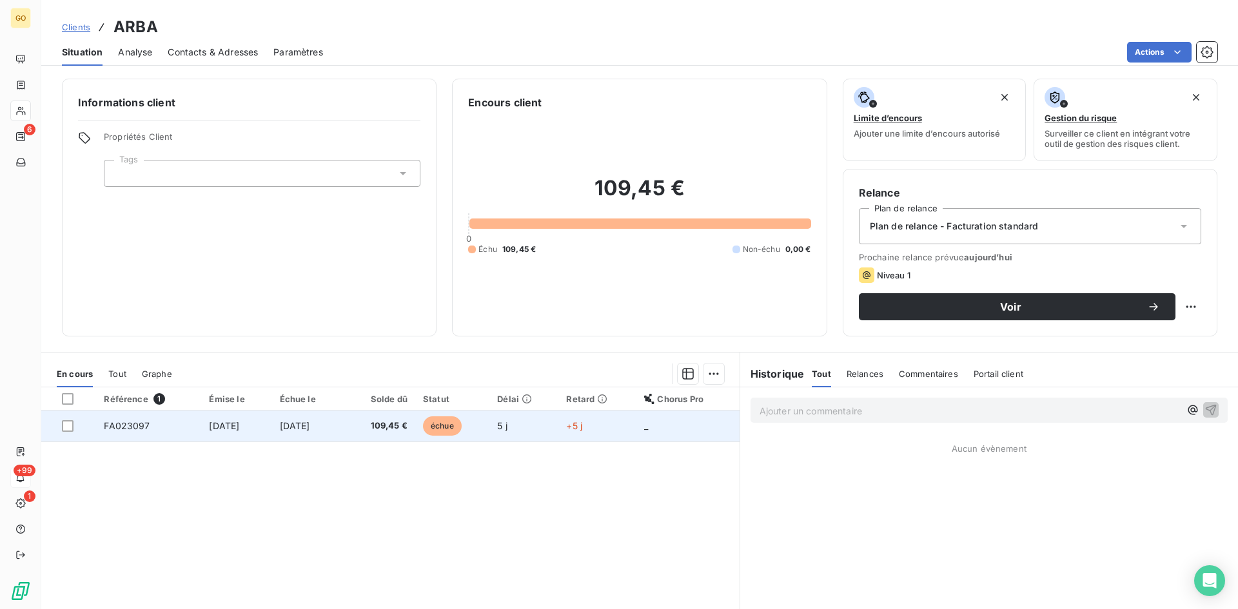
click at [234, 438] on td "[DATE]" at bounding box center [236, 426] width 70 height 31
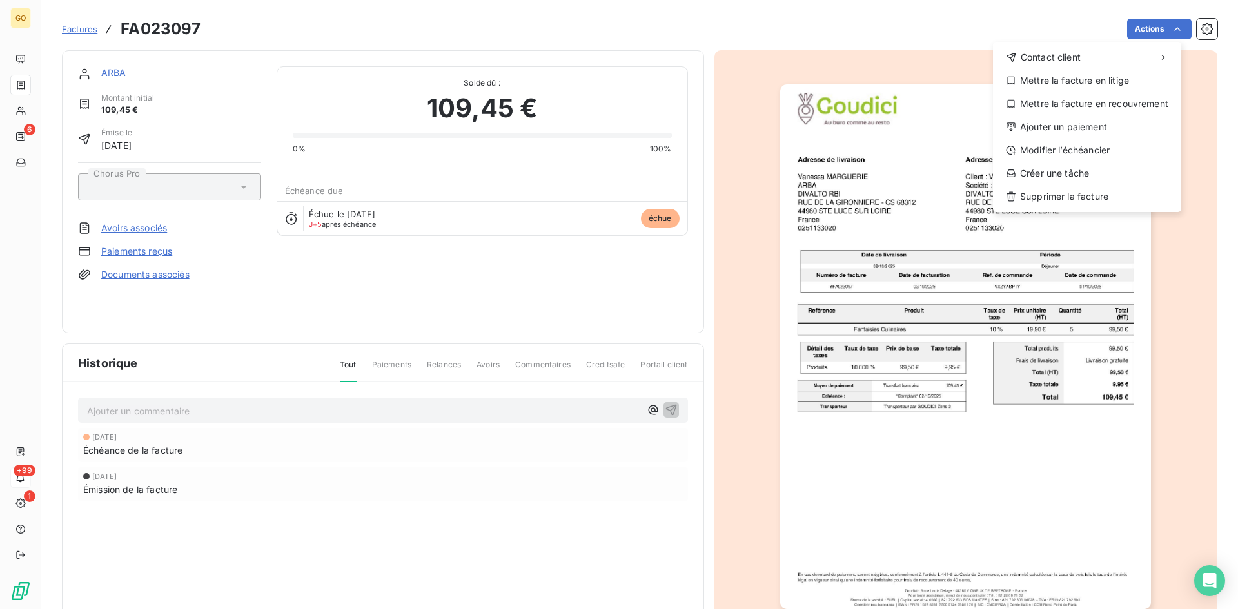
click at [110, 72] on html "GO 6 +99 1 Factures FA023097 Actions Contact client Mettre la facture en litige…" at bounding box center [619, 304] width 1238 height 609
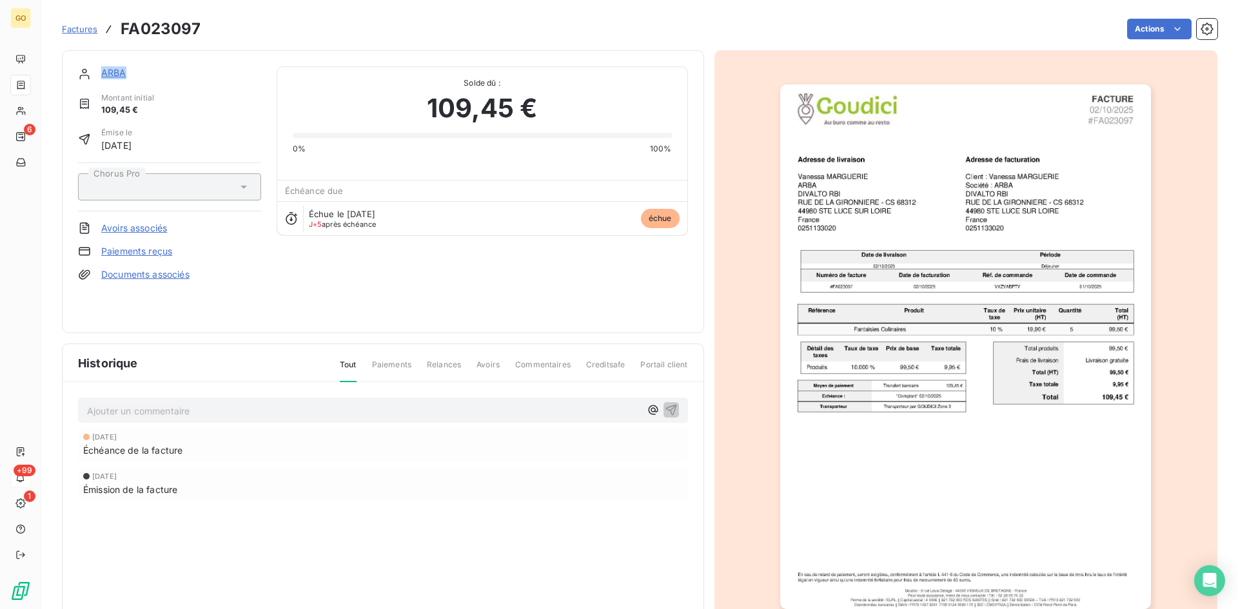
click at [110, 72] on link "ARBA" at bounding box center [113, 72] width 25 height 11
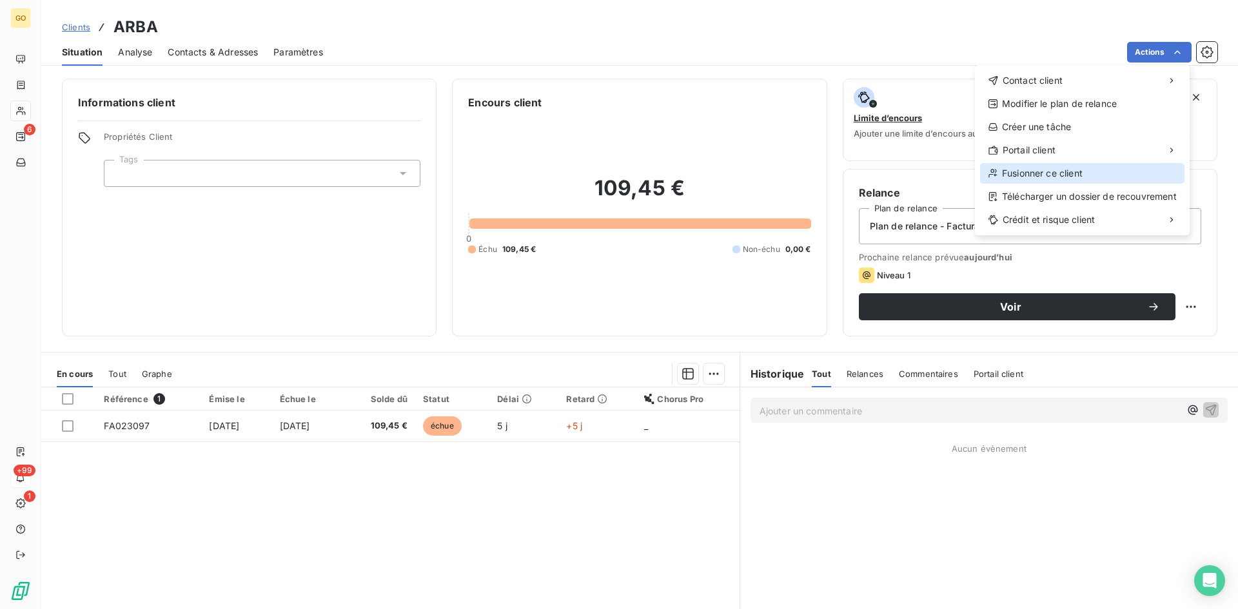
click at [1109, 180] on div "Fusionner ce client" at bounding box center [1082, 173] width 204 height 21
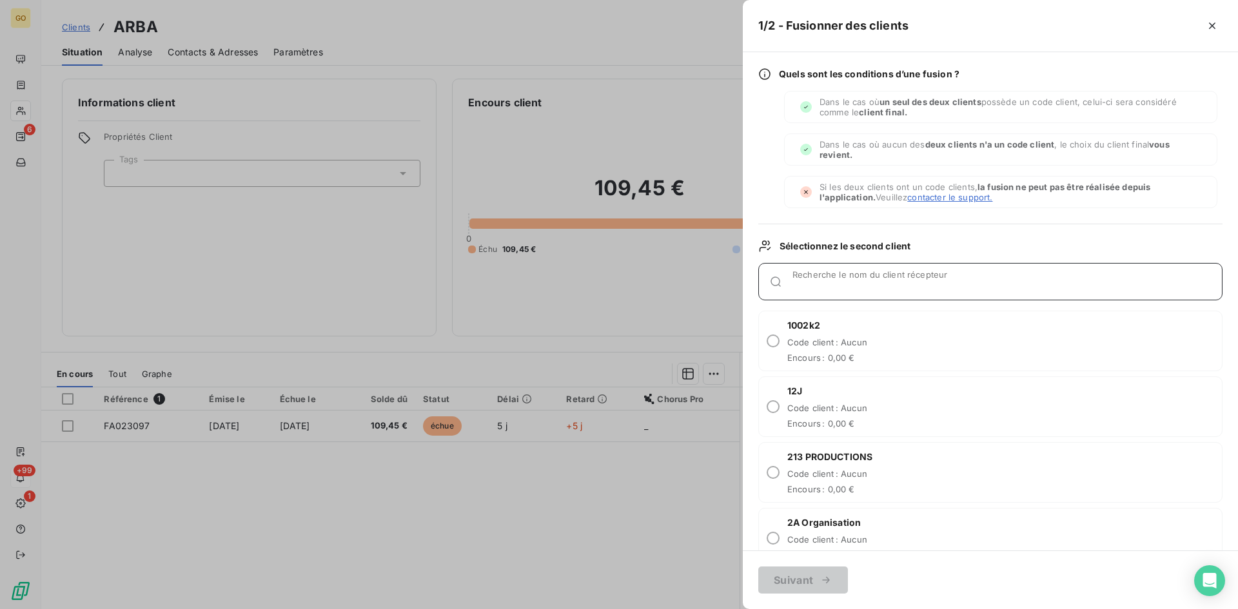
click at [924, 281] on input "Recherche le nom du client récepteur" at bounding box center [1006, 286] width 429 height 13
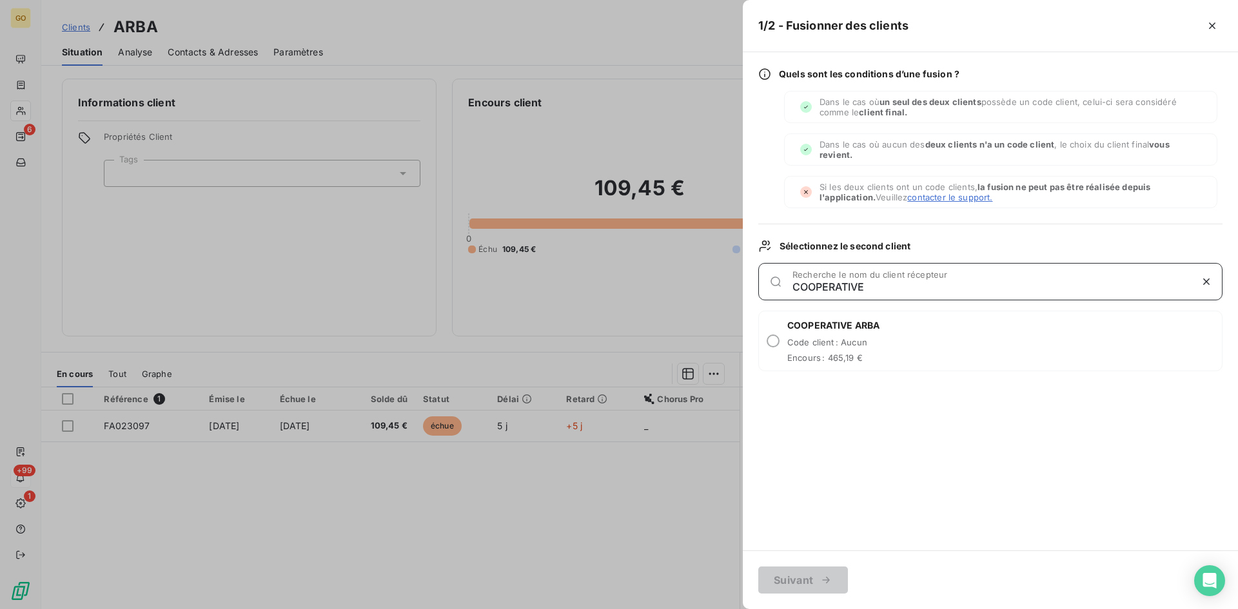
type input "COOPERATIVE"
click at [879, 337] on div "COOPERATIVE ARBA Code client : Aucun Encours : 465,19 €" at bounding box center [833, 341] width 92 height 44
radio input "true"
click at [832, 587] on button "Suivant" at bounding box center [803, 580] width 90 height 27
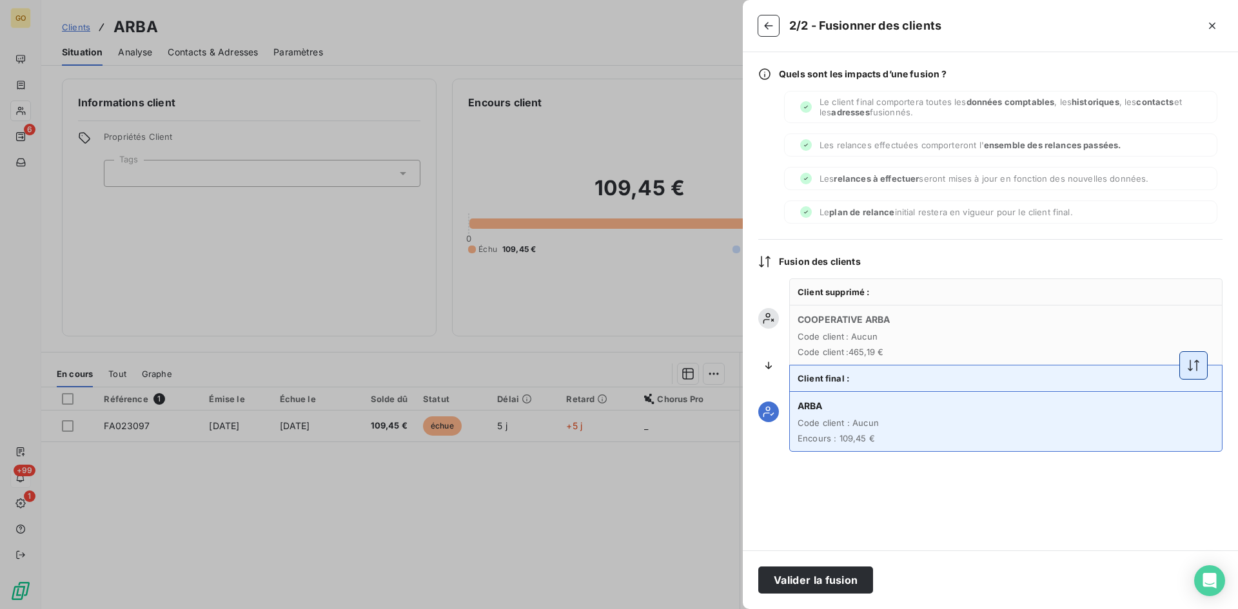
click at [1196, 373] on button "button" at bounding box center [1193, 365] width 27 height 27
click at [846, 580] on button "Valider la fusion" at bounding box center [815, 580] width 115 height 27
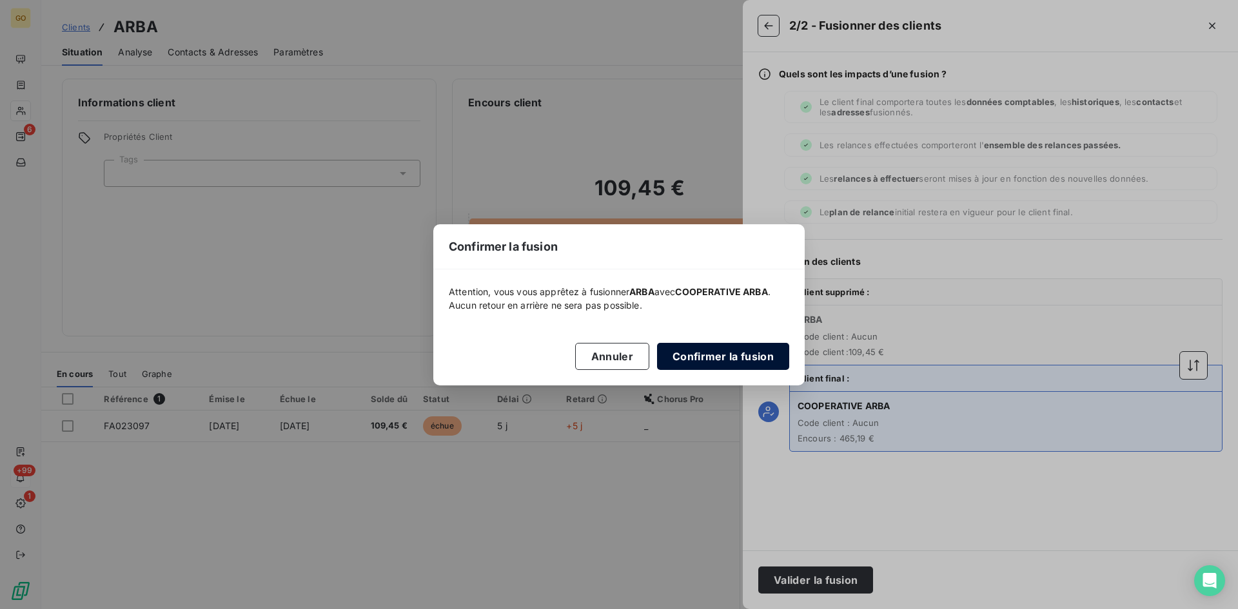
click at [755, 359] on button "Confirmer la fusion" at bounding box center [723, 356] width 132 height 27
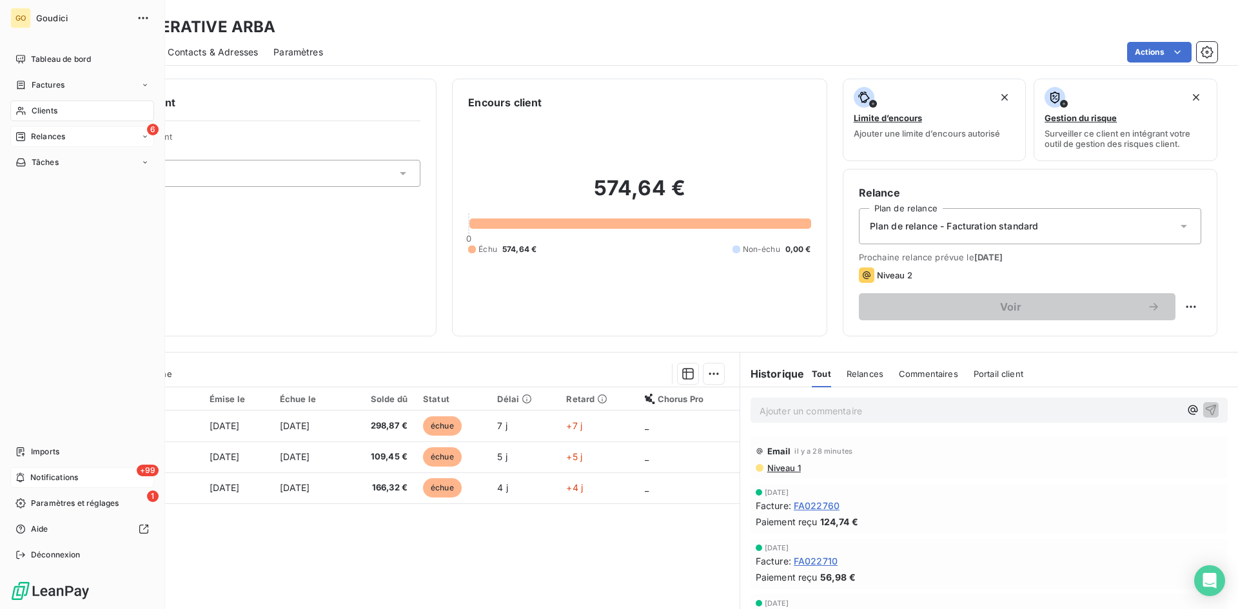
click at [39, 137] on span "Relances" at bounding box center [48, 137] width 34 height 12
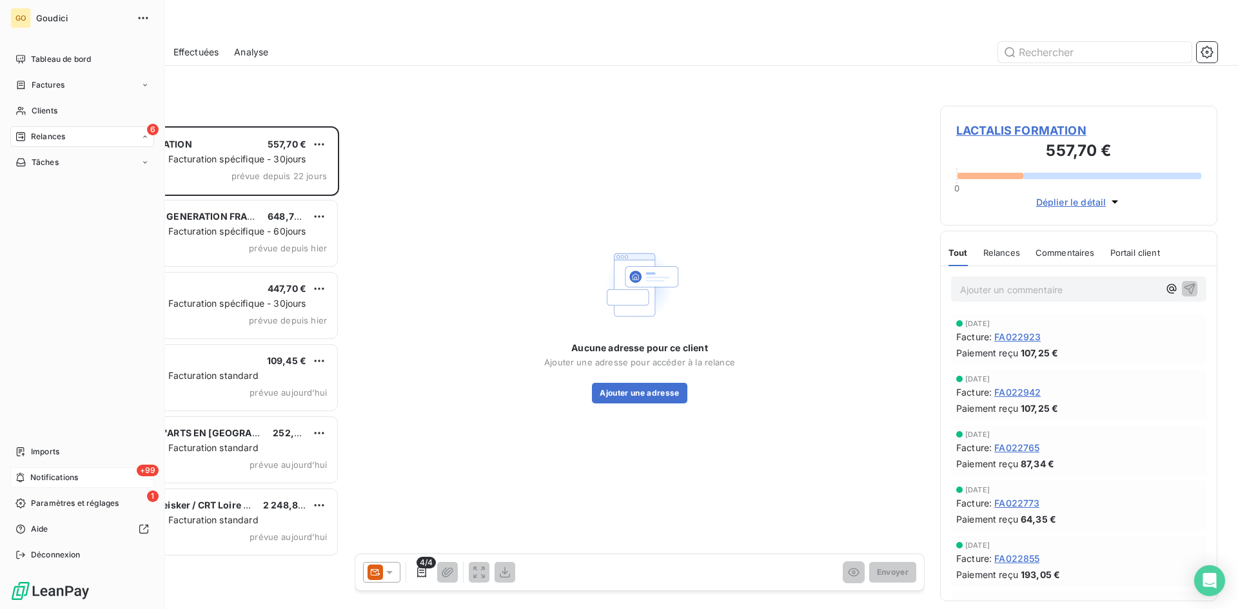
scroll to position [473, 268]
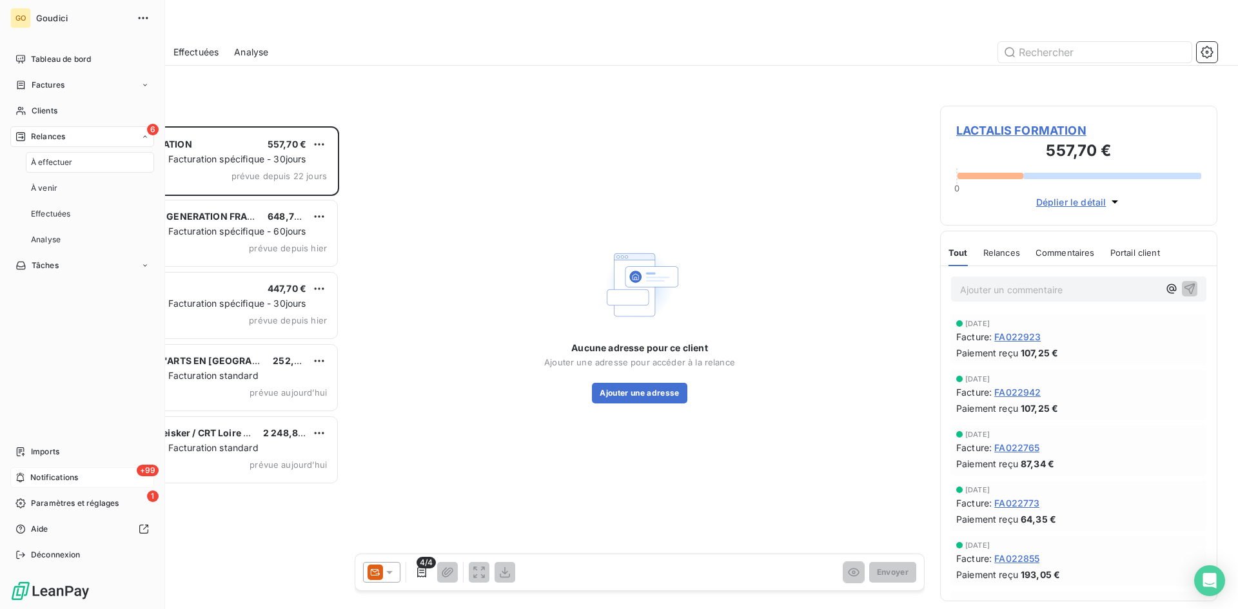
click at [43, 162] on span "À effectuer" at bounding box center [52, 163] width 42 height 12
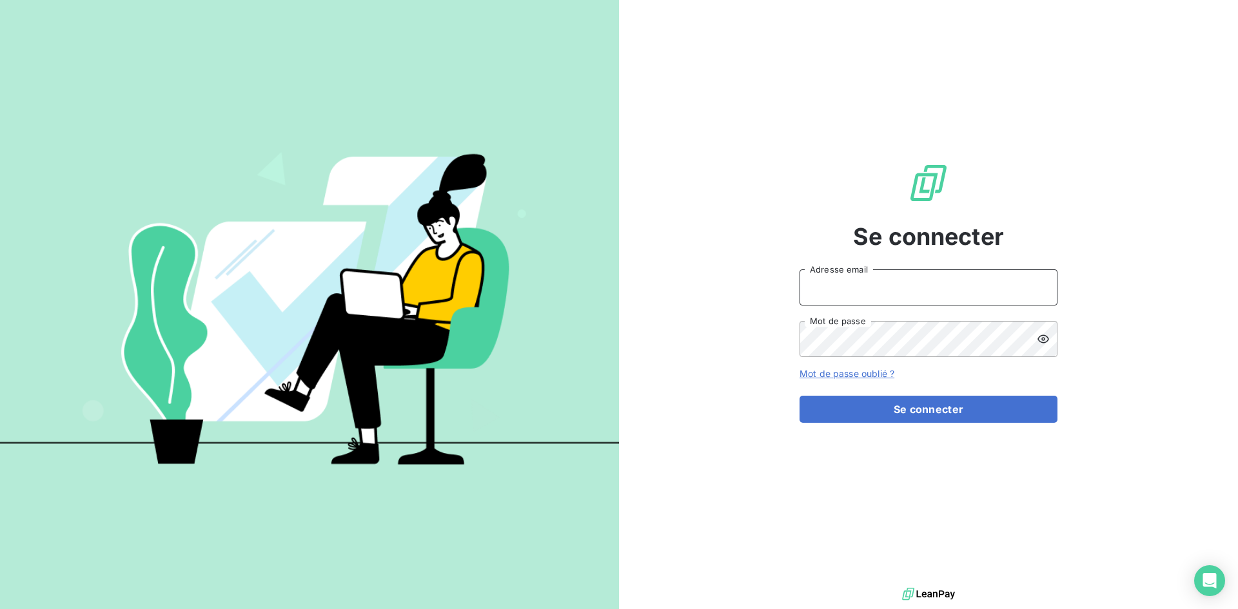
type input "contact@goudici.fr"
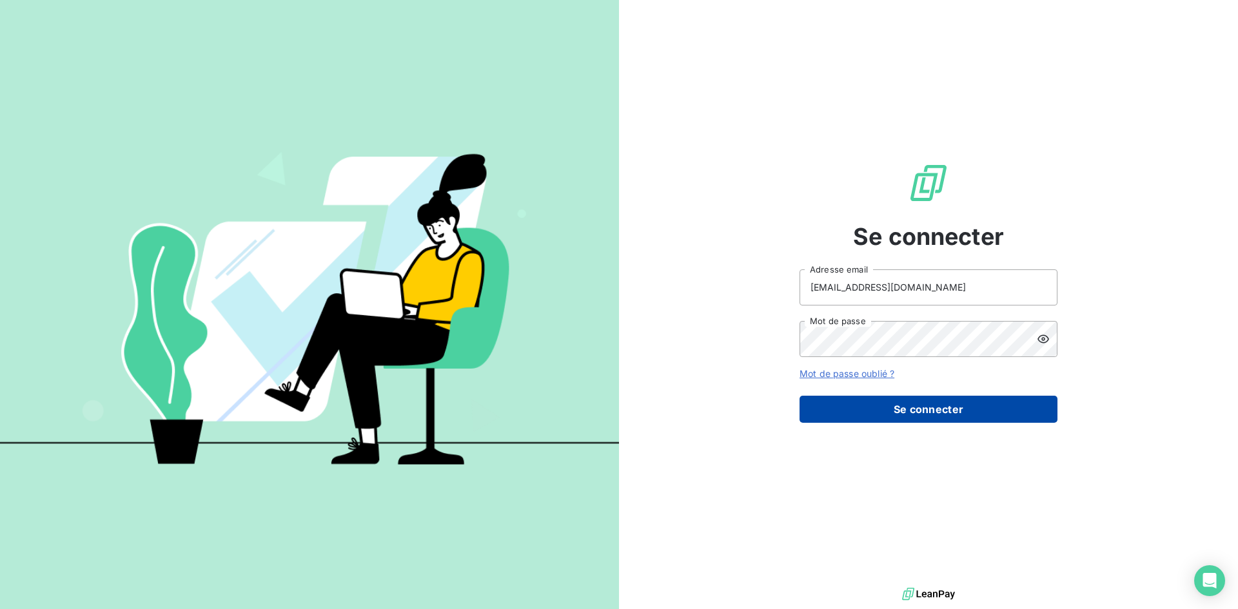
click at [895, 408] on button "Se connecter" at bounding box center [928, 409] width 258 height 27
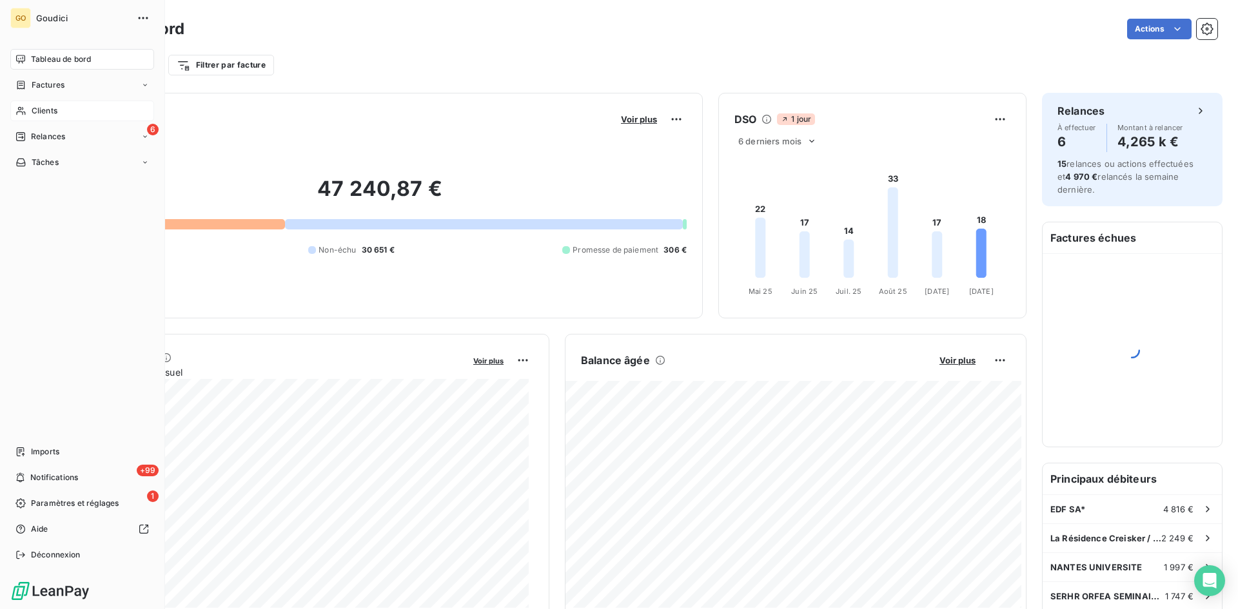
click at [48, 108] on span "Clients" at bounding box center [45, 111] width 26 height 12
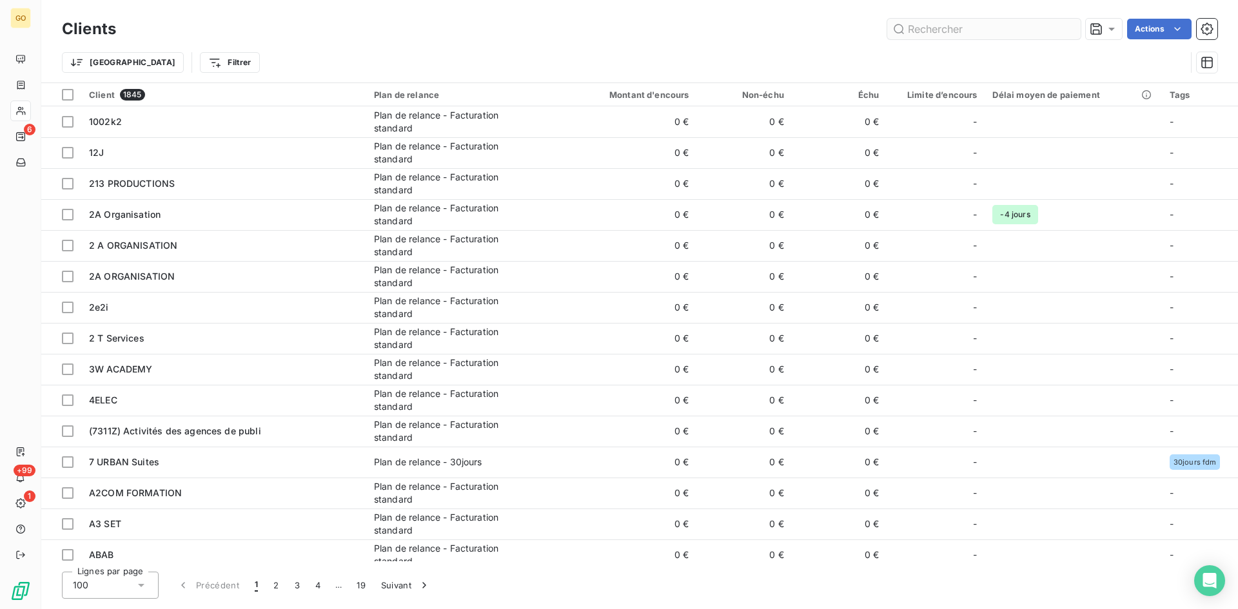
click at [975, 24] on input "text" at bounding box center [983, 29] width 193 height 21
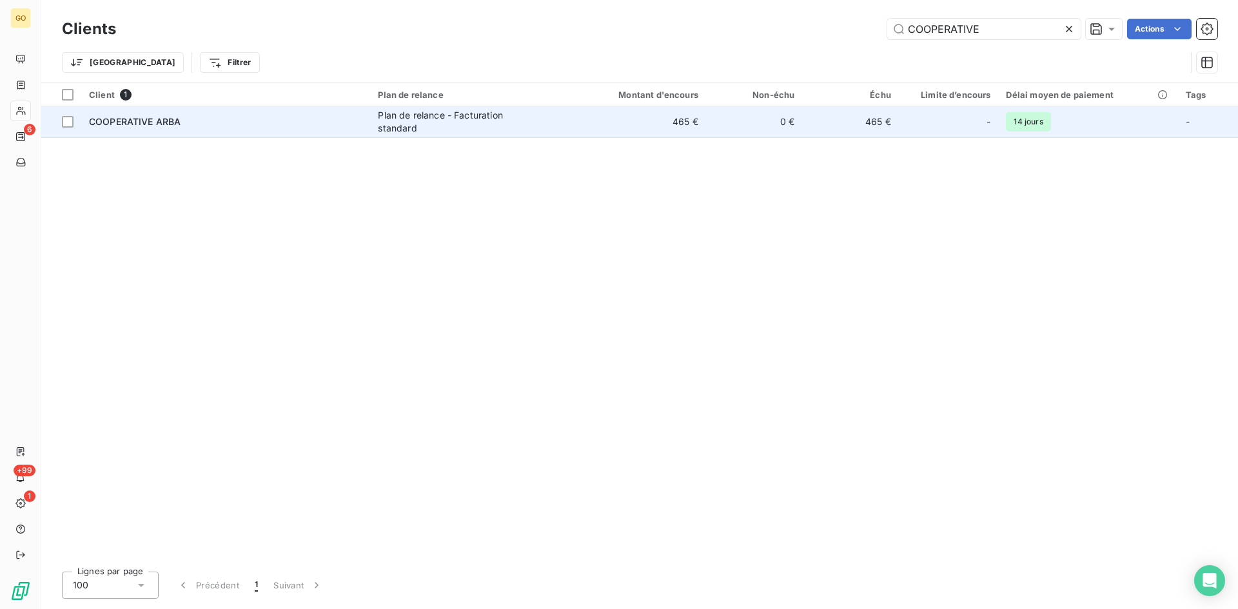
type input "COOPERATIVE"
click at [407, 112] on div "Plan de relance - Facturation standard" at bounding box center [458, 122] width 161 height 26
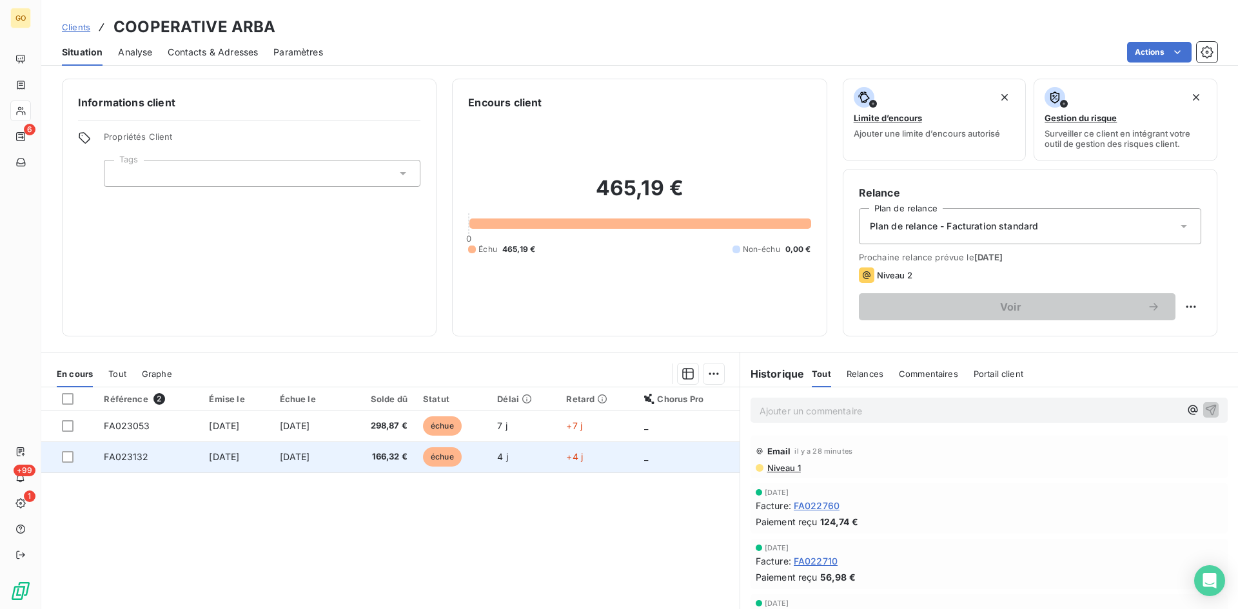
click at [220, 460] on span "[DATE]" at bounding box center [224, 456] width 30 height 11
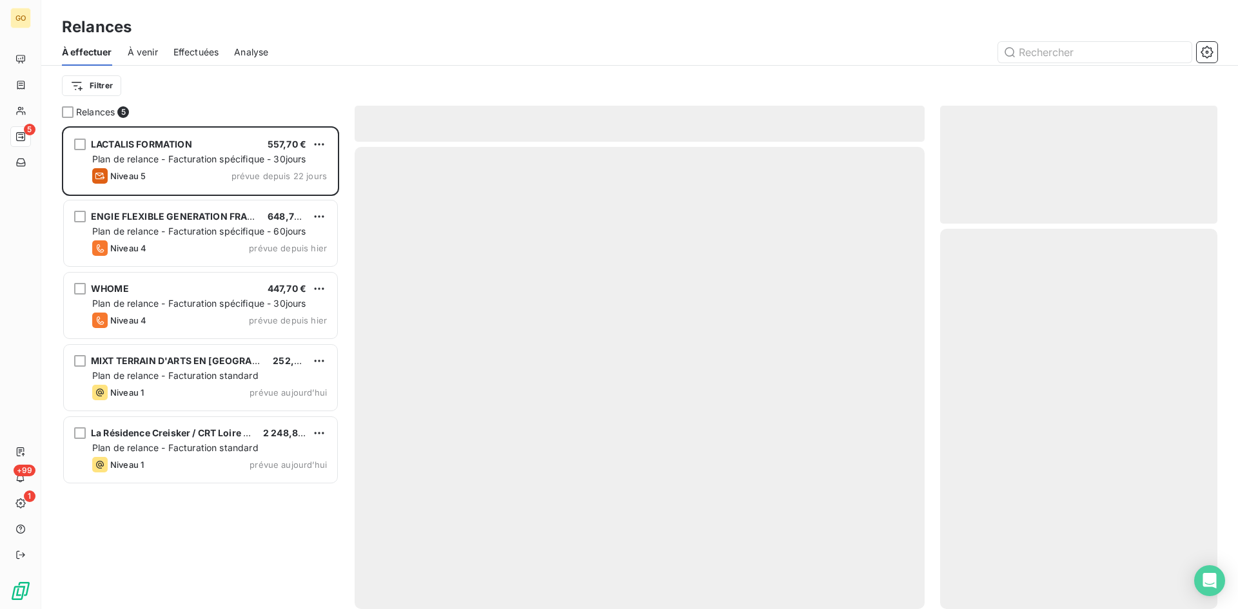
scroll to position [473, 268]
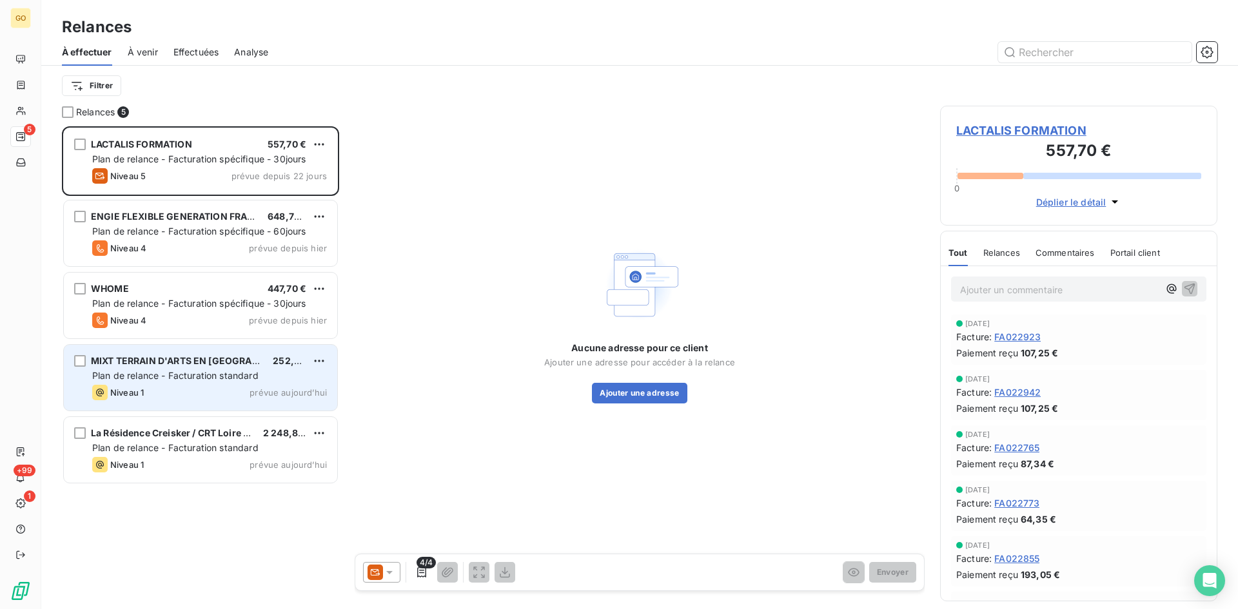
click at [175, 363] on span "MIXT TERRAIN D'ARTS EN [GEOGRAPHIC_DATA]" at bounding box center [197, 360] width 213 height 11
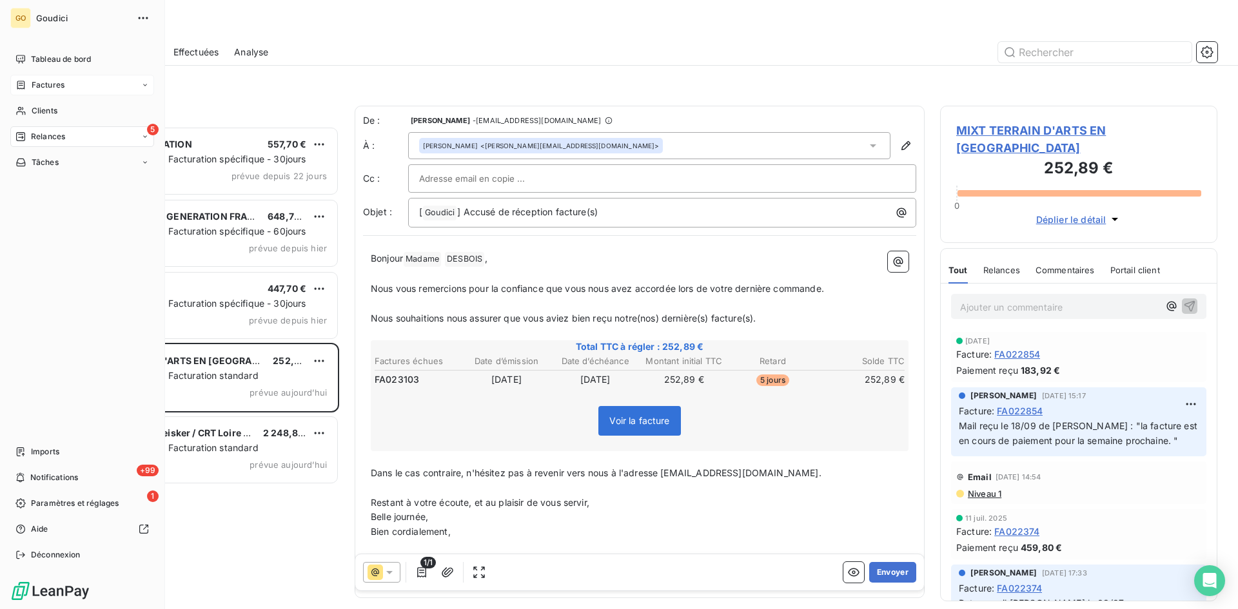
click at [48, 82] on span "Factures" at bounding box center [48, 85] width 33 height 12
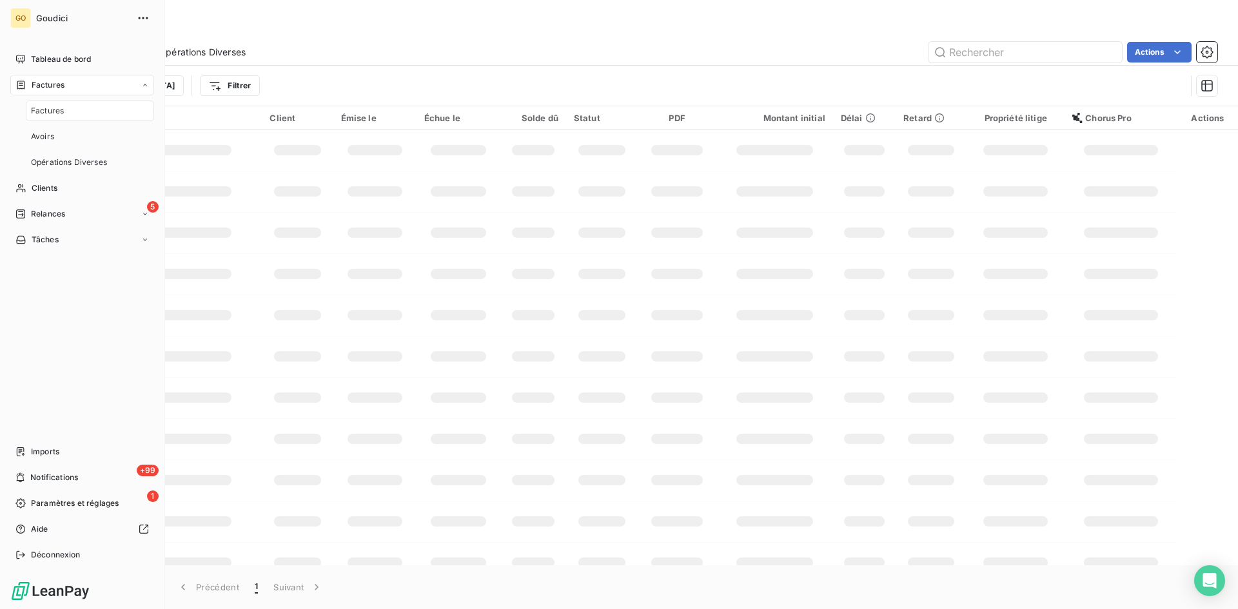
drag, startPoint x: 43, startPoint y: 108, endPoint x: 54, endPoint y: 108, distance: 10.3
click at [43, 108] on span "Factures" at bounding box center [47, 111] width 33 height 12
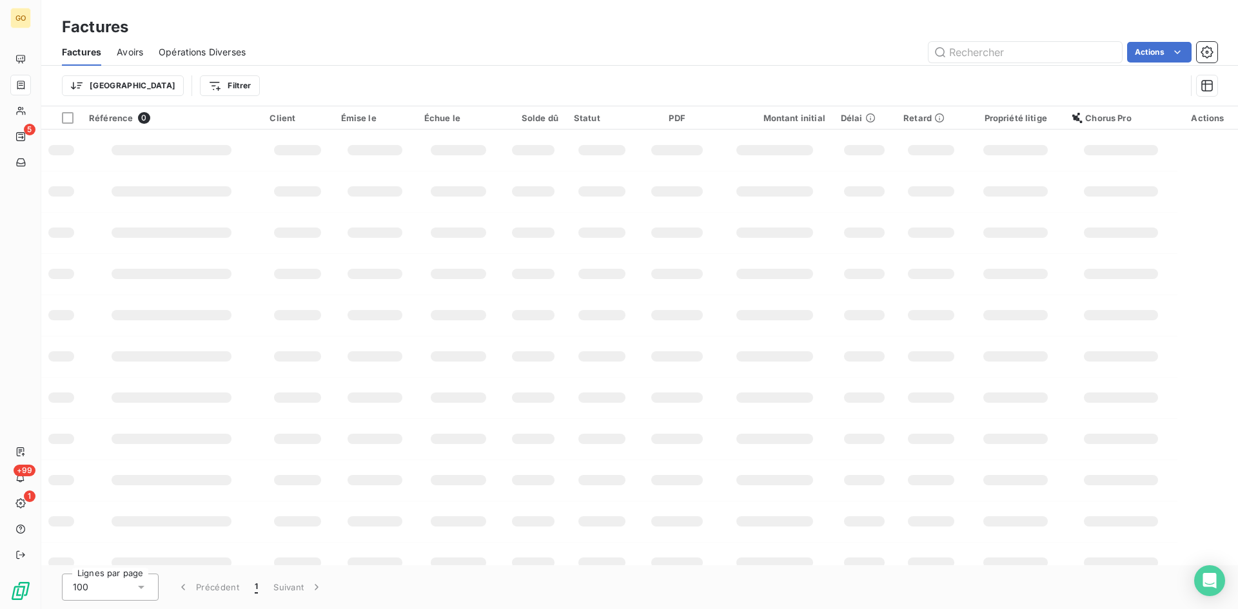
click at [985, 39] on div "Factures Avoirs Opérations Diverses Actions" at bounding box center [639, 52] width 1196 height 27
click at [985, 48] on input "text" at bounding box center [1024, 52] width 193 height 21
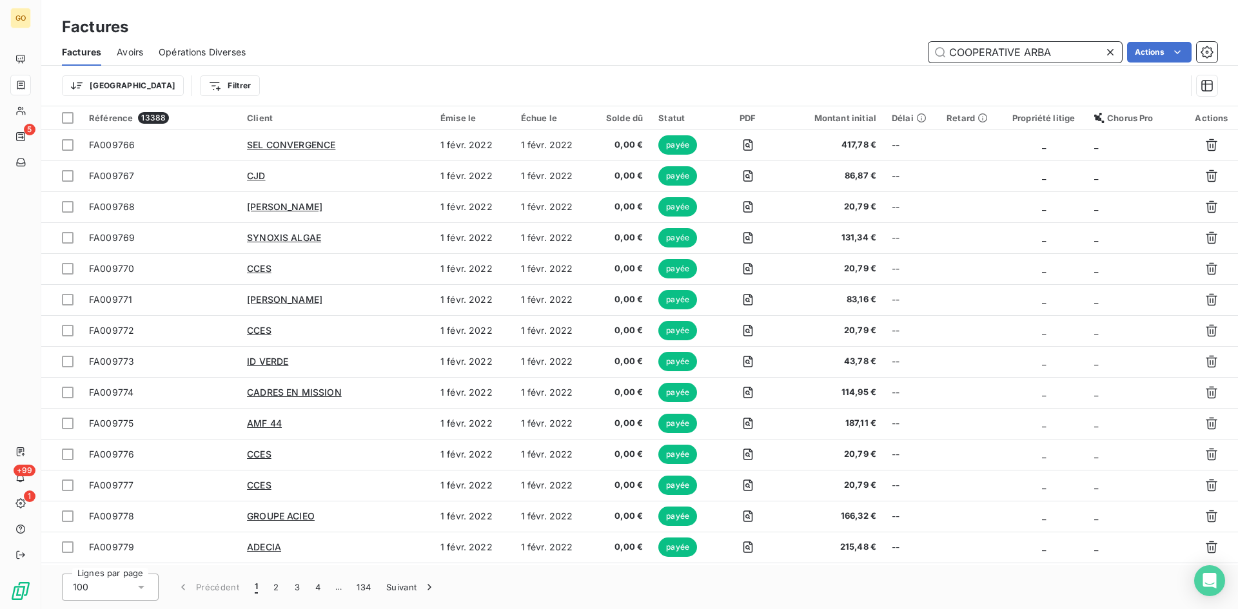
type input "COOPERATIVE ARBA"
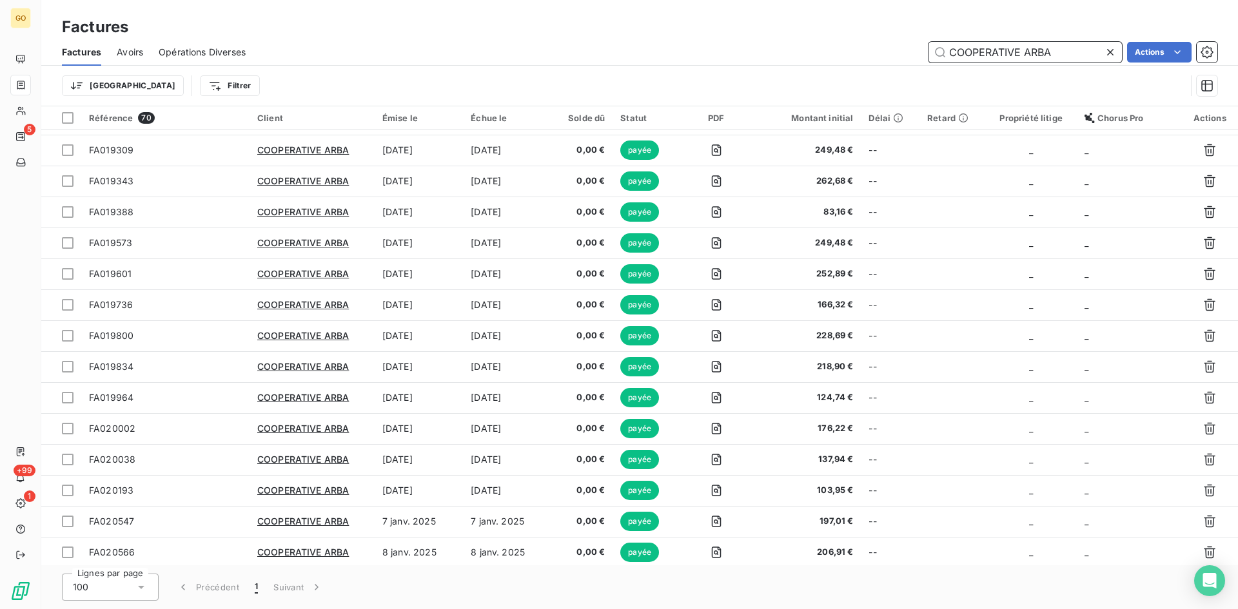
scroll to position [1031, 0]
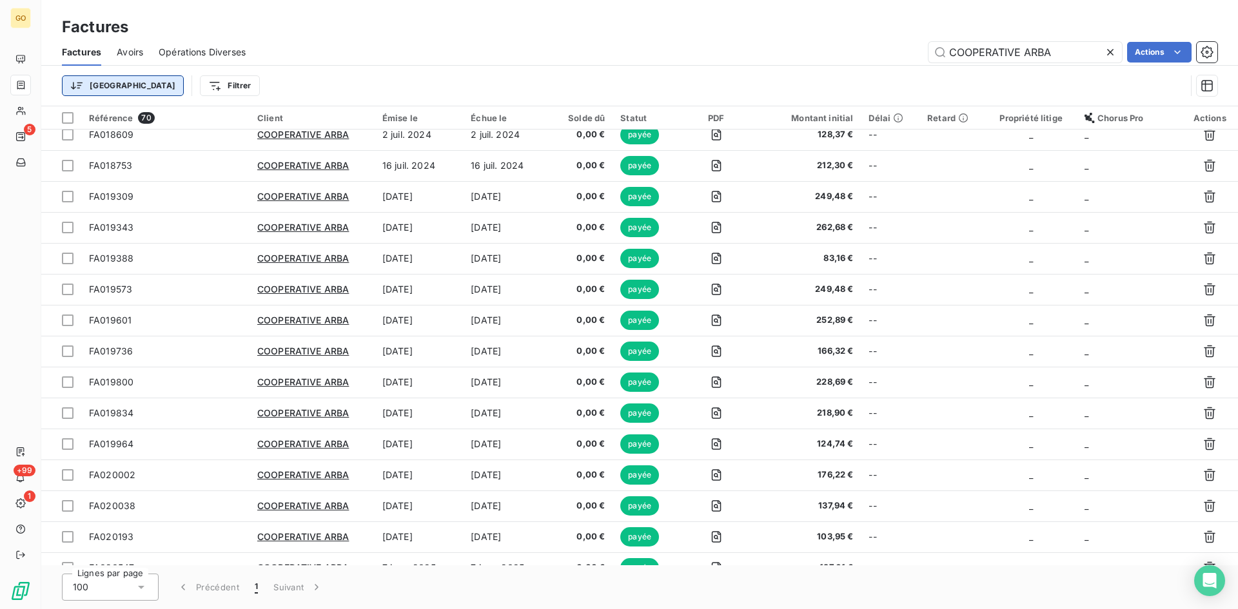
click at [93, 86] on html "GO 5 +99 1 Factures Factures Avoirs Opérations Diverses COOPERATIVE ARBA Action…" at bounding box center [619, 304] width 1238 height 609
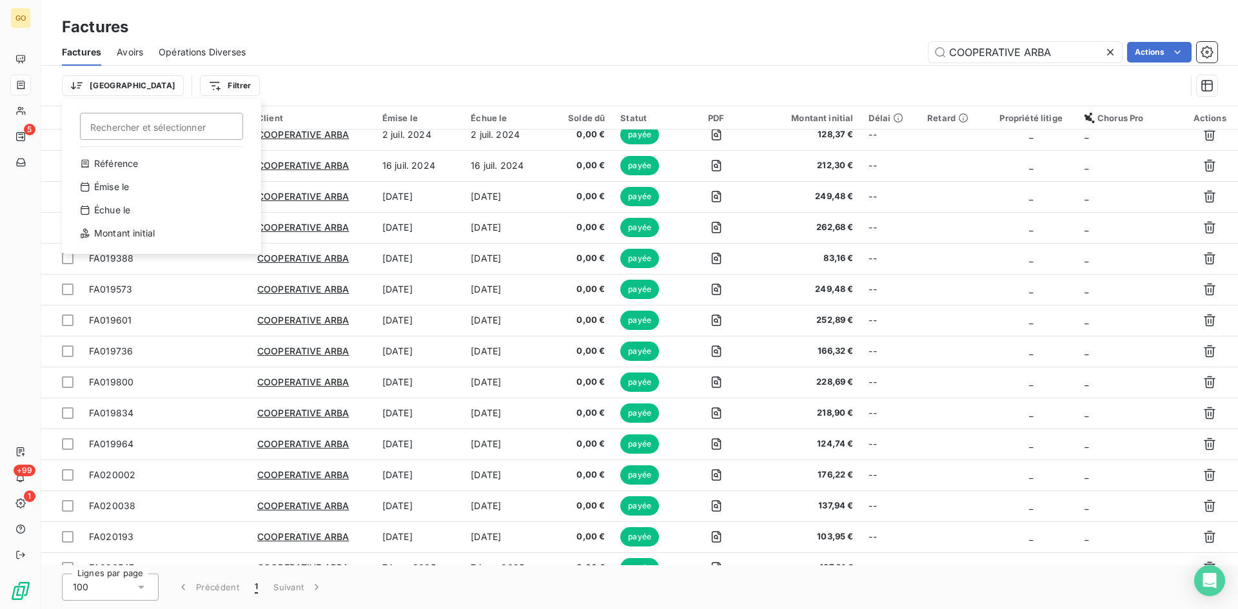
click at [139, 84] on html "GO 5 +99 1 Factures Factures Avoirs Opérations Diverses COOPERATIVE ARBA Action…" at bounding box center [619, 304] width 1238 height 609
click at [97, 88] on html "GO 5 +99 1 Factures Factures Avoirs Opérations Diverses COOPERATIVE ARBA Action…" at bounding box center [619, 304] width 1238 height 609
click at [150, 93] on html "GO 5 +99 1 Factures Factures Avoirs Opérations Diverses COOPERATIVE ARBA Action…" at bounding box center [619, 304] width 1238 height 609
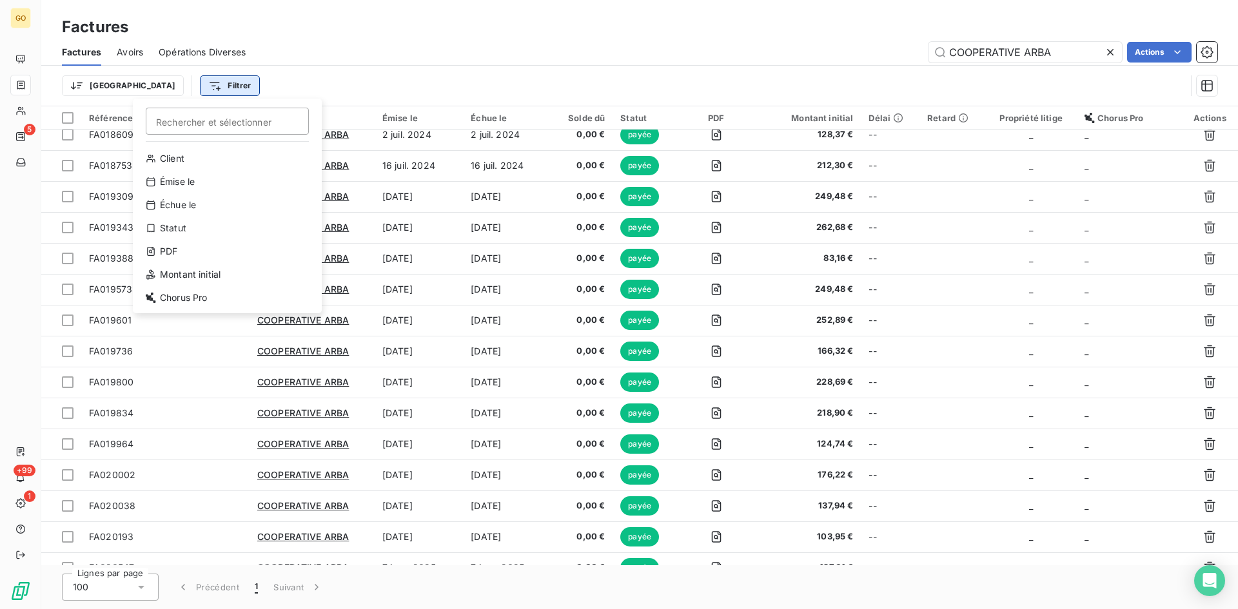
click at [151, 86] on html "GO 5 +99 1 Factures Factures Avoirs Opérations Diverses COOPERATIVE ARBA Action…" at bounding box center [619, 304] width 1238 height 609
click at [174, 228] on div "Statut" at bounding box center [227, 228] width 179 height 21
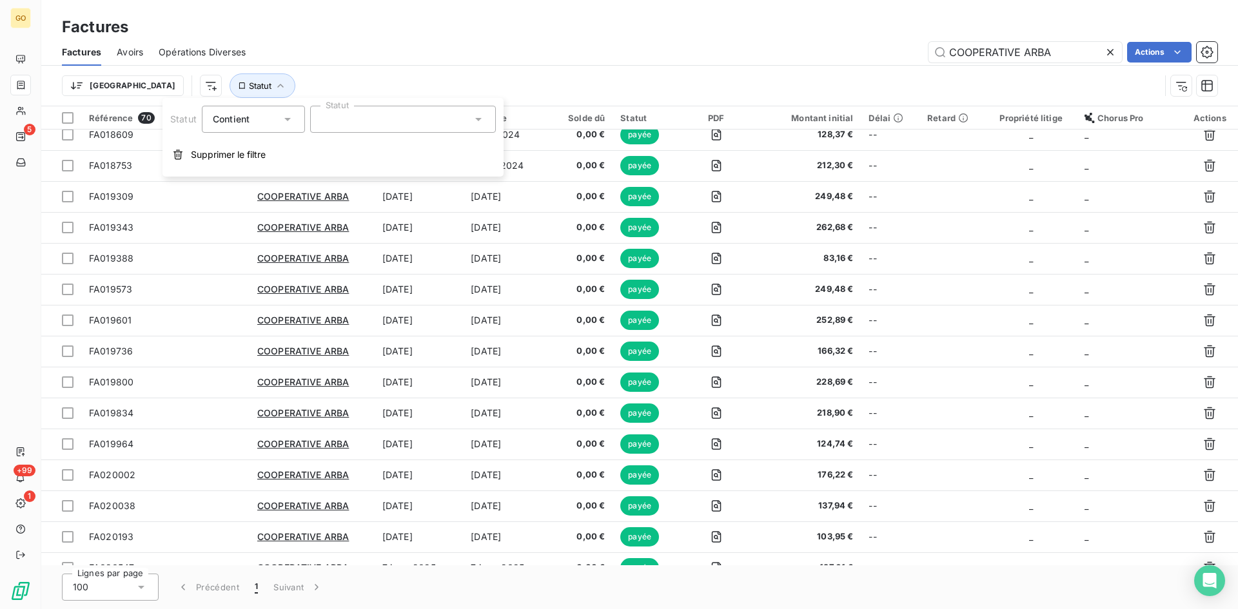
click at [366, 116] on div at bounding box center [403, 119] width 186 height 27
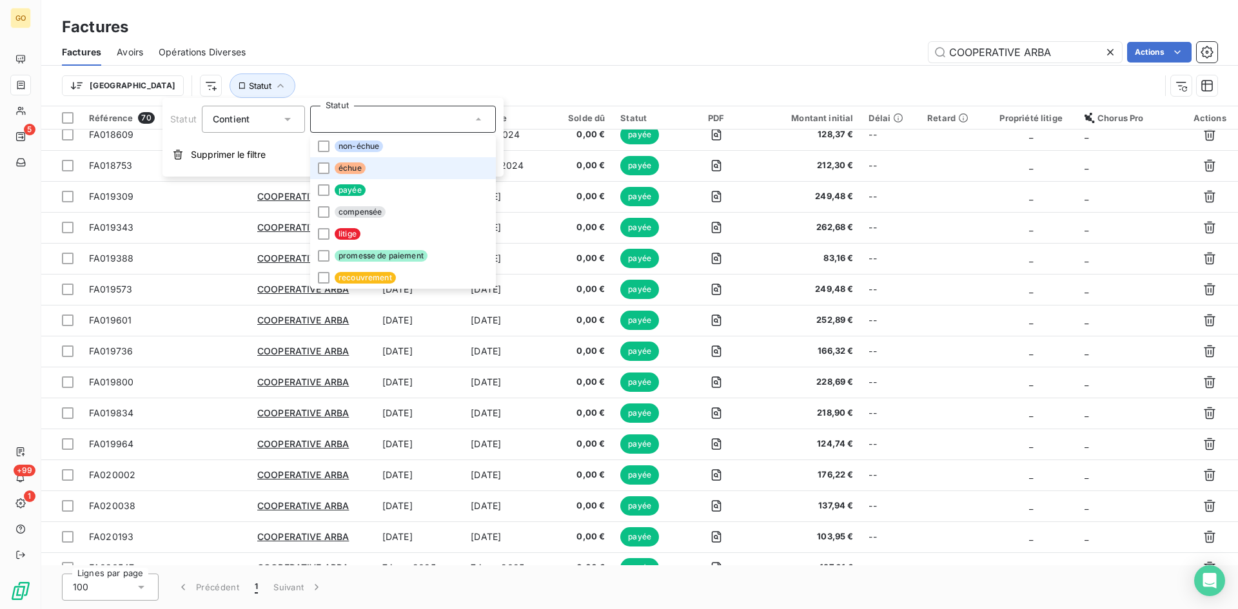
click at [354, 170] on span "échue" at bounding box center [350, 168] width 31 height 12
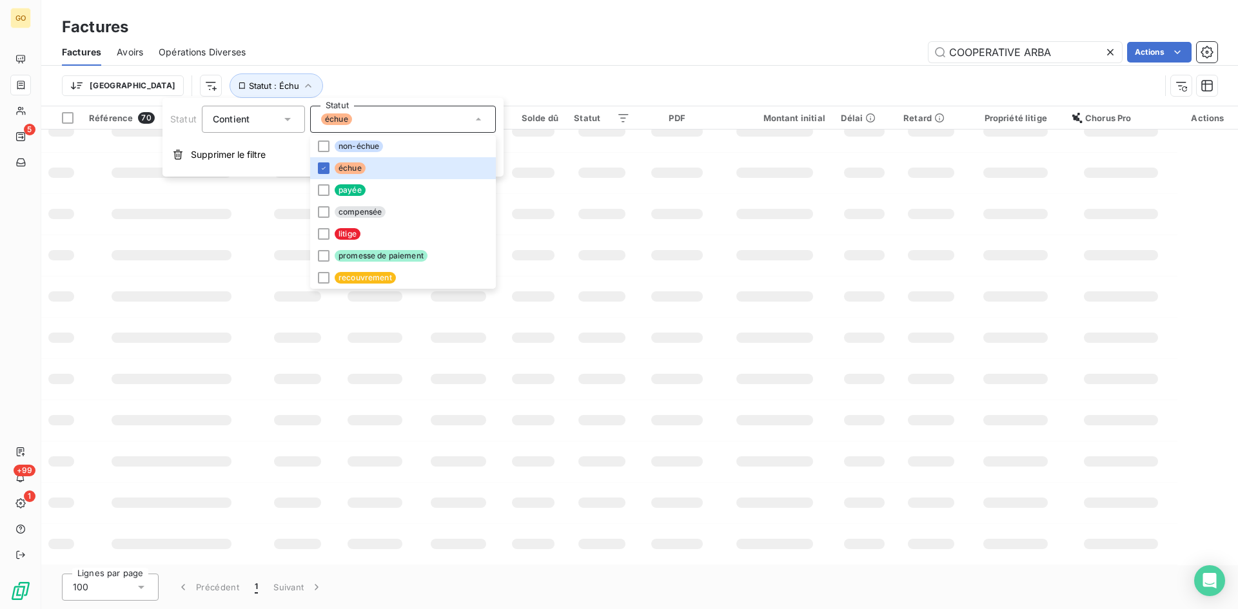
click at [513, 20] on div "Factures" at bounding box center [639, 26] width 1196 height 23
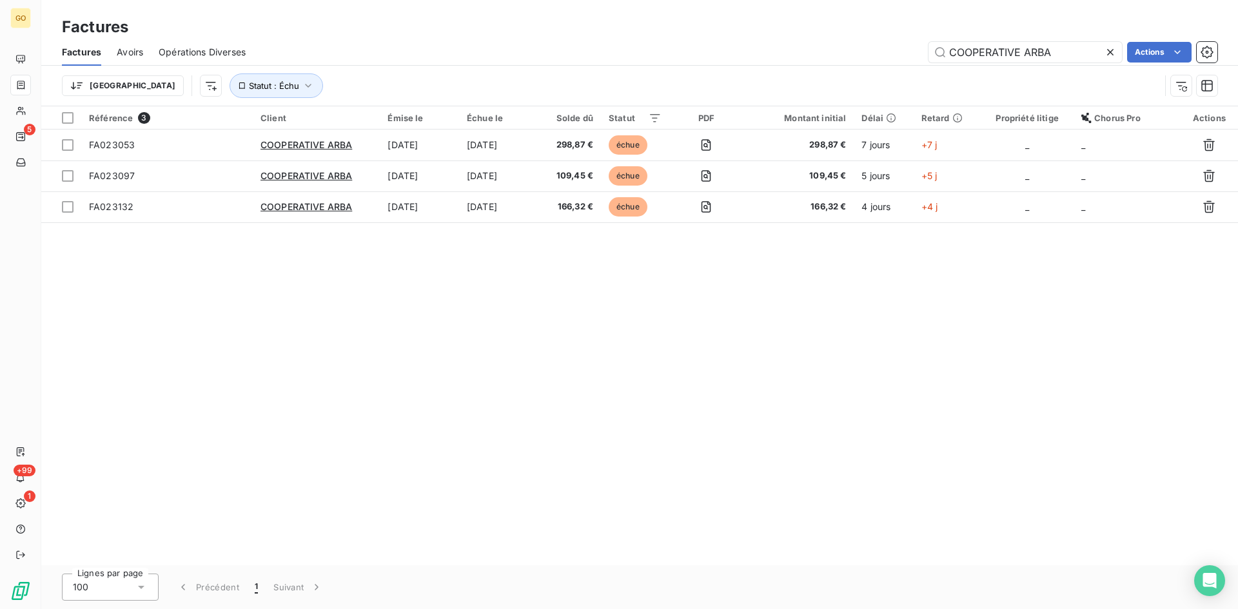
scroll to position [0, 0]
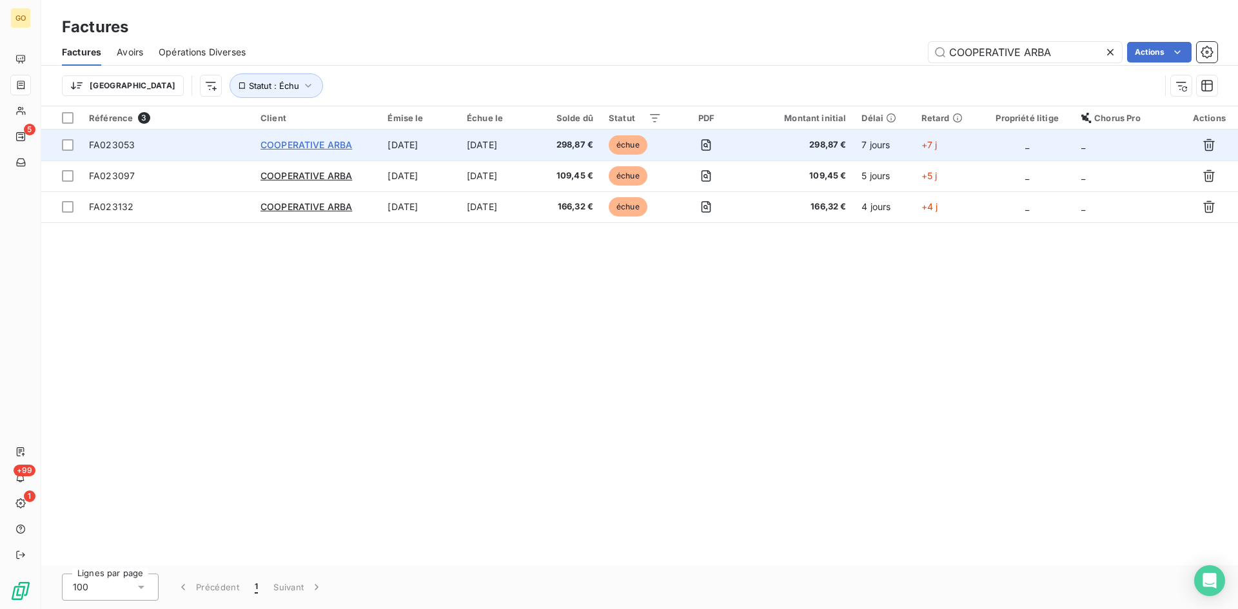
click at [298, 145] on span "COOPERATIVE ARBA" at bounding box center [306, 144] width 92 height 11
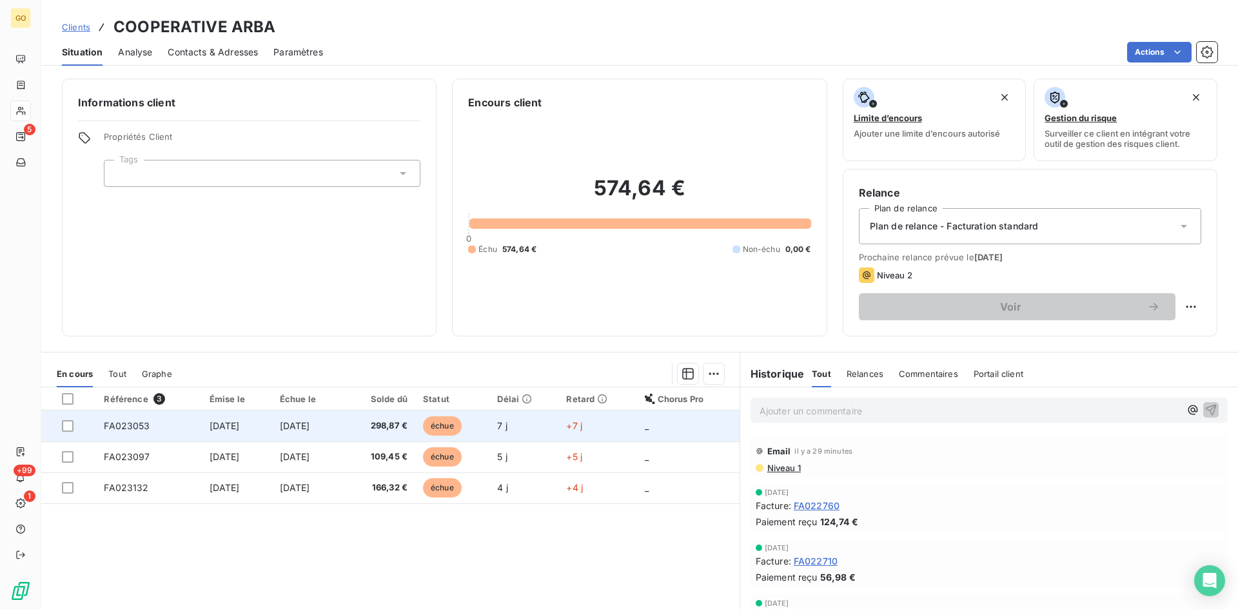
click at [239, 420] on span "[DATE]" at bounding box center [225, 425] width 30 height 11
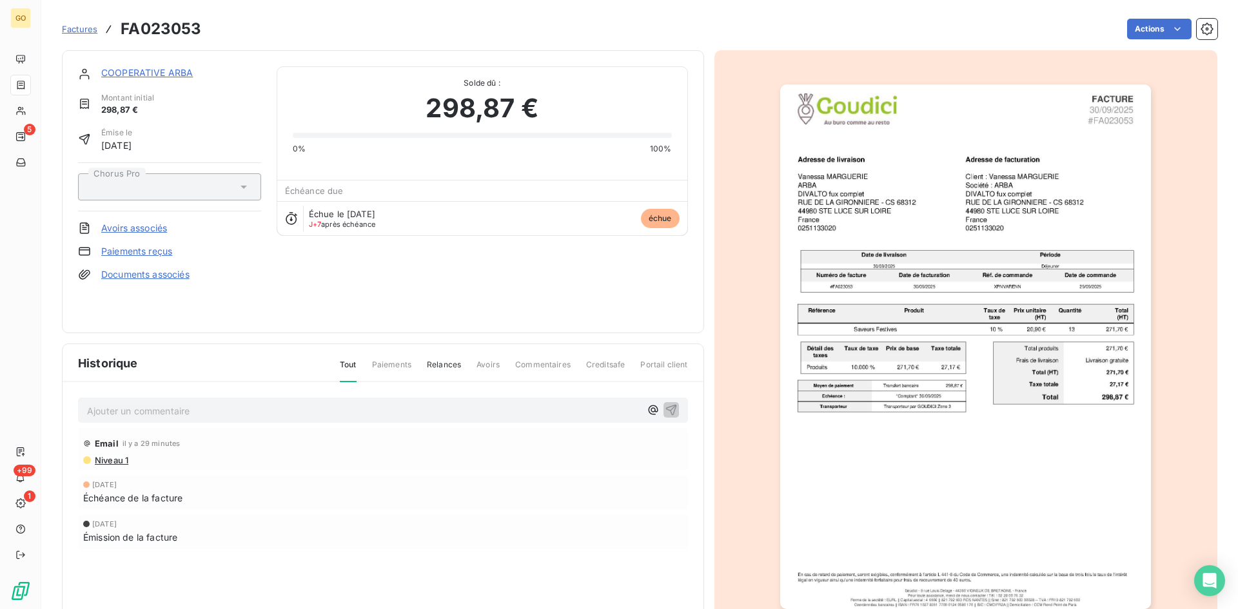
click at [175, 75] on link "COOPERATIVE ARBA" at bounding box center [147, 72] width 92 height 11
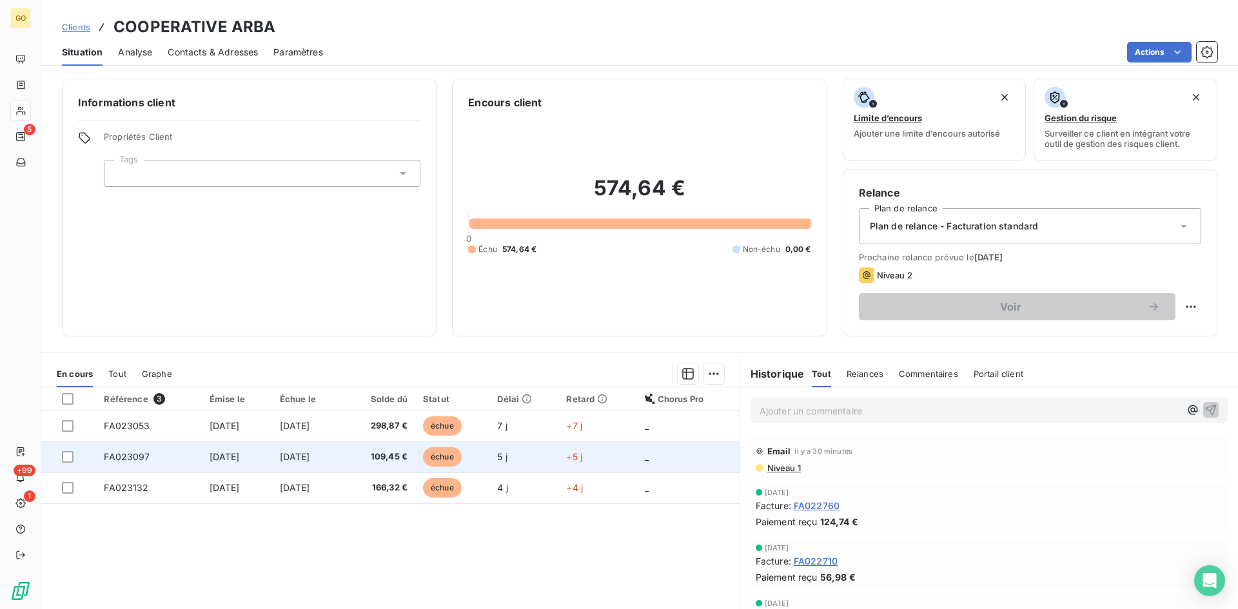
click at [210, 459] on span "[DATE]" at bounding box center [225, 456] width 30 height 11
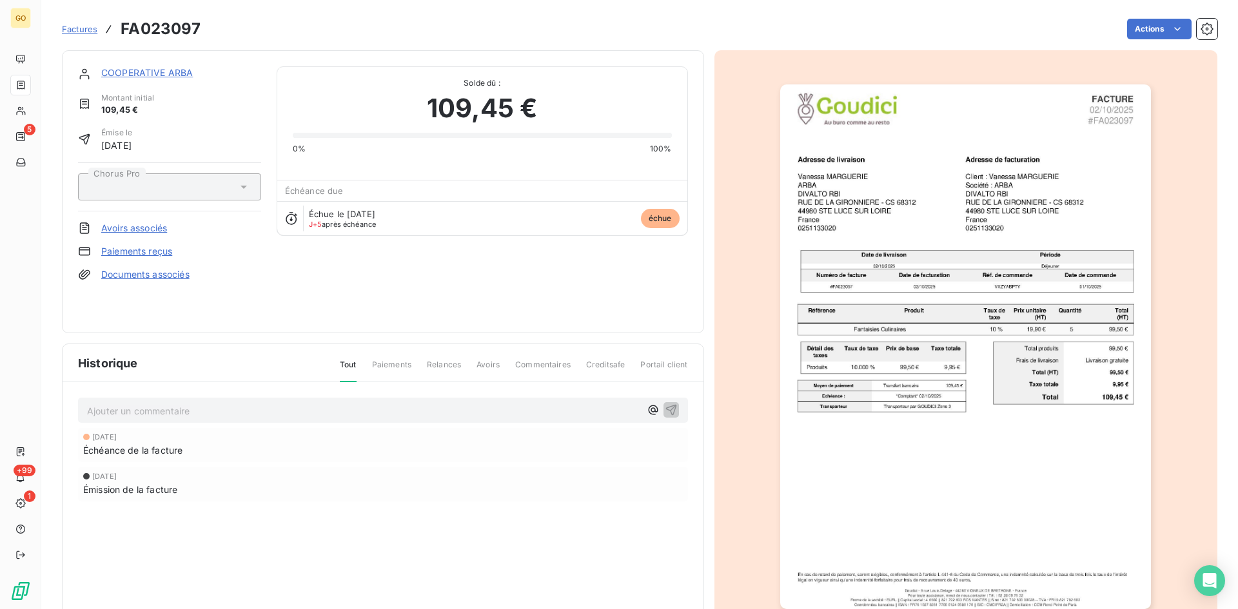
click at [123, 66] on div "COOPERATIVE ARBA Montant initial 109,45 € Émise le 2 oct. 2025 Chorus Pro Avoir…" at bounding box center [383, 191] width 642 height 283
click at [123, 73] on link "COOPERATIVE ARBA" at bounding box center [147, 72] width 92 height 11
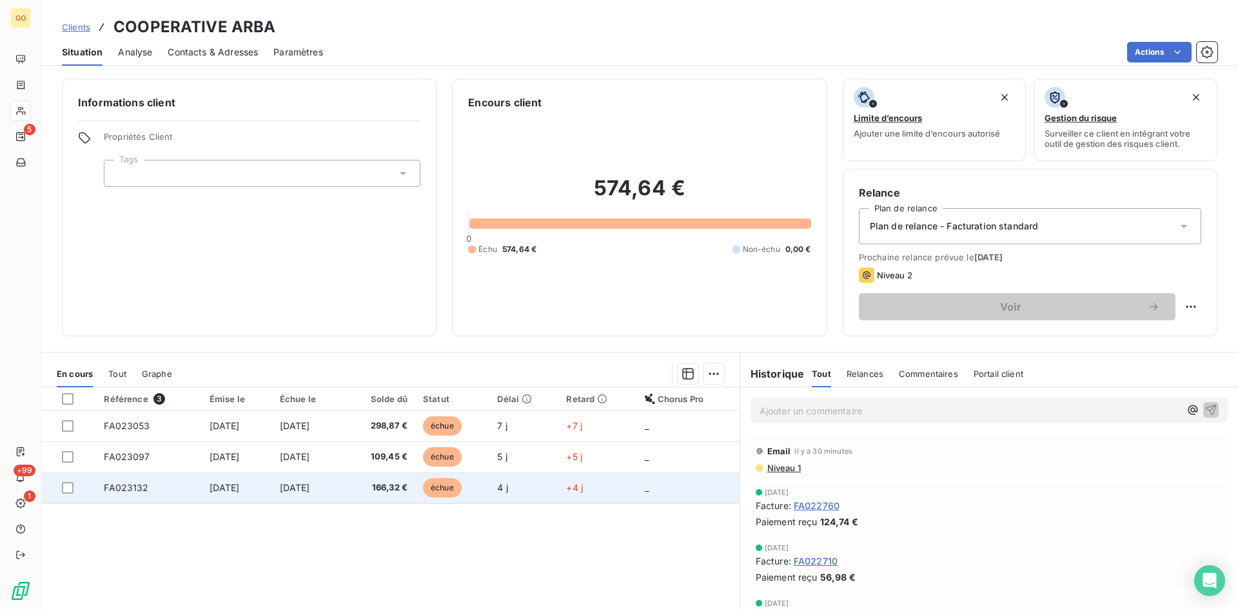
click at [219, 494] on td "[DATE]" at bounding box center [237, 488] width 70 height 31
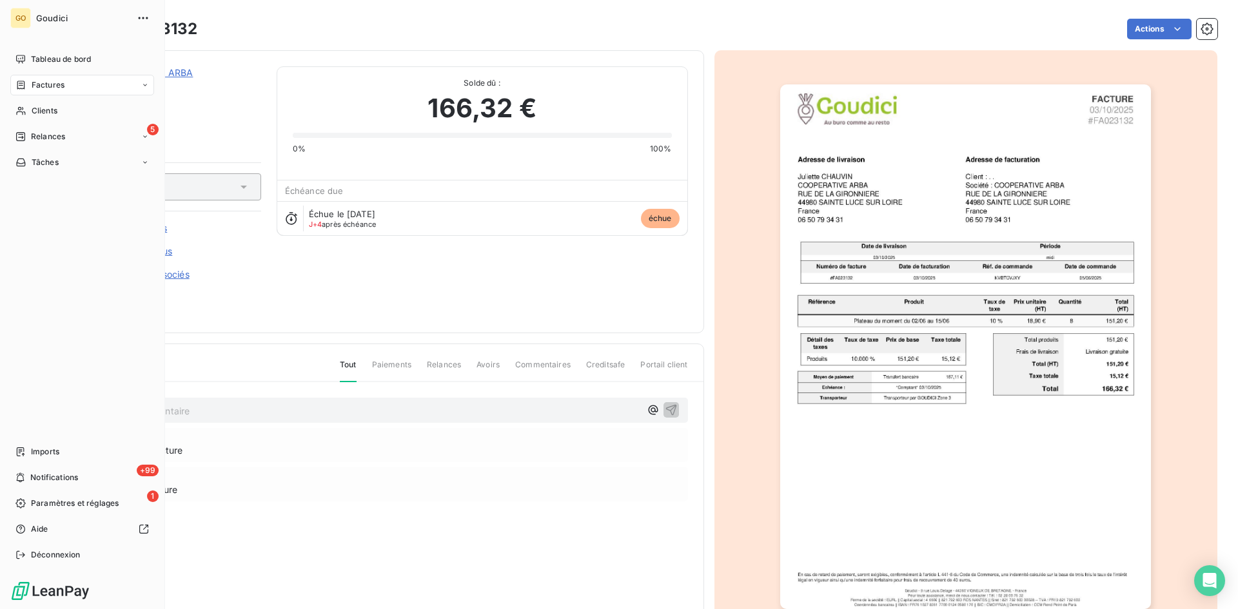
click at [41, 86] on span "Factures" at bounding box center [48, 85] width 33 height 12
click at [41, 112] on span "Factures" at bounding box center [47, 111] width 33 height 12
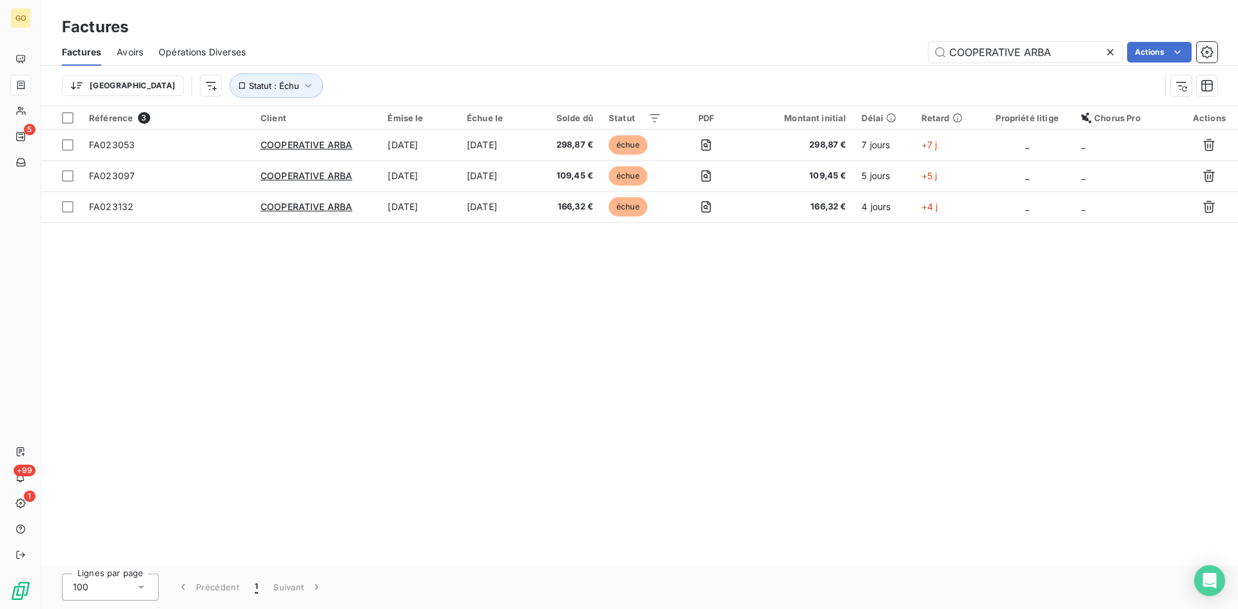
click at [1111, 48] on icon at bounding box center [1110, 52] width 13 height 13
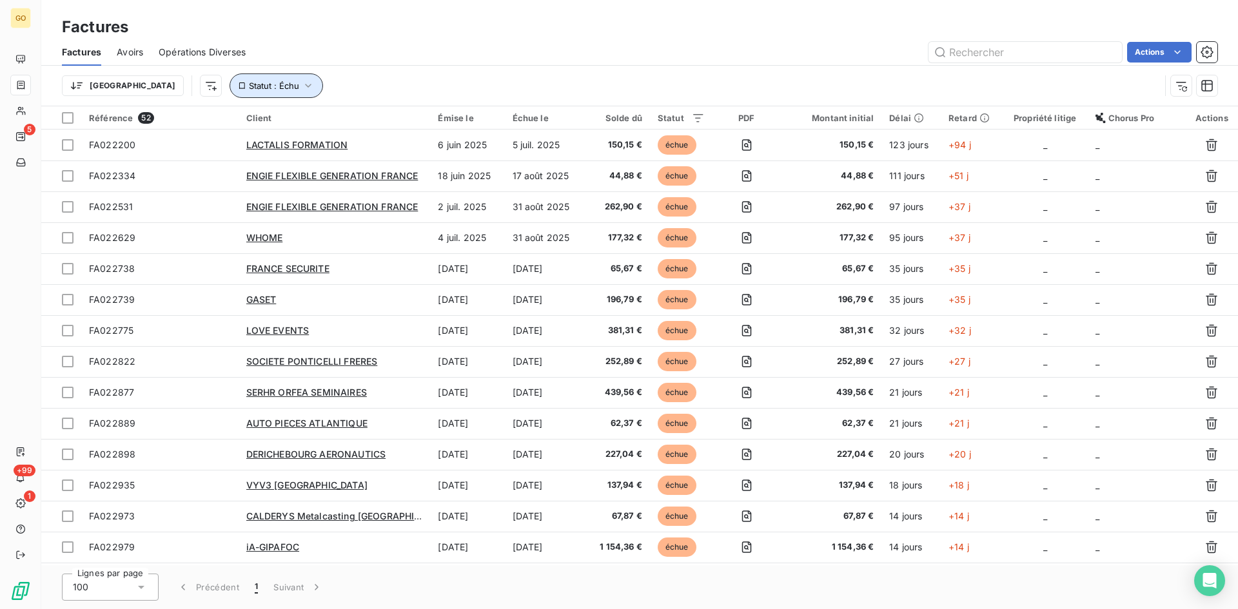
click at [302, 84] on icon "button" at bounding box center [308, 85] width 13 height 13
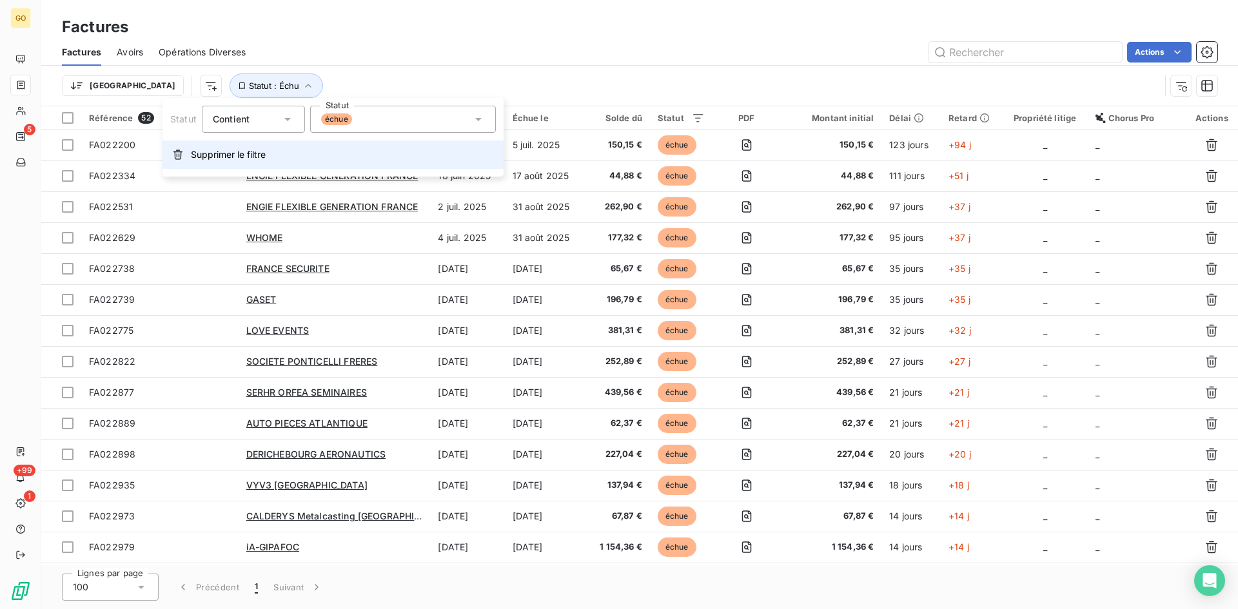
click at [206, 152] on span "Supprimer le filtre" at bounding box center [228, 154] width 75 height 13
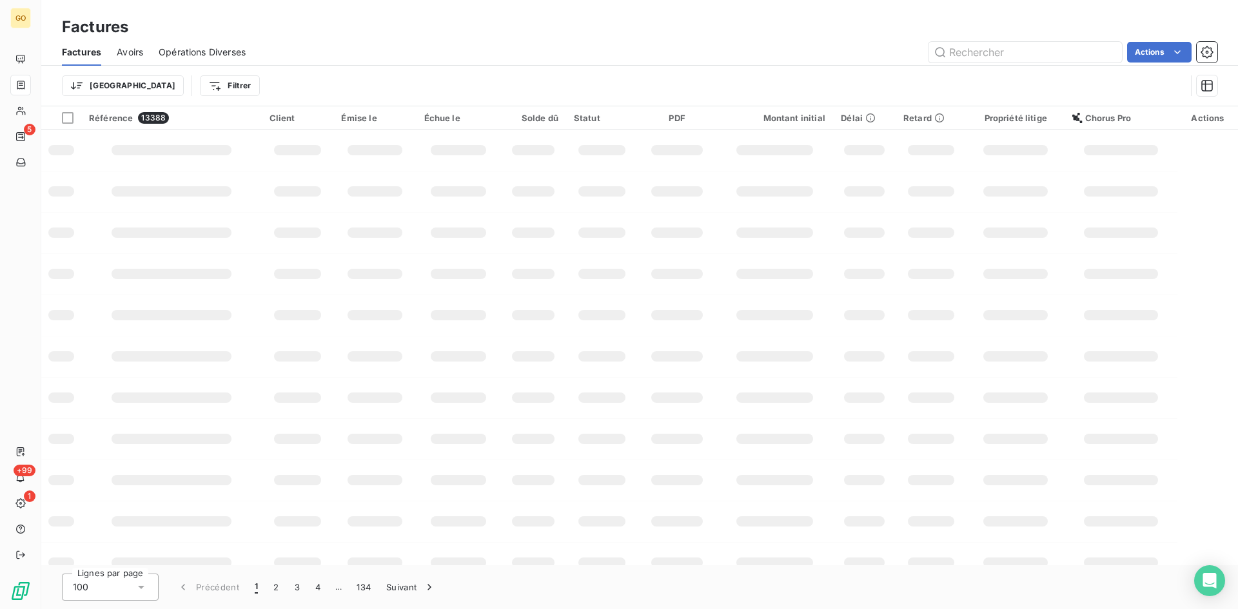
click at [441, 52] on div "Actions" at bounding box center [739, 52] width 956 height 21
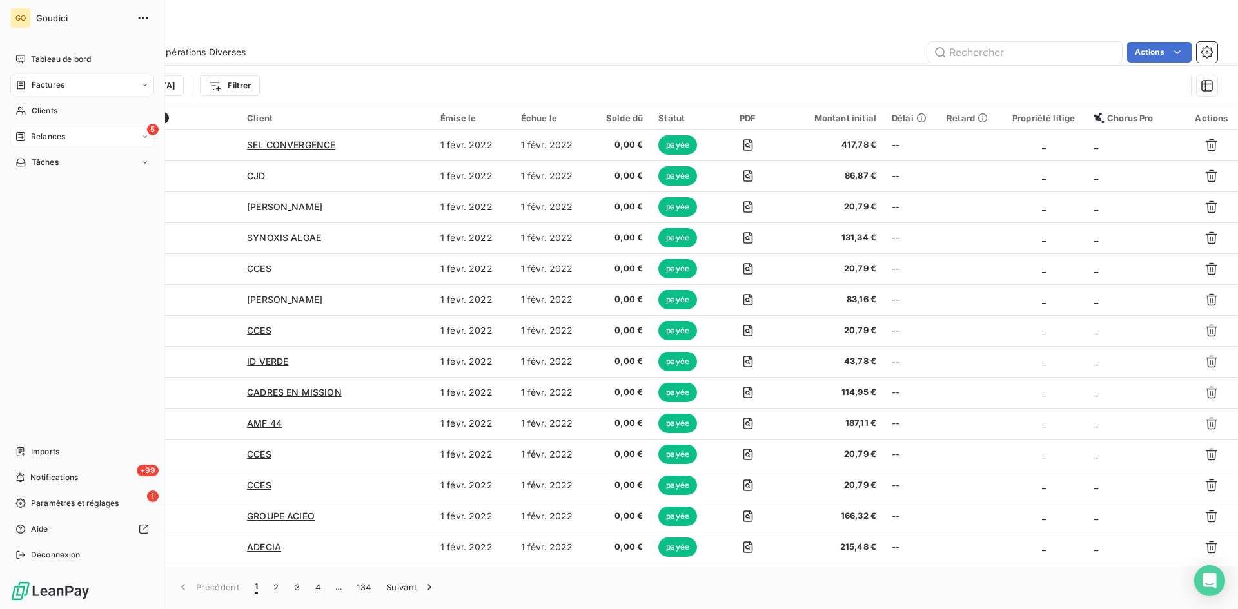
click at [46, 137] on span "Relances" at bounding box center [48, 137] width 34 height 12
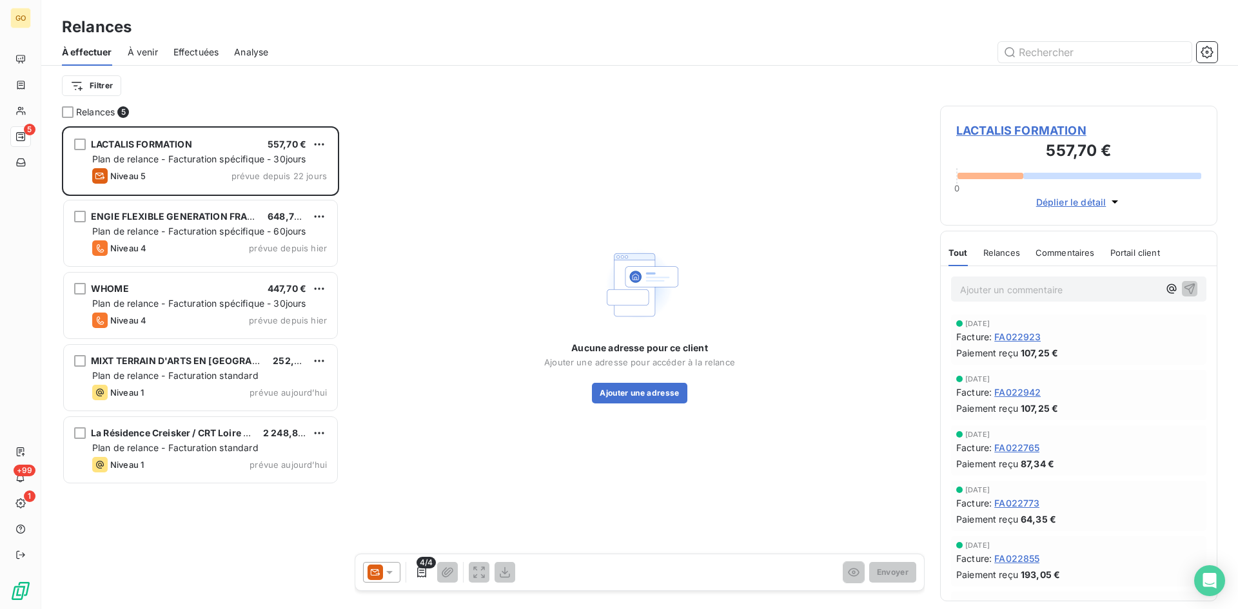
scroll to position [473, 268]
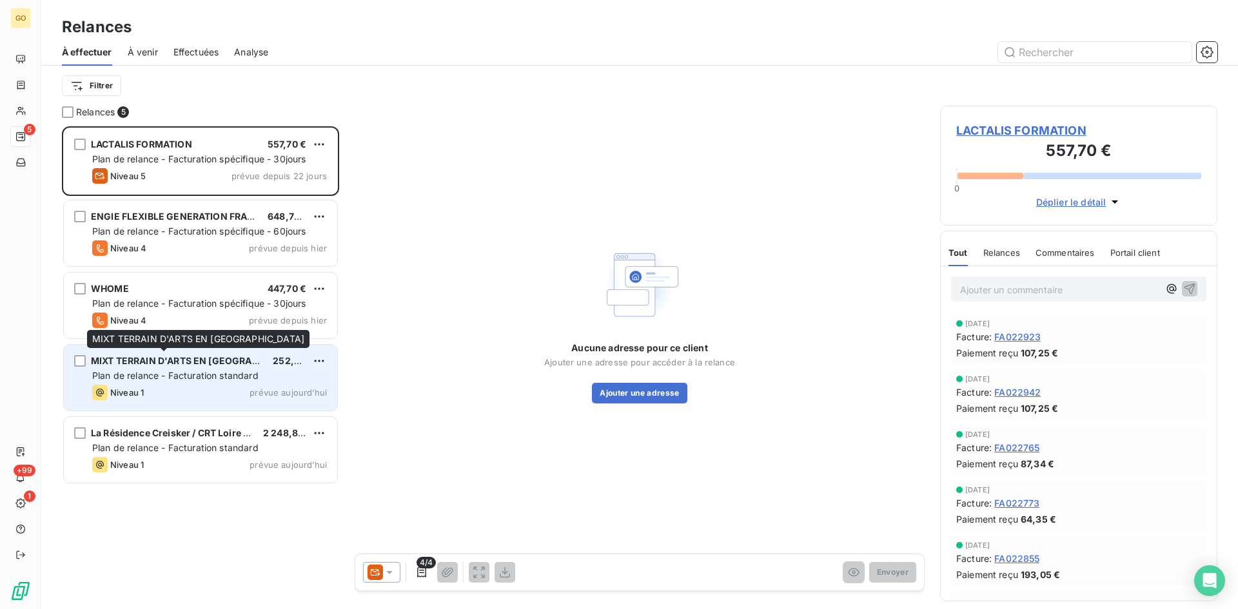
click at [119, 362] on span "MIXT TERRAIN D'ARTS EN [GEOGRAPHIC_DATA]" at bounding box center [197, 360] width 213 height 11
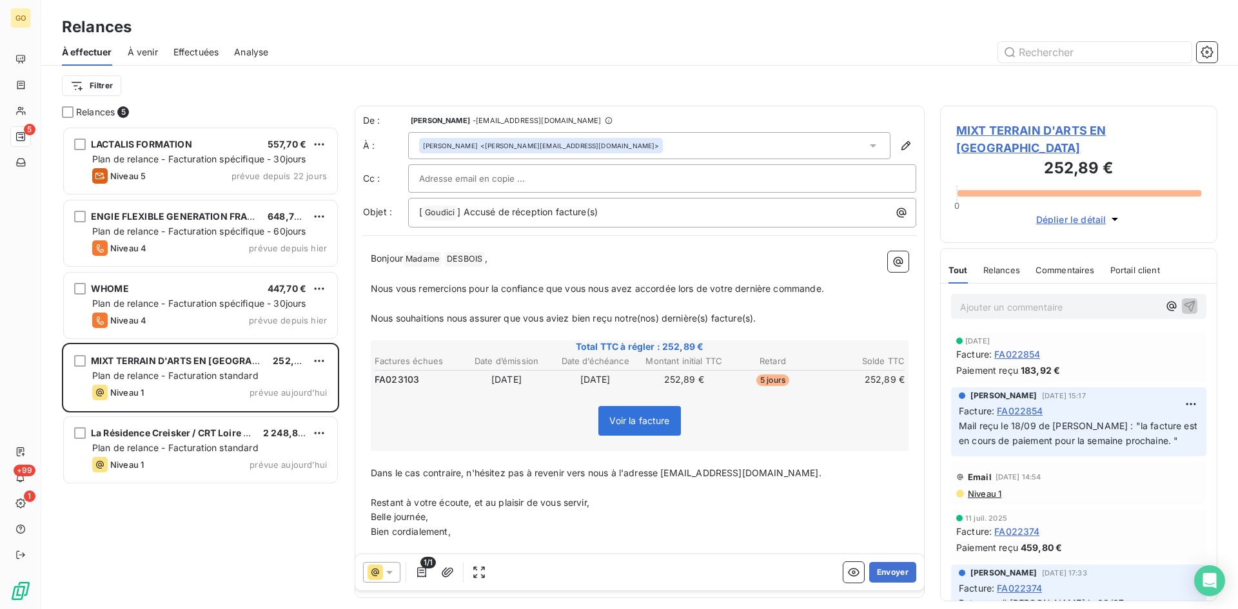
click at [648, 425] on span "Voir la facture" at bounding box center [639, 420] width 60 height 11
click at [980, 129] on span "MIXT TERRAIN D'ARTS EN [GEOGRAPHIC_DATA]" at bounding box center [1078, 139] width 245 height 35
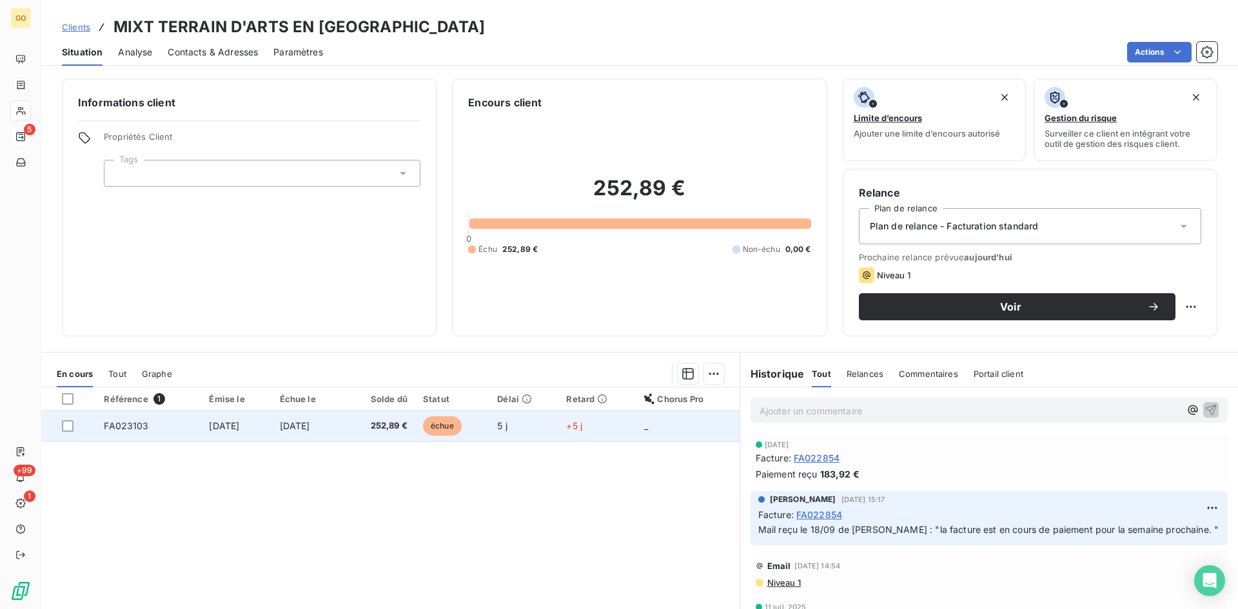
click at [134, 431] on td "FA023103" at bounding box center [148, 426] width 105 height 31
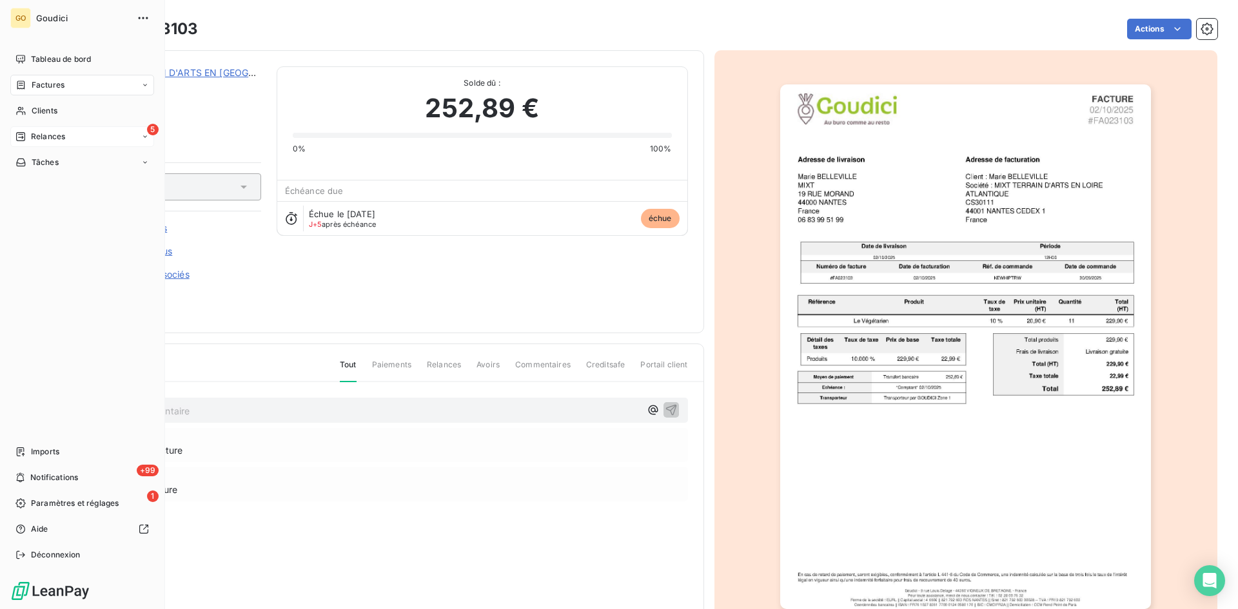
click at [43, 131] on span "Relances" at bounding box center [48, 137] width 34 height 12
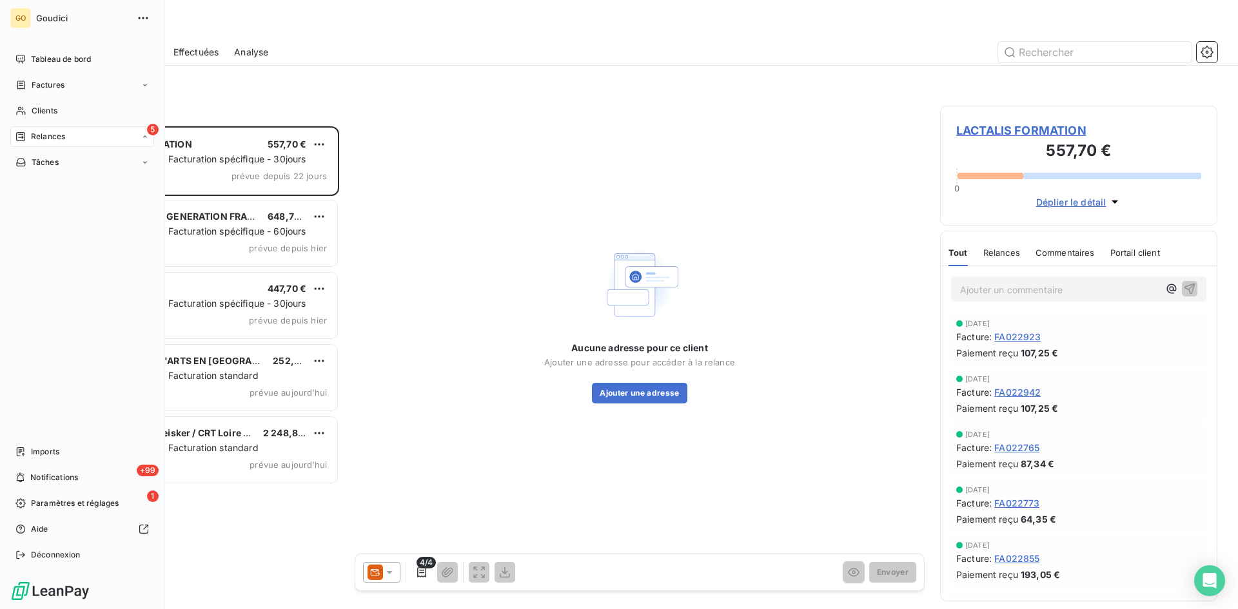
scroll to position [473, 268]
click at [57, 159] on span "À effectuer" at bounding box center [52, 163] width 42 height 12
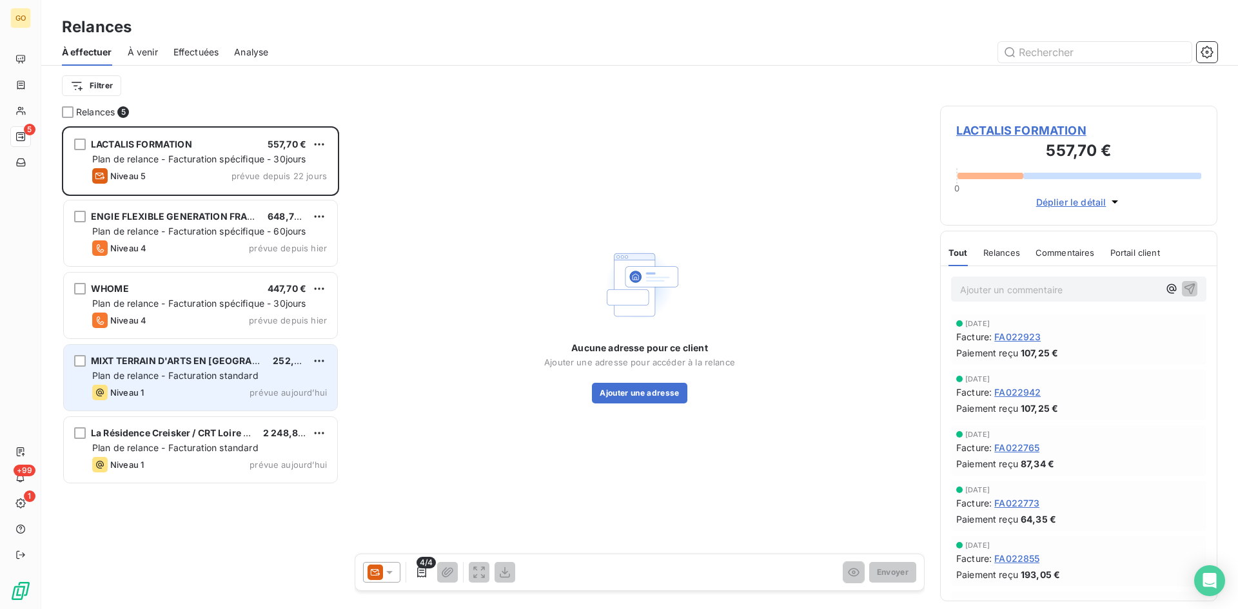
click at [164, 358] on span "MIXT TERRAIN D'ARTS EN [GEOGRAPHIC_DATA]" at bounding box center [197, 360] width 213 height 11
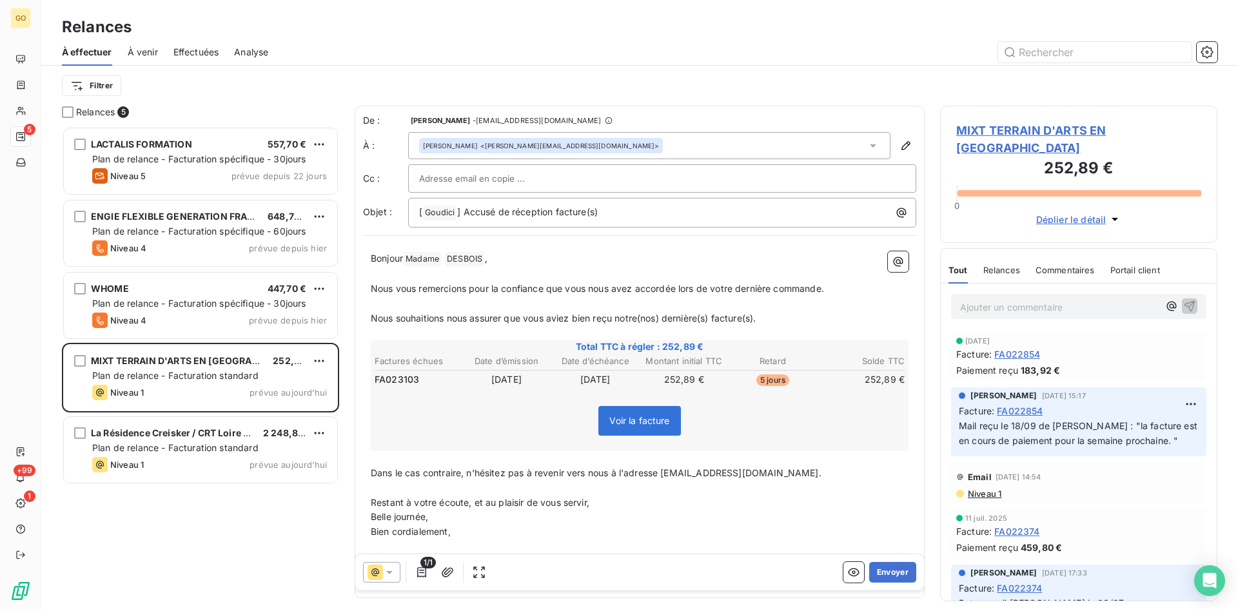
click at [866, 150] on icon at bounding box center [872, 145] width 13 height 13
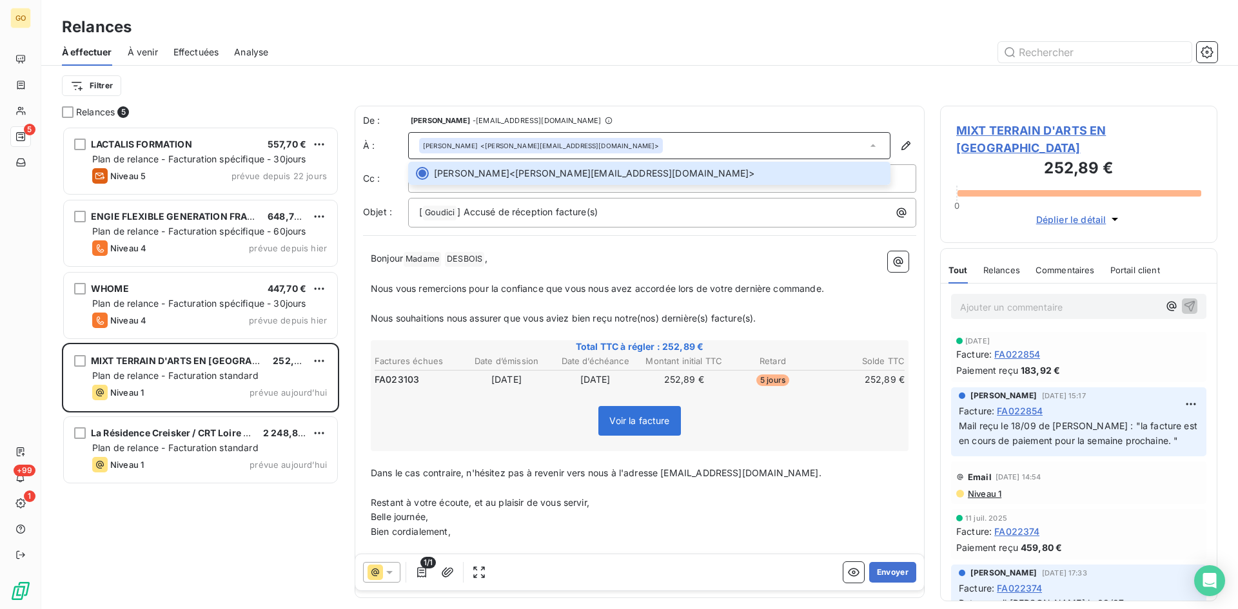
click at [1007, 133] on span "MIXT TERRAIN D'ARTS EN [GEOGRAPHIC_DATA]" at bounding box center [1078, 139] width 245 height 35
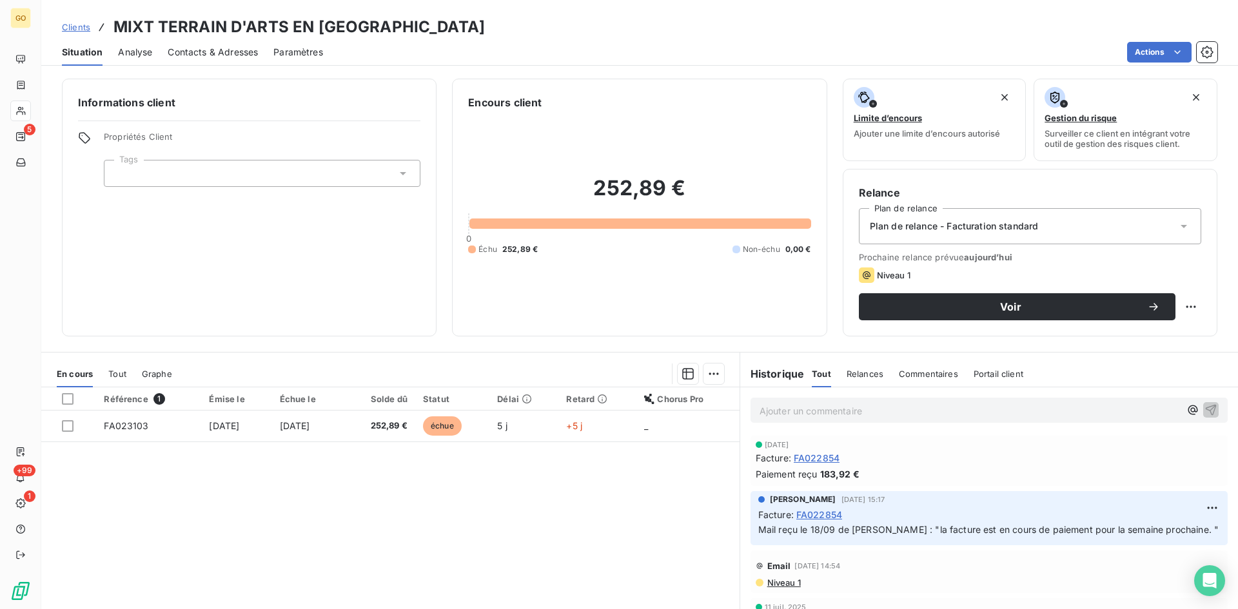
click at [231, 58] on span "Contacts & Adresses" at bounding box center [213, 52] width 90 height 13
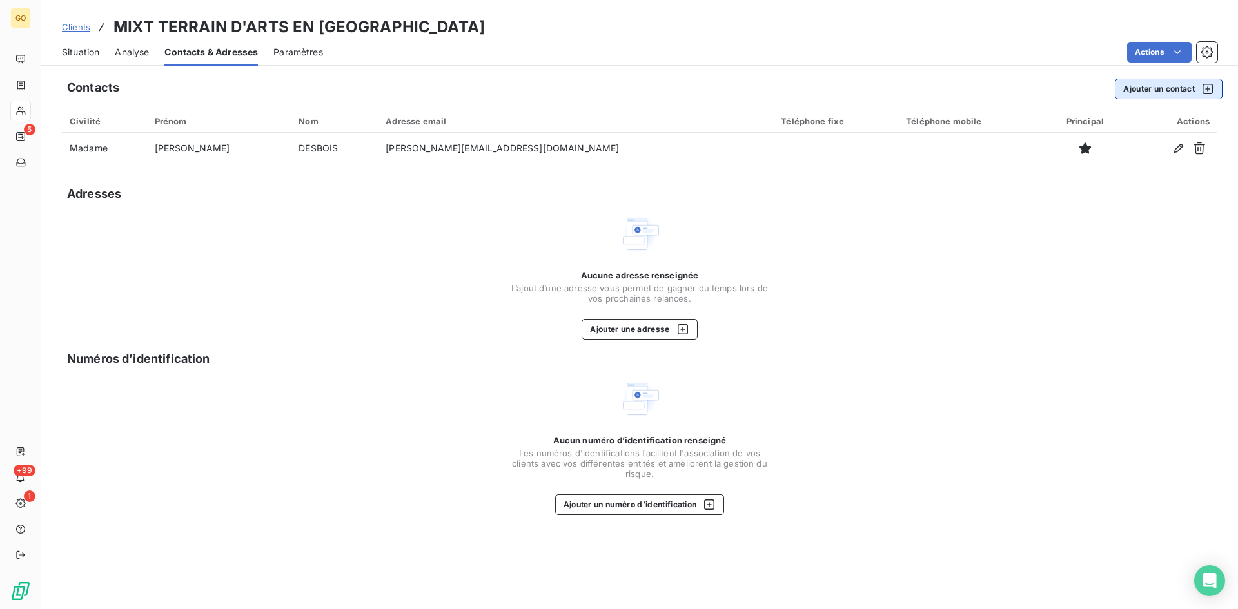
click at [1135, 94] on button "Ajouter un contact" at bounding box center [1169, 89] width 108 height 21
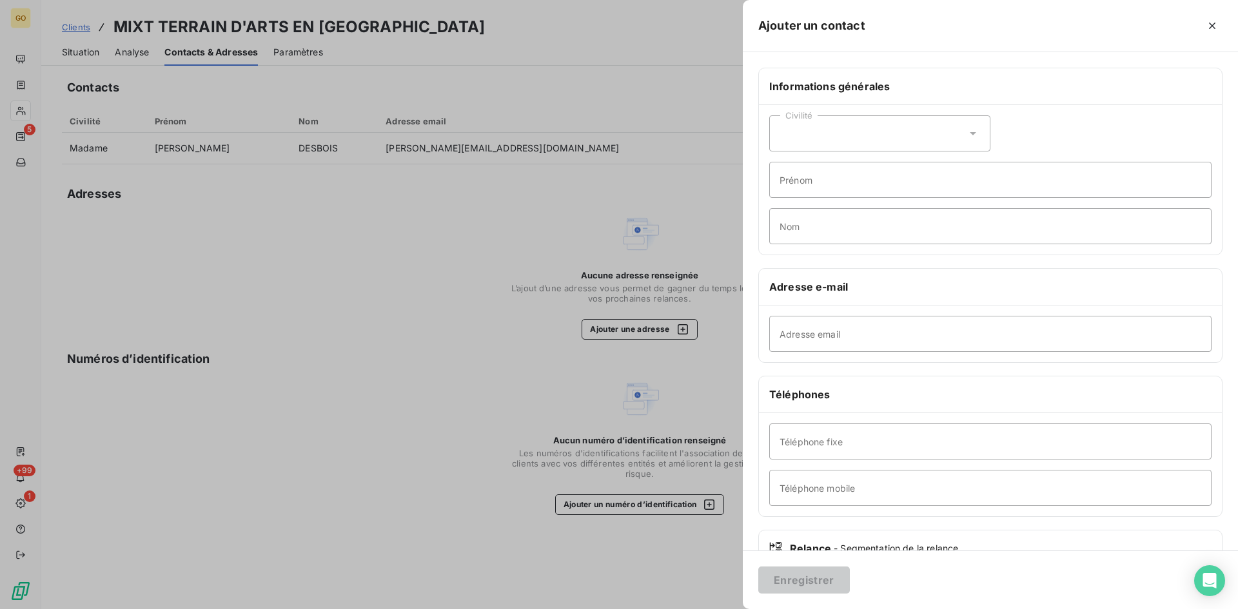
click at [924, 117] on div "Civilité" at bounding box center [879, 133] width 221 height 36
click at [792, 164] on li "Madame" at bounding box center [879, 165] width 221 height 23
click at [819, 182] on input "Prénom" at bounding box center [990, 180] width 442 height 36
type input "[PERSON_NAME]"
drag, startPoint x: 874, startPoint y: 228, endPoint x: 884, endPoint y: 227, distance: 10.3
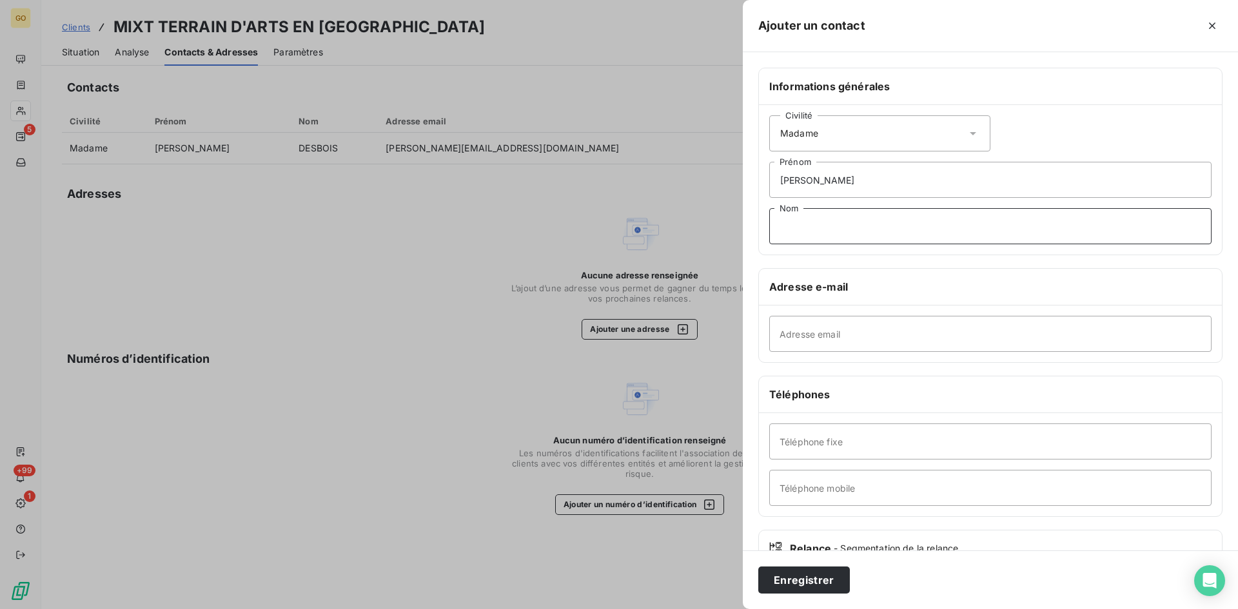
click at [874, 227] on input "Nom" at bounding box center [990, 226] width 442 height 36
type input "BELLEVILLE"
drag, startPoint x: 842, startPoint y: 339, endPoint x: 830, endPoint y: 318, distance: 23.7
click at [842, 339] on input "Adresse email" at bounding box center [990, 334] width 442 height 36
click at [1045, 326] on input "Adresse email" at bounding box center [990, 334] width 442 height 36
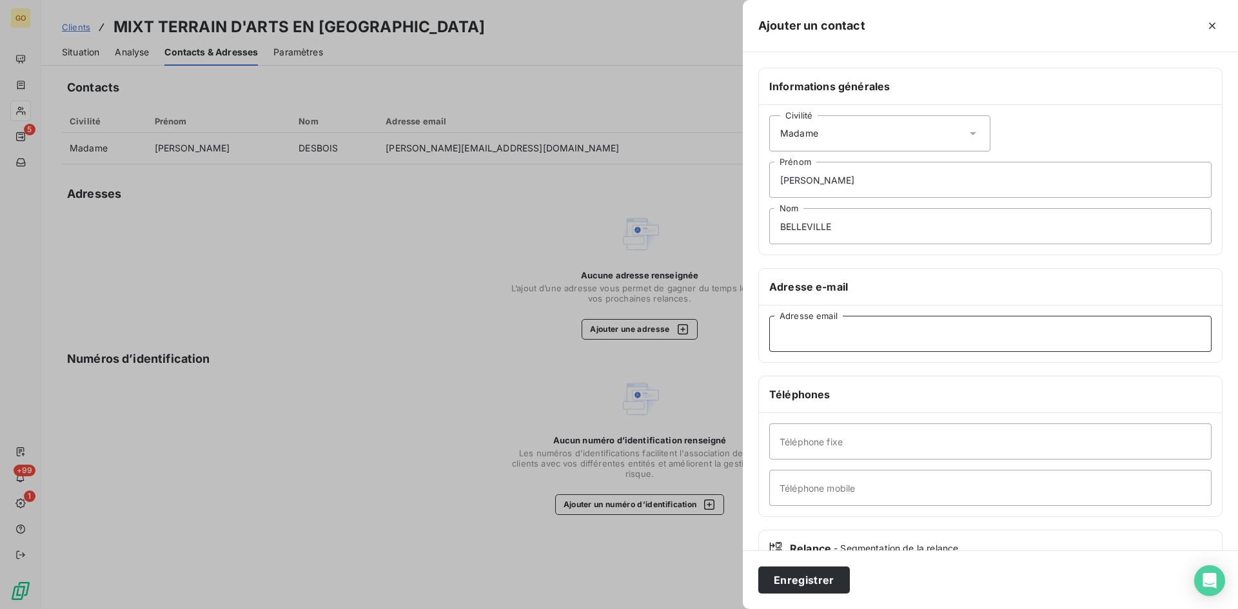
paste input "marie.belleville@mixt.fr"
type input "marie.belleville@mixt.fr"
click at [808, 445] on input "Téléphone fixe" at bounding box center [990, 442] width 442 height 36
click at [845, 480] on input "Téléphone mobile" at bounding box center [990, 488] width 442 height 36
paste input "06 83 99 51 99"
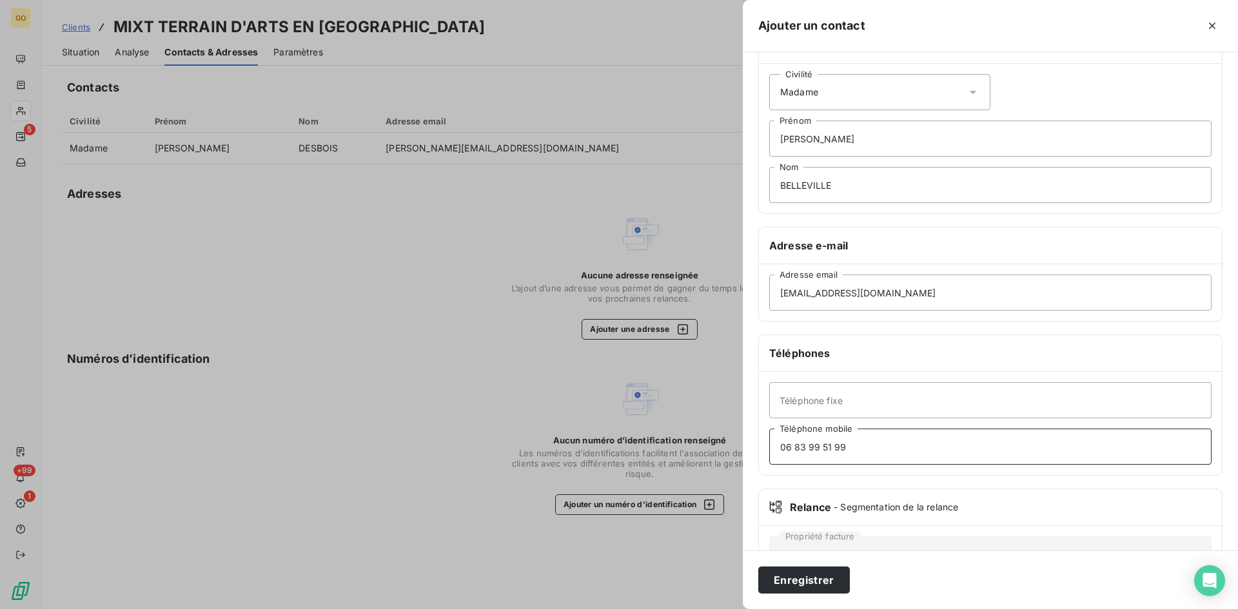
scroll to position [90, 0]
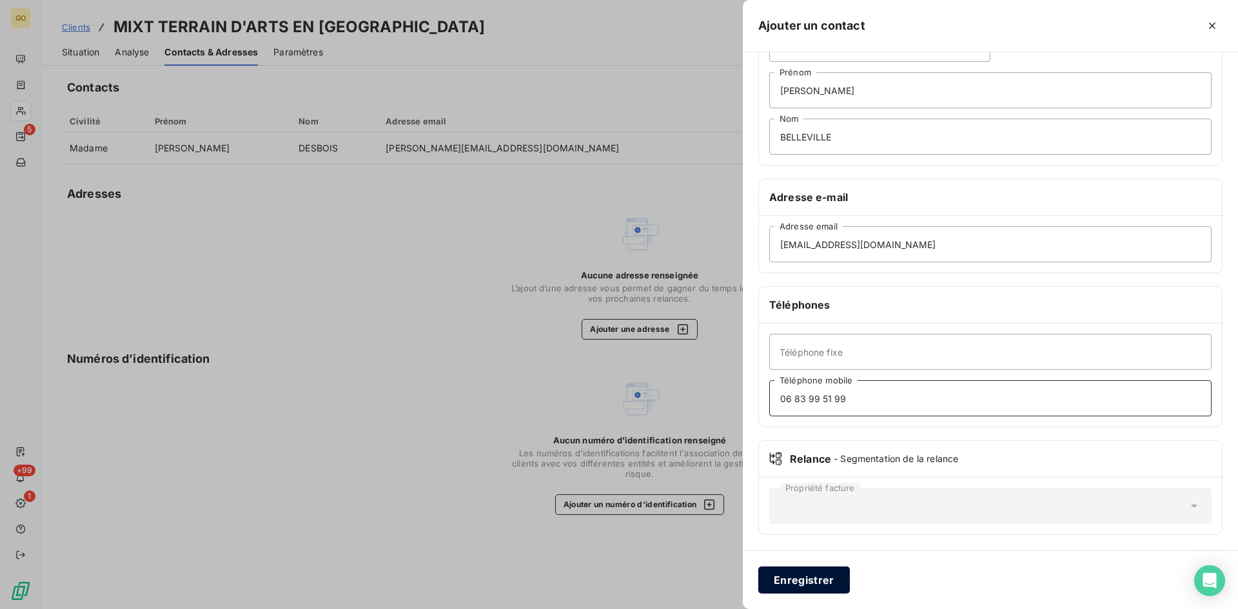
type input "06 83 99 51 99"
click at [836, 583] on button "Enregistrer" at bounding box center [804, 580] width 92 height 27
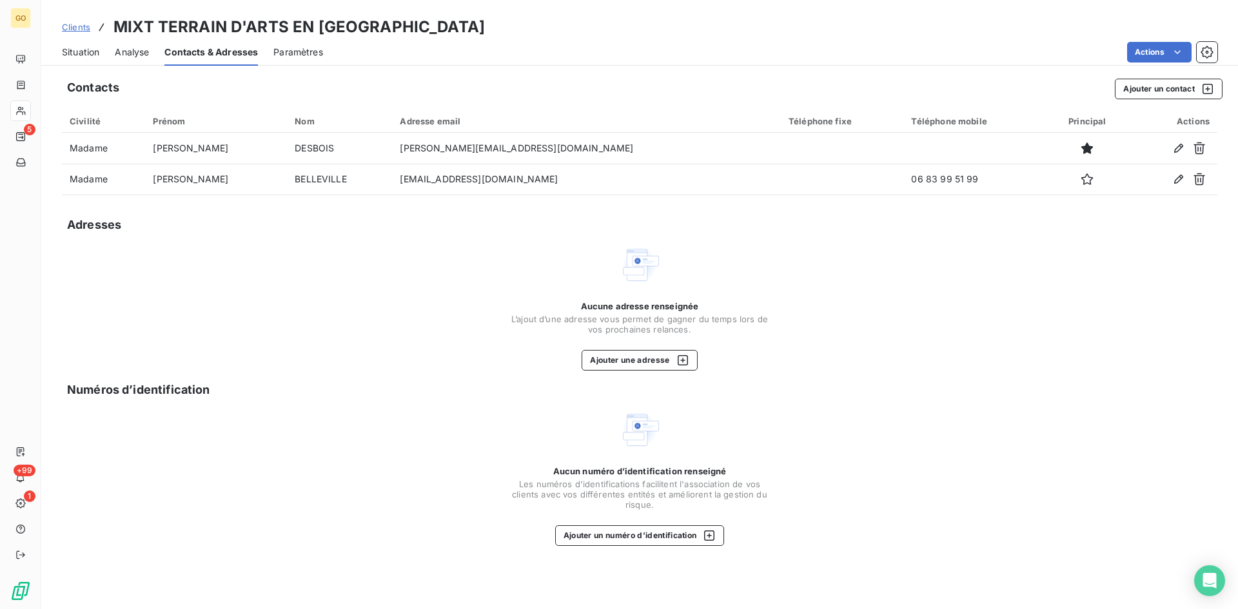
click at [79, 48] on span "Situation" at bounding box center [80, 52] width 37 height 13
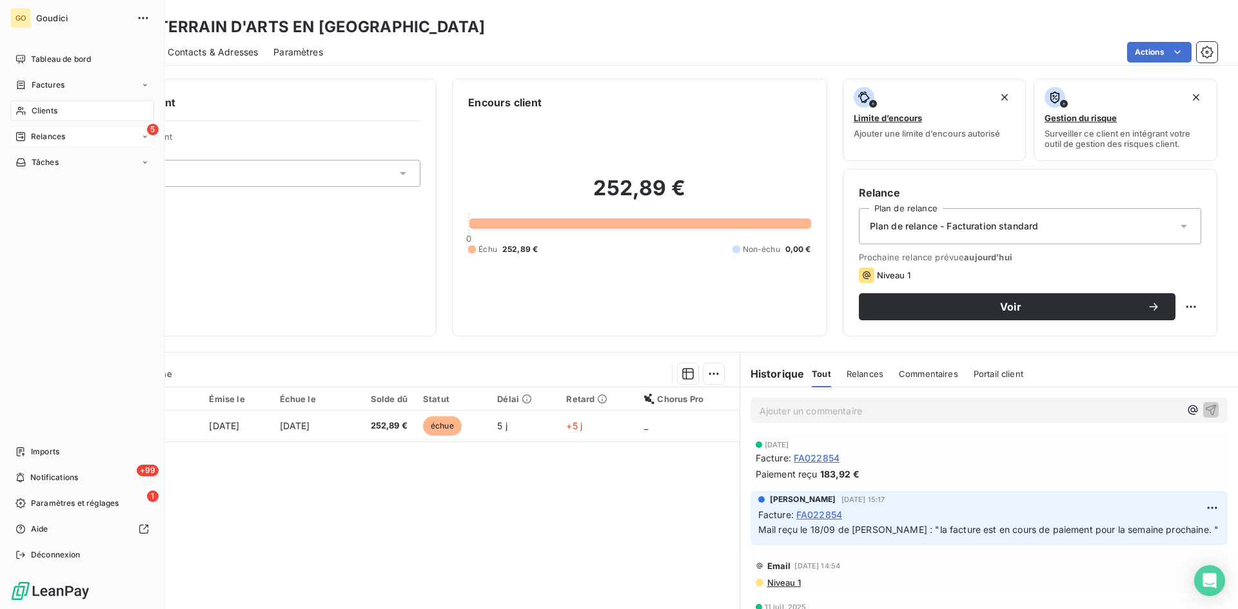
click at [50, 139] on span "Relances" at bounding box center [48, 137] width 34 height 12
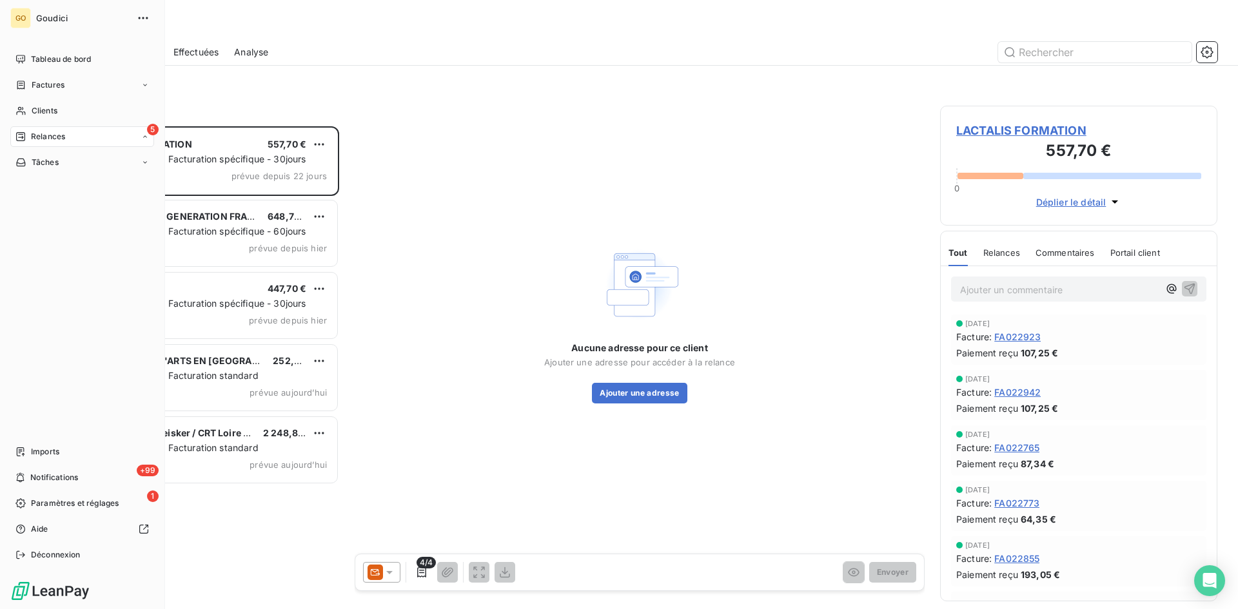
scroll to position [473, 268]
click at [72, 168] on div "À effectuer" at bounding box center [90, 162] width 128 height 21
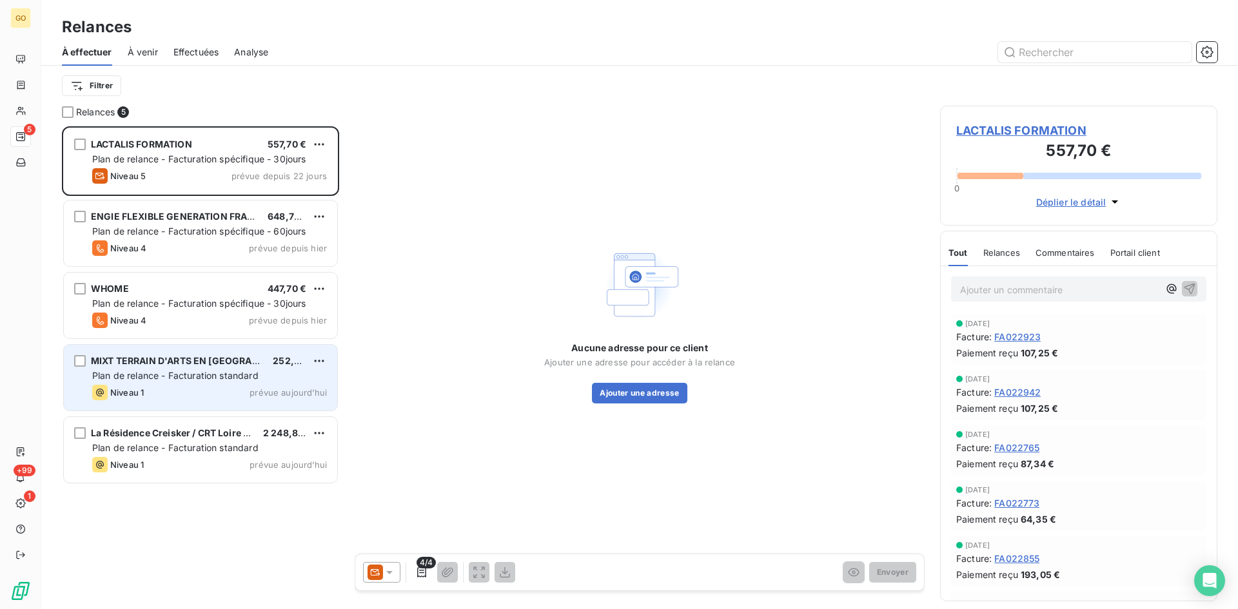
drag, startPoint x: 210, startPoint y: 367, endPoint x: 295, endPoint y: 367, distance: 85.1
click at [209, 367] on div "MIXT TERRAIN D'ARTS EN [GEOGRAPHIC_DATA]" at bounding box center [176, 361] width 171 height 13
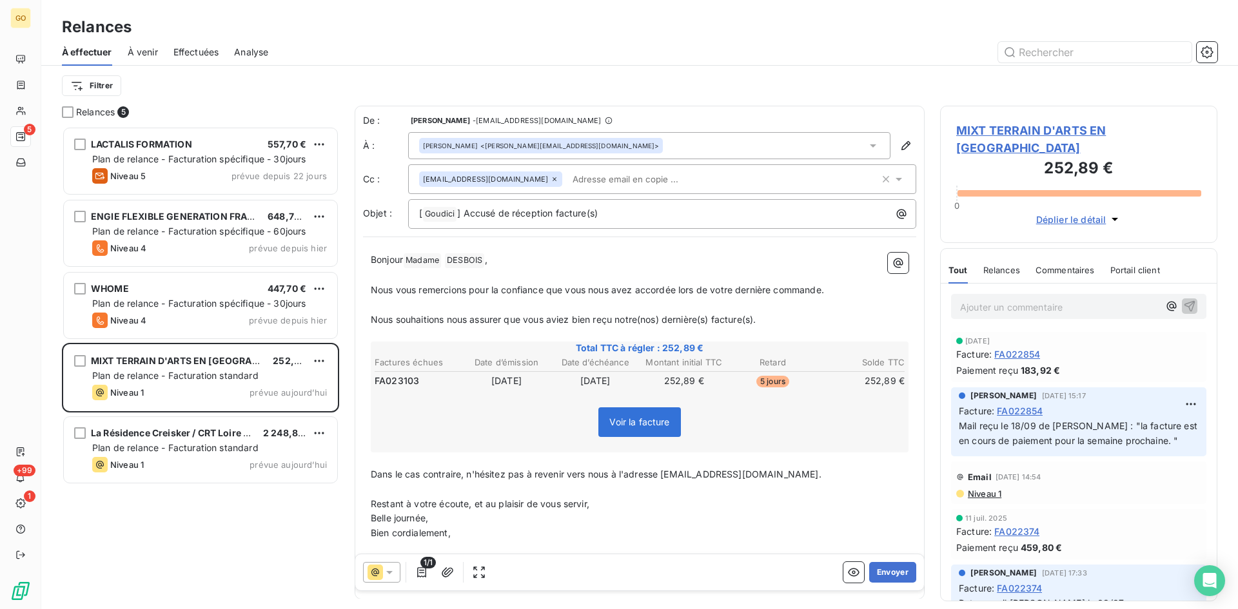
click at [873, 146] on div "Delphine DESBOIS <delphine.desbois@mixt.fr>" at bounding box center [649, 145] width 482 height 27
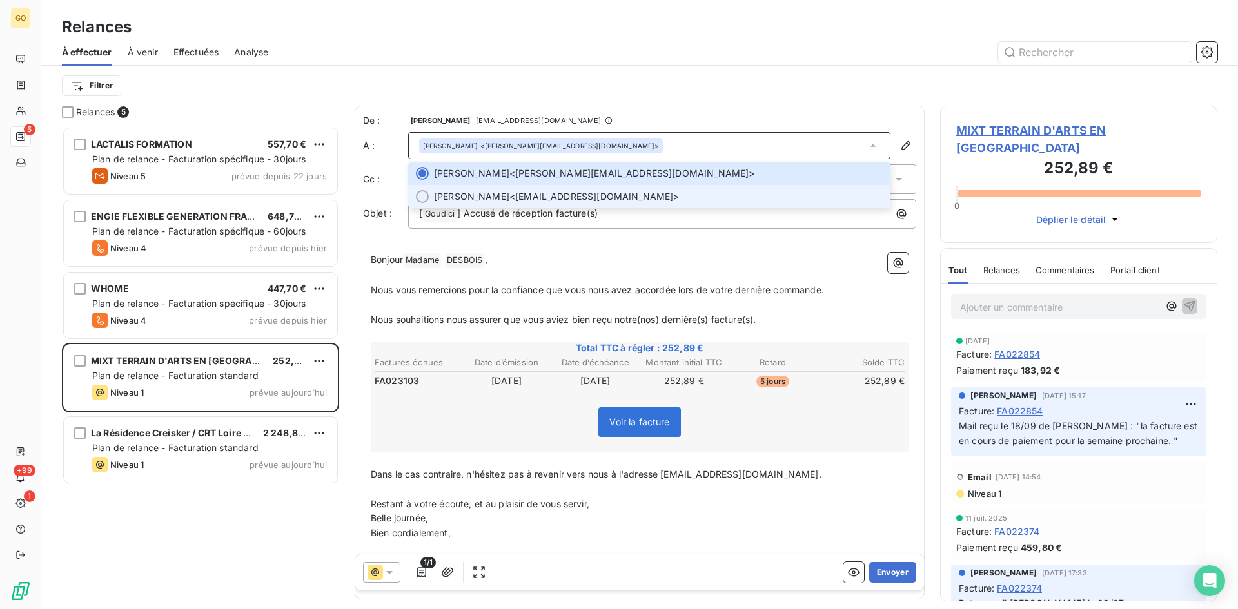
click at [424, 197] on div at bounding box center [422, 196] width 13 height 13
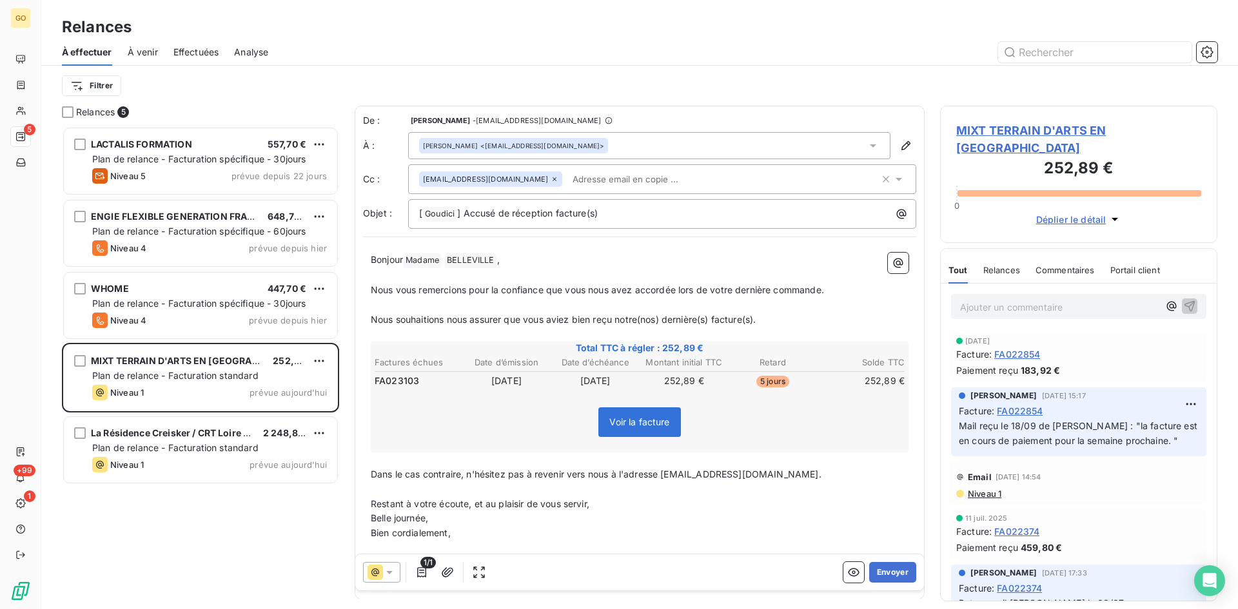
click at [736, 69] on div "Filtrer" at bounding box center [639, 86] width 1155 height 40
click at [879, 181] on icon "button" at bounding box center [885, 179] width 13 height 13
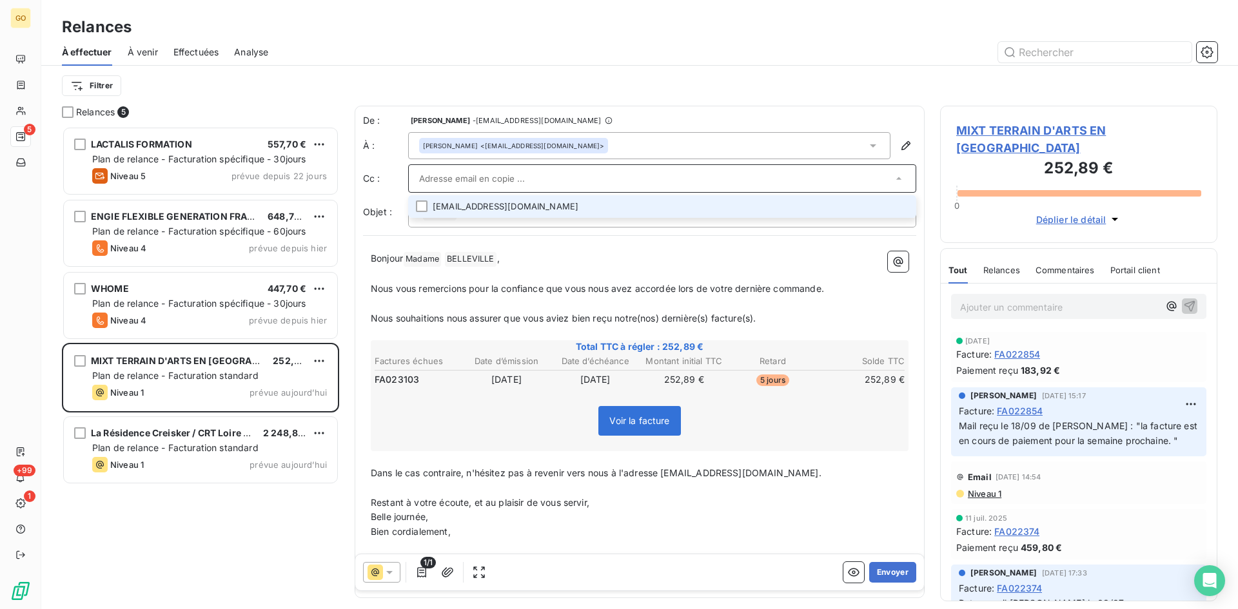
click at [843, 73] on div "Filtrer" at bounding box center [639, 85] width 1155 height 24
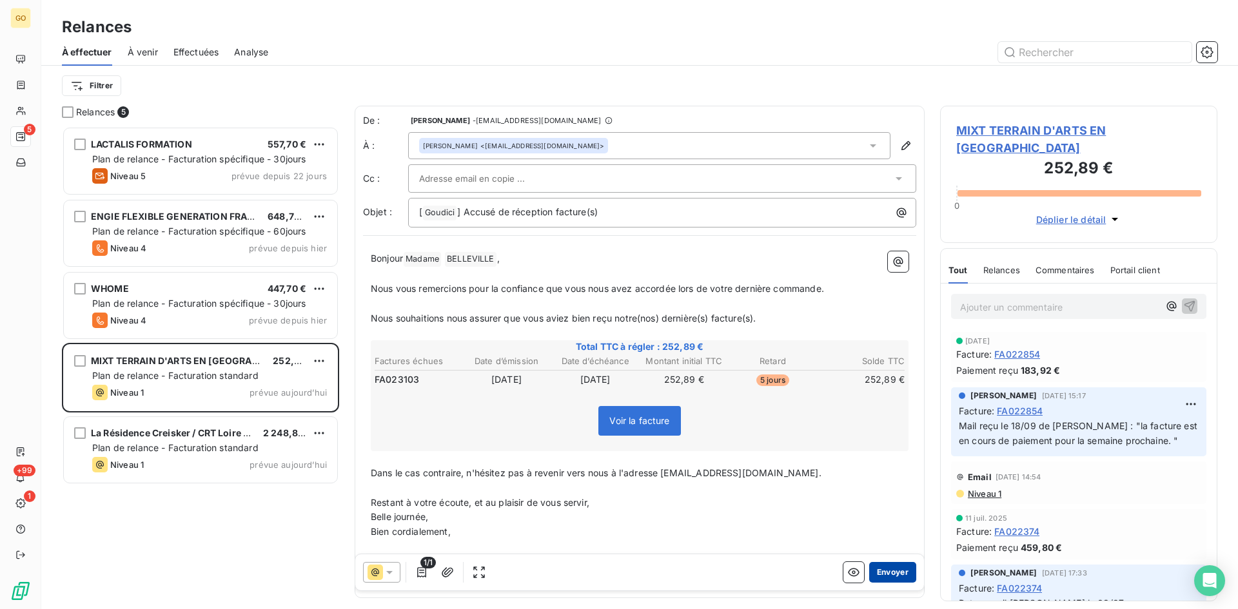
click at [883, 575] on button "Envoyer" at bounding box center [892, 572] width 47 height 21
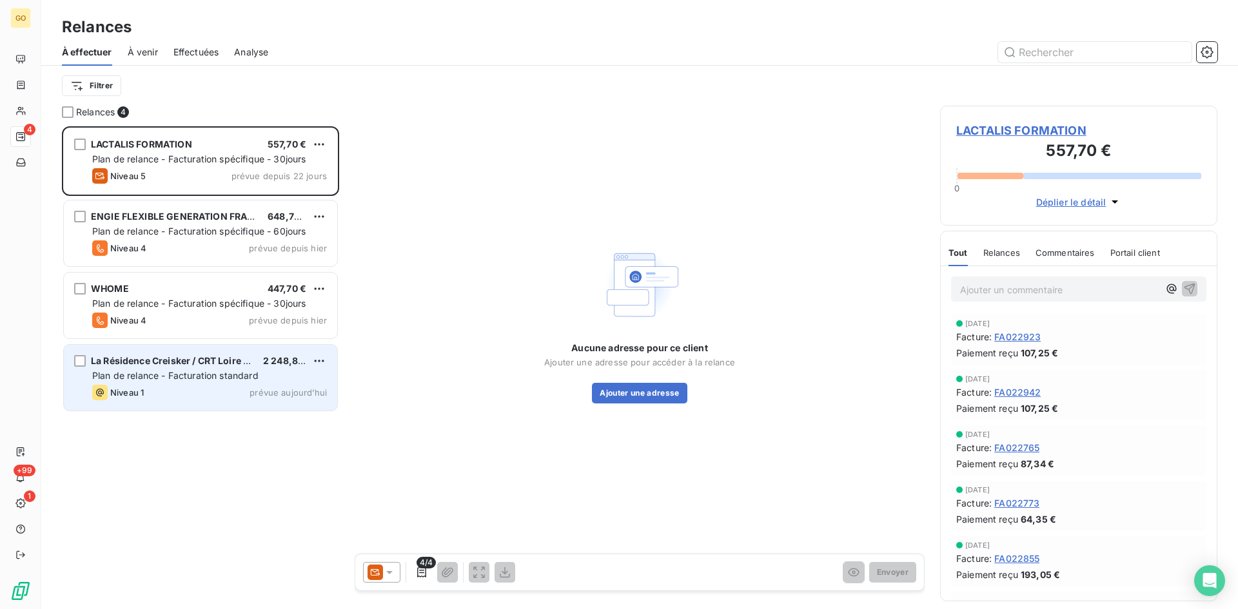
click at [141, 358] on span "La Résidence Creisker / CRT Loire Littoral" at bounding box center [183, 360] width 184 height 11
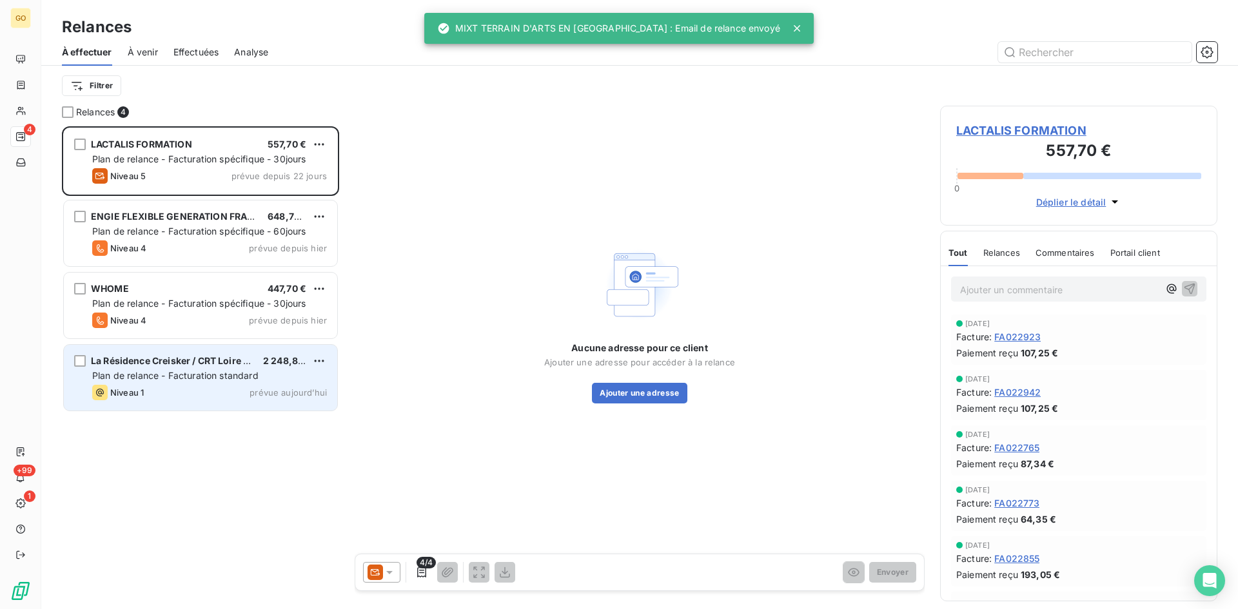
click at [193, 355] on span "La Résidence Creisker / CRT Loire Littoral" at bounding box center [183, 360] width 184 height 11
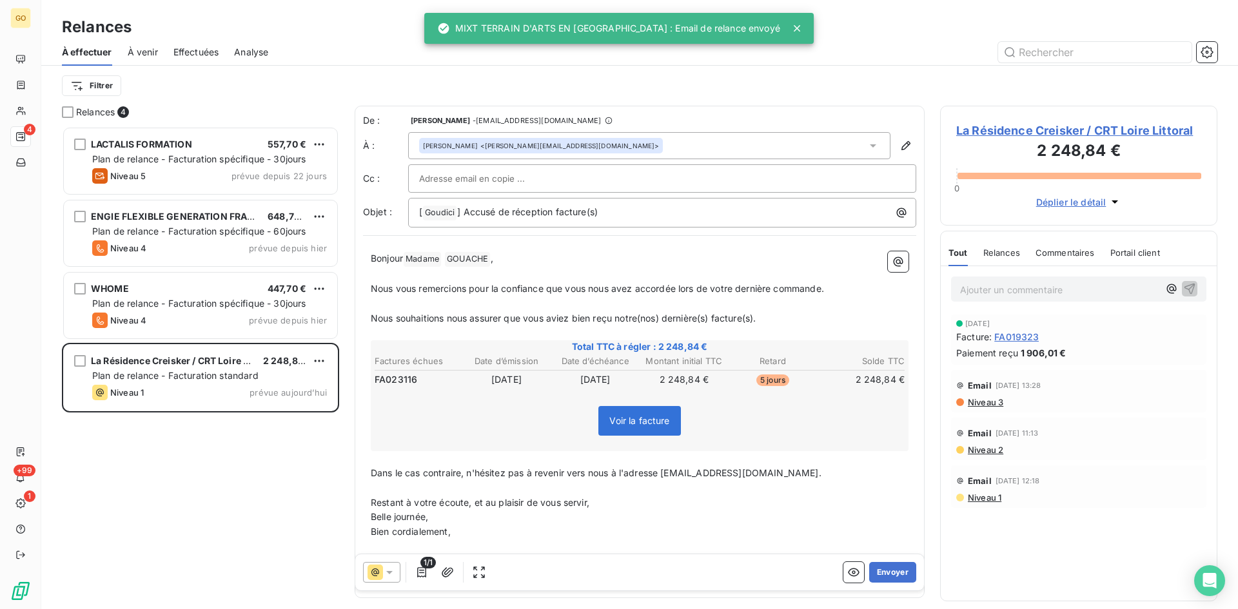
click at [1010, 130] on span "La Résidence Creisker / CRT Loire Littoral" at bounding box center [1078, 130] width 245 height 17
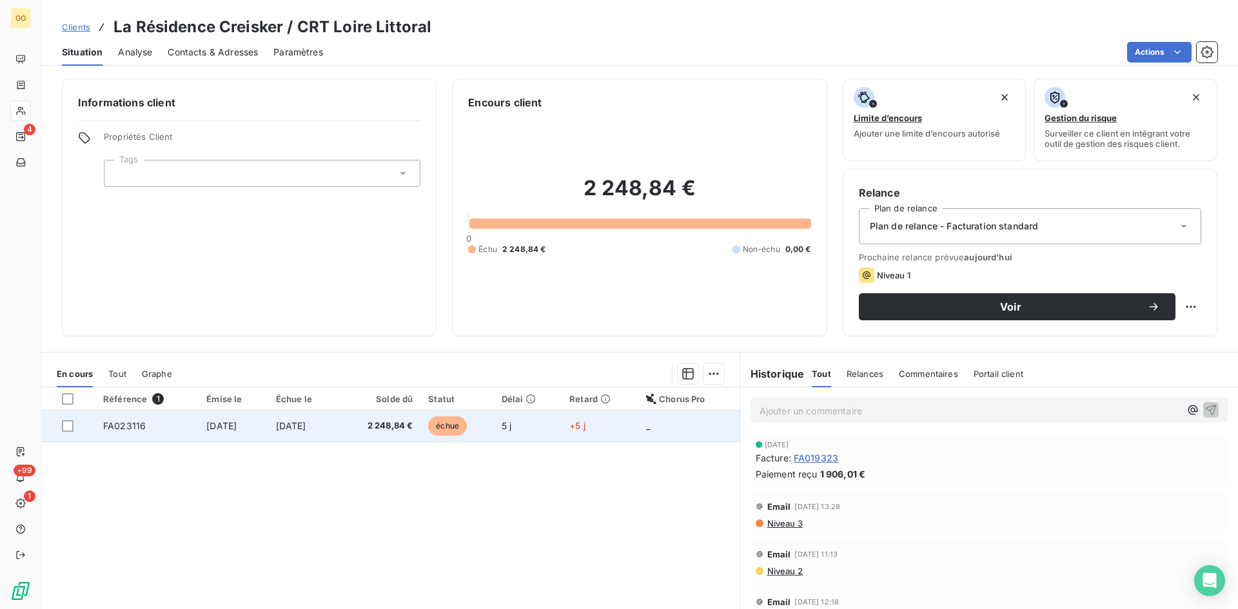
click at [206, 425] on span "[DATE]" at bounding box center [221, 425] width 30 height 11
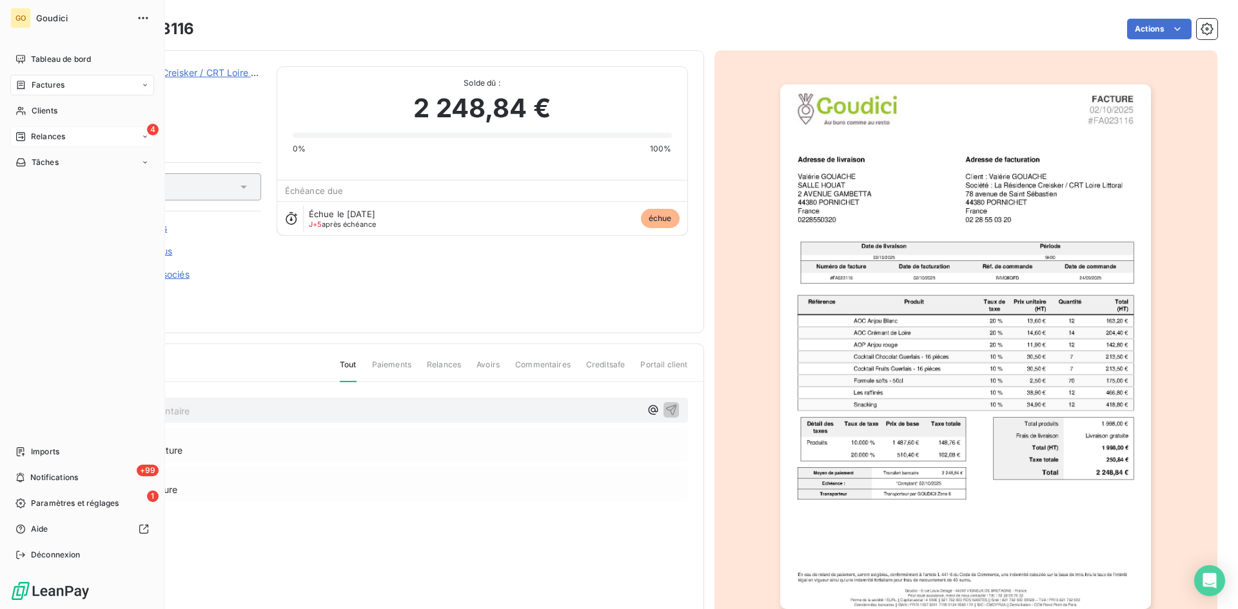
click at [34, 141] on span "Relances" at bounding box center [48, 137] width 34 height 12
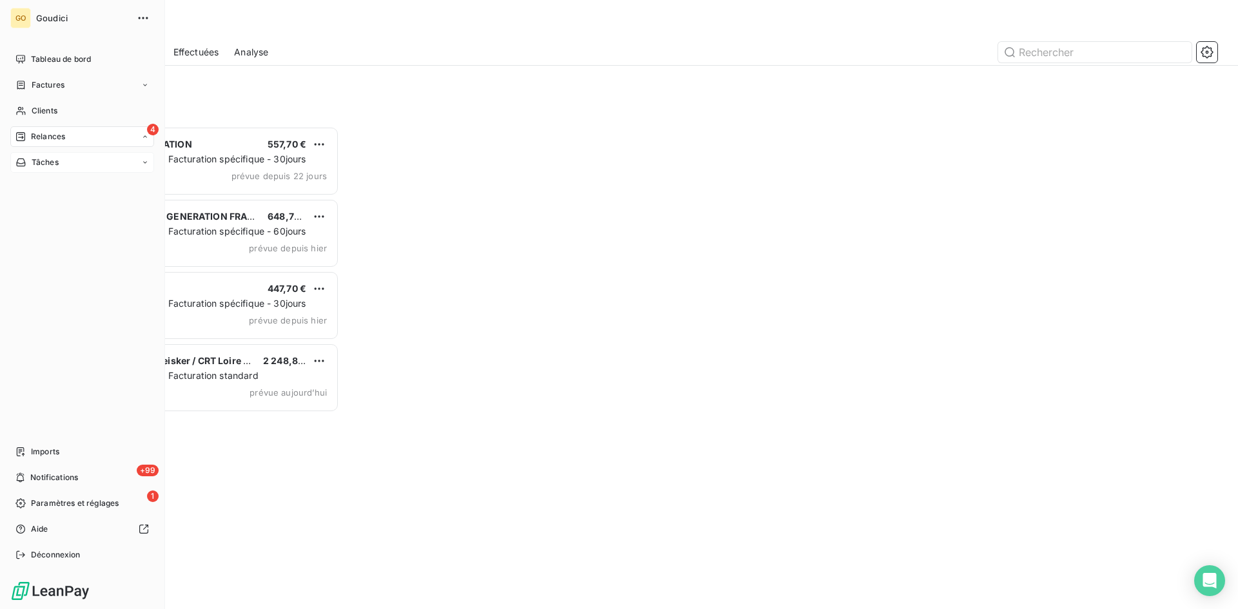
scroll to position [473, 268]
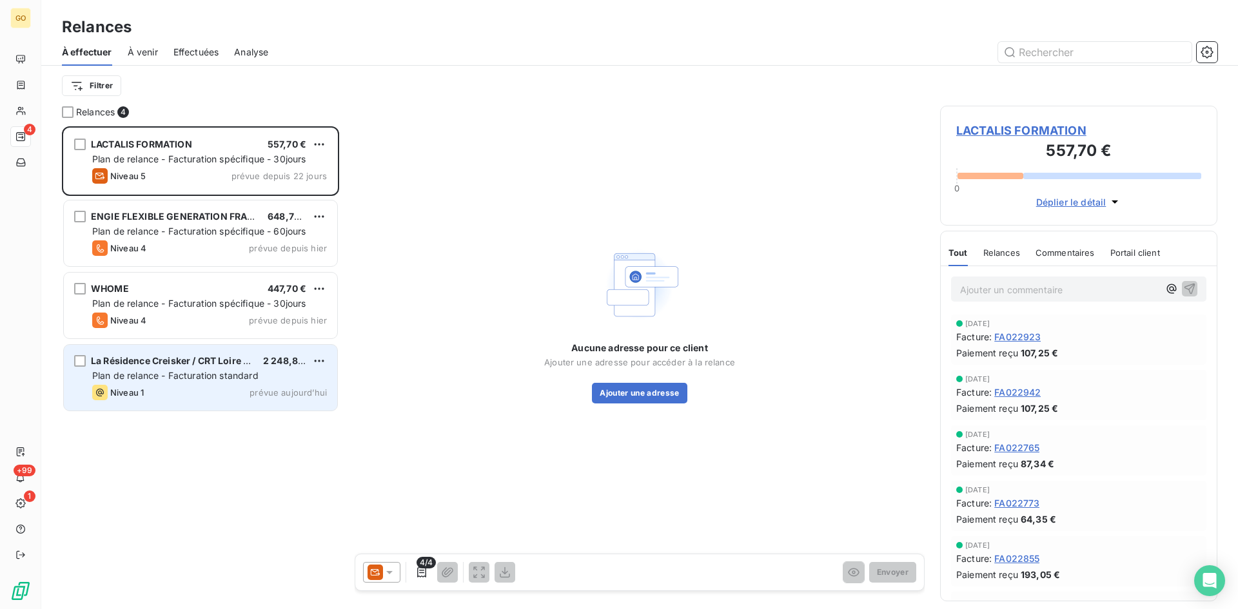
click at [149, 369] on div "La Résidence Creisker / CRT Loire Littoral 2 248,84 € Plan de relance - Factura…" at bounding box center [200, 378] width 273 height 66
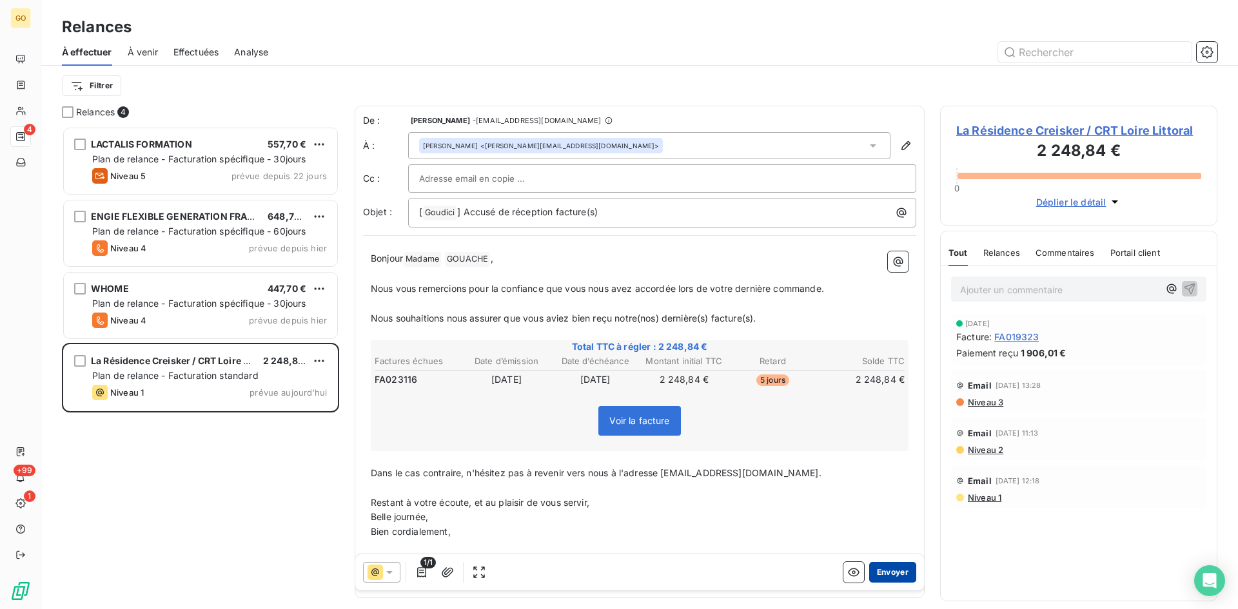
click at [874, 572] on button "Envoyer" at bounding box center [892, 572] width 47 height 21
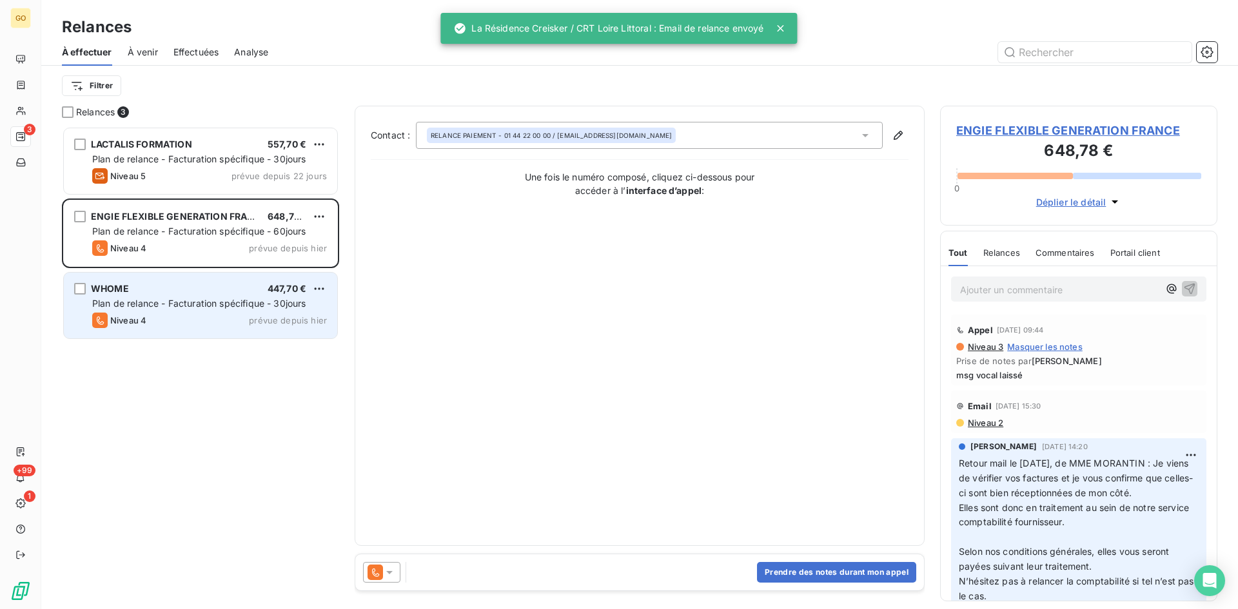
click at [139, 289] on div "WHOME 447,70 €" at bounding box center [209, 289] width 235 height 12
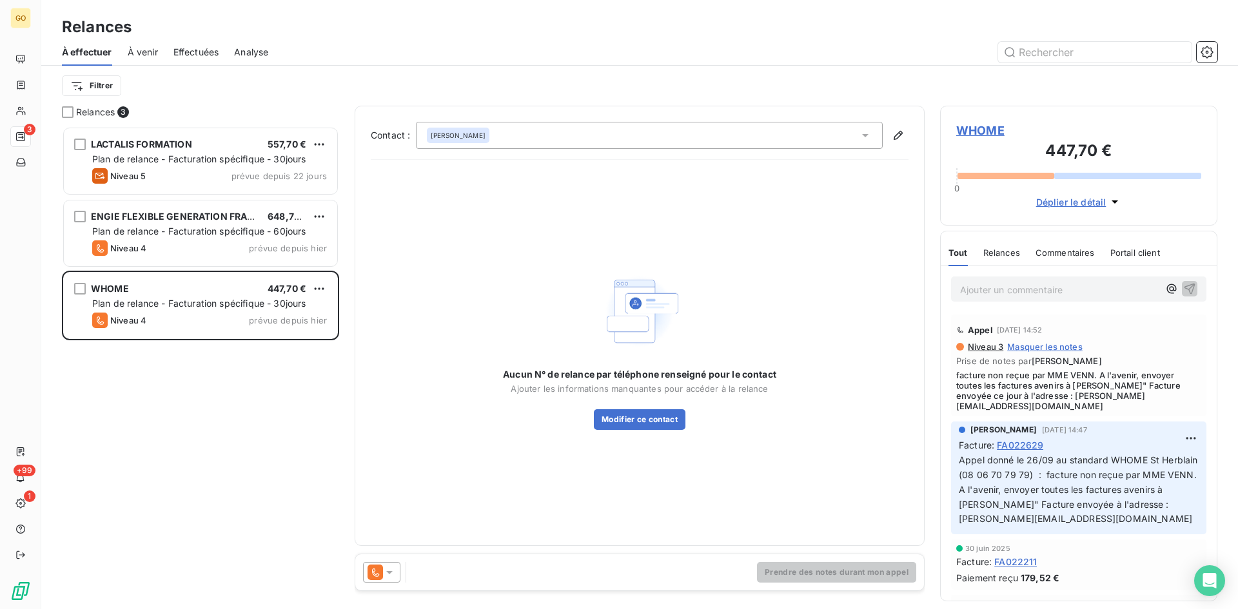
click at [863, 144] on div "Nathalie BERNARD" at bounding box center [649, 135] width 467 height 27
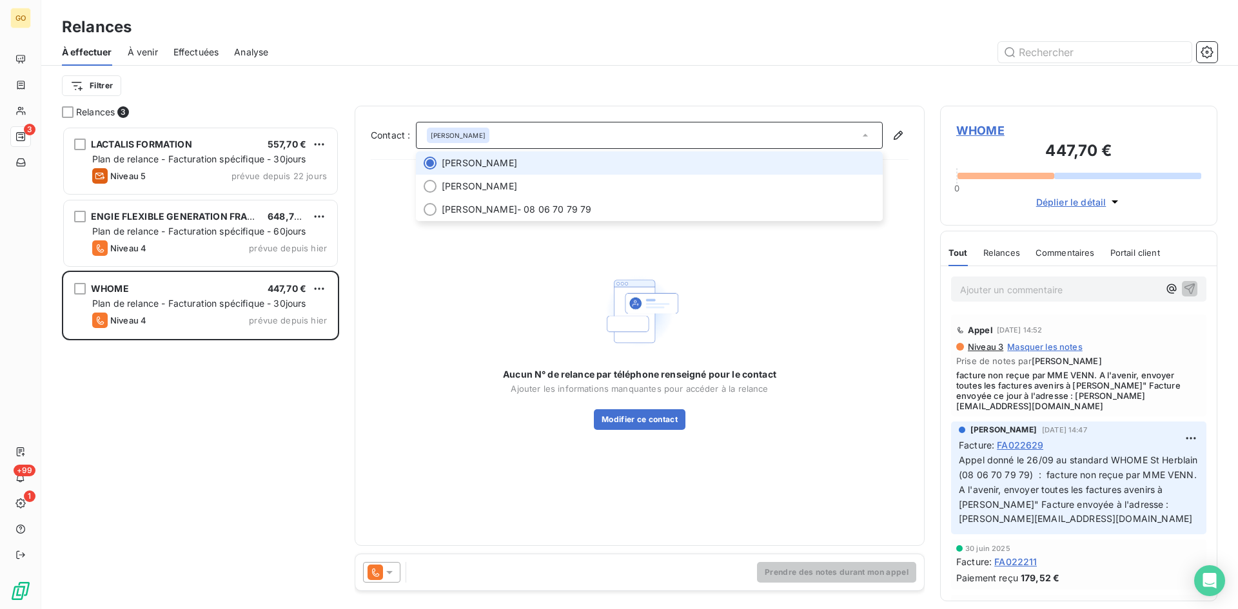
click at [863, 144] on div "Nathalie BERNARD" at bounding box center [649, 135] width 467 height 27
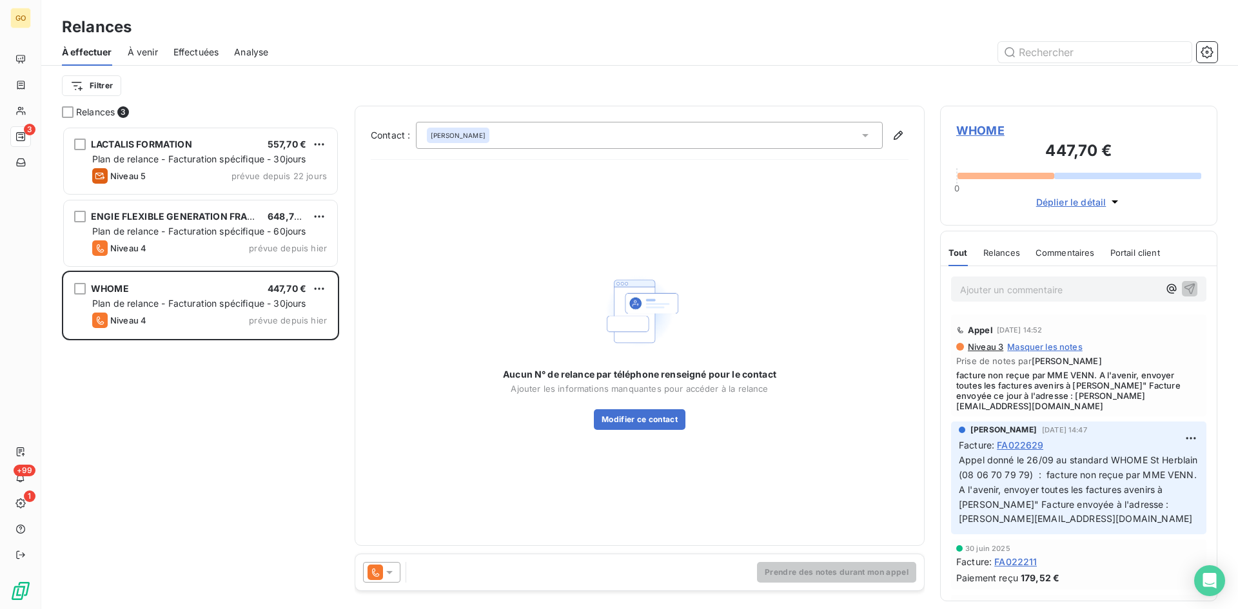
click at [986, 132] on span "WHOME" at bounding box center [1078, 130] width 245 height 17
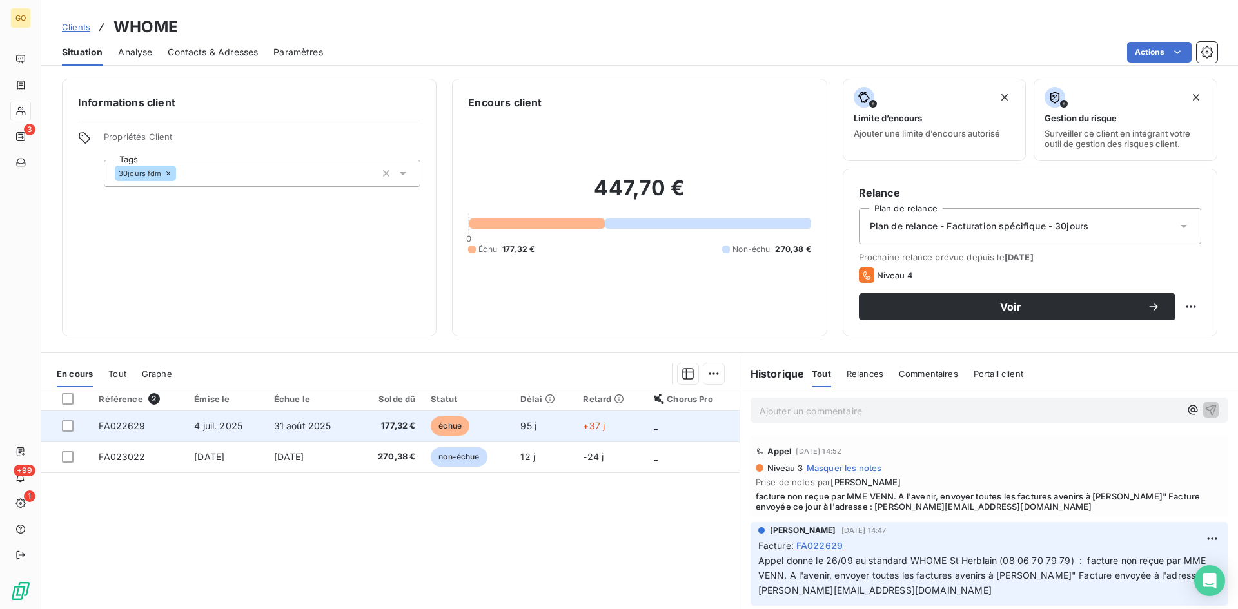
click at [220, 429] on span "4 juil. 2025" at bounding box center [218, 425] width 48 height 11
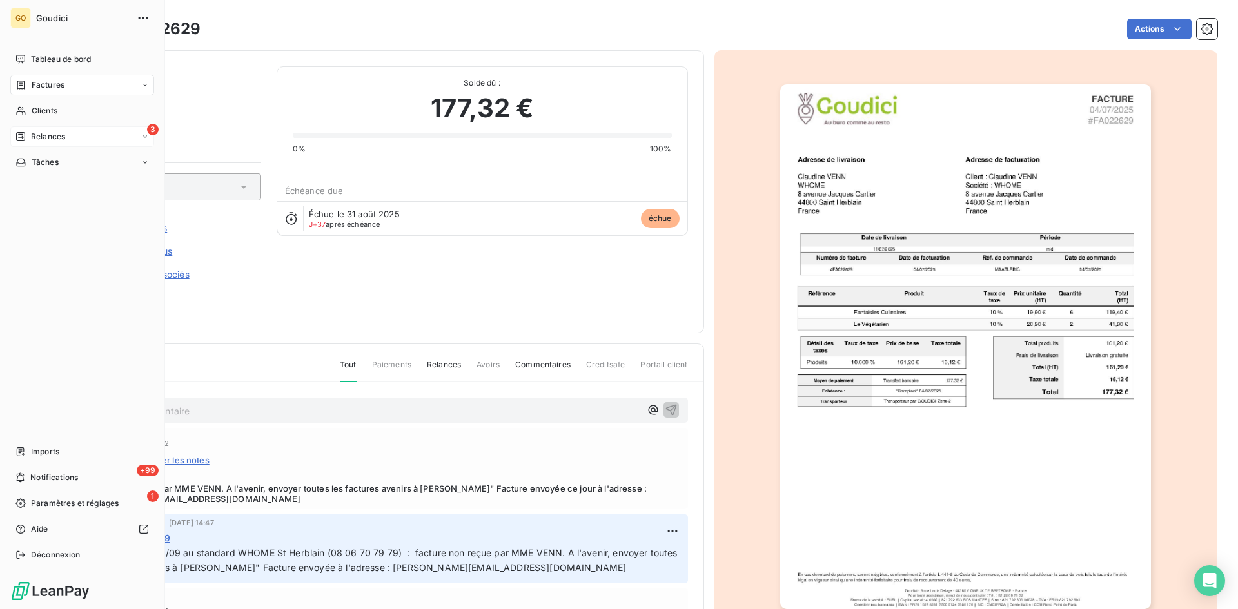
click at [38, 137] on span "Relances" at bounding box center [48, 137] width 34 height 12
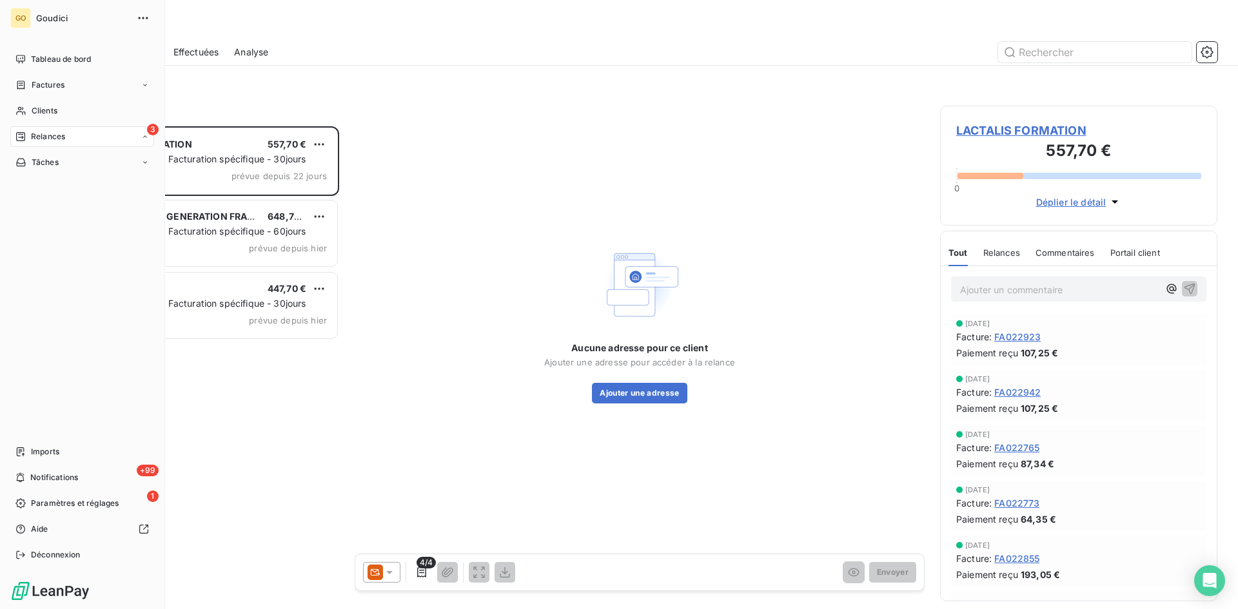
scroll to position [473, 268]
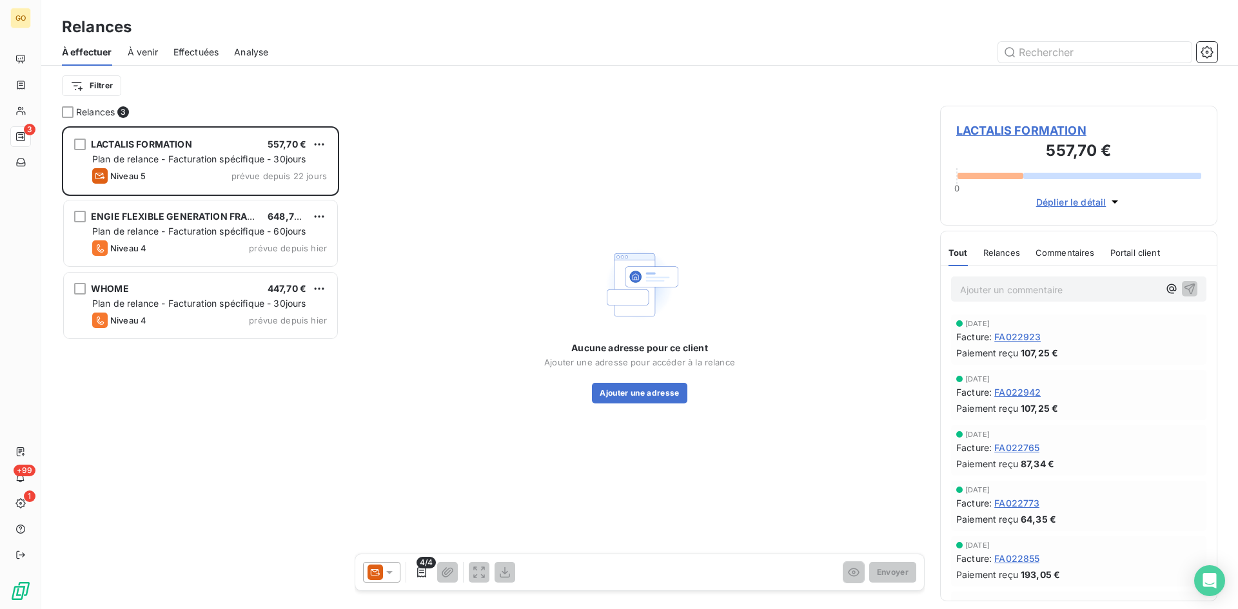
click at [203, 389] on div "LACTALIS FORMATION 557,70 € Plan de relance - Facturation spécifique - 30jours …" at bounding box center [200, 367] width 277 height 483
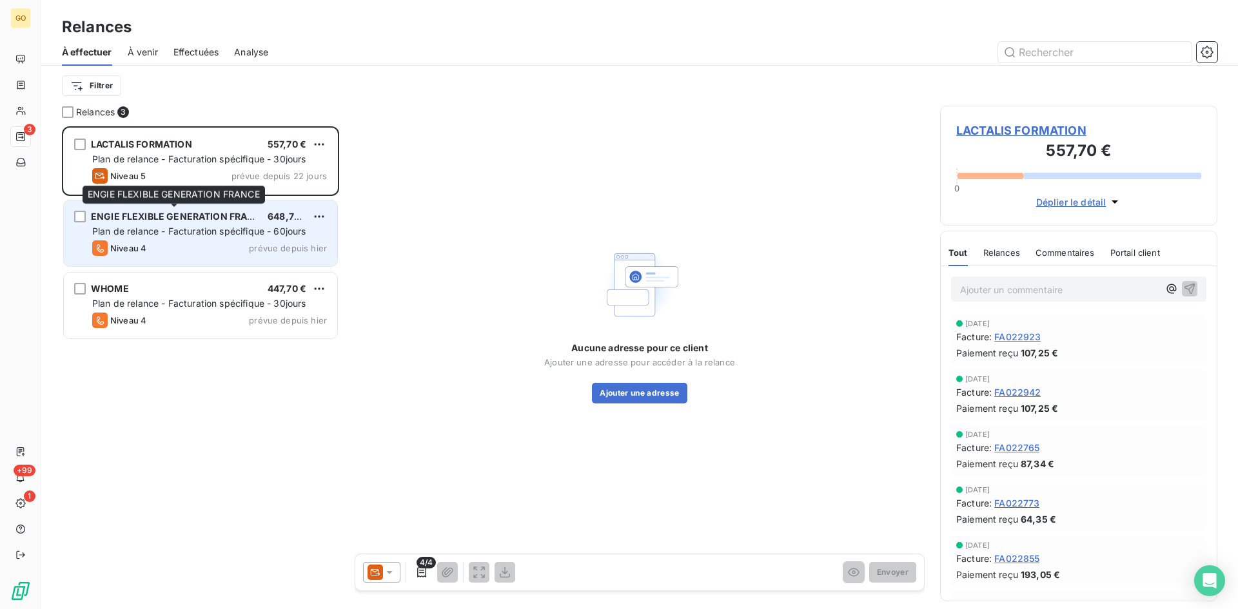
click at [118, 216] on span "ENGIE FLEXIBLE GENERATION FRANCE" at bounding box center [179, 216] width 176 height 11
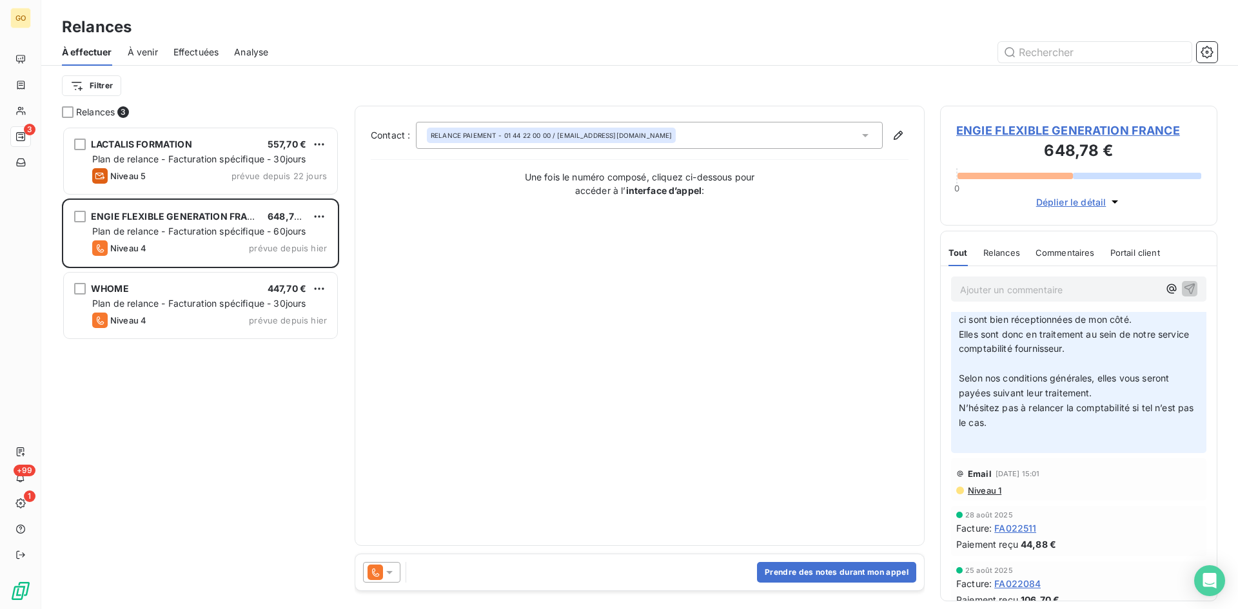
scroll to position [193, 0]
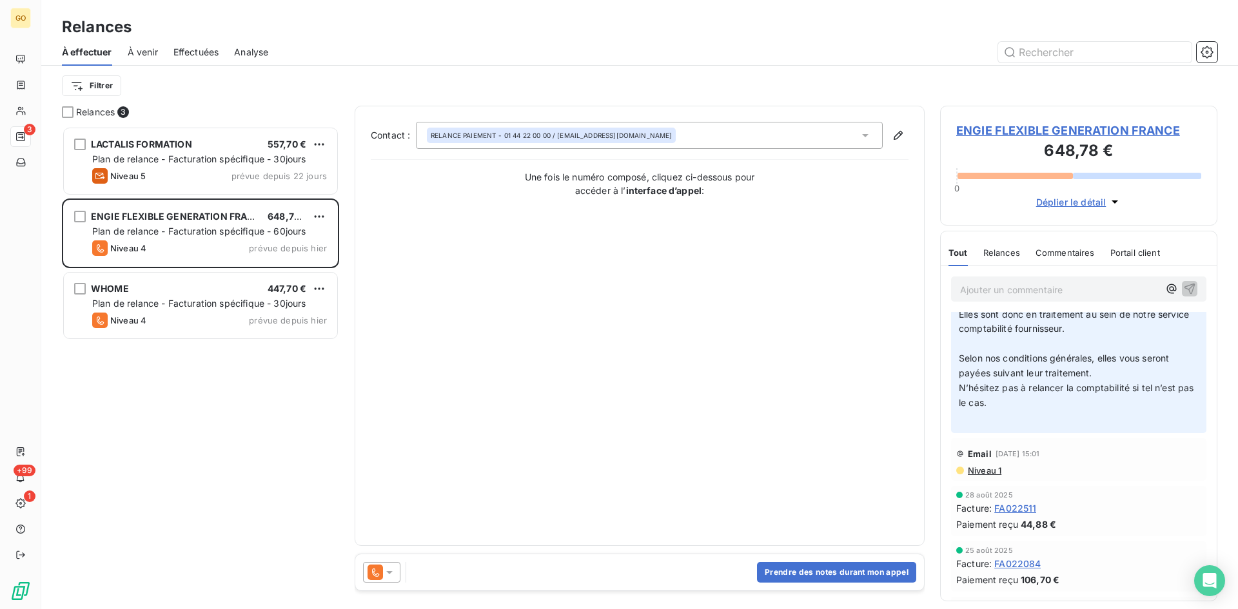
click at [1023, 132] on span "ENGIE FLEXIBLE GENERATION FRANCE" at bounding box center [1078, 130] width 245 height 17
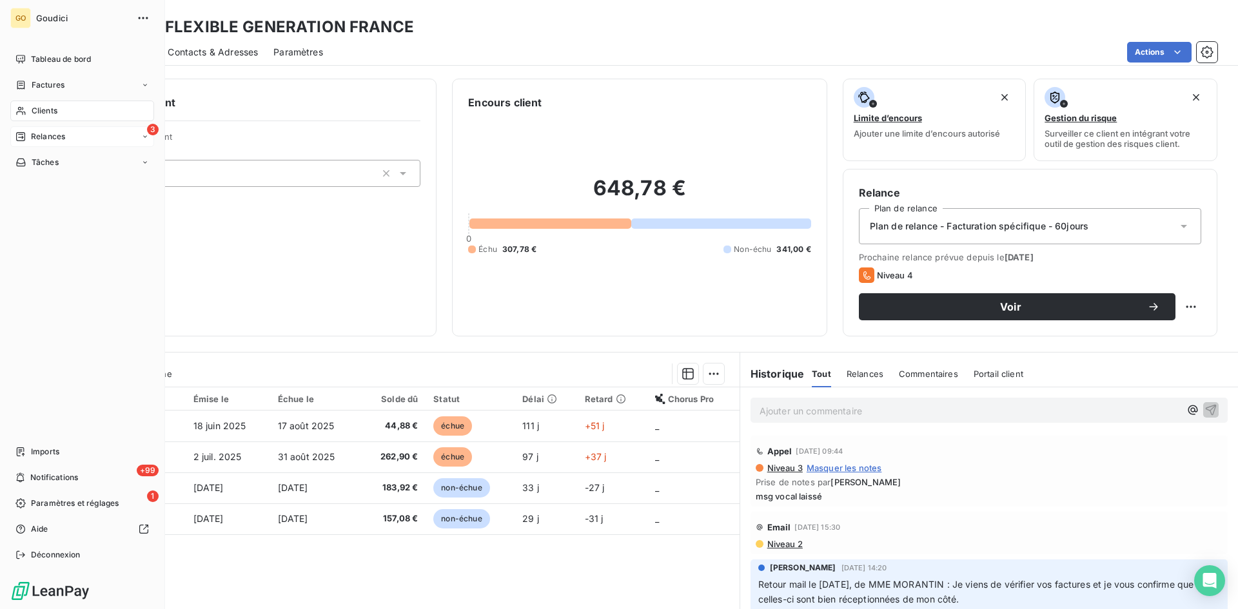
click at [50, 140] on span "Relances" at bounding box center [48, 137] width 34 height 12
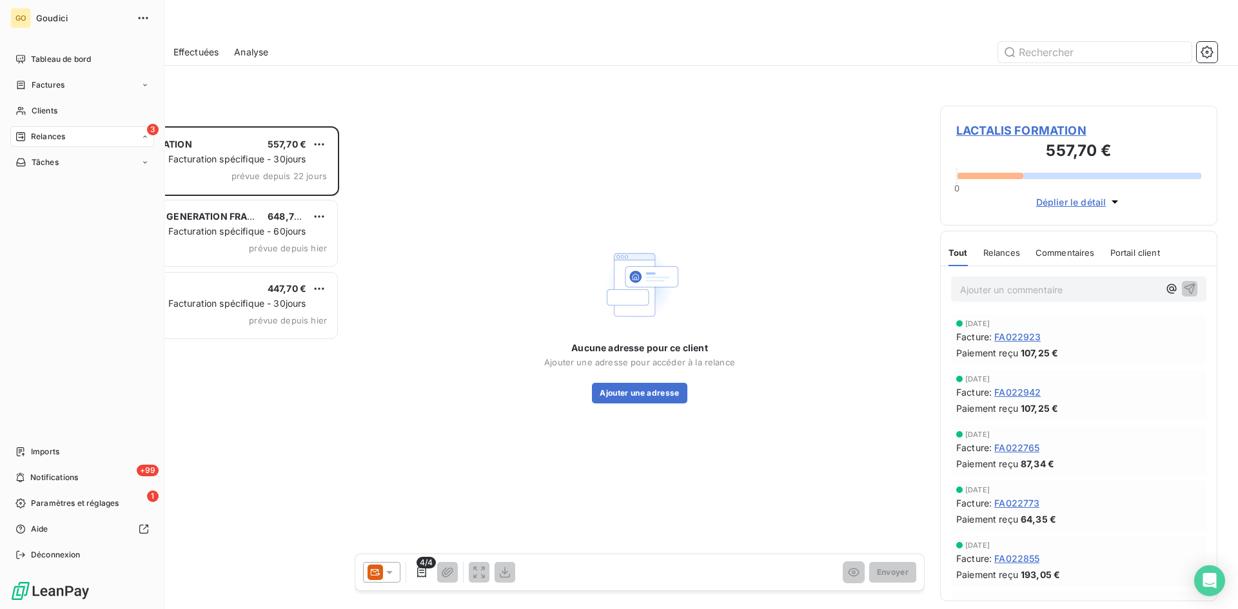
scroll to position [473, 268]
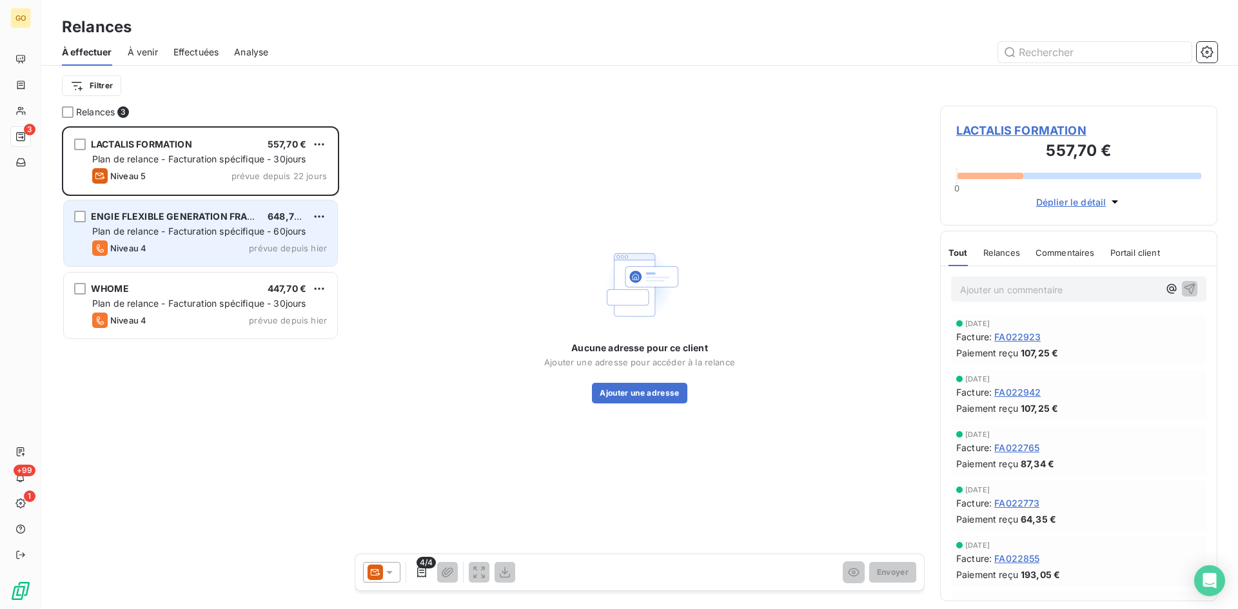
click at [161, 224] on div "ENGIE FLEXIBLE GENERATION FRANCE 648,78 € Plan de relance - Facturation spécifi…" at bounding box center [200, 233] width 273 height 66
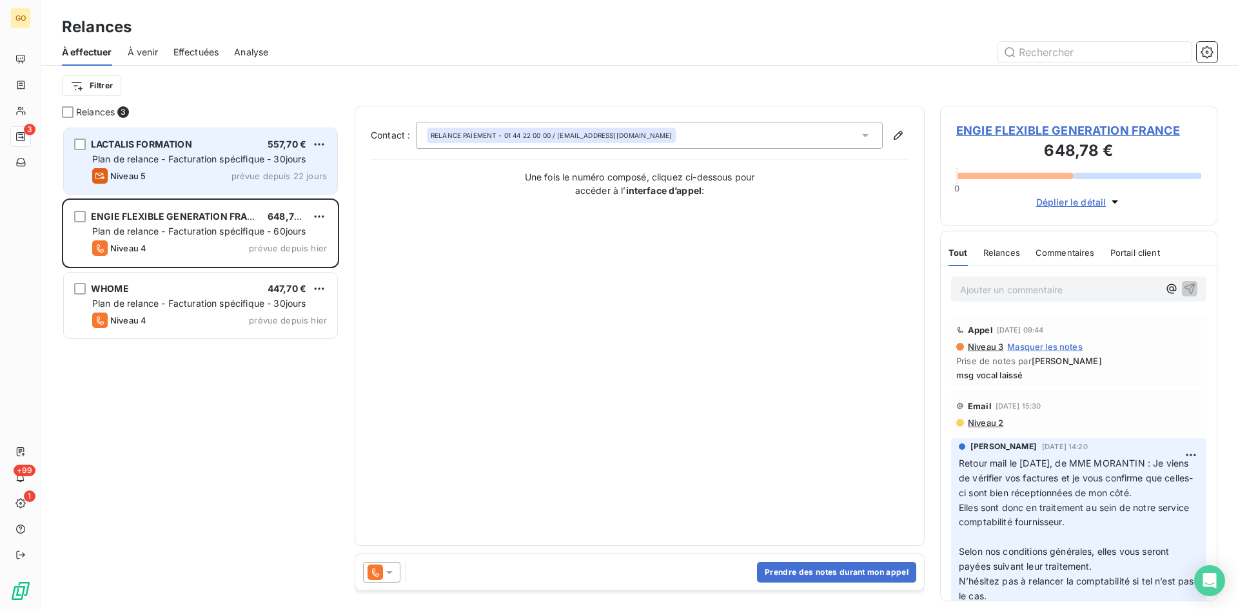
click at [146, 142] on span "LACTALIS FORMATION" at bounding box center [141, 144] width 101 height 11
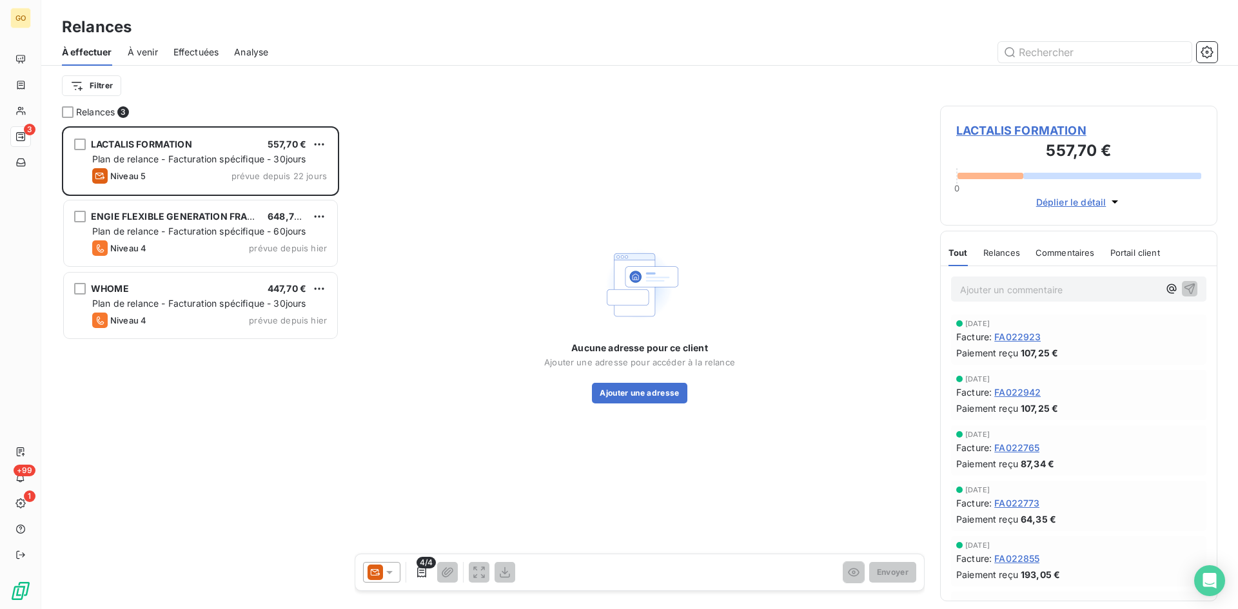
click at [1030, 137] on span "LACTALIS FORMATION" at bounding box center [1078, 130] width 245 height 17
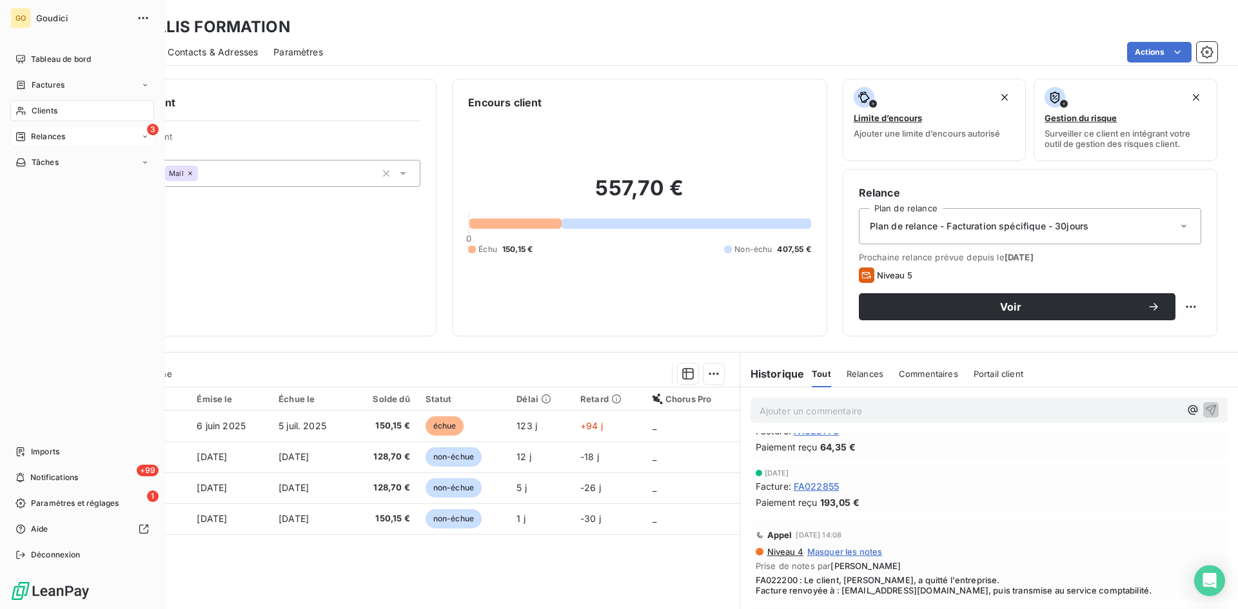
click at [56, 138] on span "Relances" at bounding box center [48, 137] width 34 height 12
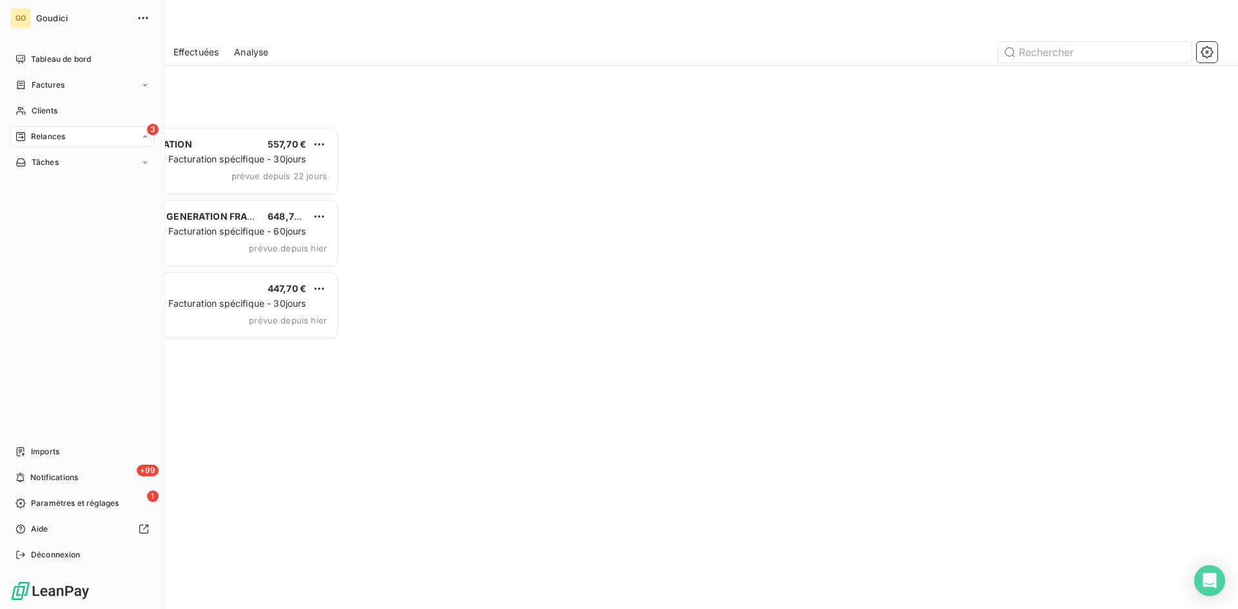
scroll to position [473, 268]
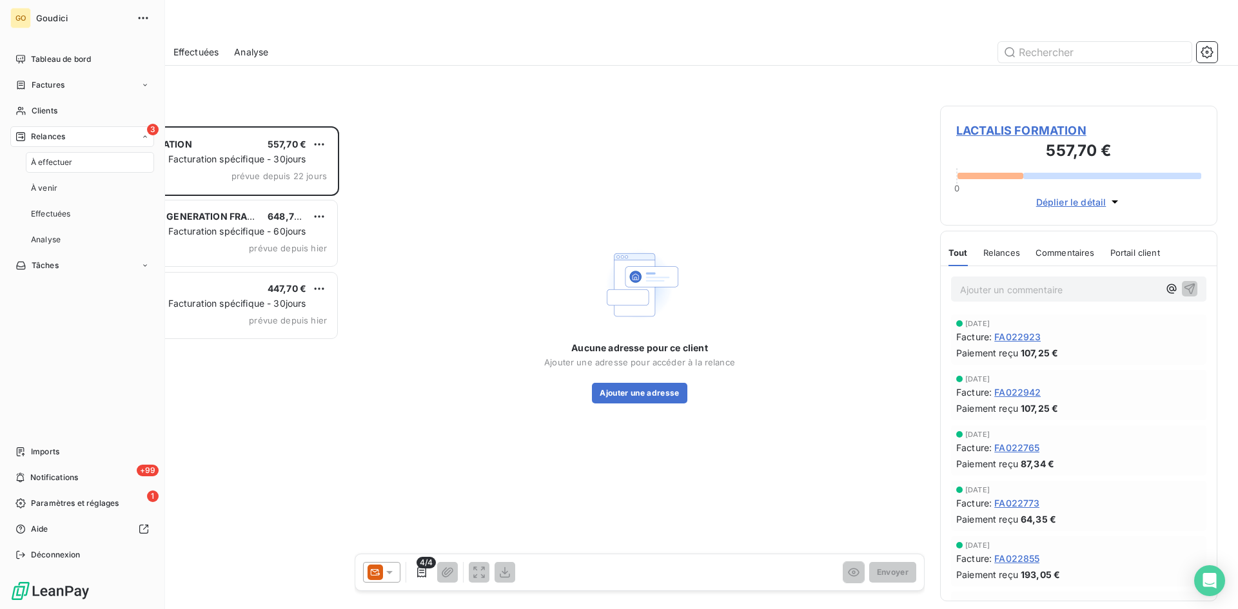
click at [37, 161] on span "À effectuer" at bounding box center [52, 163] width 42 height 12
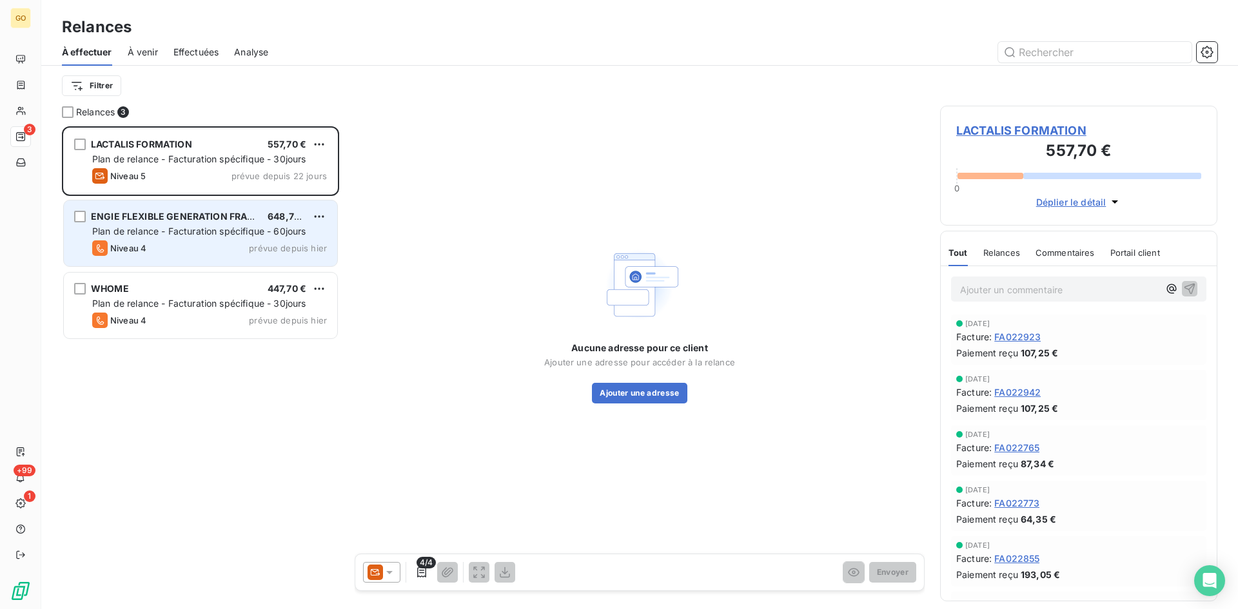
click at [229, 233] on span "Plan de relance - Facturation spécifique - 60jours" at bounding box center [199, 231] width 214 height 11
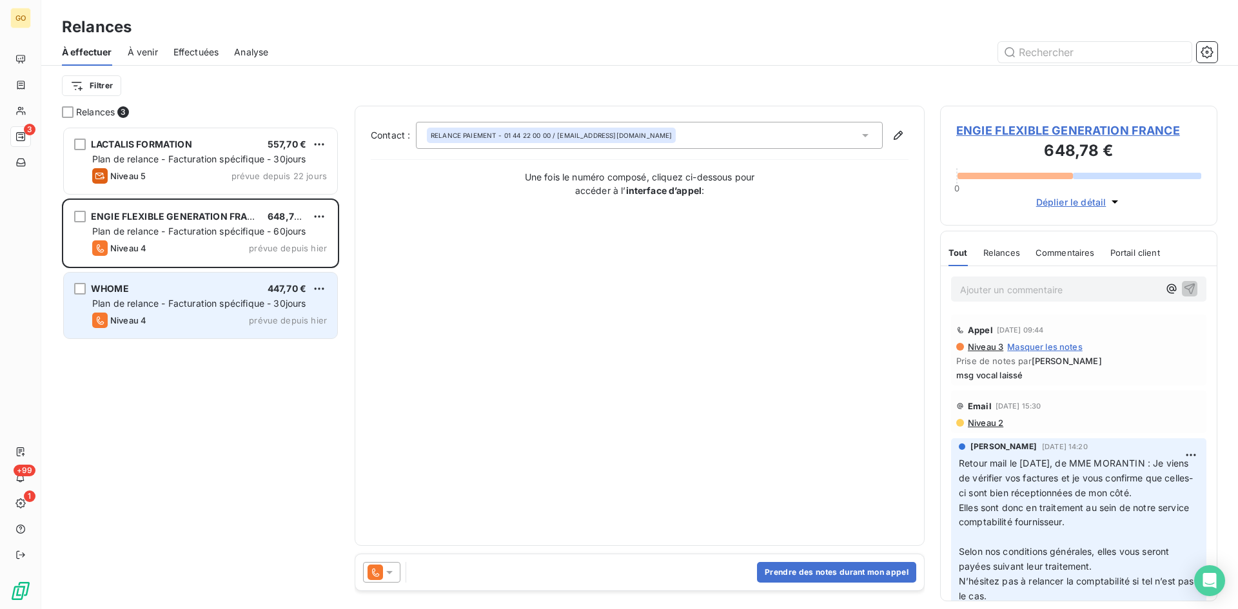
click at [117, 286] on span "WHOME" at bounding box center [110, 288] width 38 height 11
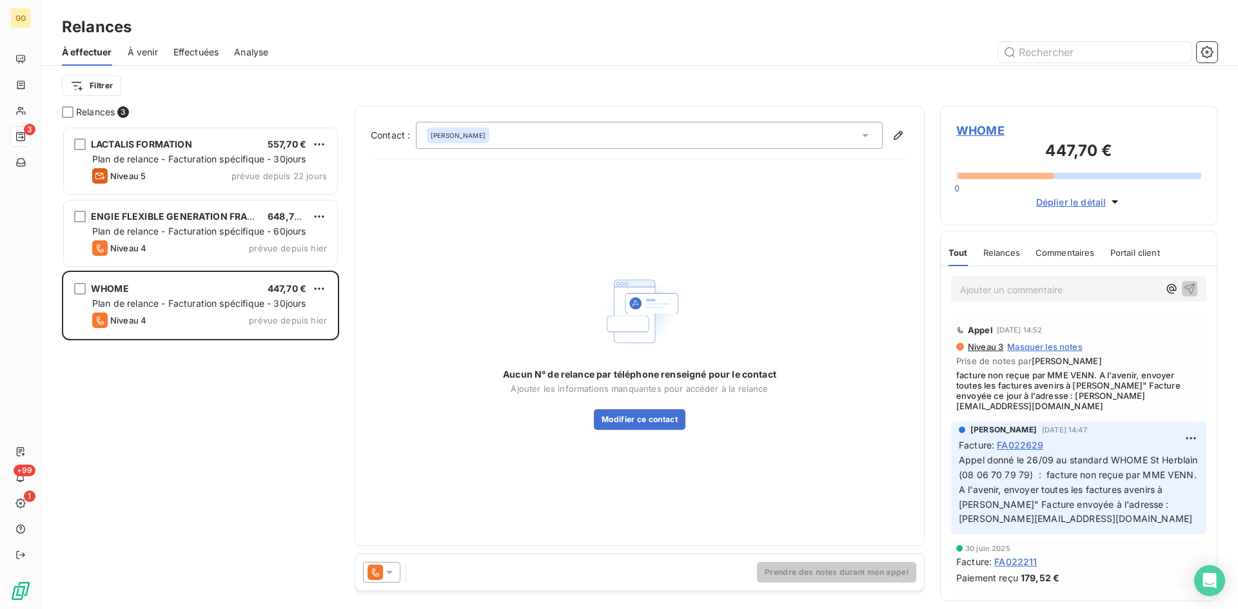
click at [980, 131] on span "WHOME" at bounding box center [1078, 130] width 245 height 17
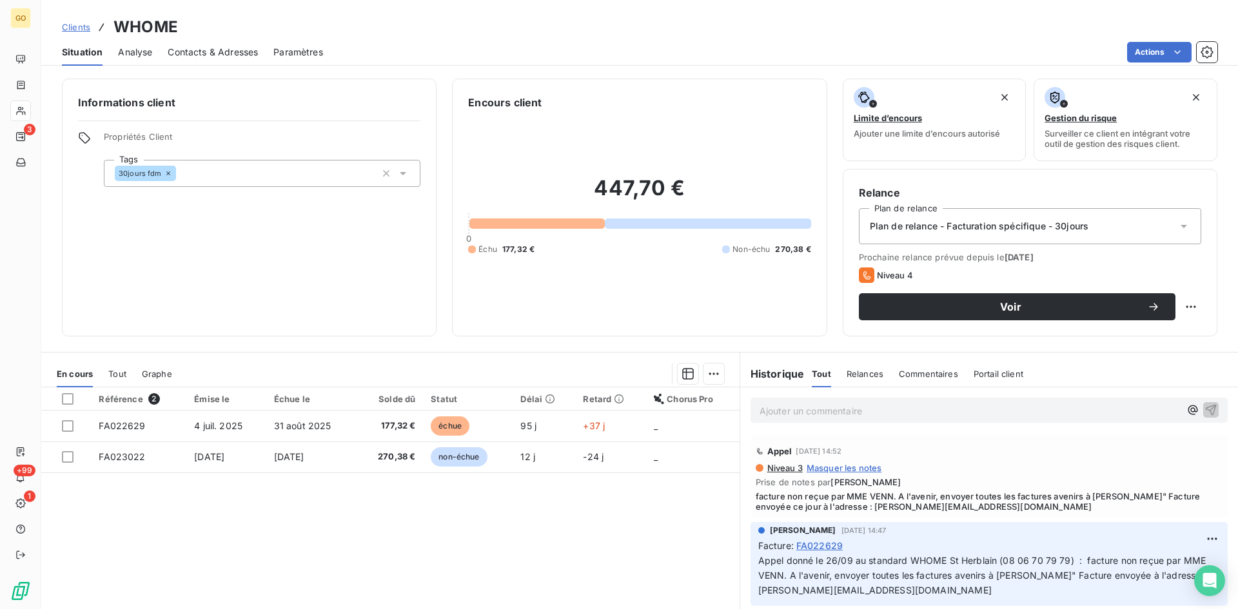
click at [191, 329] on div "Informations client Propriétés Client Tags 30jours fdm" at bounding box center [249, 208] width 375 height 258
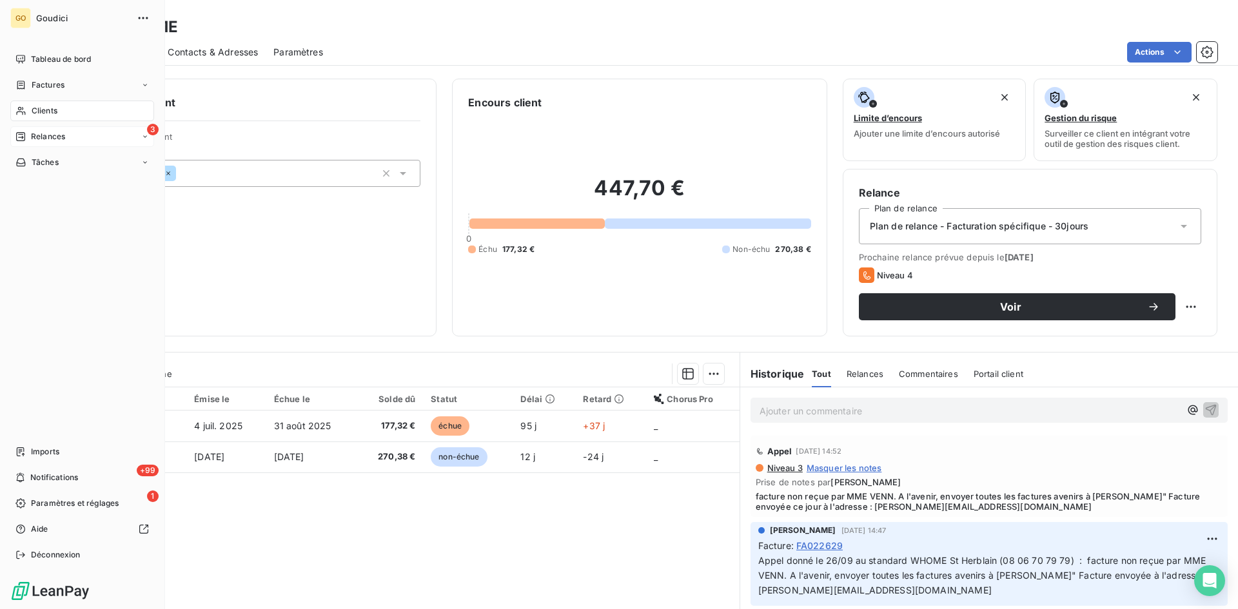
click at [63, 134] on span "Relances" at bounding box center [48, 137] width 34 height 12
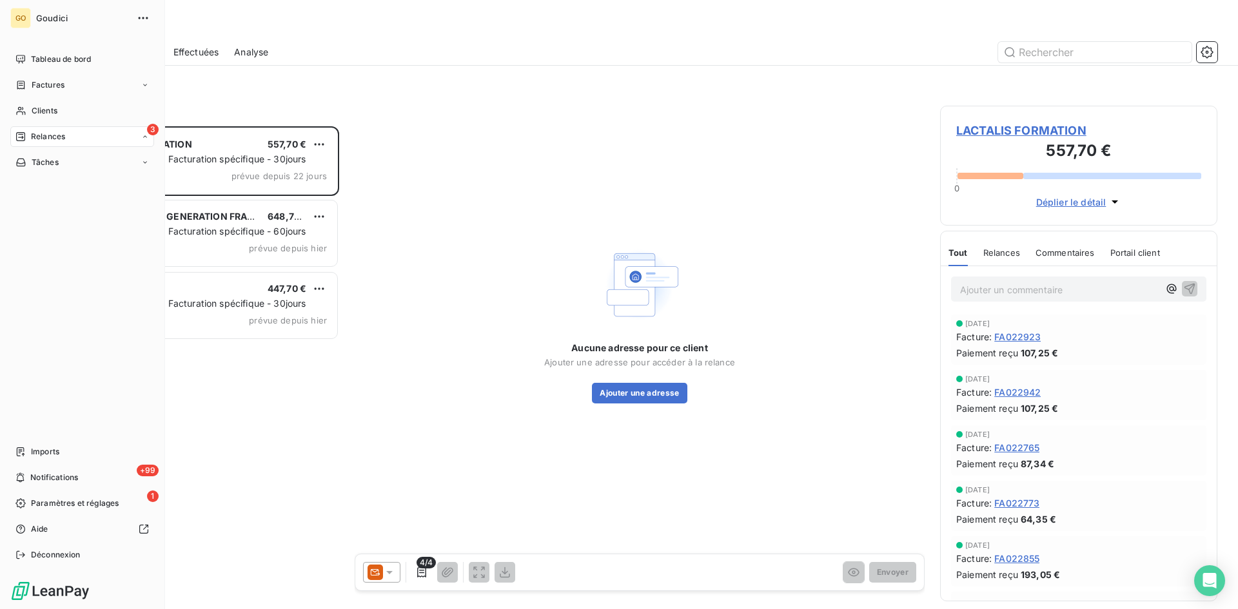
scroll to position [473, 268]
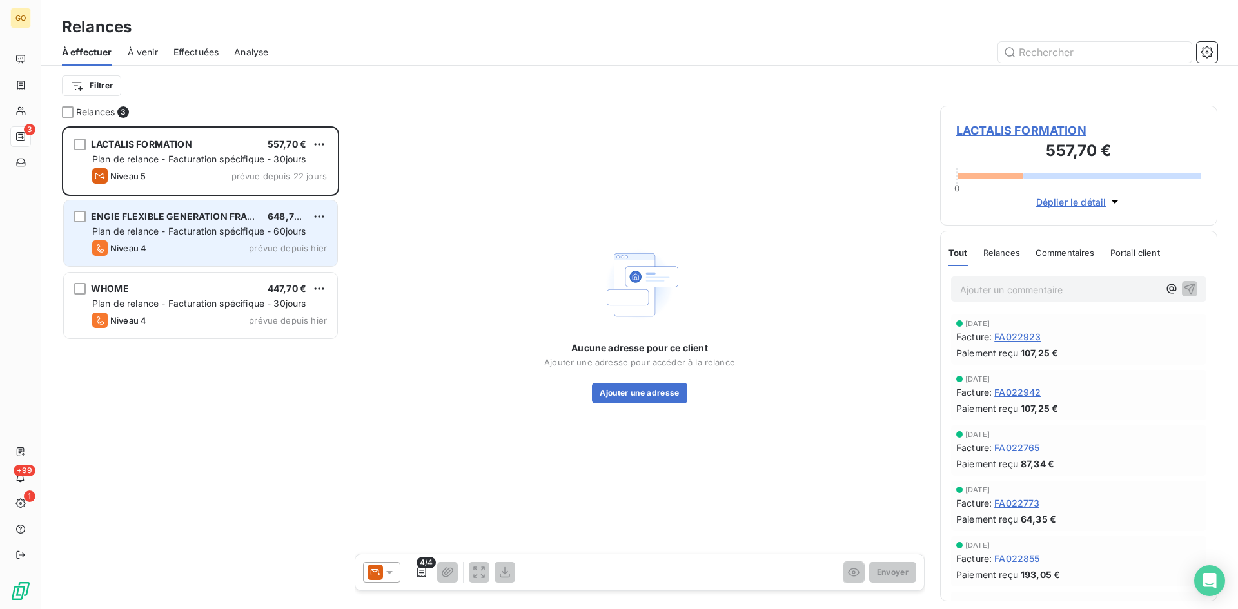
click at [130, 214] on span "ENGIE FLEXIBLE GENERATION FRANCE" at bounding box center [179, 216] width 176 height 11
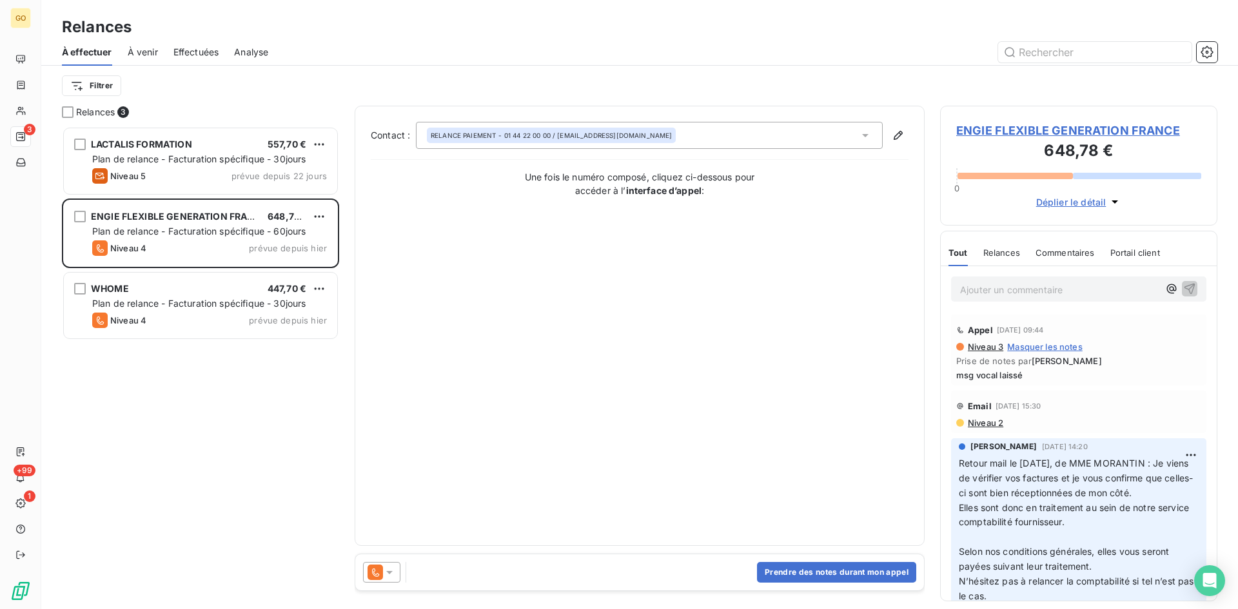
click at [1037, 122] on span "ENGIE FLEXIBLE GENERATION FRANCE" at bounding box center [1078, 130] width 245 height 17
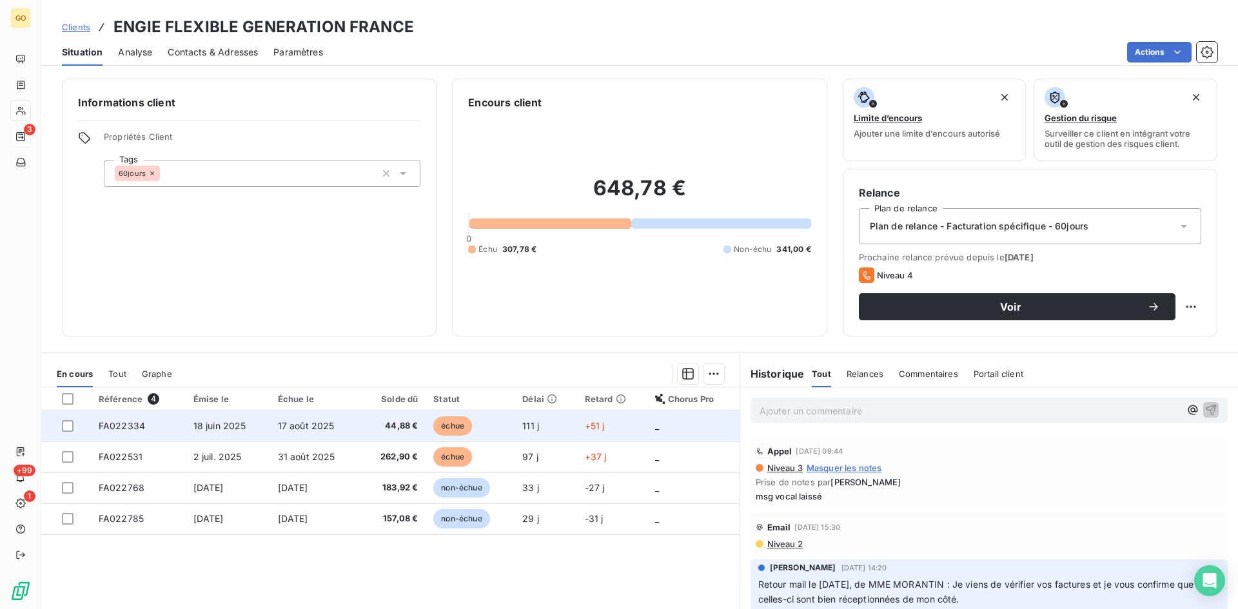
click at [193, 424] on span "18 juin 2025" at bounding box center [219, 425] width 53 height 11
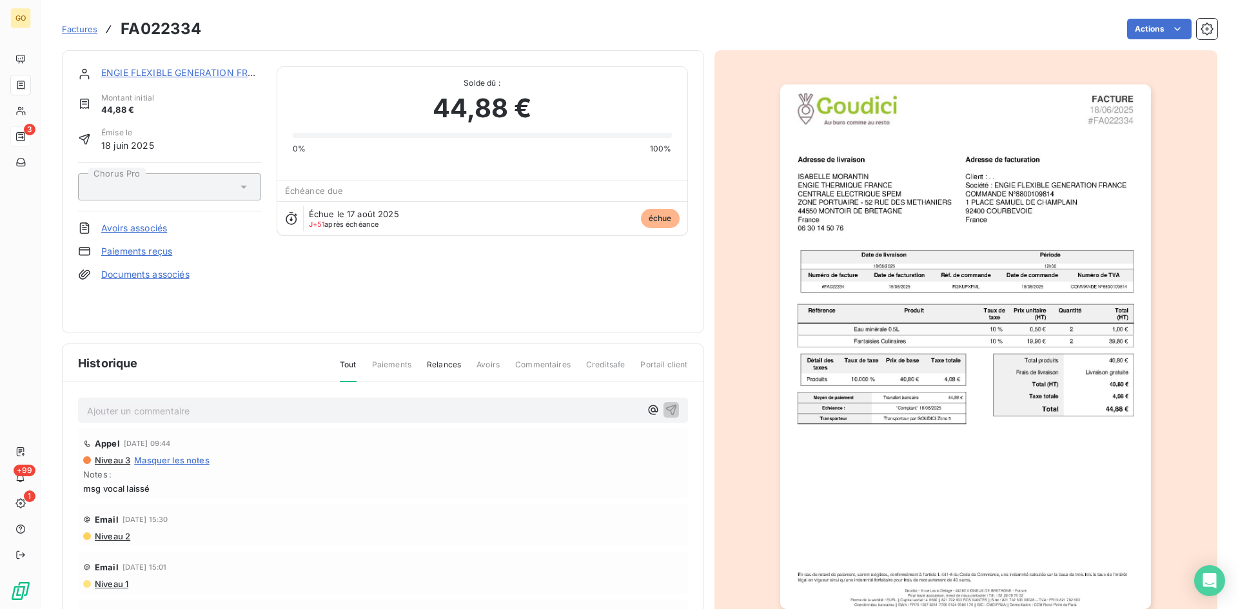
click at [141, 72] on link "ENGIE FLEXIBLE GENERATION FRANCE" at bounding box center [187, 72] width 172 height 11
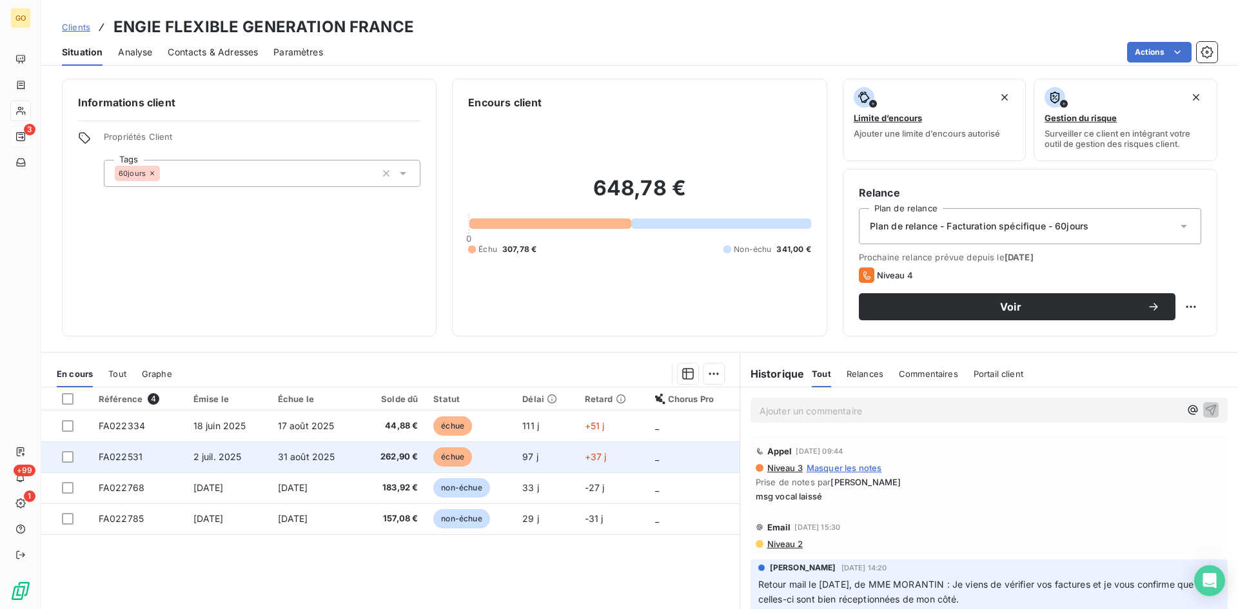
click at [223, 449] on td "2 juil. 2025" at bounding box center [228, 457] width 84 height 31
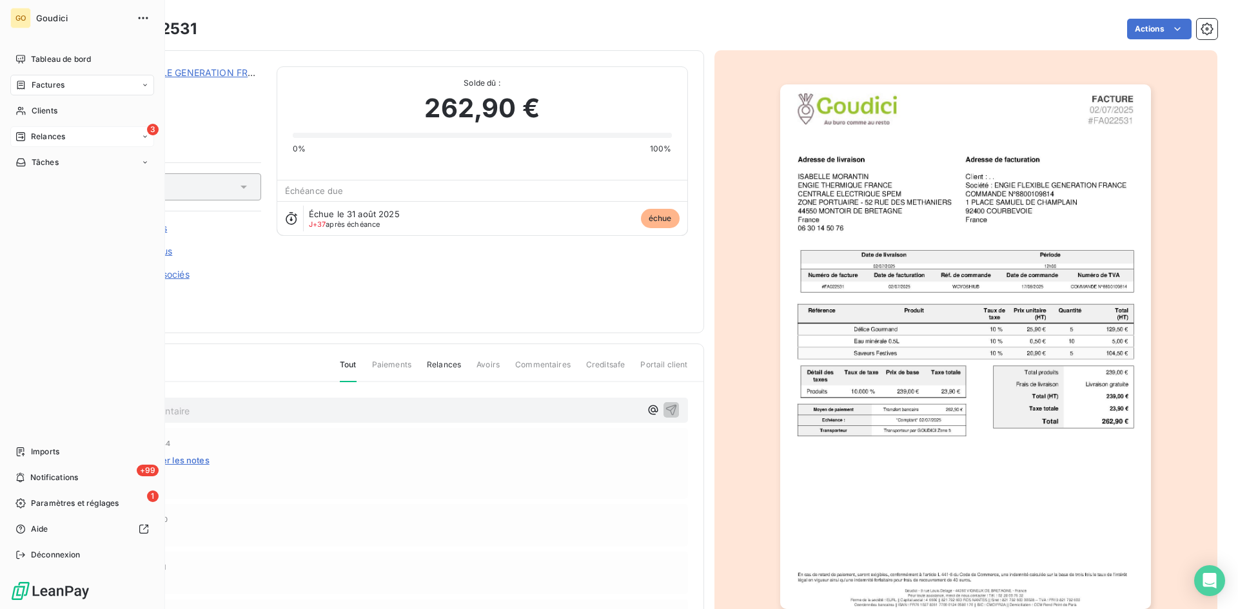
click at [58, 135] on span "Relances" at bounding box center [48, 137] width 34 height 12
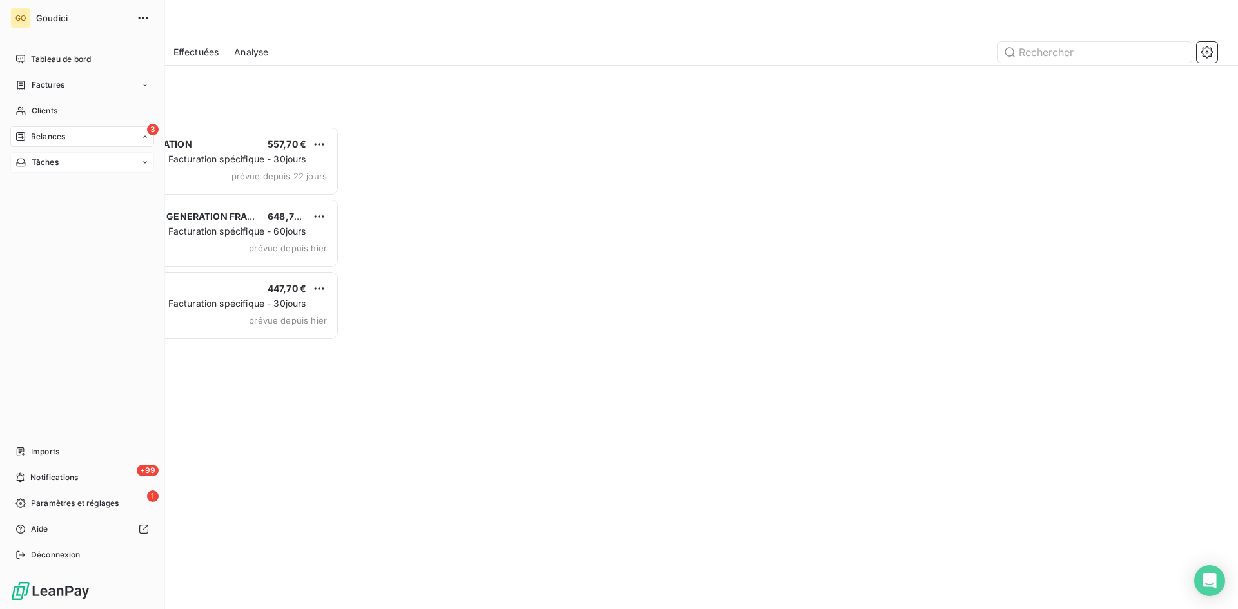
scroll to position [473, 268]
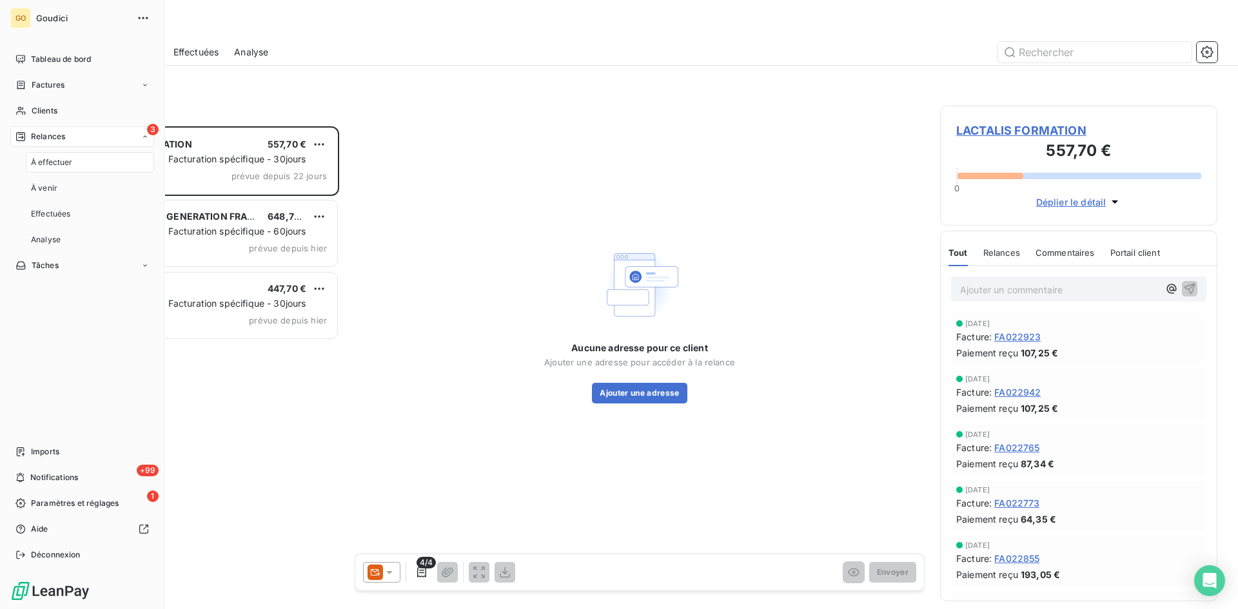
click at [51, 164] on span "À effectuer" at bounding box center [52, 163] width 42 height 12
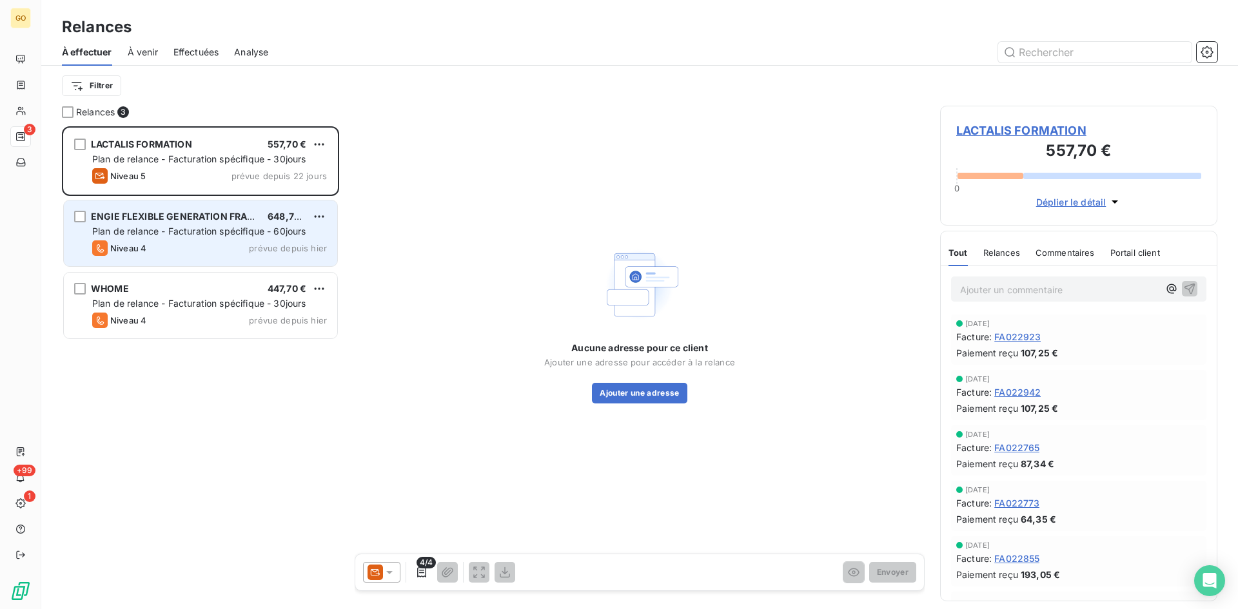
click at [133, 221] on span "ENGIE FLEXIBLE GENERATION FRANCE" at bounding box center [179, 216] width 176 height 11
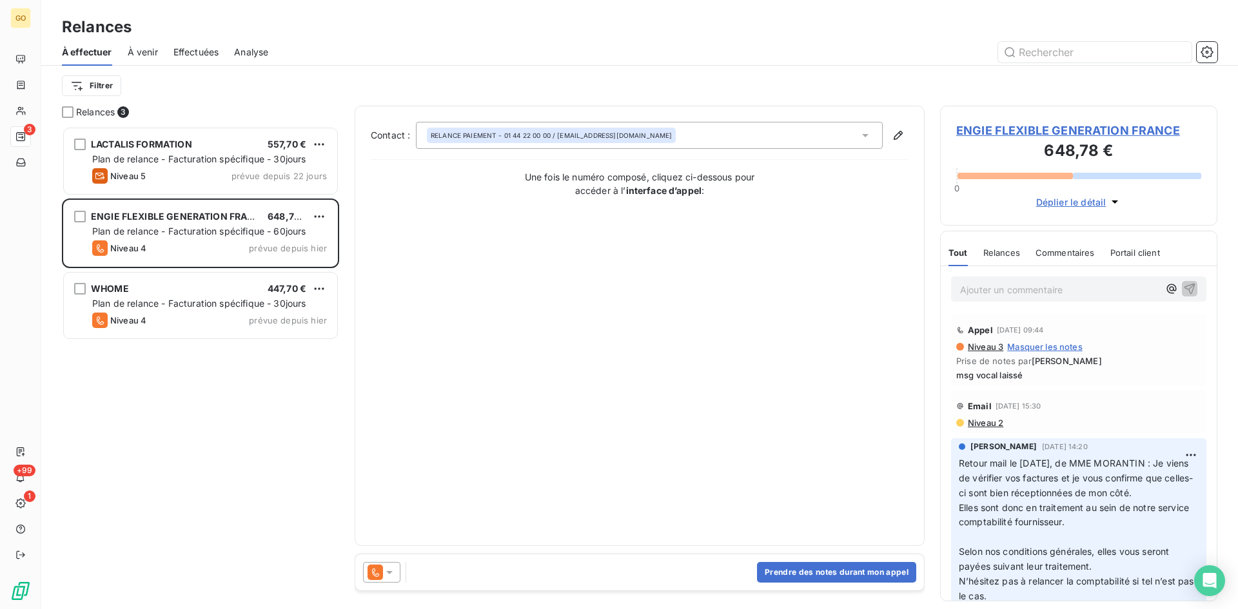
click at [1065, 132] on span "ENGIE FLEXIBLE GENERATION FRANCE" at bounding box center [1078, 130] width 245 height 17
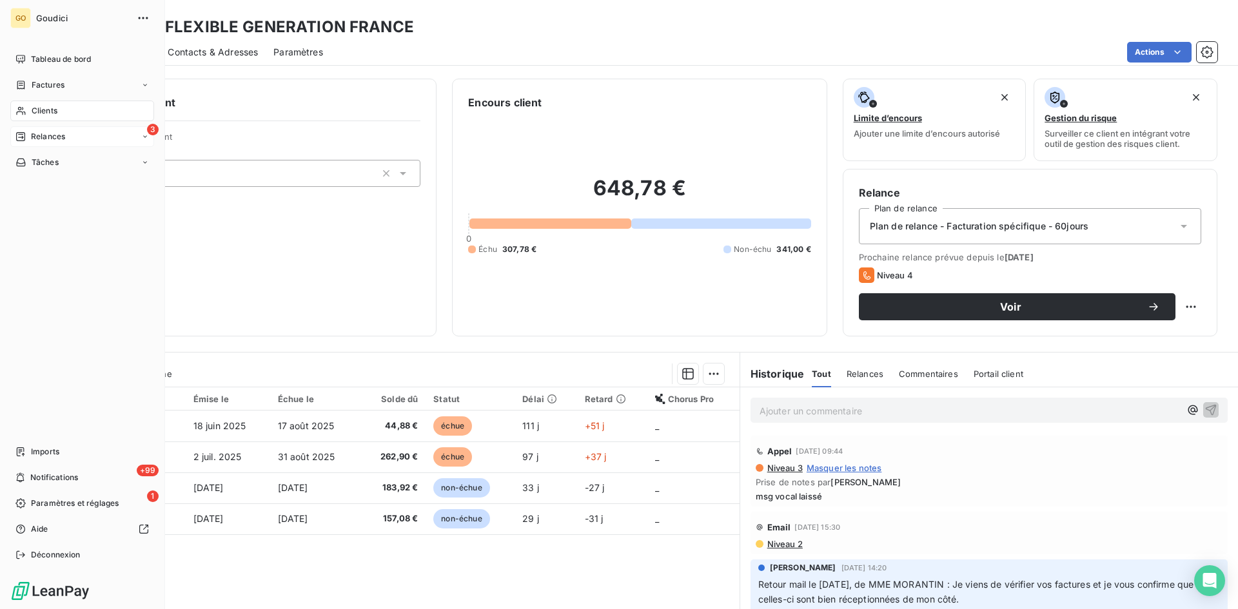
click at [52, 140] on span "Relances" at bounding box center [48, 137] width 34 height 12
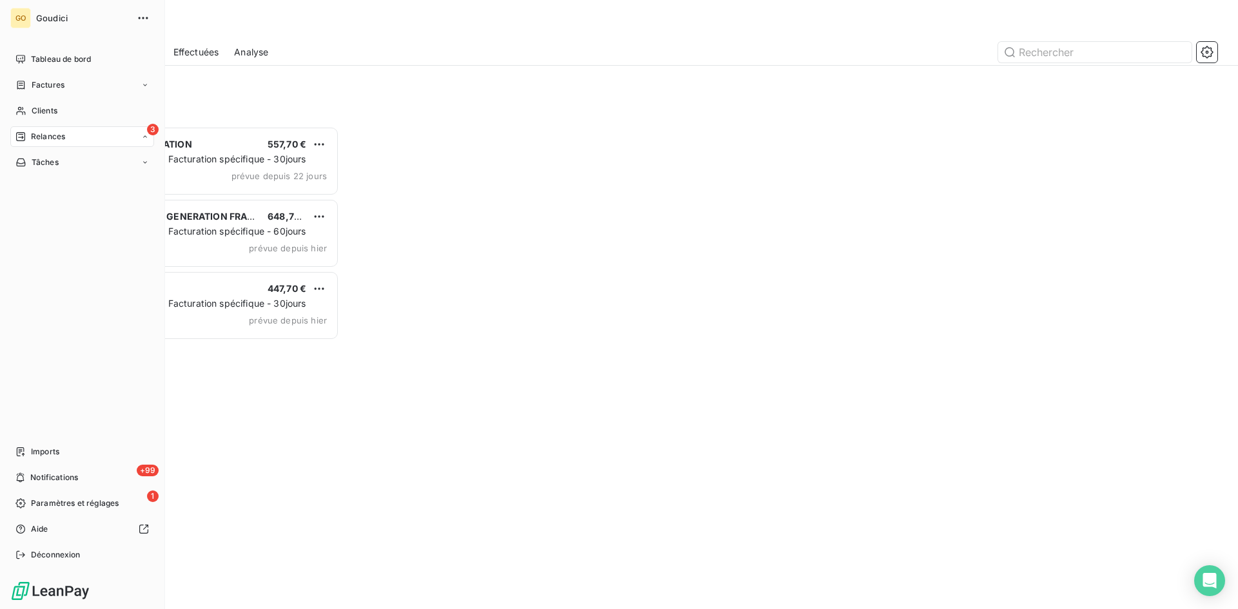
scroll to position [473, 268]
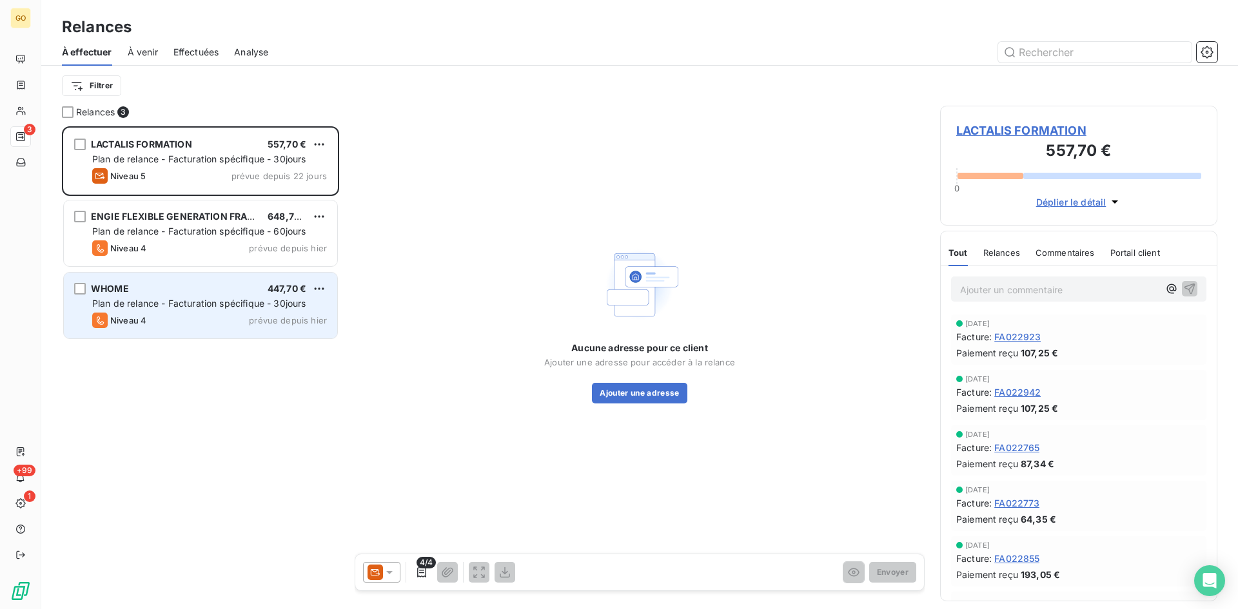
click at [114, 287] on span "WHOME" at bounding box center [110, 288] width 38 height 11
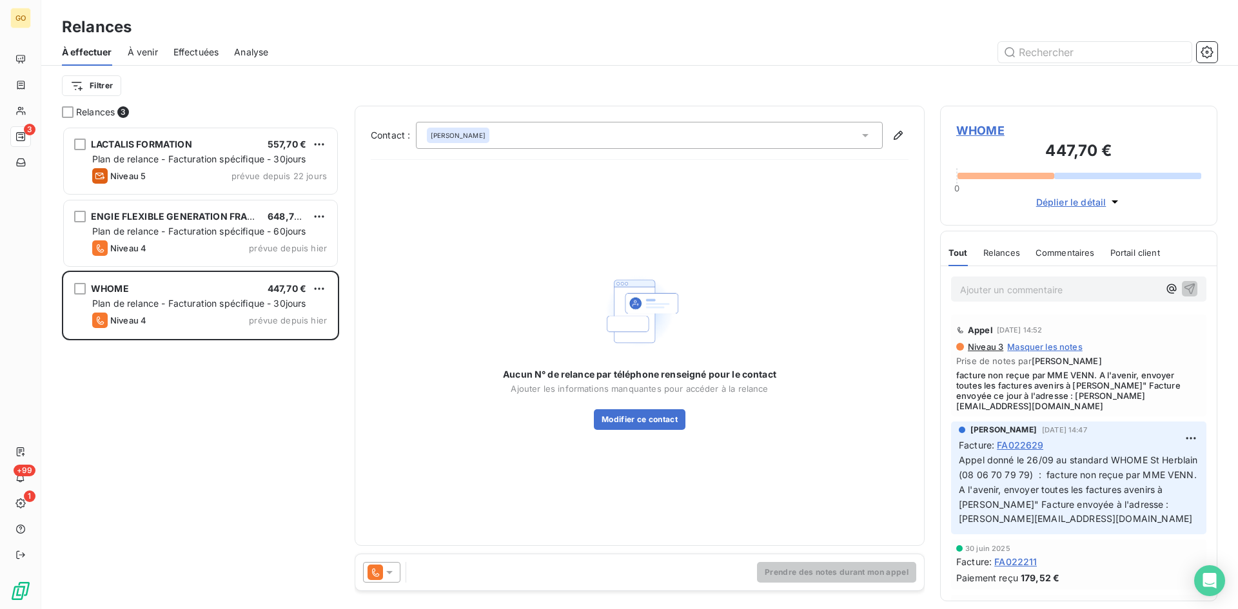
click at [974, 130] on span "WHOME" at bounding box center [1078, 130] width 245 height 17
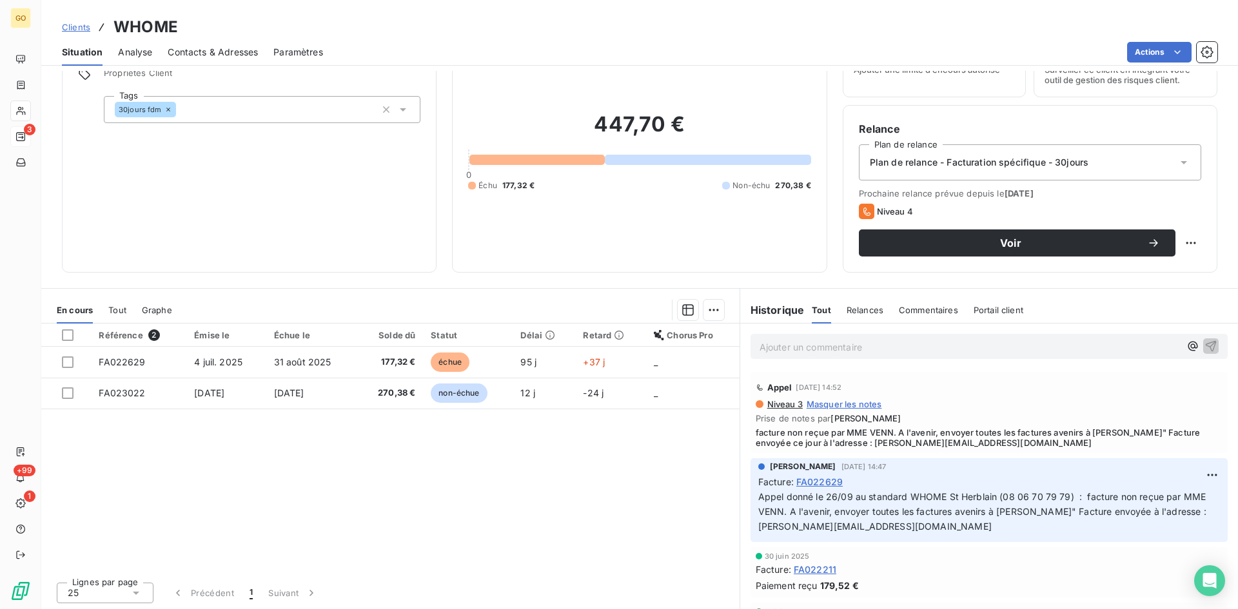
scroll to position [65, 0]
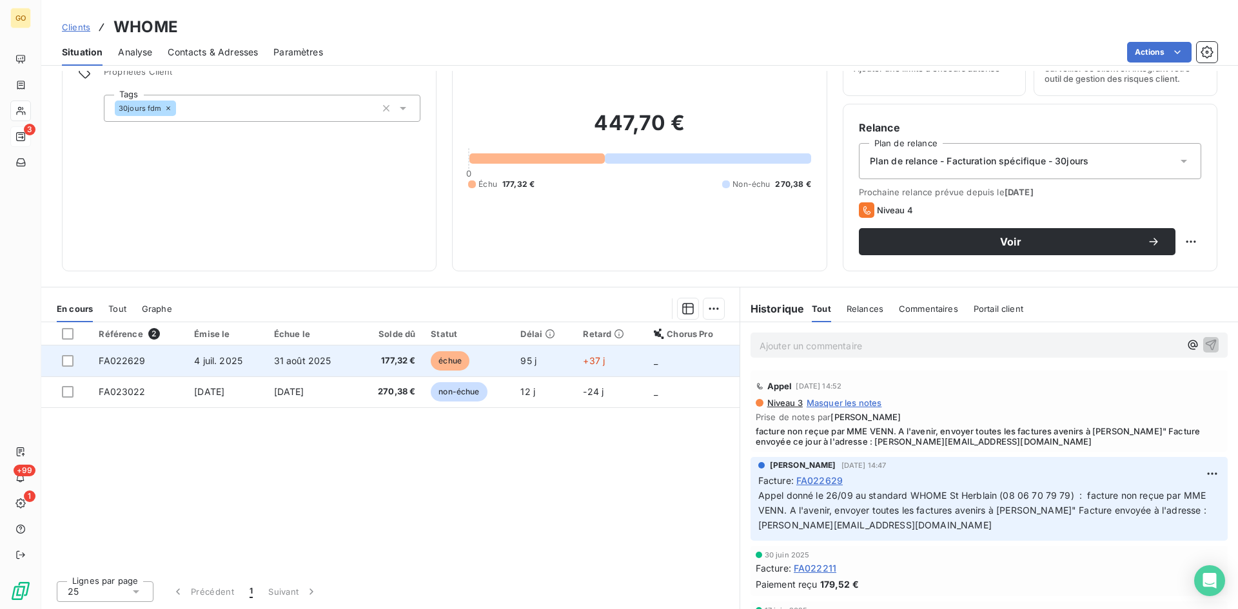
click at [225, 355] on span "4 juil. 2025" at bounding box center [218, 360] width 48 height 11
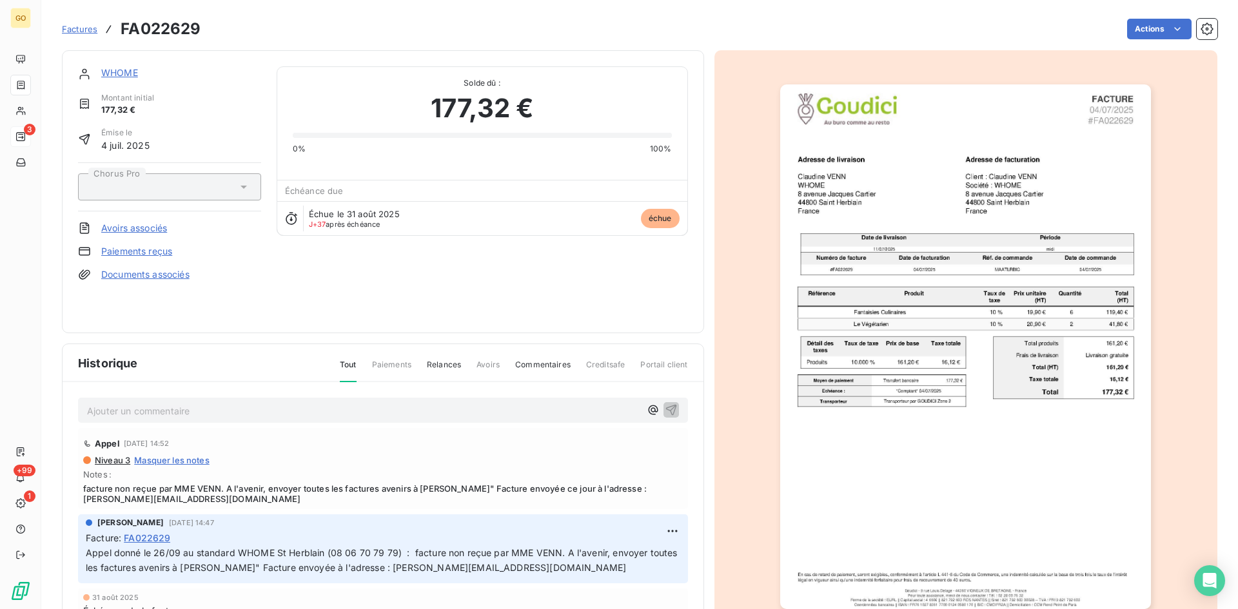
click at [243, 405] on p "Ajouter un commentaire ﻿" at bounding box center [363, 411] width 553 height 16
click at [119, 75] on link "WHOME" at bounding box center [119, 72] width 37 height 11
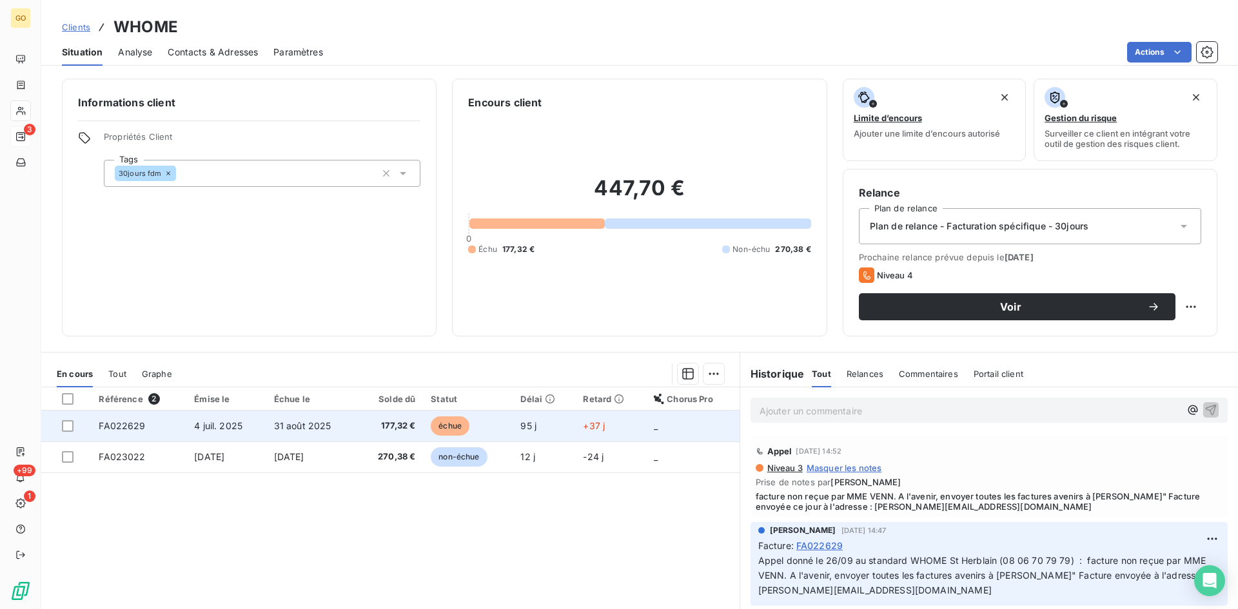
click at [225, 431] on span "4 juil. 2025" at bounding box center [218, 425] width 48 height 11
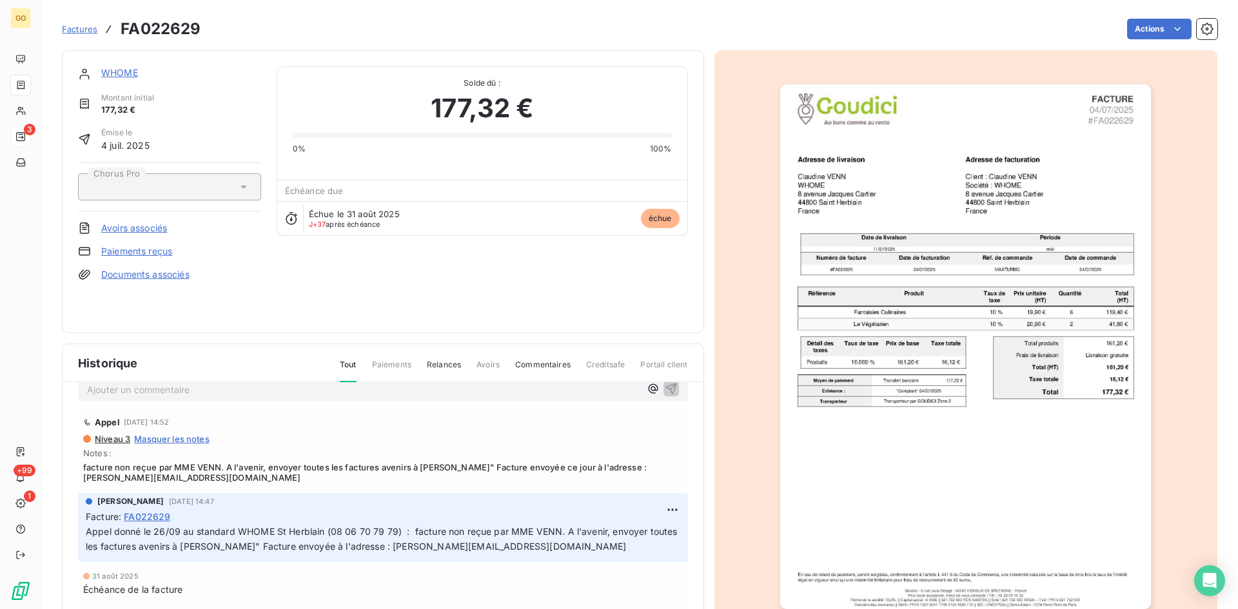
scroll to position [33, 0]
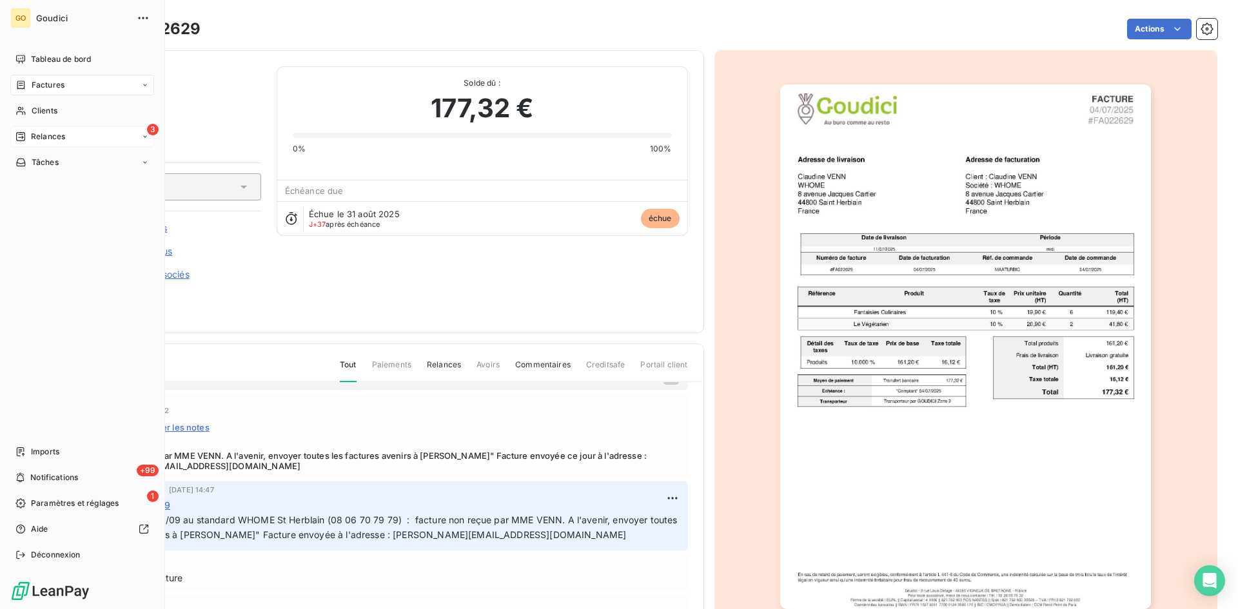
click at [48, 133] on span "Relances" at bounding box center [48, 137] width 34 height 12
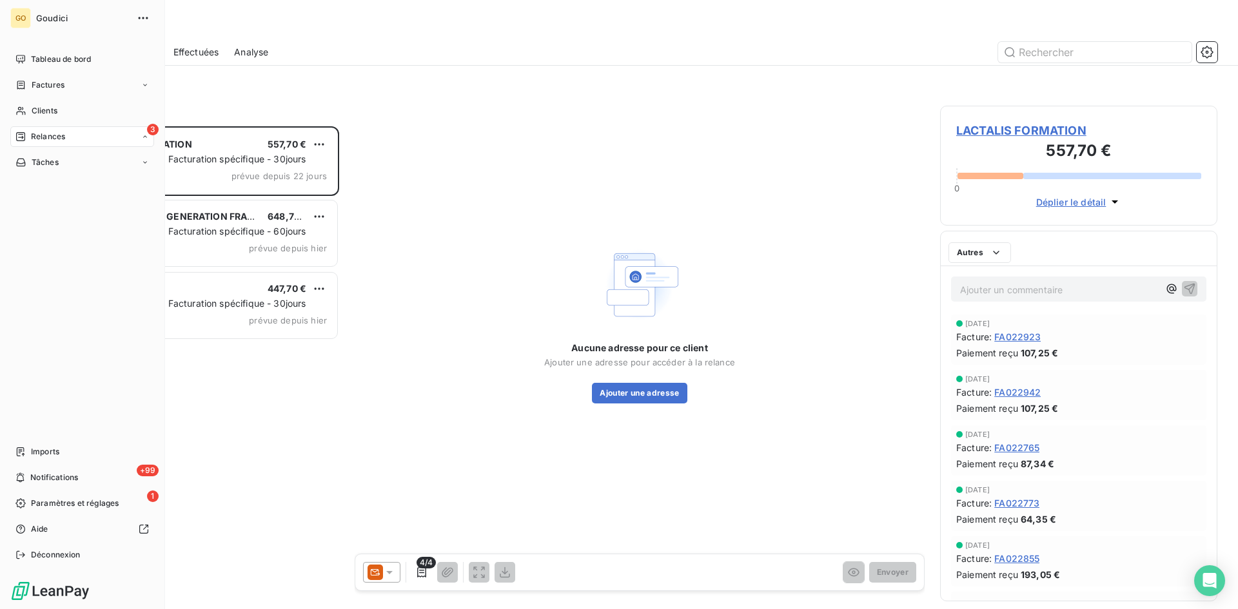
scroll to position [473, 268]
click at [64, 162] on span "À effectuer" at bounding box center [52, 163] width 42 height 12
click at [46, 92] on div "Factures" at bounding box center [82, 85] width 144 height 21
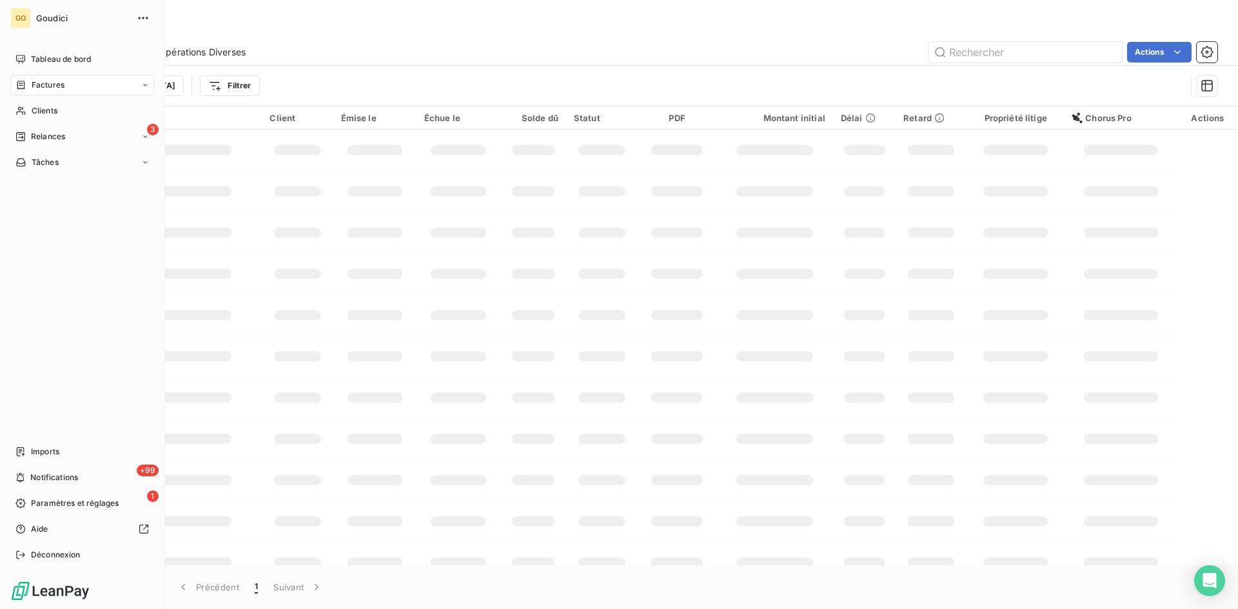
click at [41, 84] on span "Factures" at bounding box center [48, 85] width 33 height 12
click at [49, 111] on span "Factures" at bounding box center [47, 111] width 33 height 12
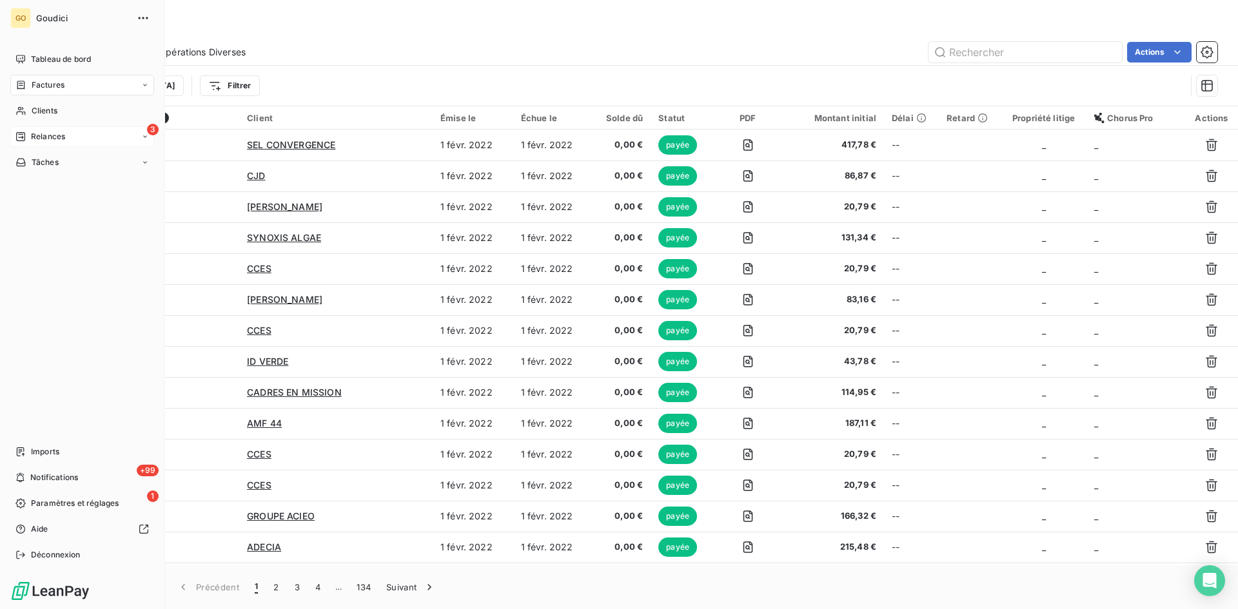
click at [39, 140] on span "Relances" at bounding box center [48, 137] width 34 height 12
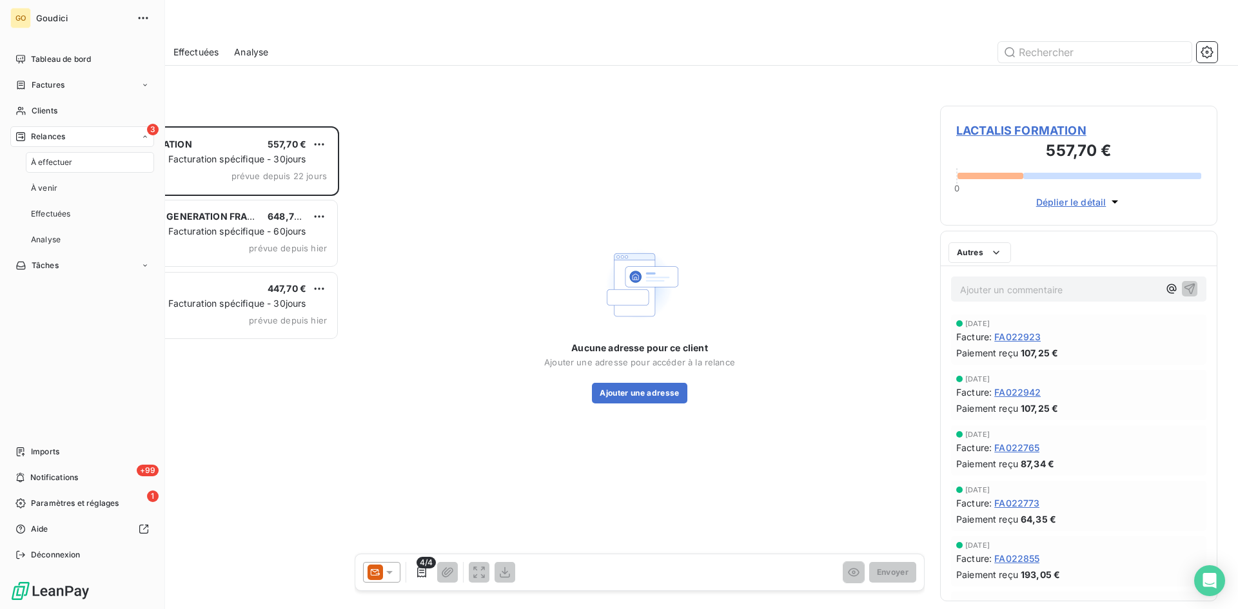
scroll to position [473, 268]
